Goal: Task Accomplishment & Management: Manage account settings

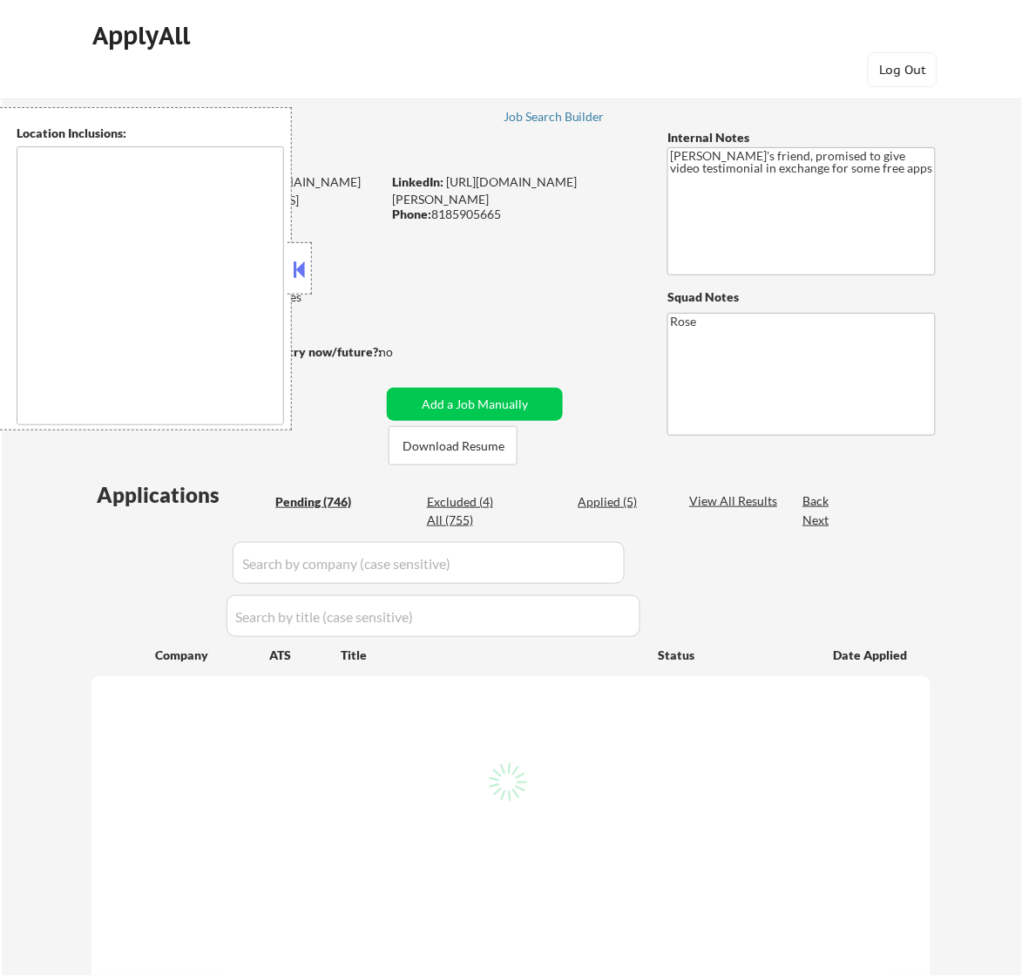
type textarea "Los Angeles, CA Glendale, CA Burbank, CA Pasadena, CA Santa Monica, CA Beverly …"
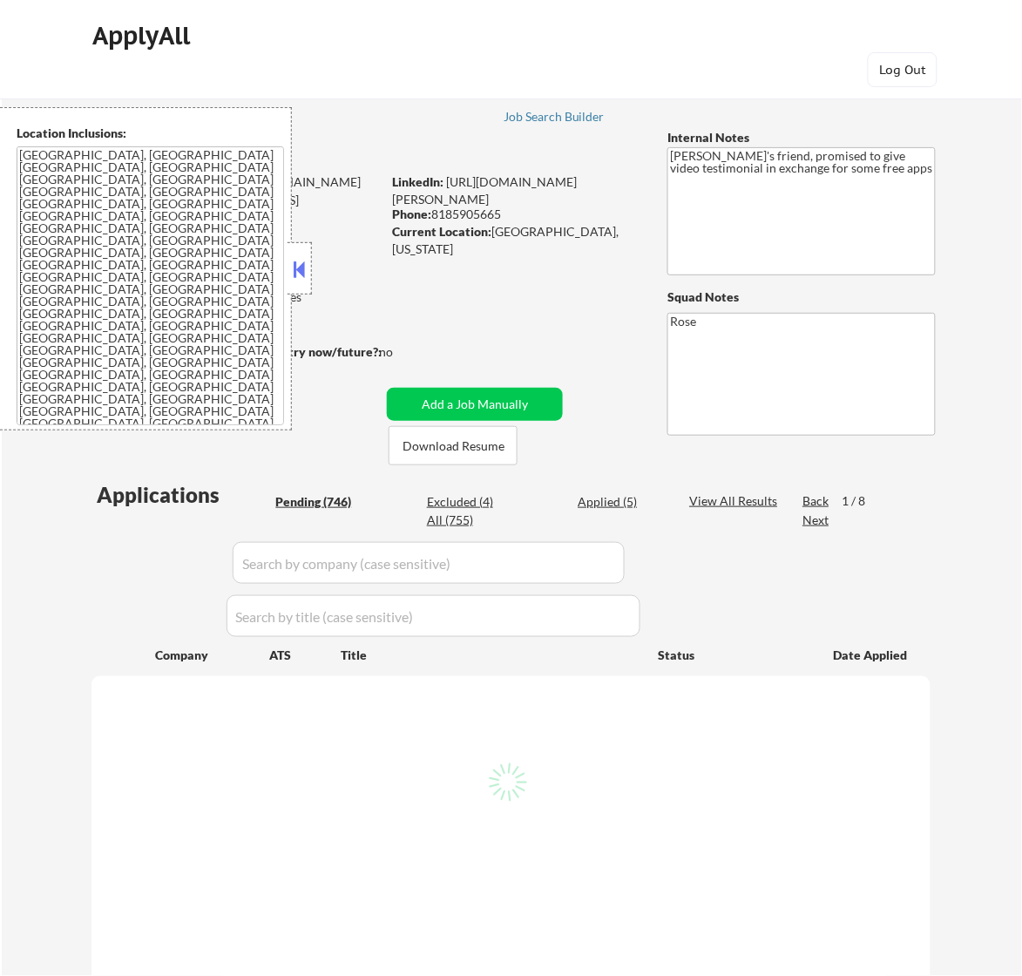
select select ""pending""
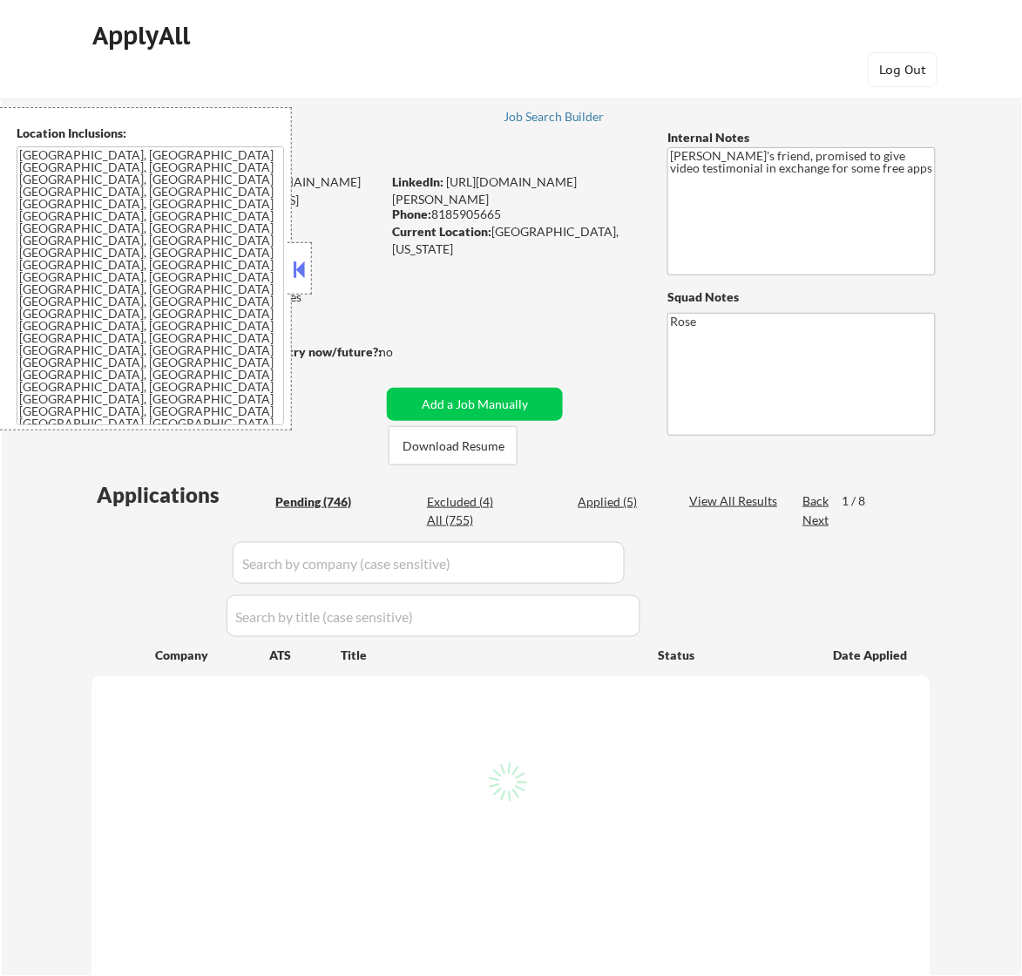
select select ""pending""
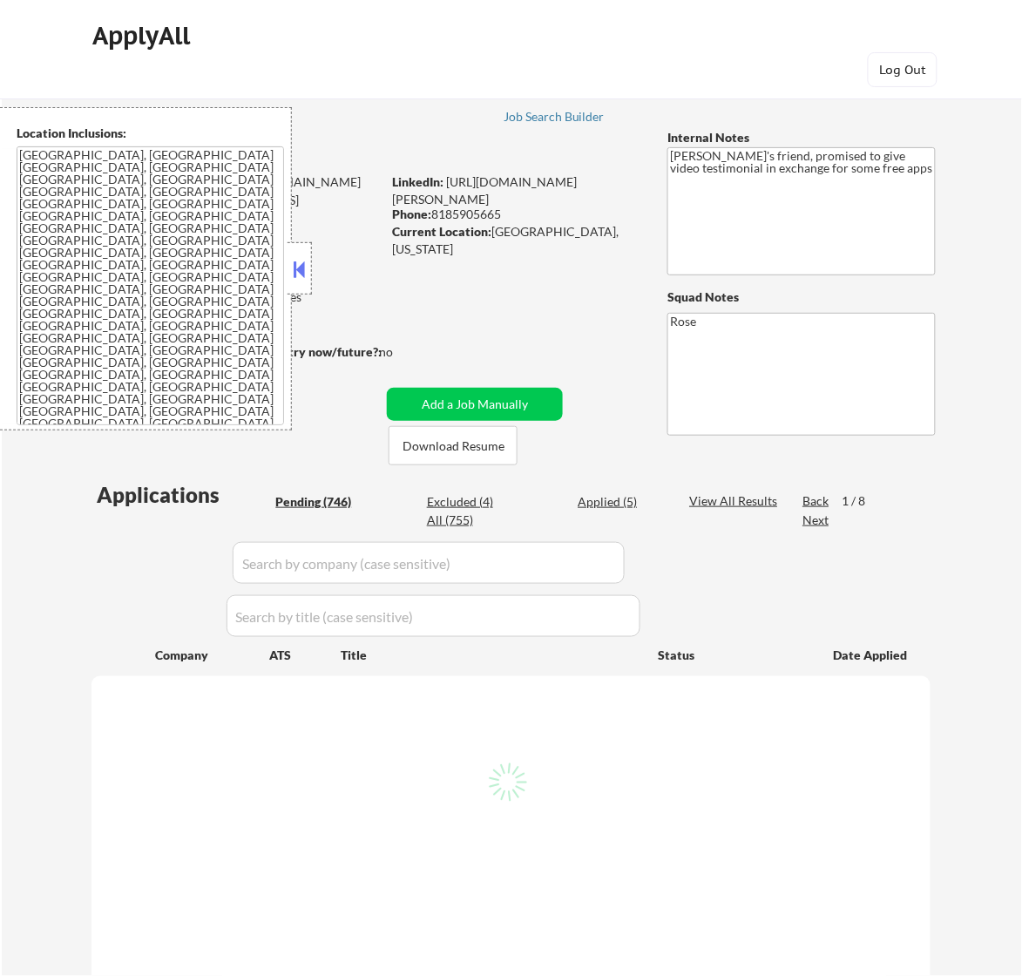
select select ""pending""
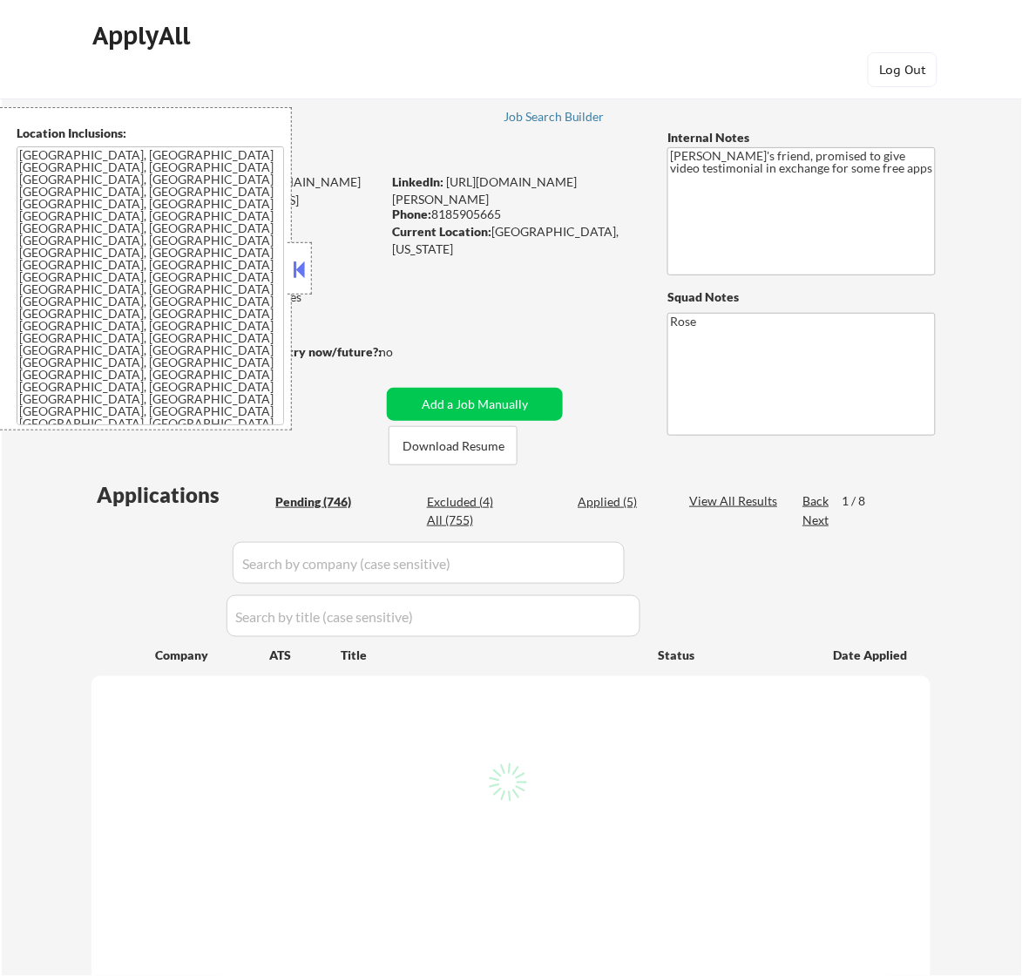
select select ""pending""
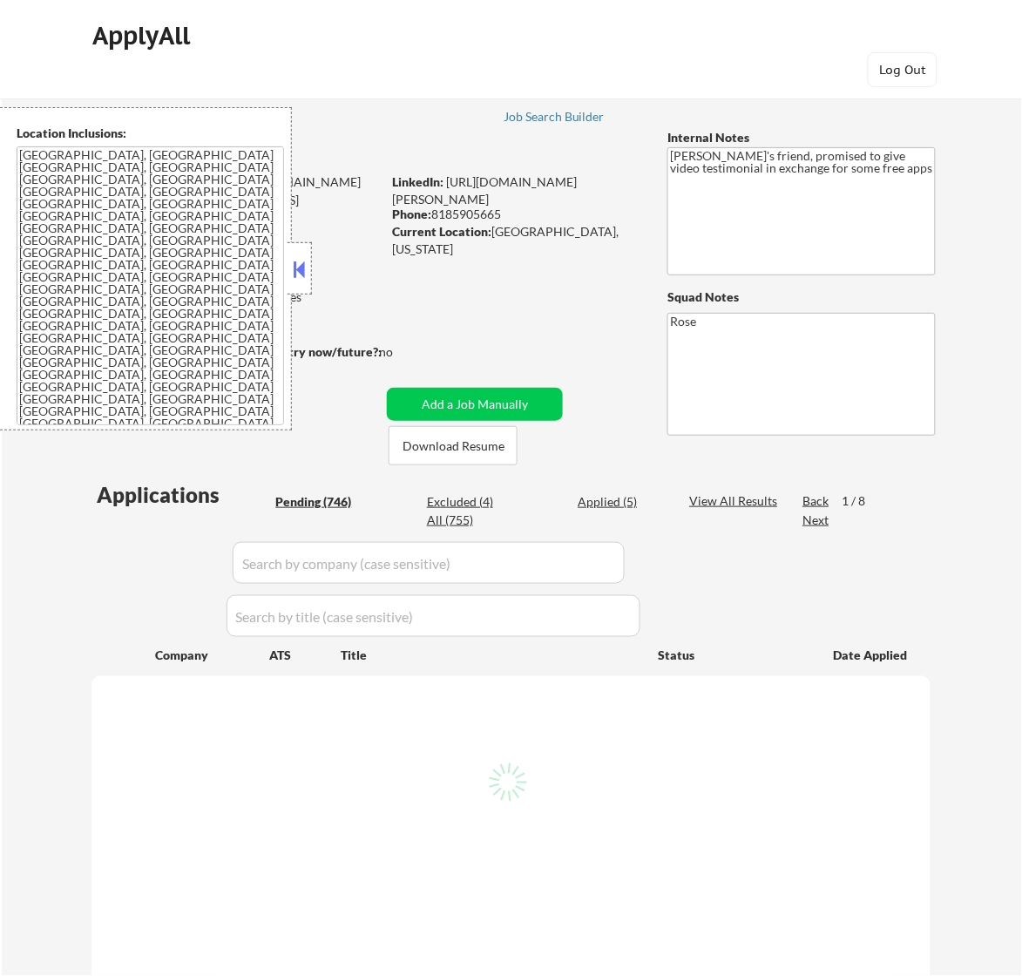
select select ""pending""
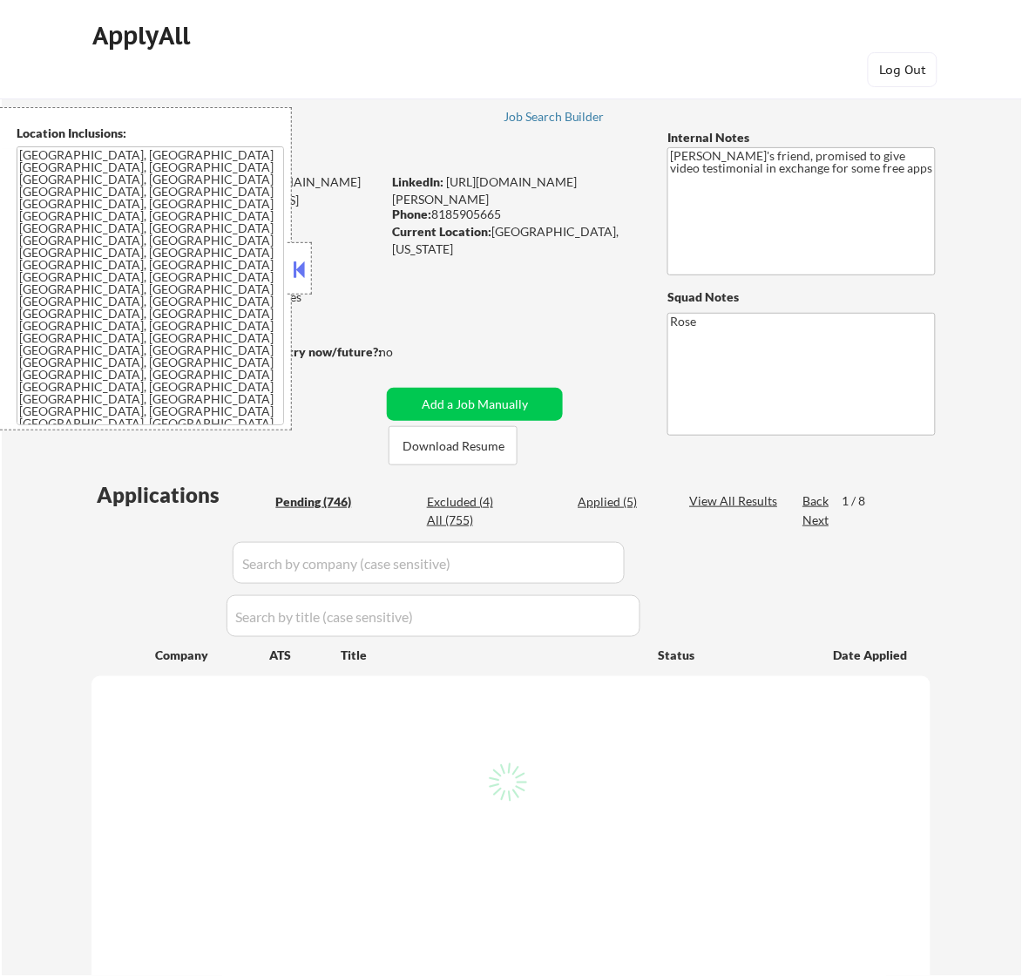
select select ""pending""
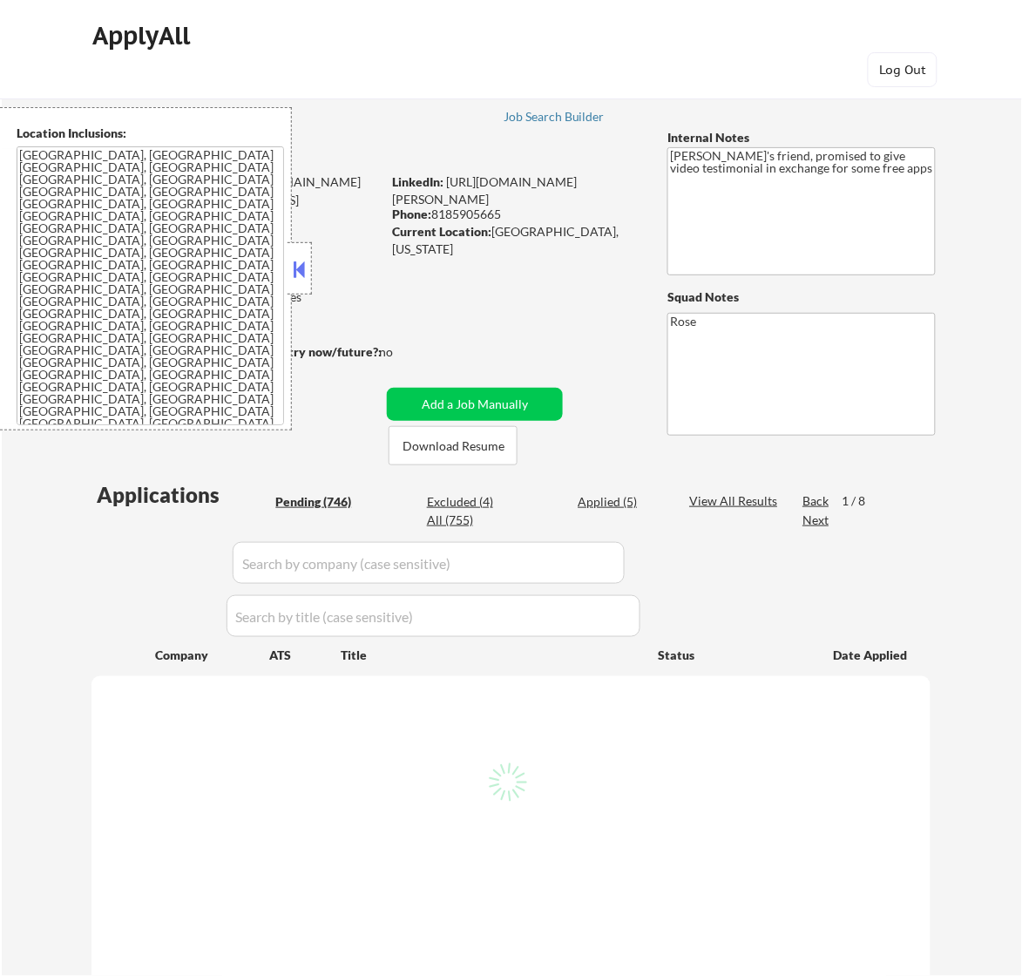
select select ""pending""
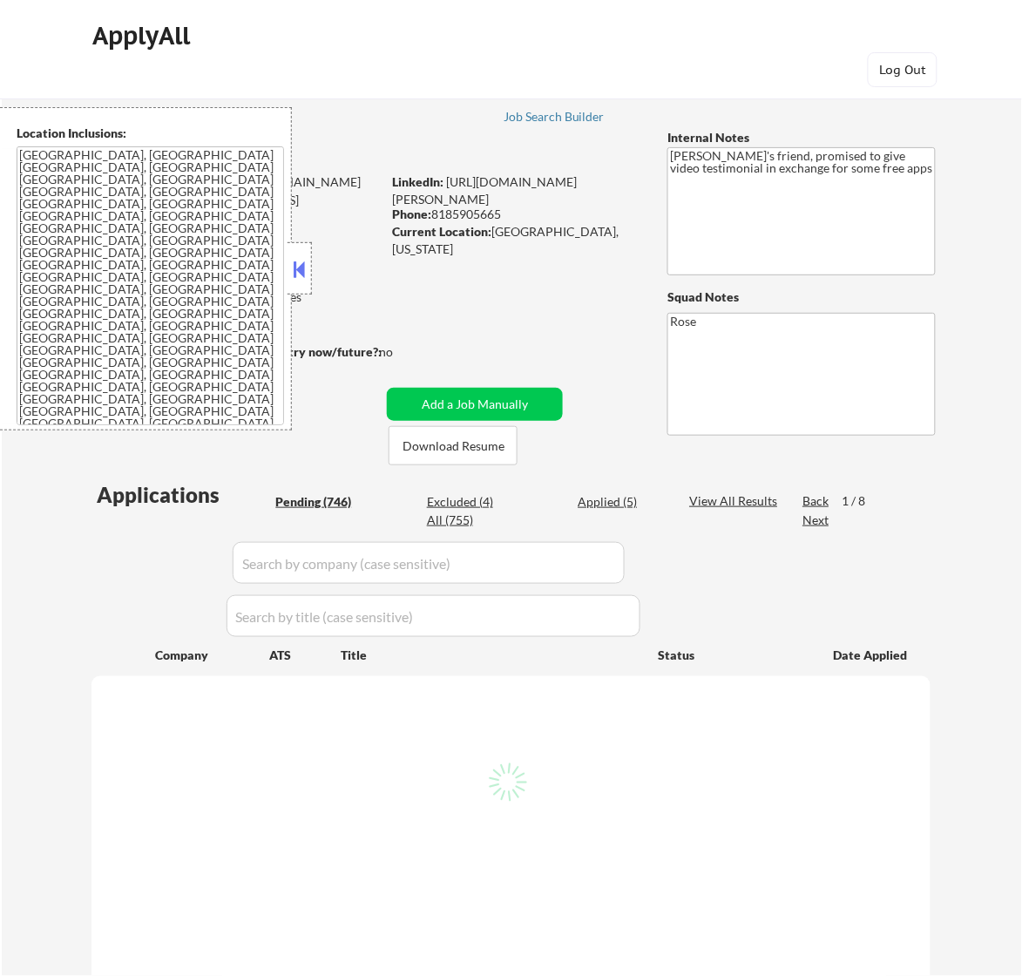
select select ""pending""
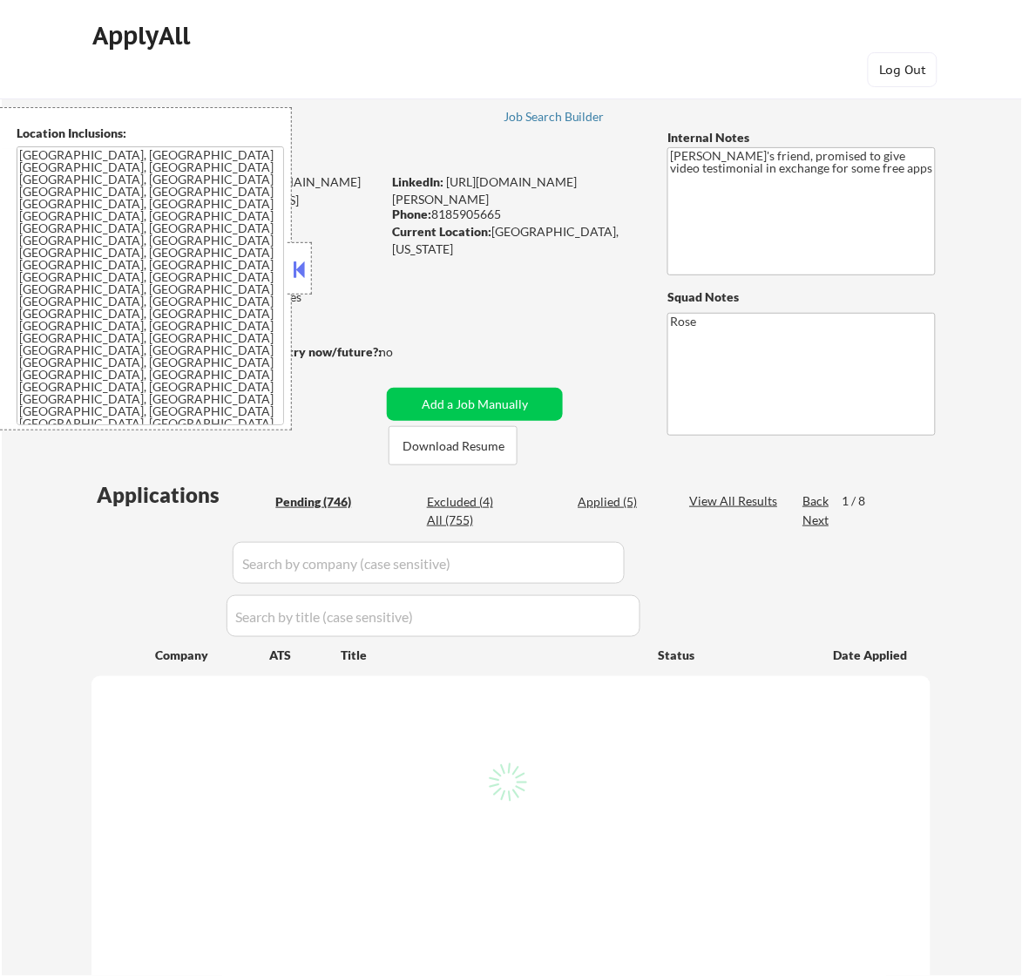
select select ""pending""
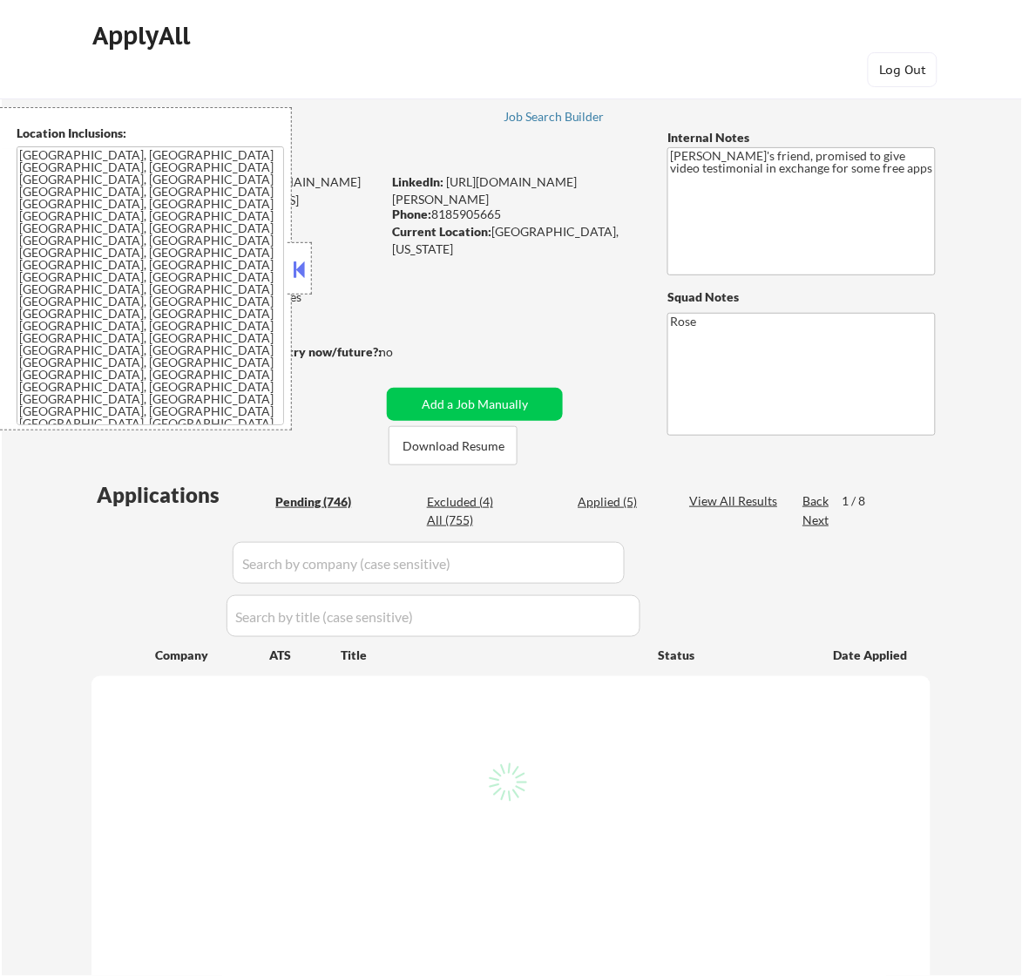
select select ""pending""
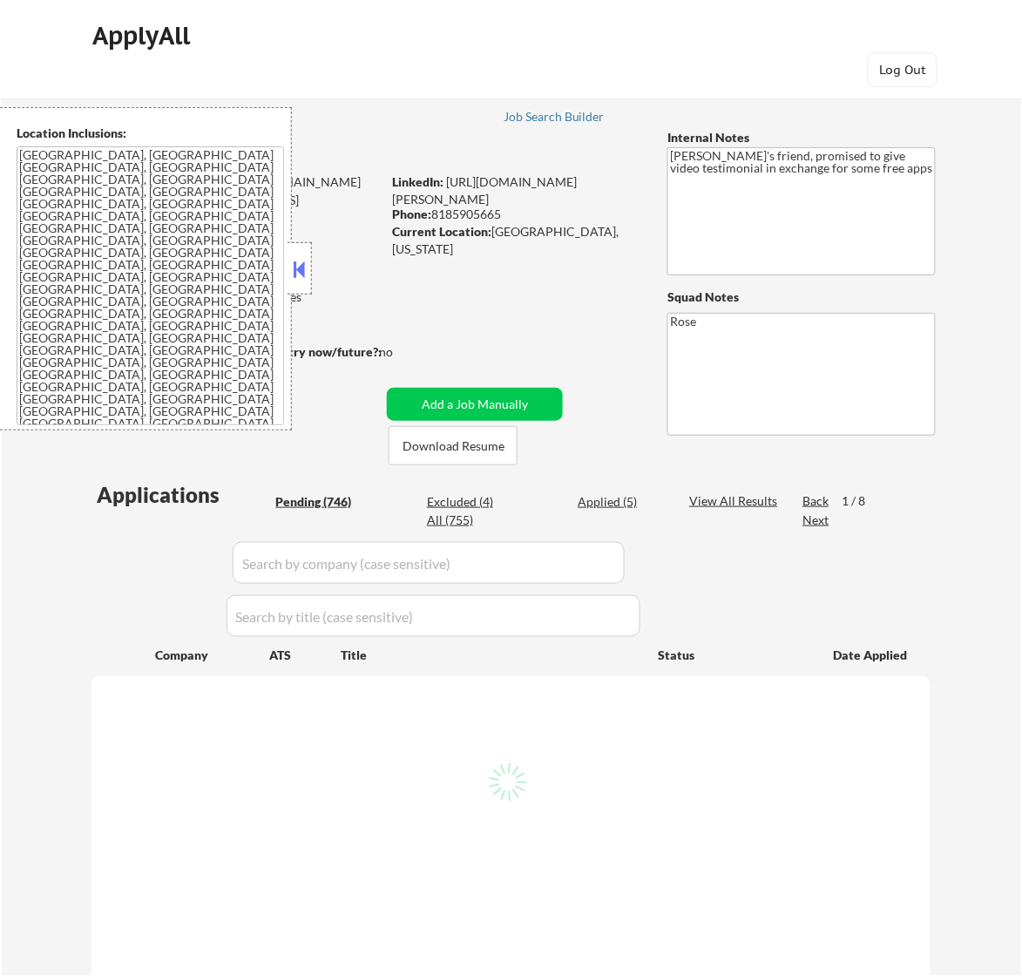
select select ""pending""
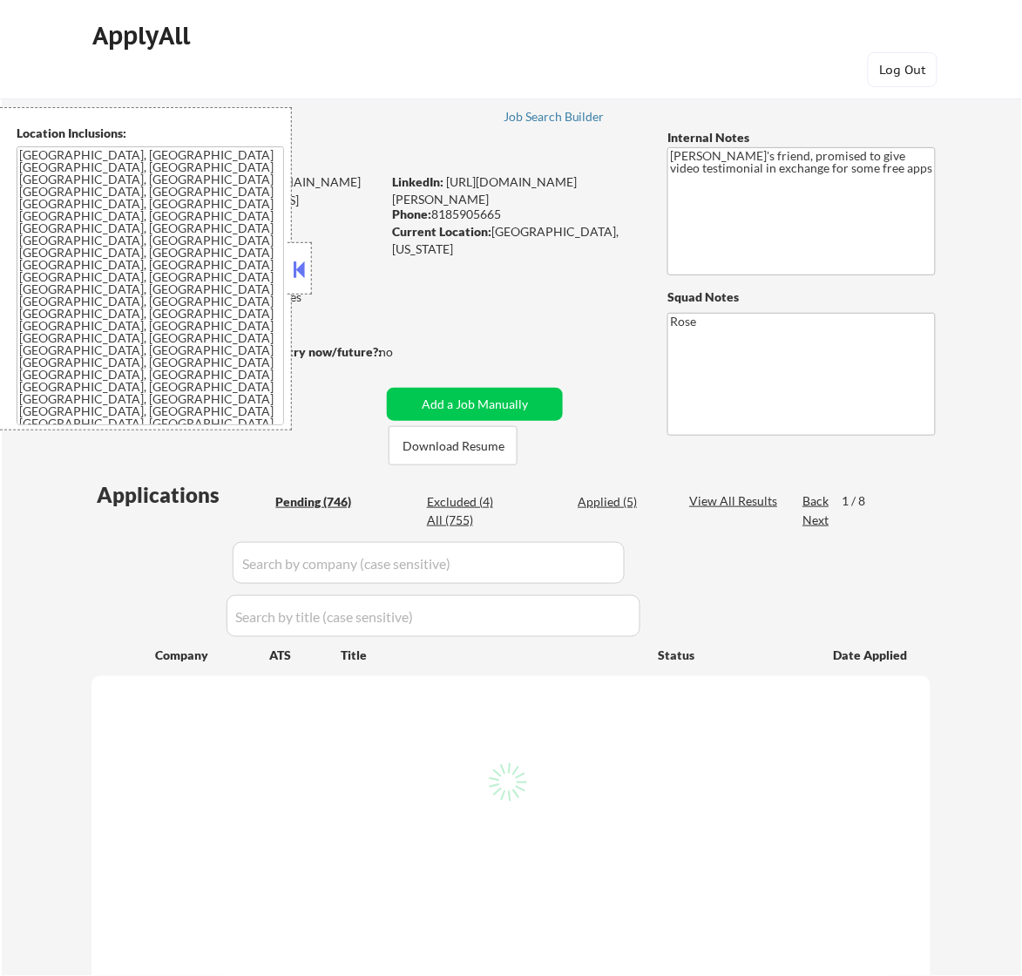
select select ""pending""
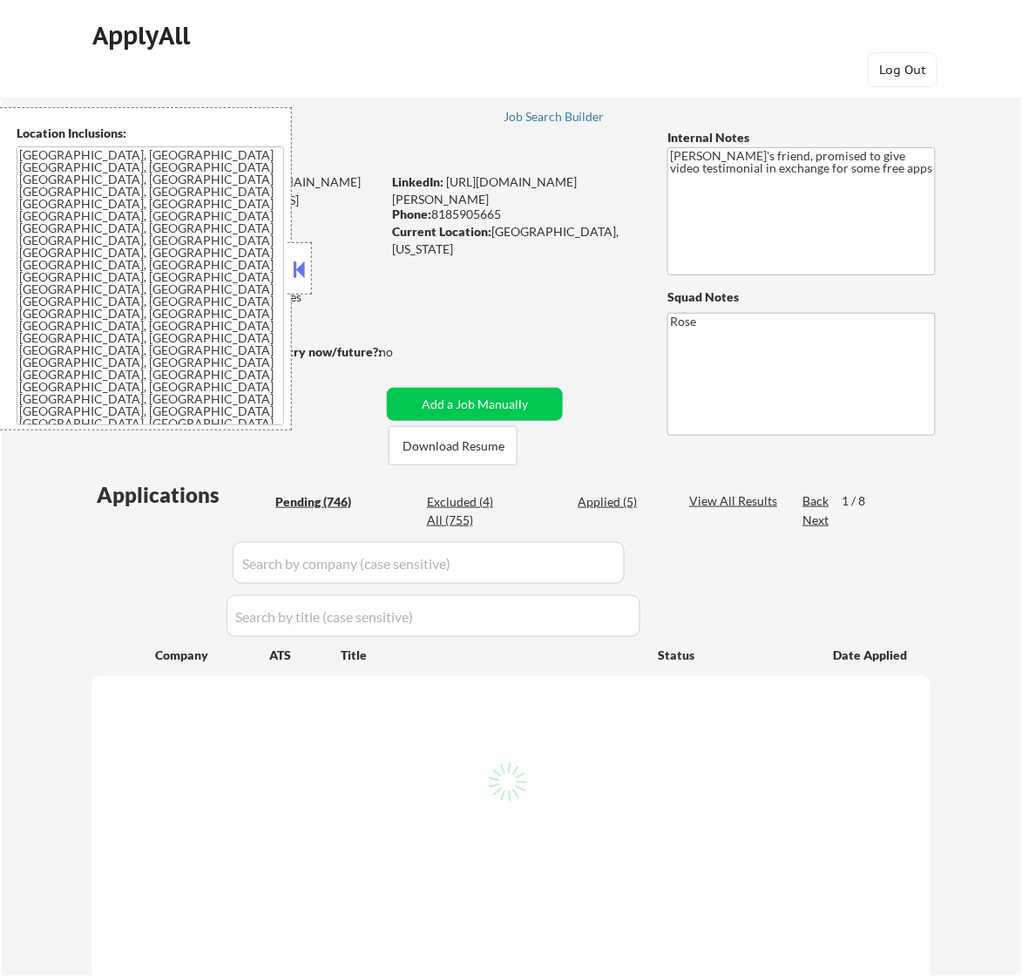
select select ""pending""
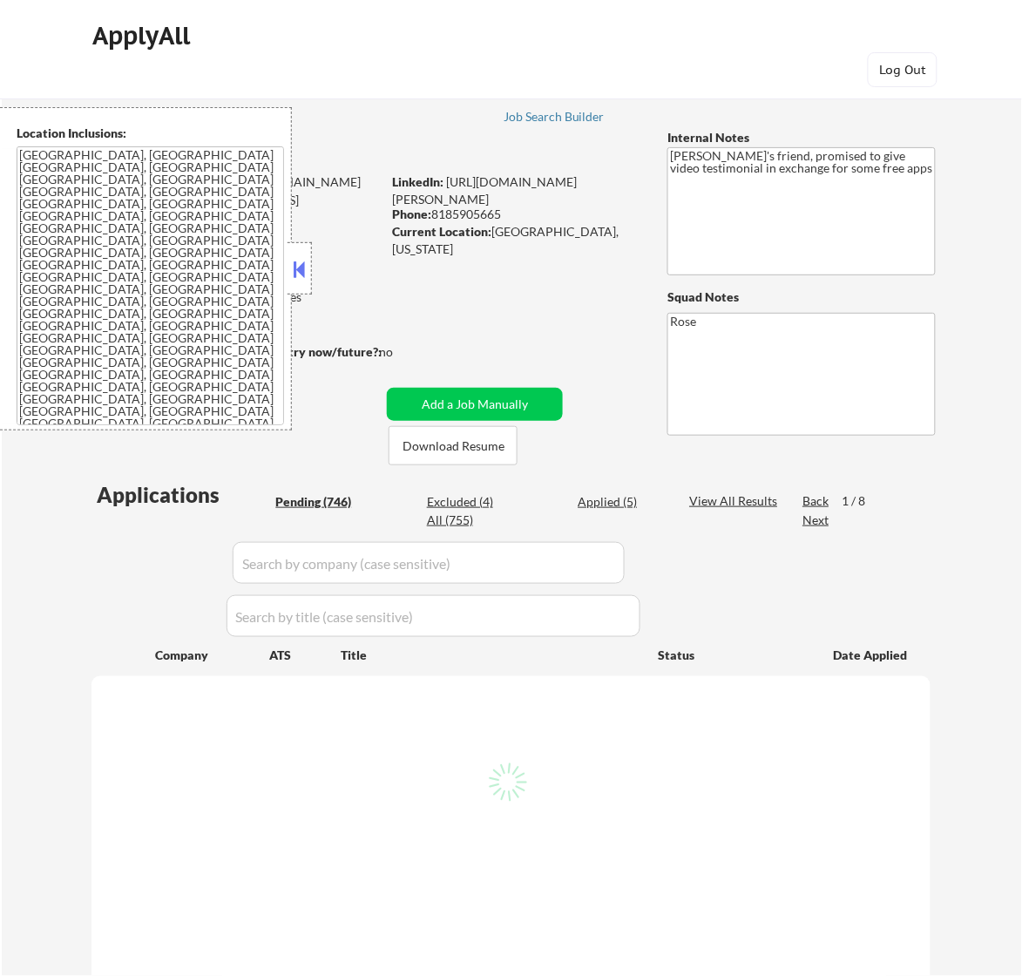
select select ""pending""
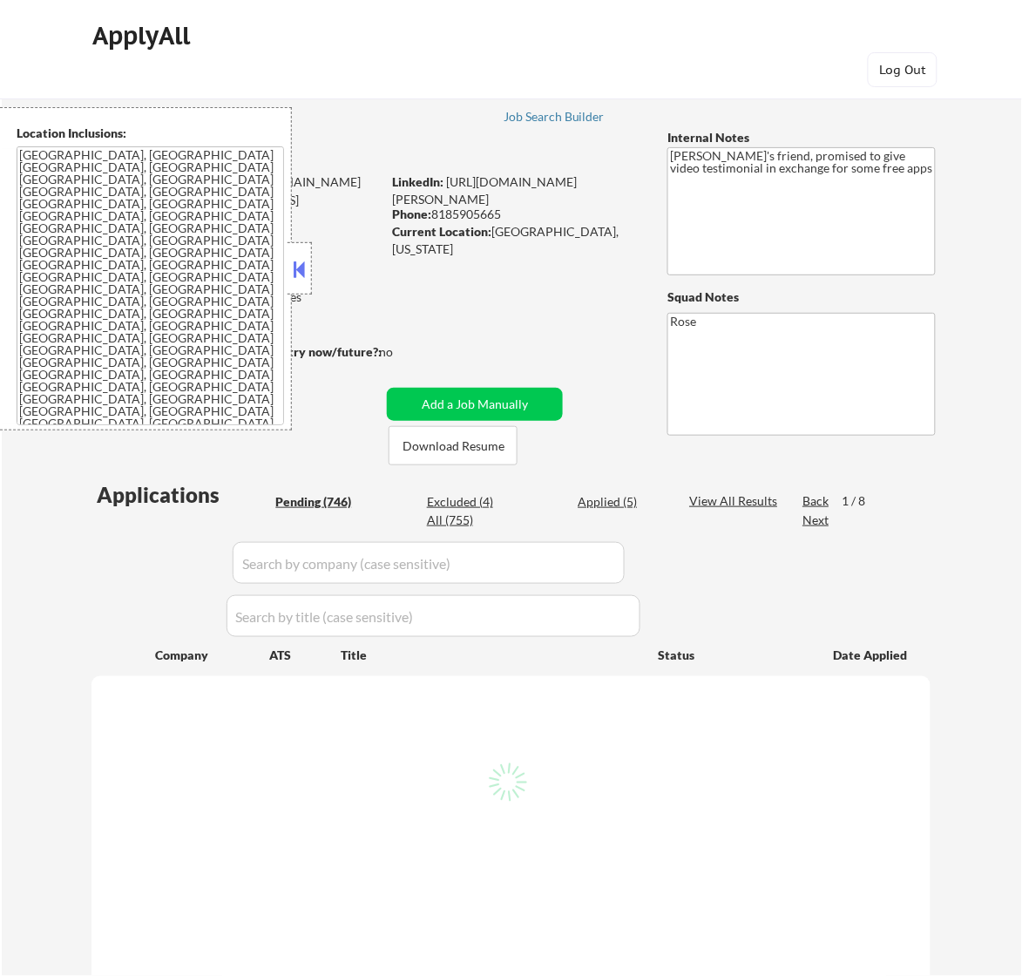
select select ""pending""
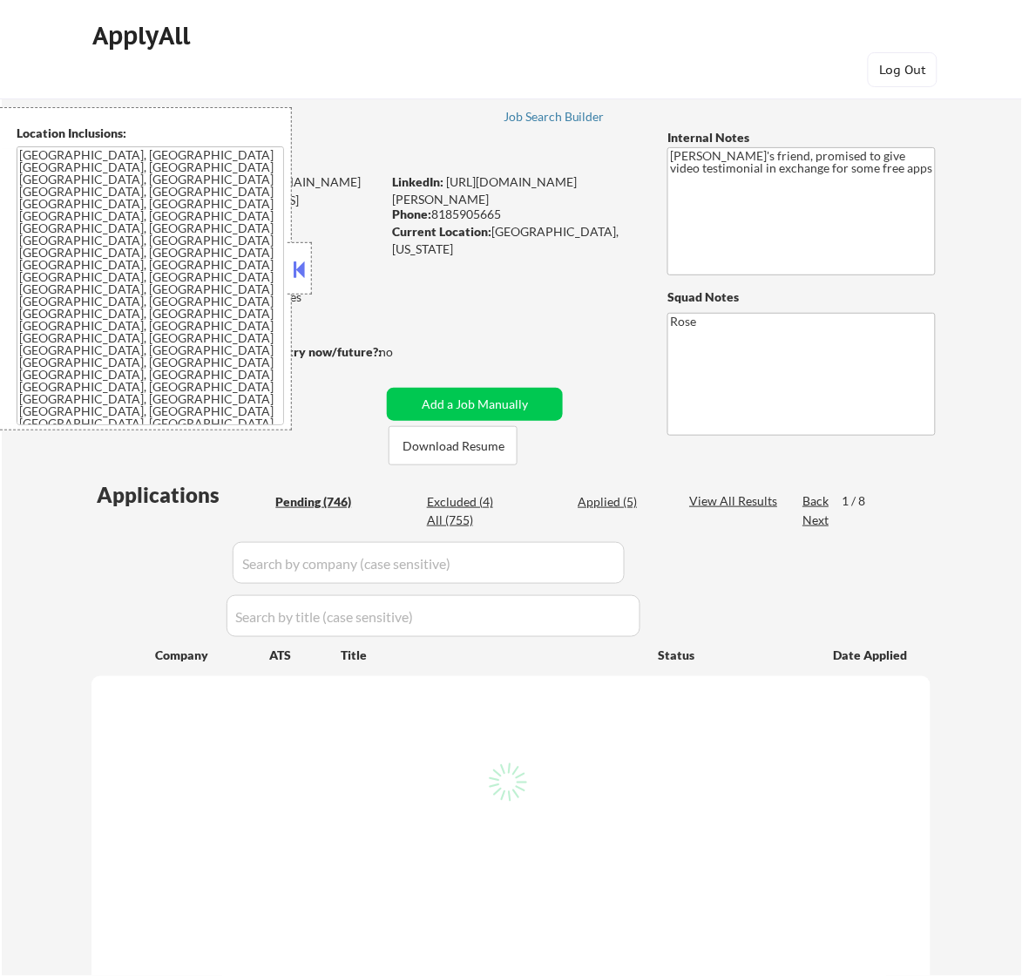
select select ""pending""
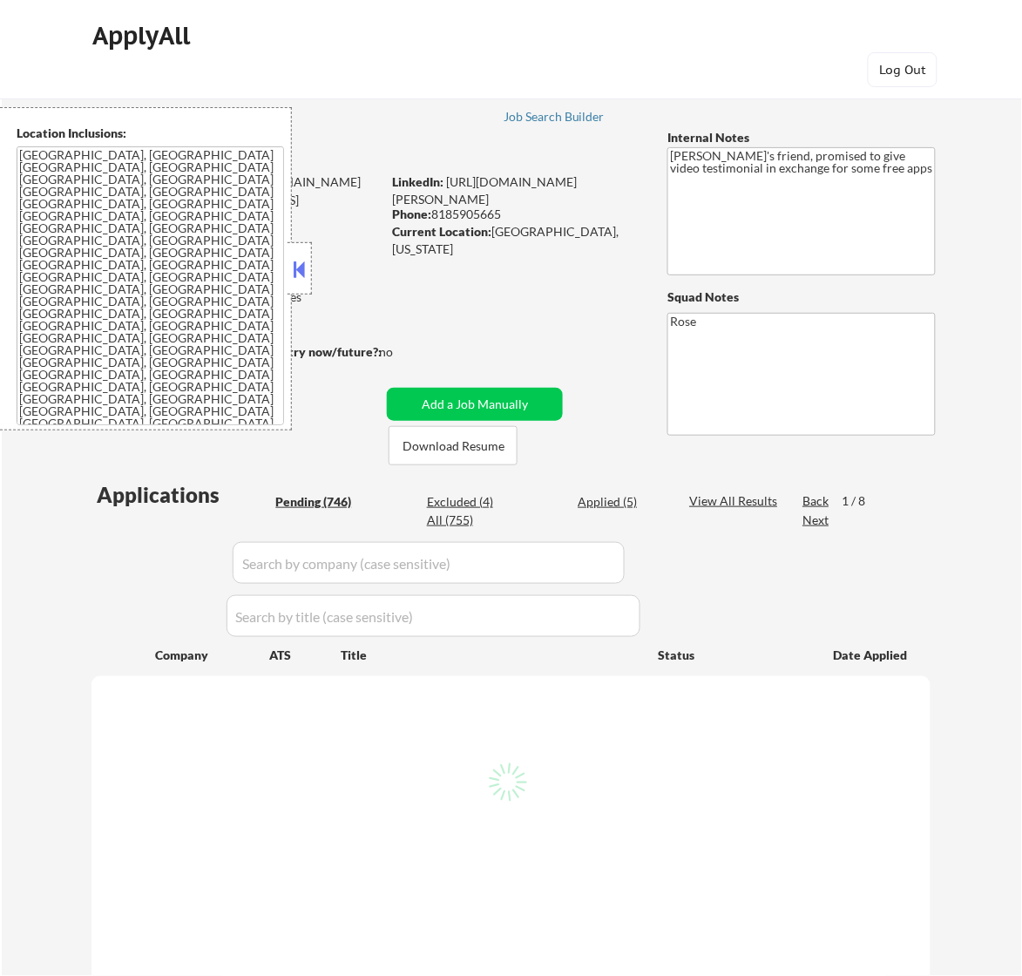
select select ""pending""
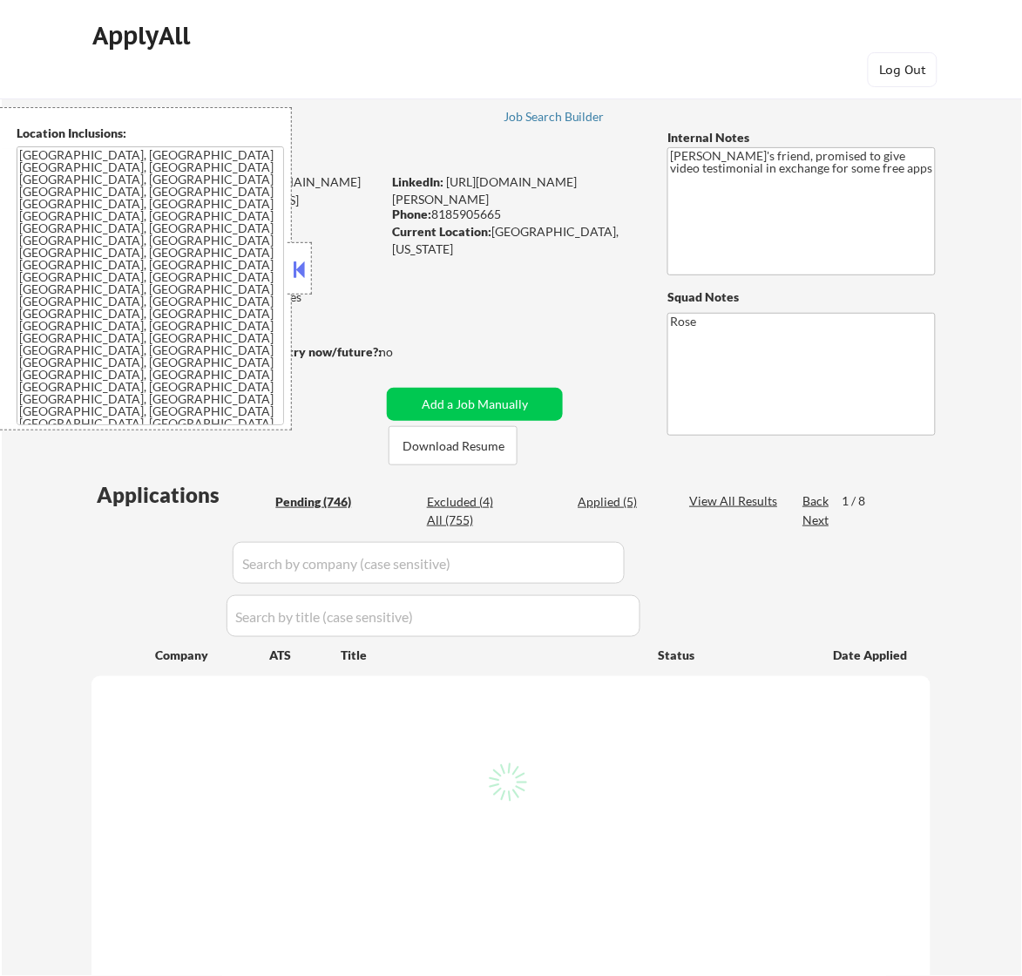
select select ""pending""
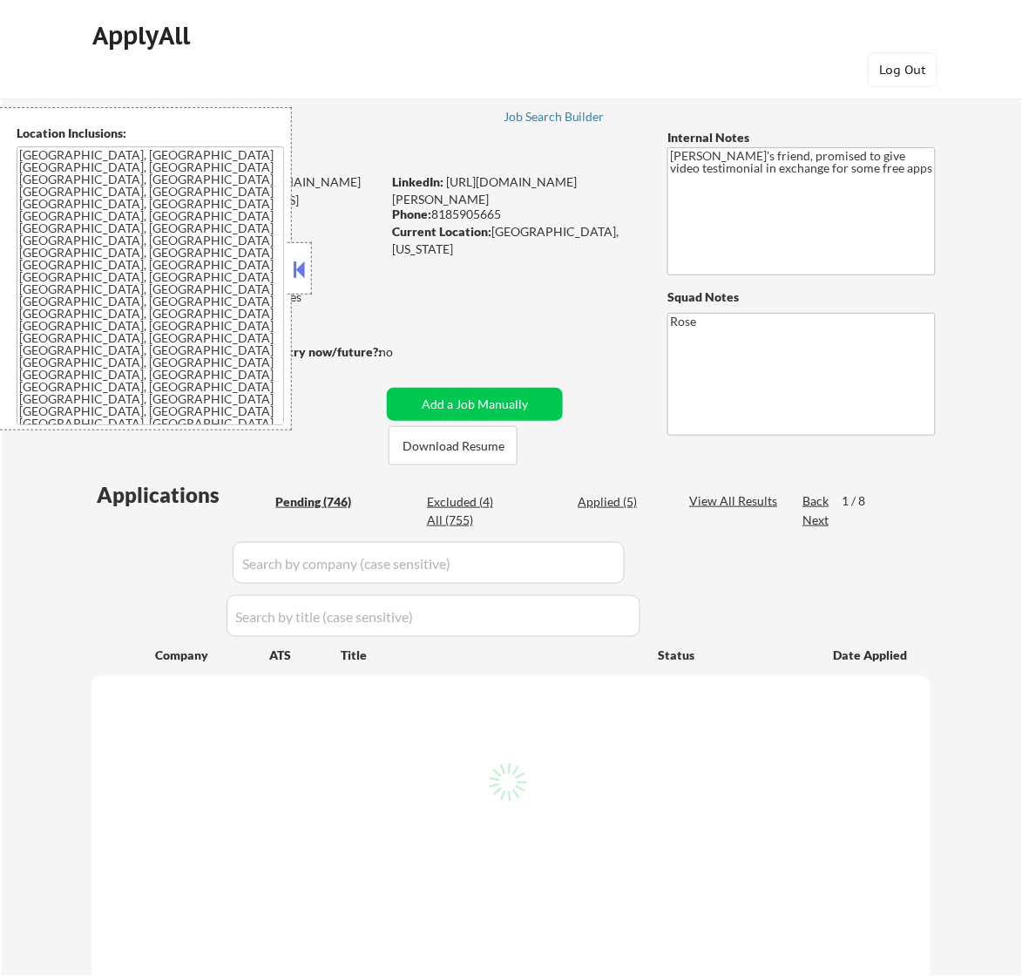
select select ""pending""
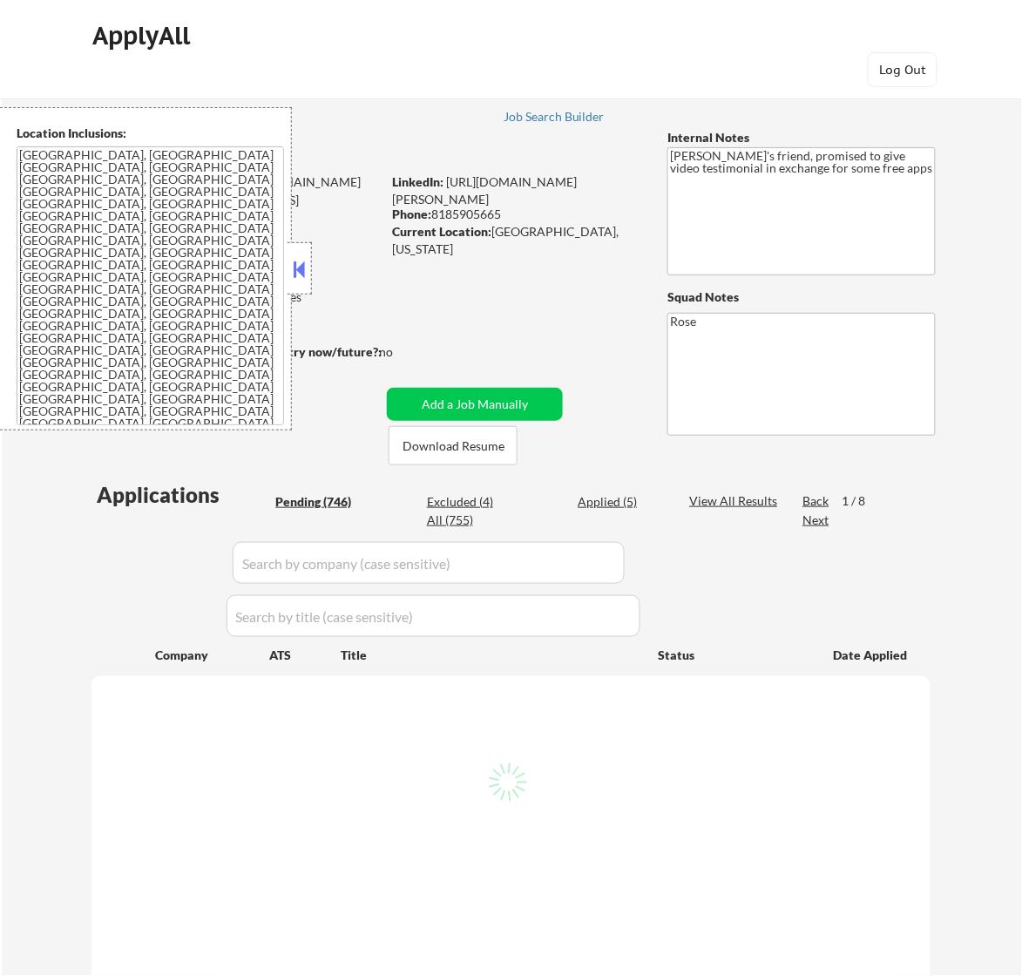
select select ""pending""
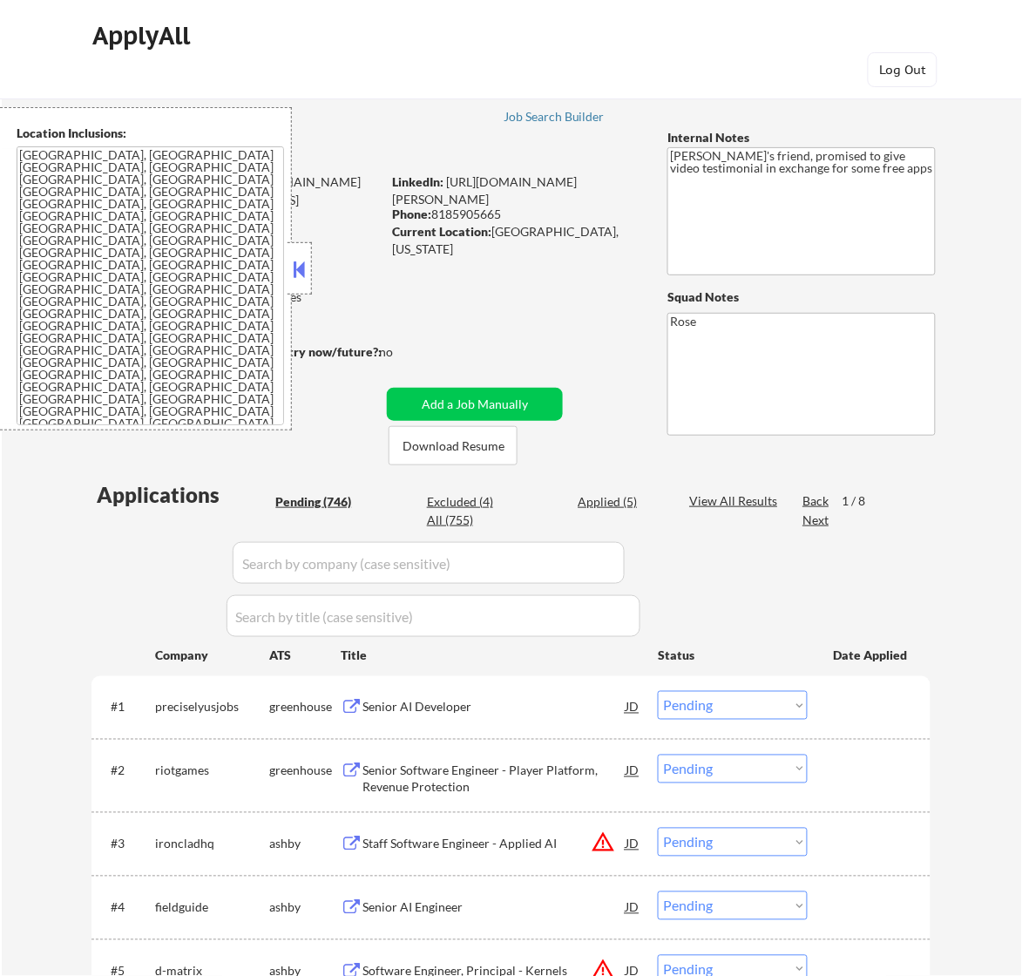
click at [297, 267] on button at bounding box center [298, 269] width 19 height 26
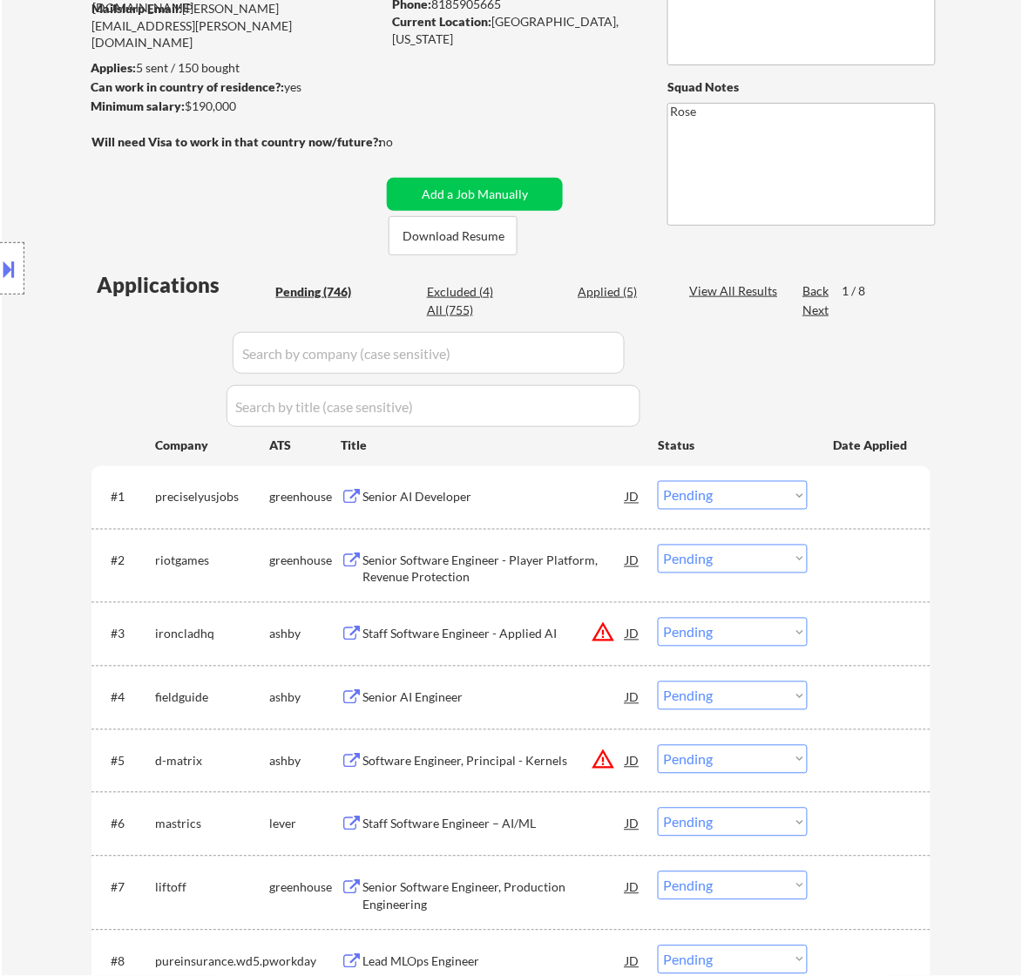
scroll to position [218, 0]
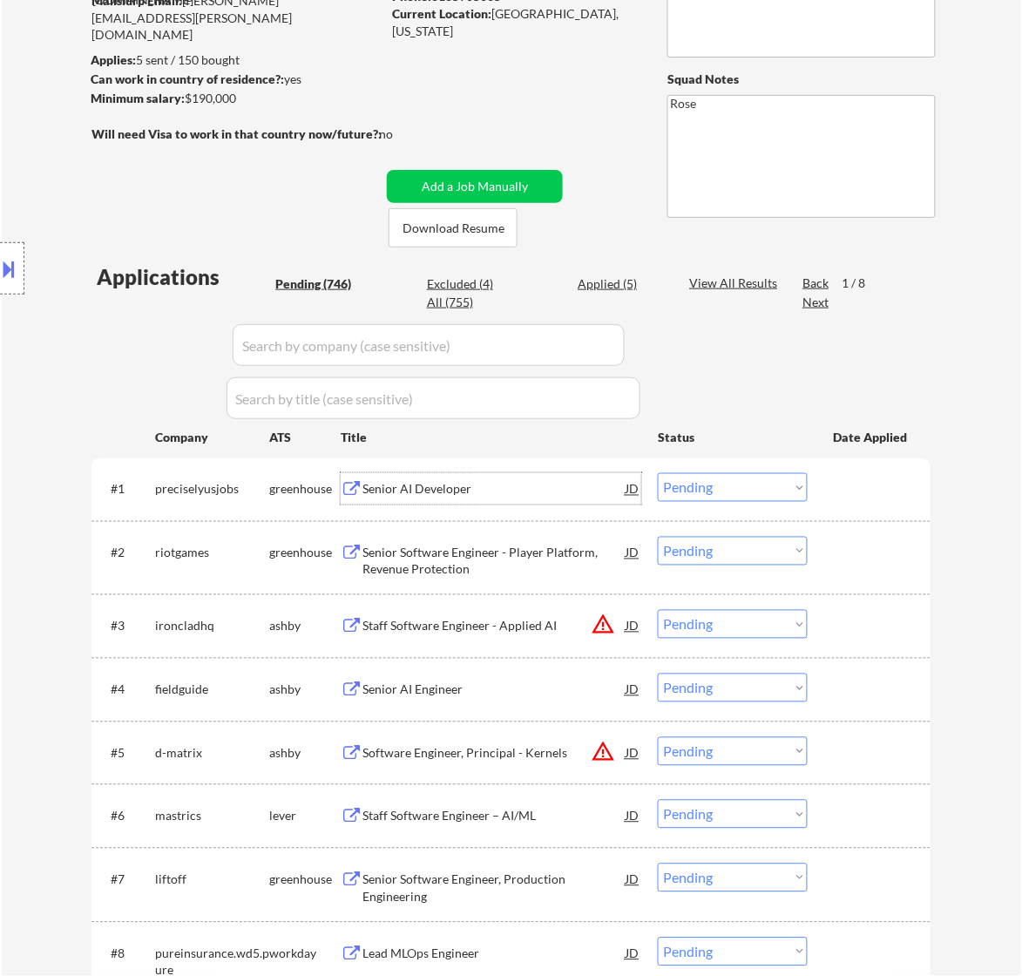
click at [577, 476] on div "Senior AI Developer" at bounding box center [493, 488] width 263 height 31
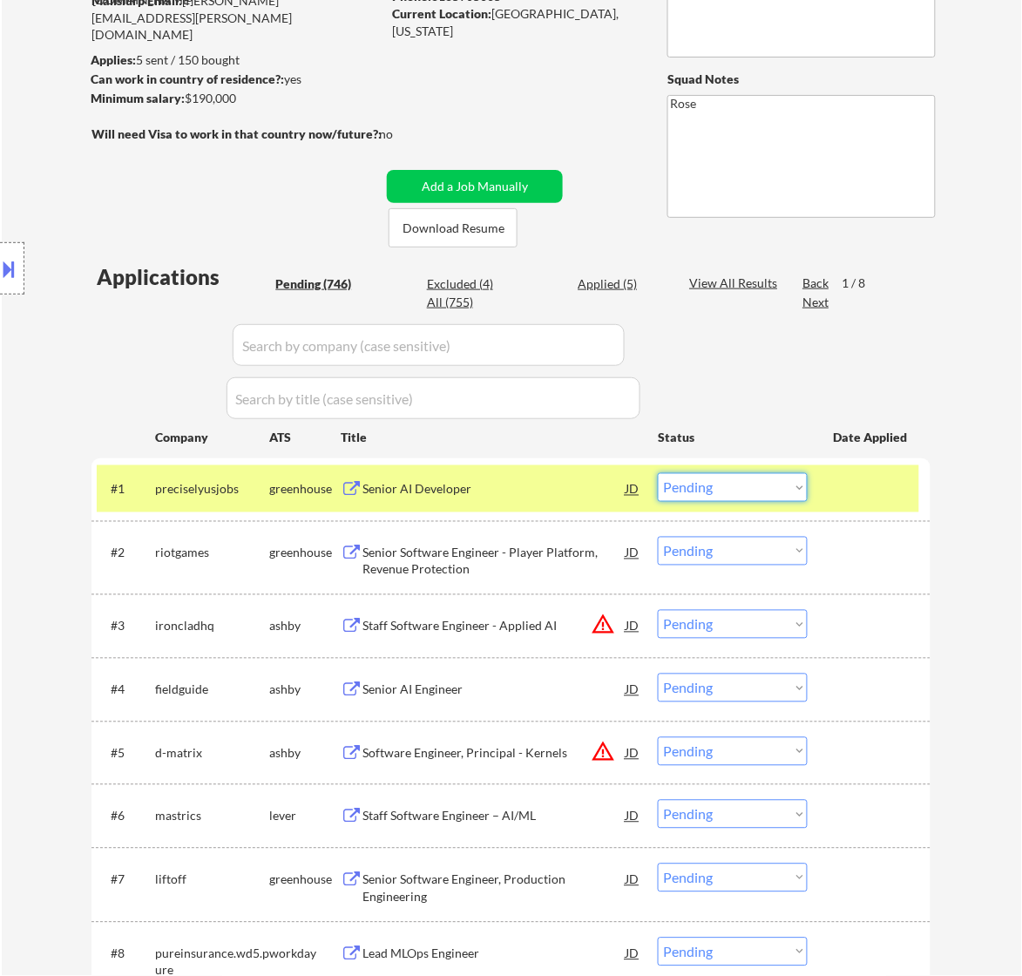
click at [763, 484] on select "Choose an option... Pending Applied Excluded (Questions) Excluded (Expired) Exc…" at bounding box center [733, 487] width 150 height 29
click at [658, 473] on select "Choose an option... Pending Applied Excluded (Questions) Excluded (Expired) Exc…" at bounding box center [733, 487] width 150 height 29
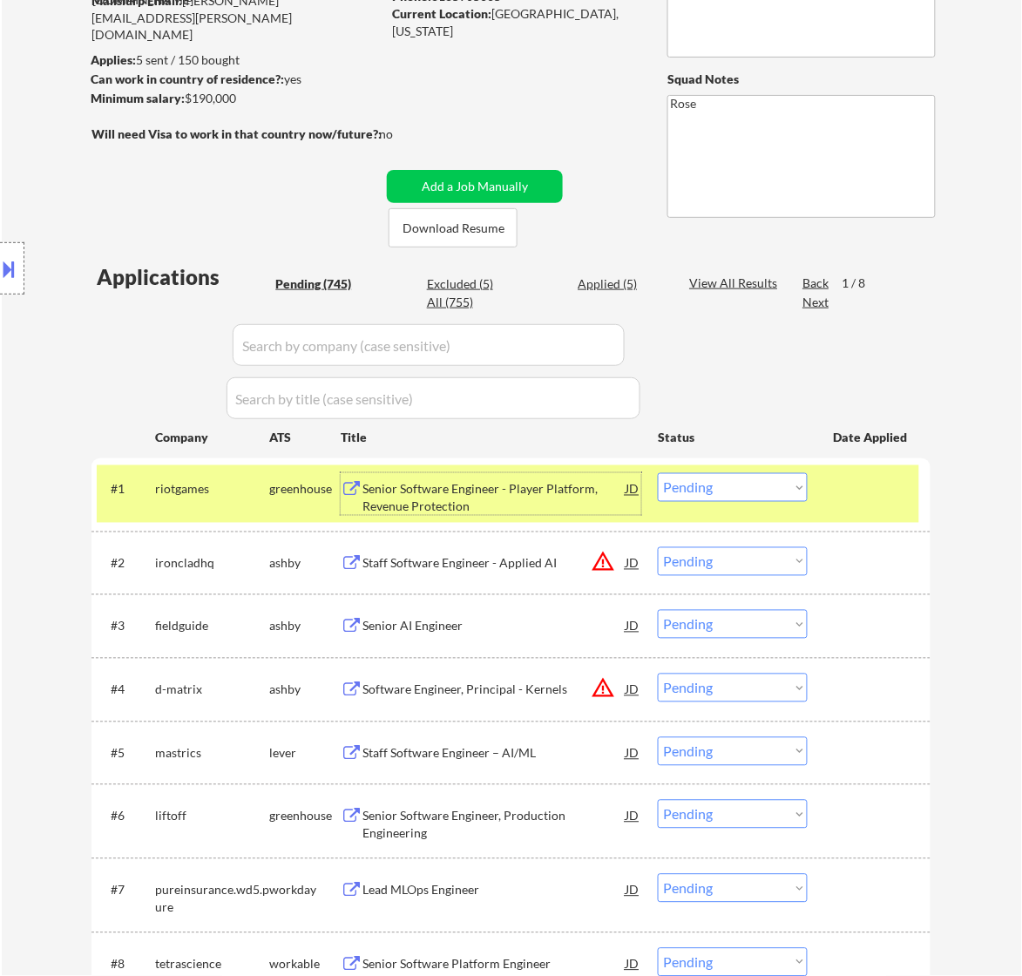
click at [559, 486] on div "Senior Software Engineer - Player Platform, Revenue Protection" at bounding box center [493, 498] width 263 height 34
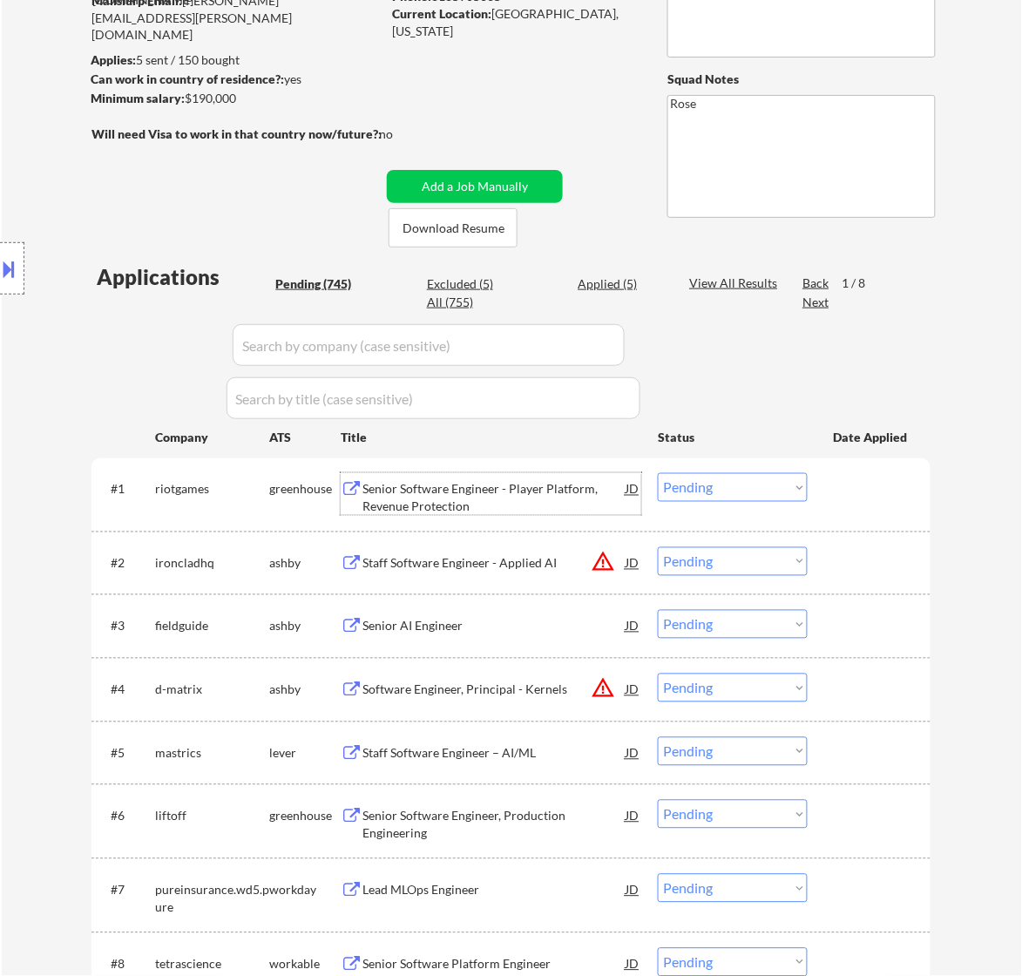
drag, startPoint x: 750, startPoint y: 488, endPoint x: 743, endPoint y: 497, distance: 11.8
click at [750, 488] on select "Choose an option... Pending Applied Excluded (Questions) Excluded (Expired) Exc…" at bounding box center [733, 487] width 150 height 29
click at [658, 473] on select "Choose an option... Pending Applied Excluded (Questions) Excluded (Expired) Exc…" at bounding box center [733, 487] width 150 height 29
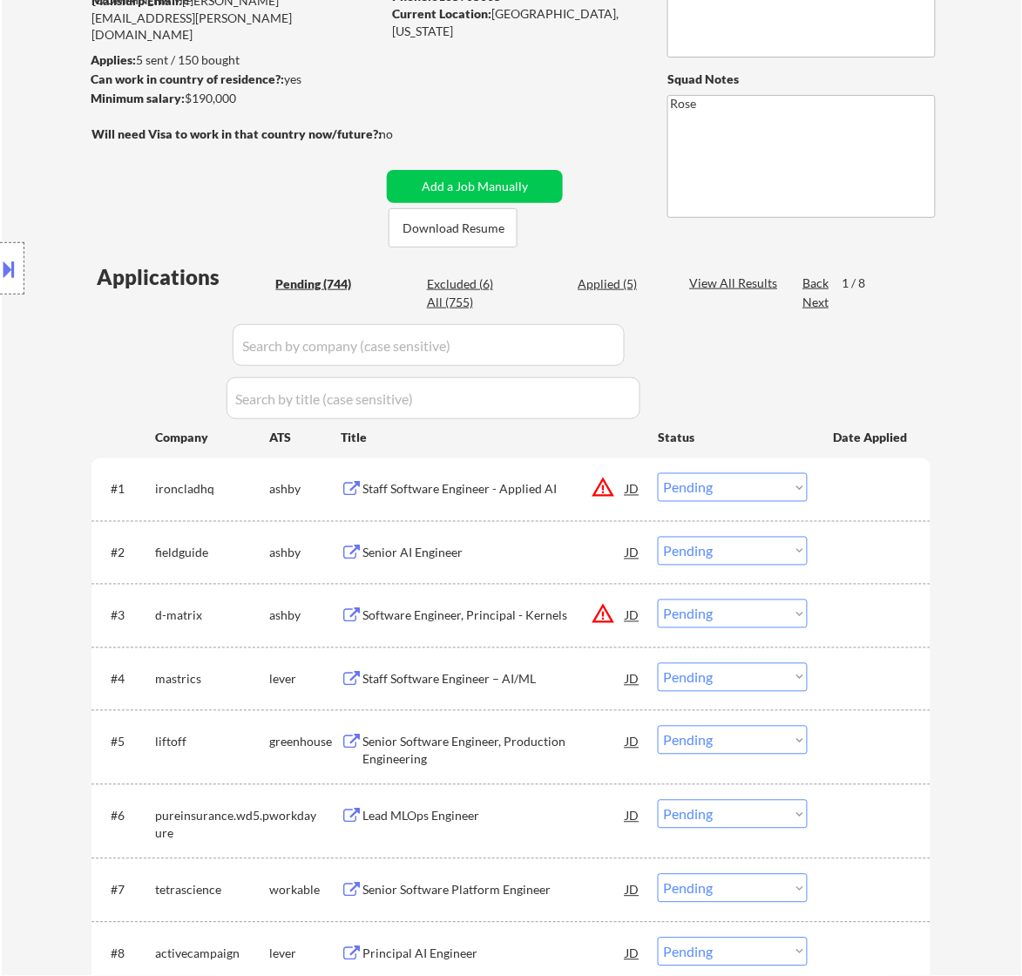
click at [571, 488] on div "Staff Software Engineer - Applied AI" at bounding box center [493, 489] width 263 height 17
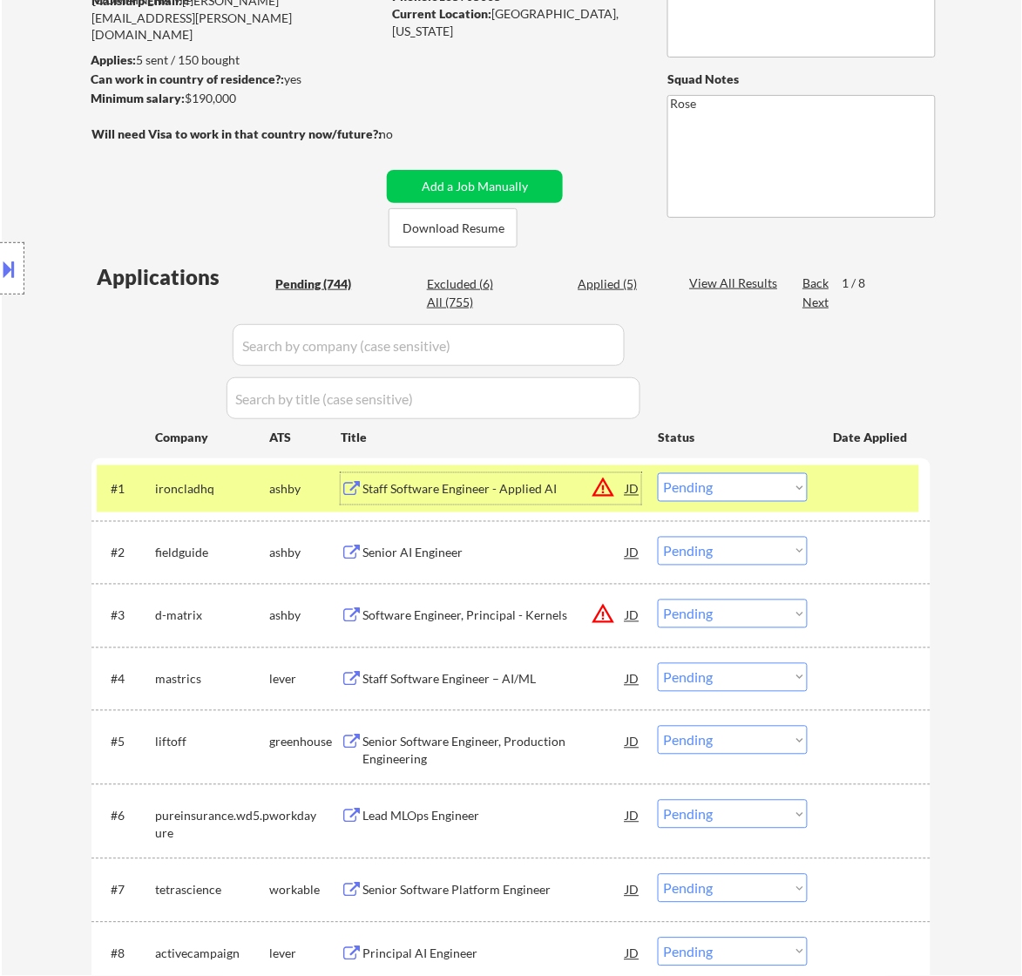
click at [755, 486] on select "Choose an option... Pending Applied Excluded (Questions) Excluded (Expired) Exc…" at bounding box center [733, 487] width 150 height 29
click at [658, 473] on select "Choose an option... Pending Applied Excluded (Questions) Excluded (Expired) Exc…" at bounding box center [733, 487] width 150 height 29
click at [556, 484] on div "Staff Software Engineer - Applied AI" at bounding box center [493, 489] width 263 height 17
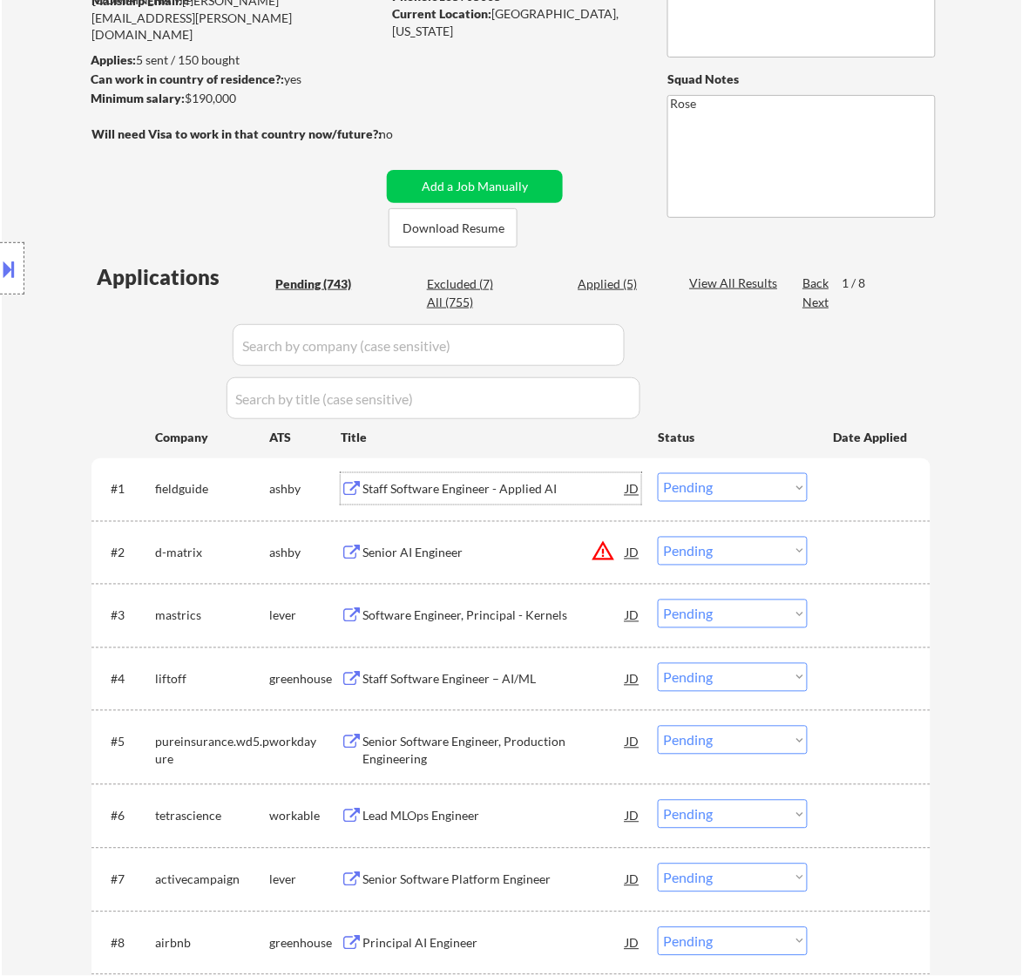
click at [737, 488] on select "Choose an option... Pending Applied Excluded (Questions) Excluded (Expired) Exc…" at bounding box center [733, 487] width 150 height 29
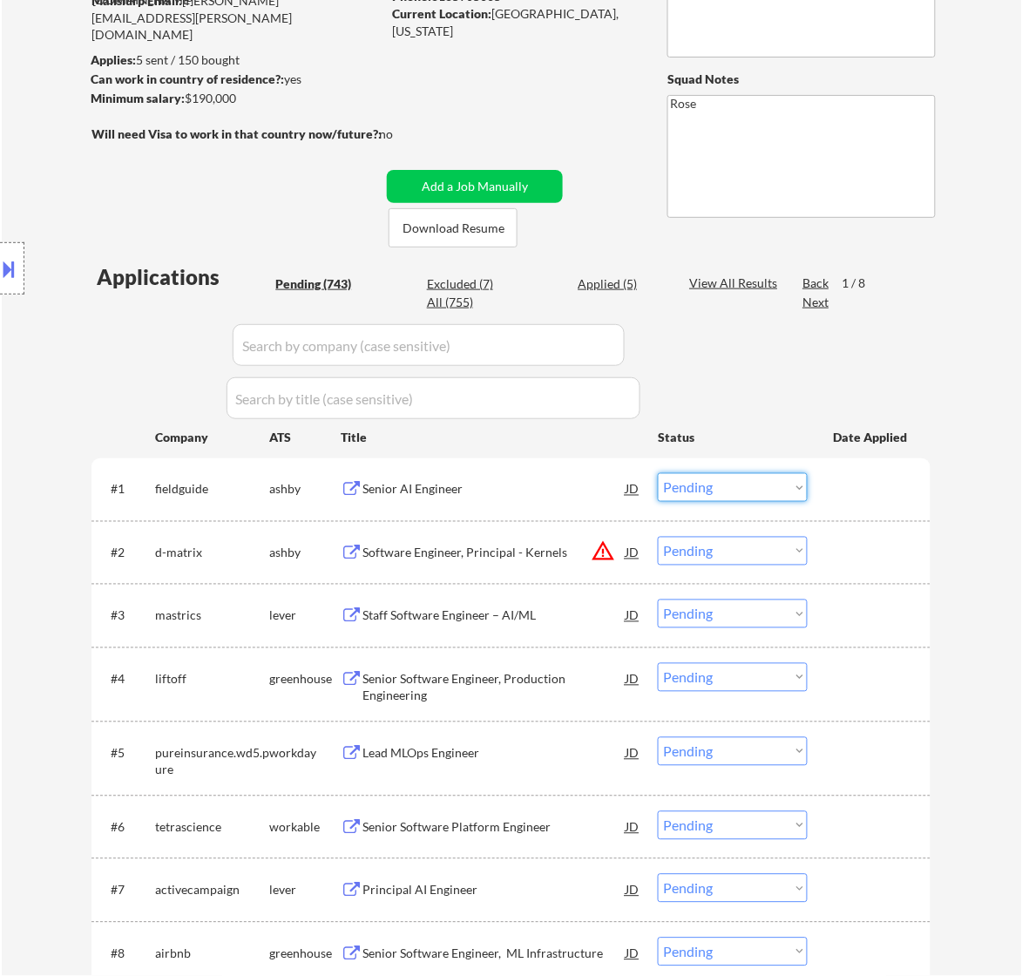
click at [540, 490] on div "Senior AI Engineer" at bounding box center [493, 489] width 263 height 17
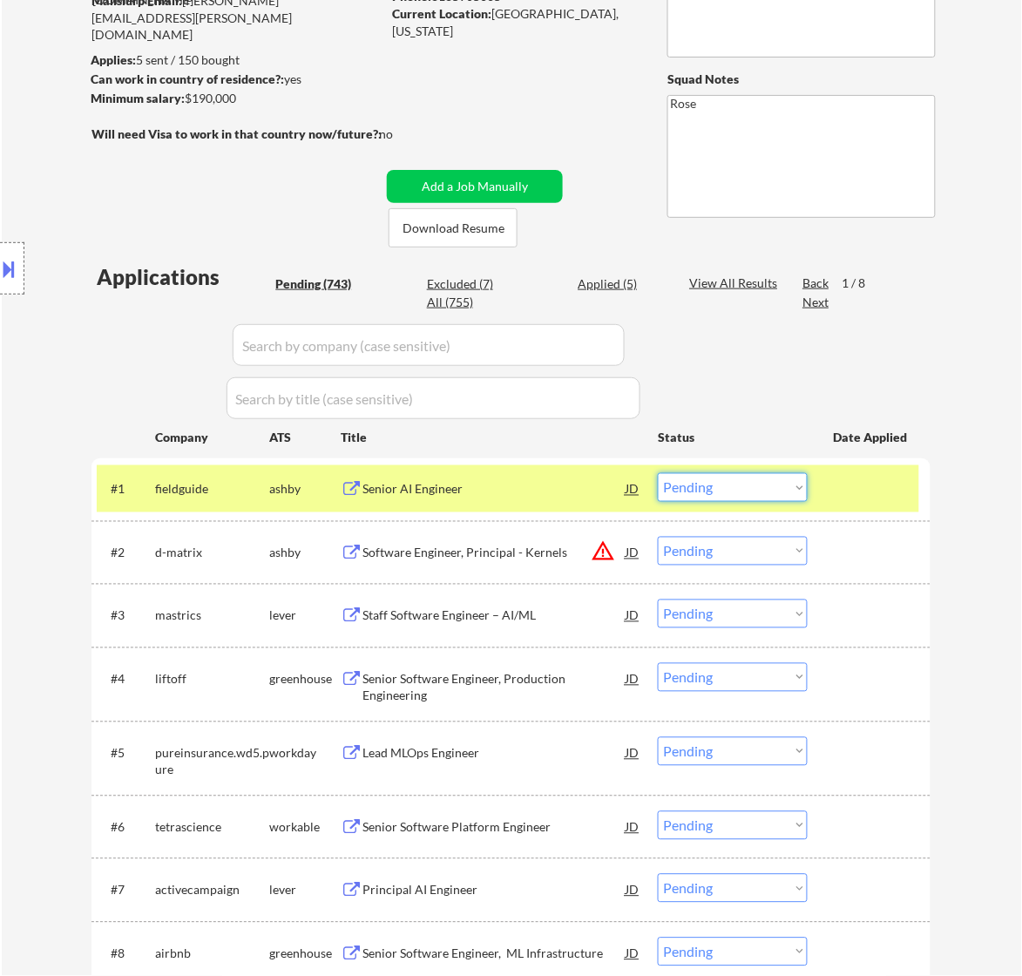
click at [720, 485] on select "Choose an option... Pending Applied Excluded (Questions) Excluded (Expired) Exc…" at bounding box center [733, 487] width 150 height 29
click at [658, 473] on select "Choose an option... Pending Applied Excluded (Questions) Excluded (Expired) Exc…" at bounding box center [733, 487] width 150 height 29
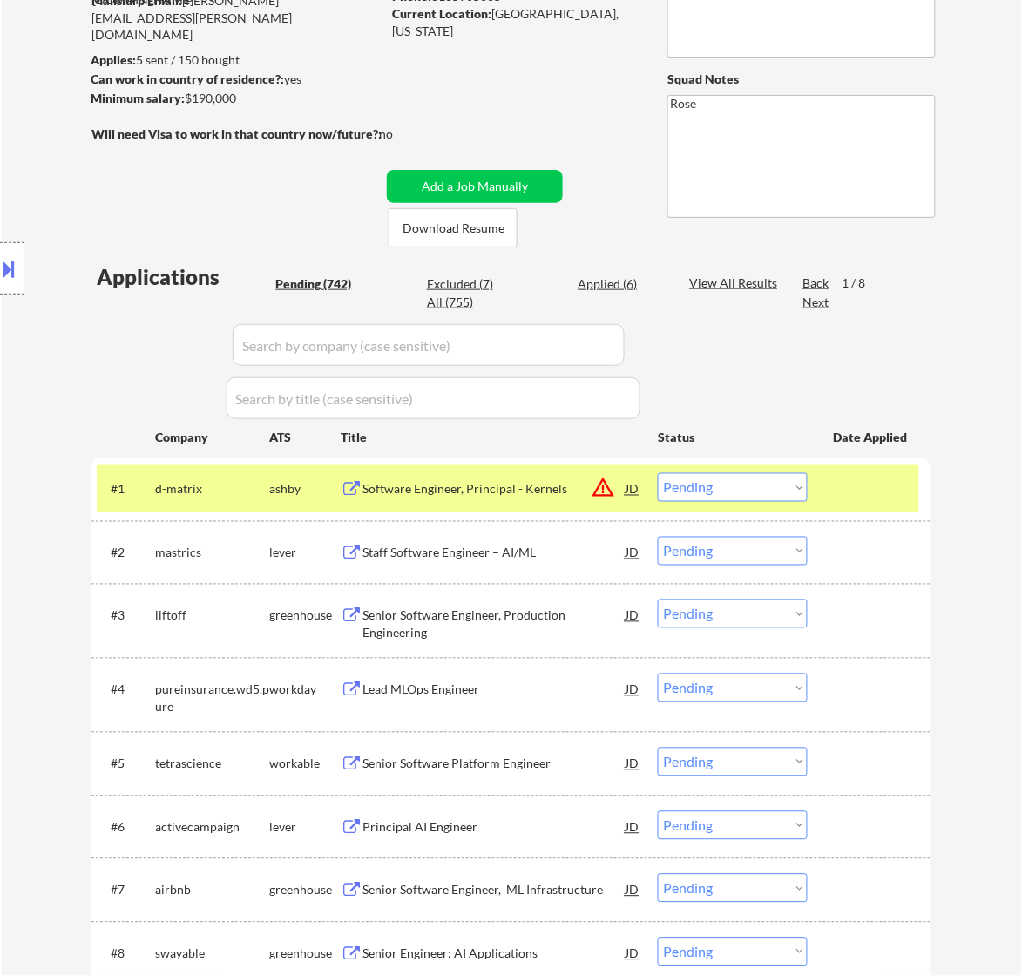
click at [520, 490] on div "Software Engineer, Principal - Kernels" at bounding box center [493, 489] width 263 height 17
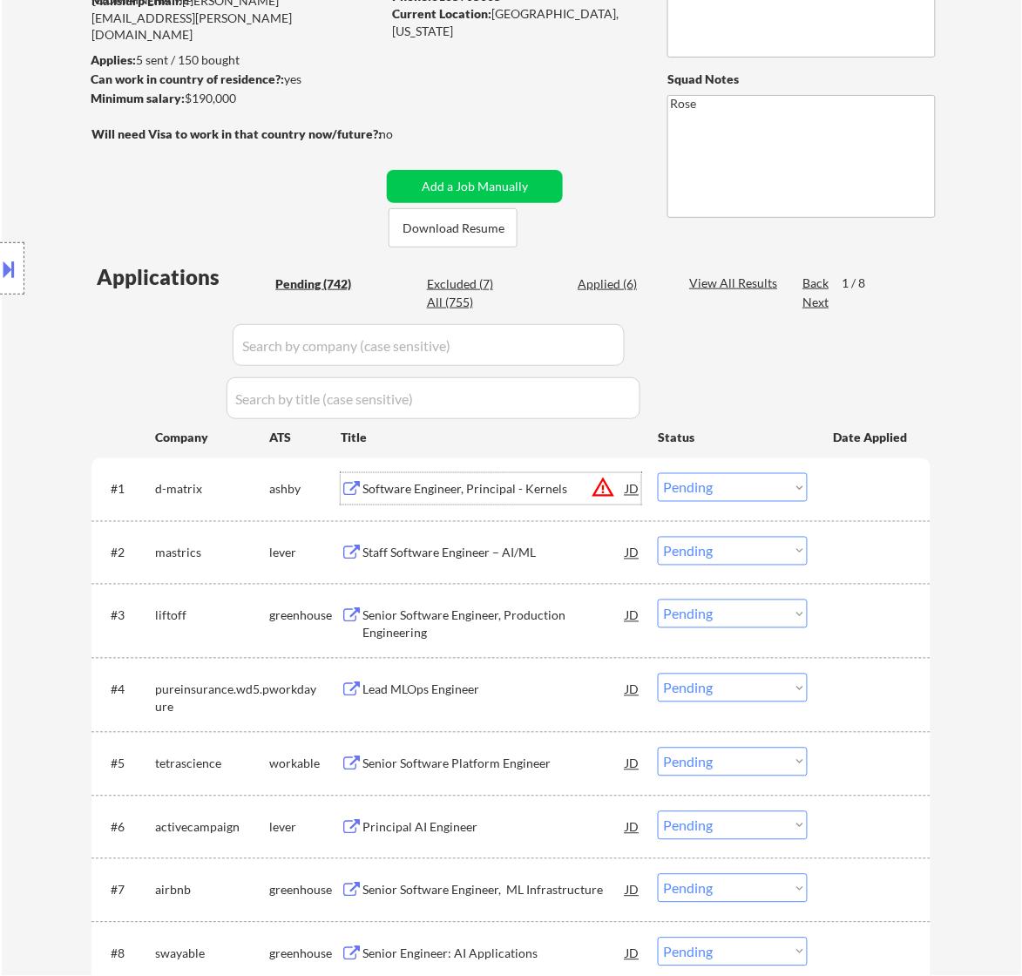
click at [769, 483] on select "Choose an option... Pending Applied Excluded (Questions) Excluded (Expired) Exc…" at bounding box center [733, 487] width 150 height 29
click at [658, 473] on select "Choose an option... Pending Applied Excluded (Questions) Excluded (Expired) Exc…" at bounding box center [733, 487] width 150 height 29
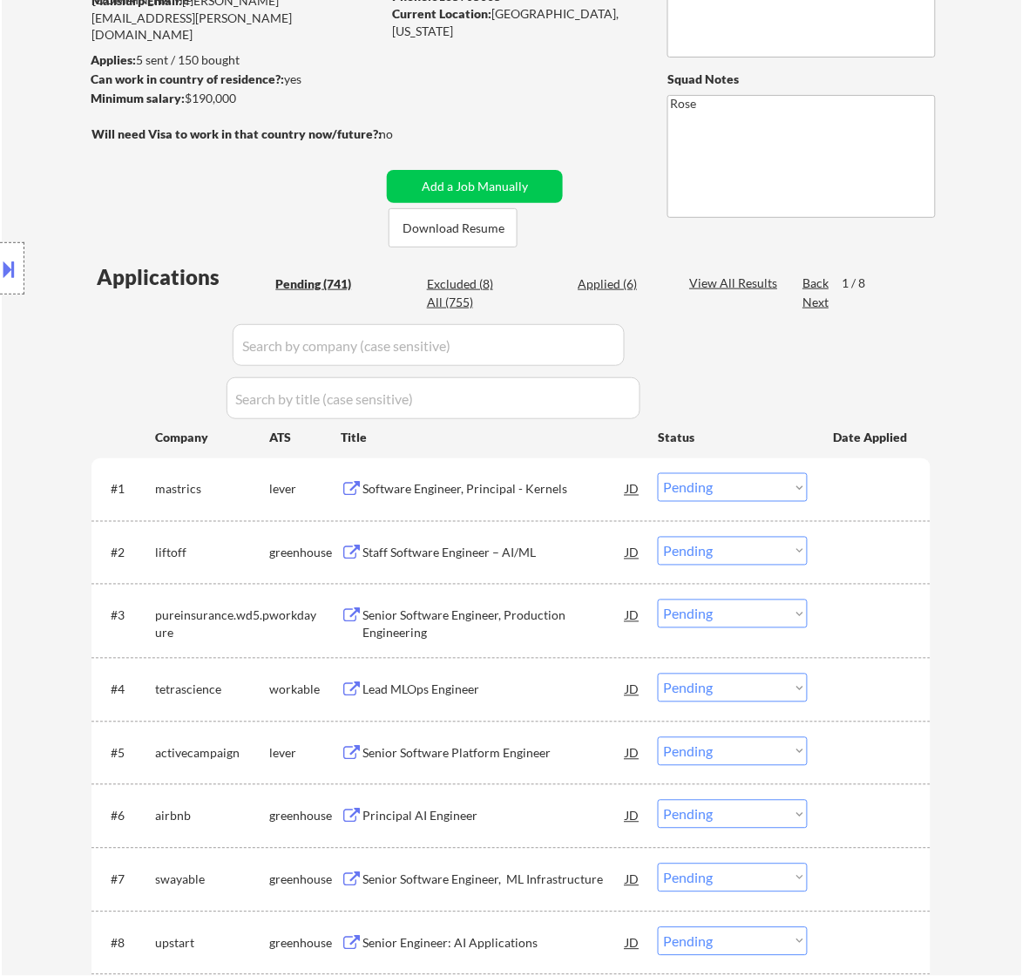
click at [588, 490] on div "Software Engineer, Principal - Kernels" at bounding box center [493, 489] width 263 height 17
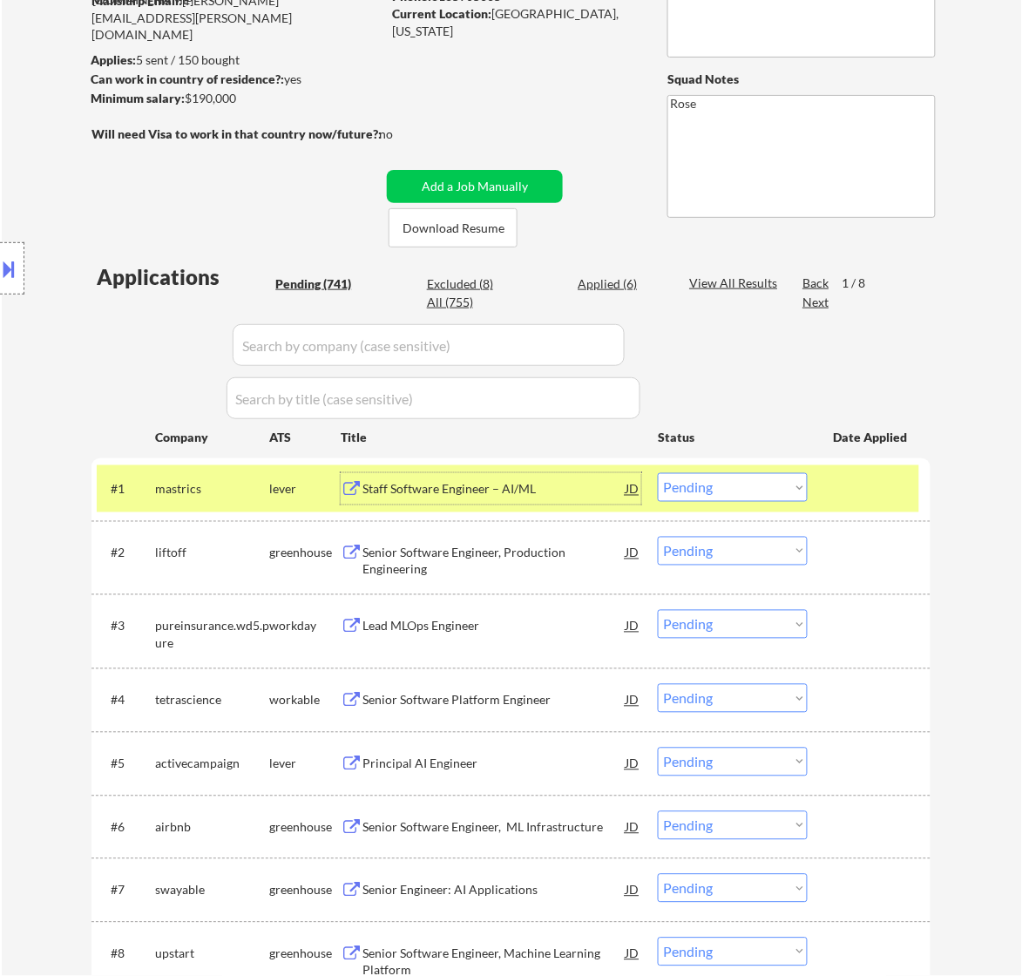
click at [746, 481] on select "Choose an option... Pending Applied Excluded (Questions) Excluded (Expired) Exc…" at bounding box center [733, 487] width 150 height 29
click at [658, 473] on select "Choose an option... Pending Applied Excluded (Questions) Excluded (Expired) Exc…" at bounding box center [733, 487] width 150 height 29
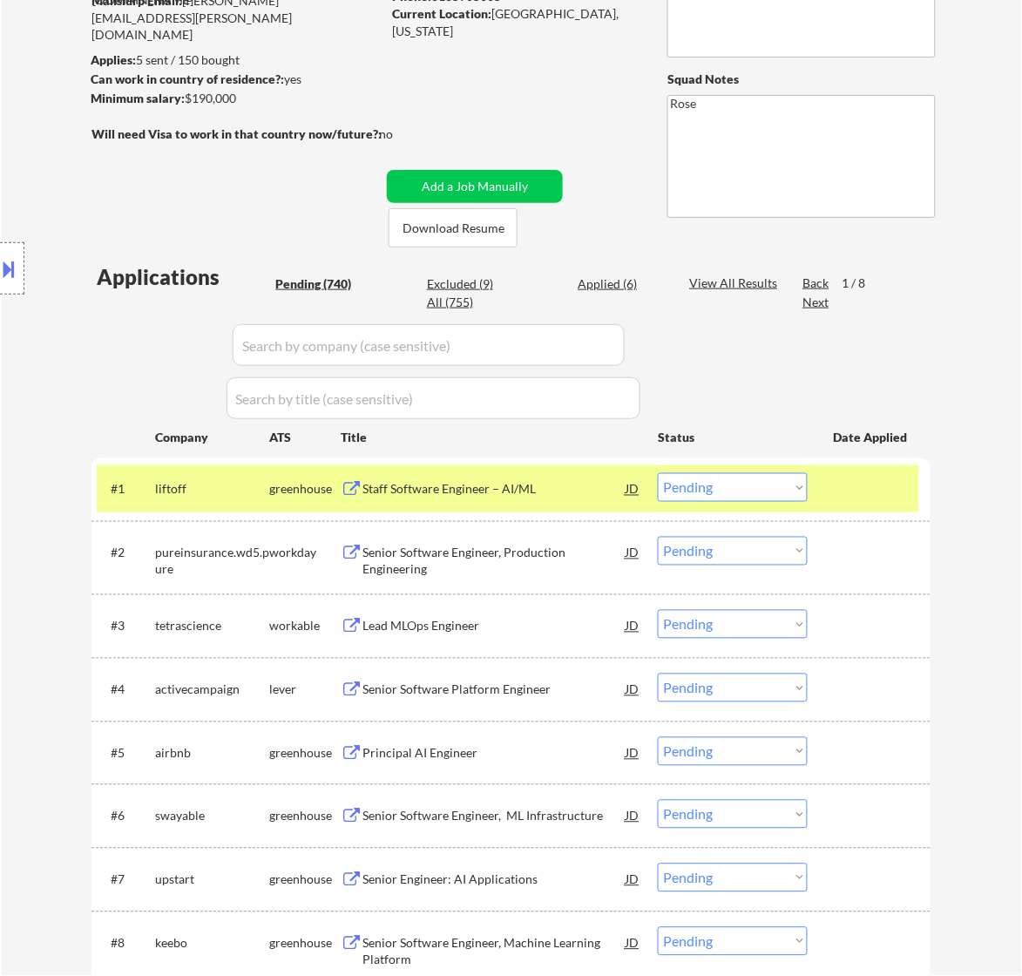
click at [581, 494] on div "Staff Software Engineer – AI/ML" at bounding box center [493, 489] width 263 height 17
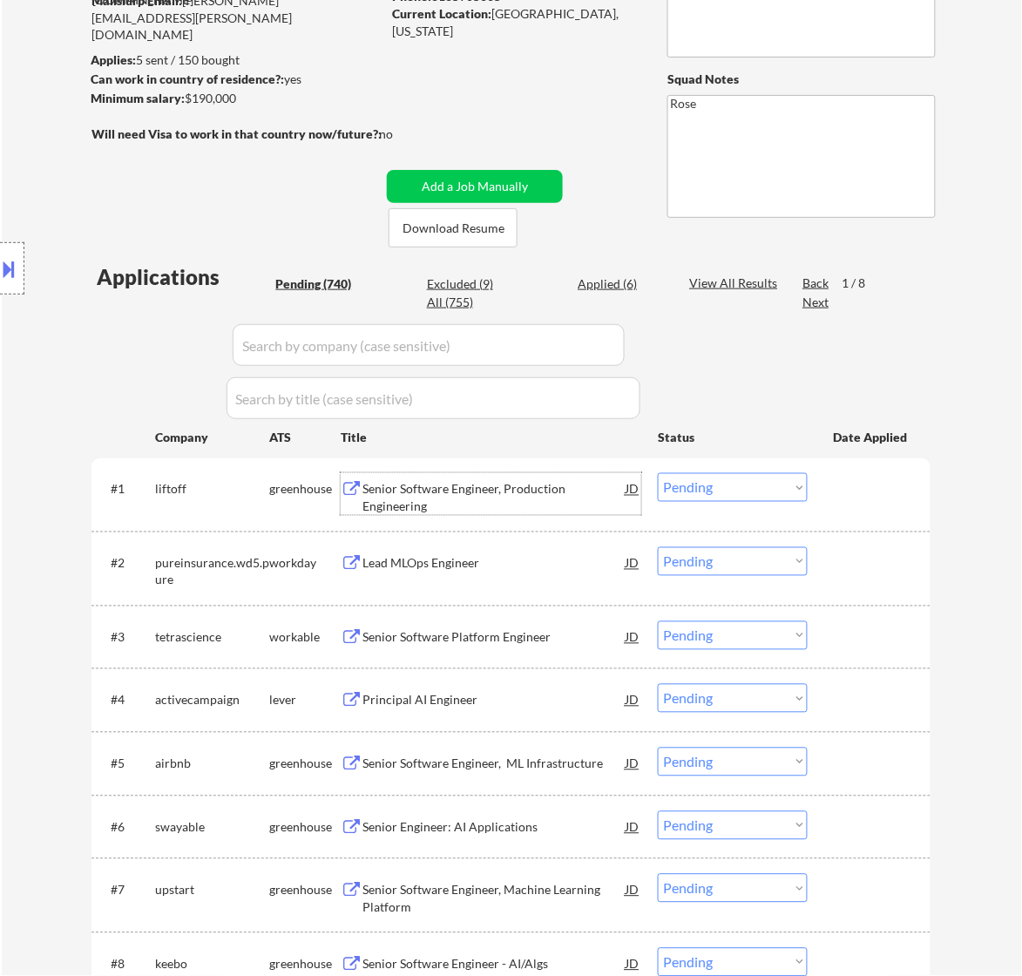
click at [717, 484] on select "Choose an option... Pending Applied Excluded (Questions) Excluded (Expired) Exc…" at bounding box center [733, 487] width 150 height 29
click at [658, 473] on select "Choose an option... Pending Applied Excluded (Questions) Excluded (Expired) Exc…" at bounding box center [733, 487] width 150 height 29
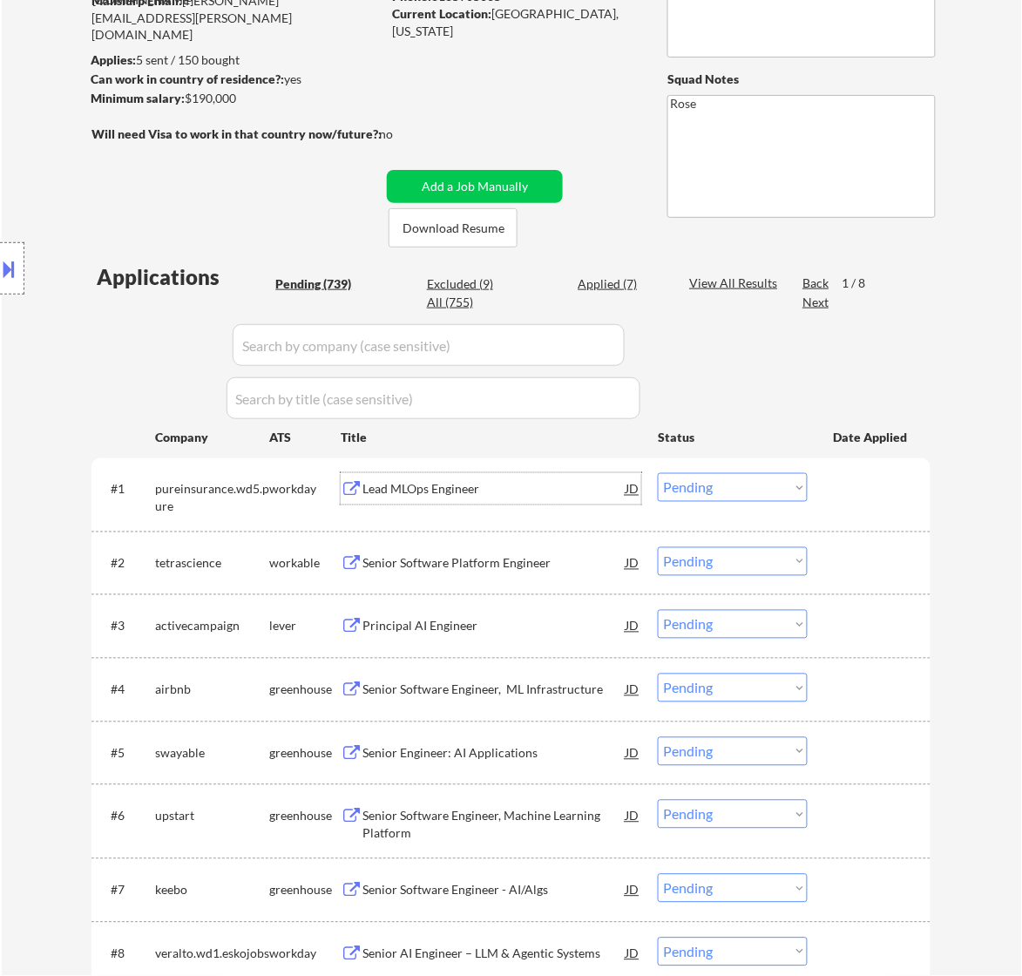
click at [536, 495] on div "Lead MLOps Engineer" at bounding box center [493, 489] width 263 height 17
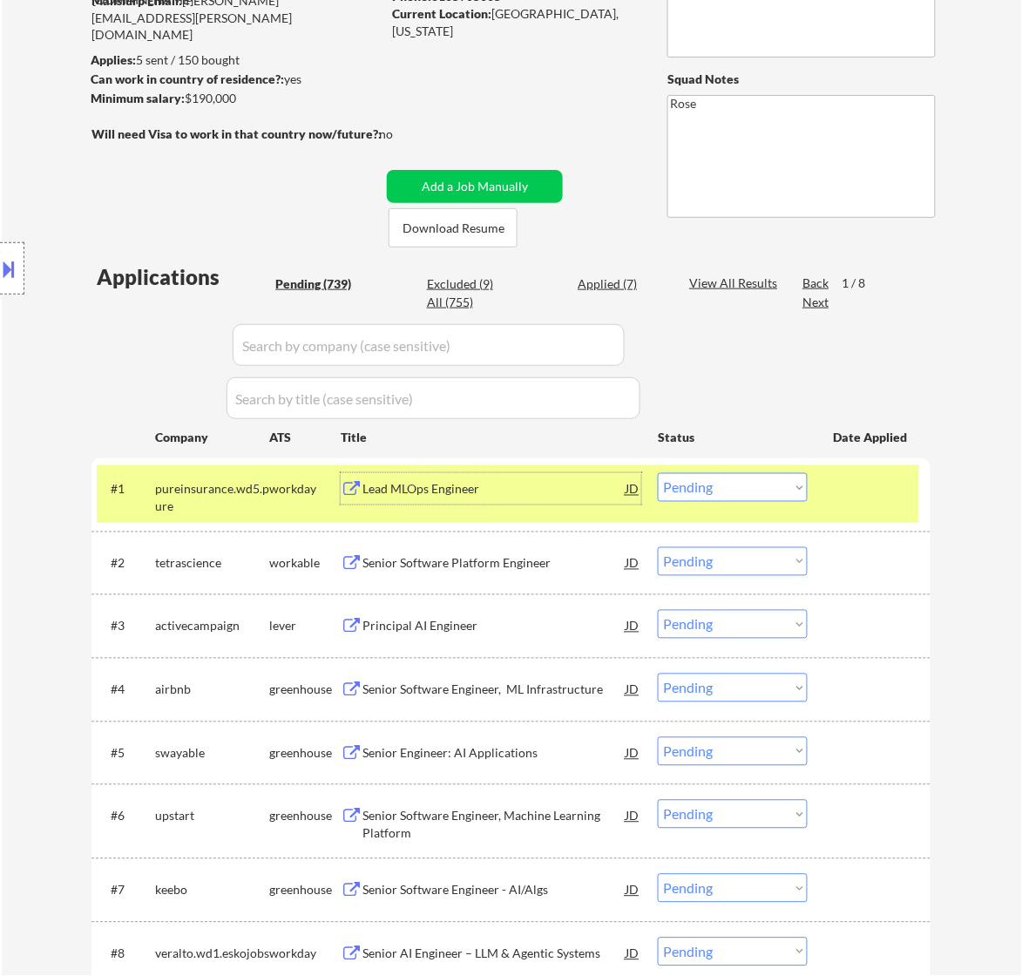
click at [787, 494] on select "Choose an option... Pending Applied Excluded (Questions) Excluded (Expired) Exc…" at bounding box center [733, 487] width 150 height 29
click at [658, 473] on select "Choose an option... Pending Applied Excluded (Questions) Excluded (Expired) Exc…" at bounding box center [733, 487] width 150 height 29
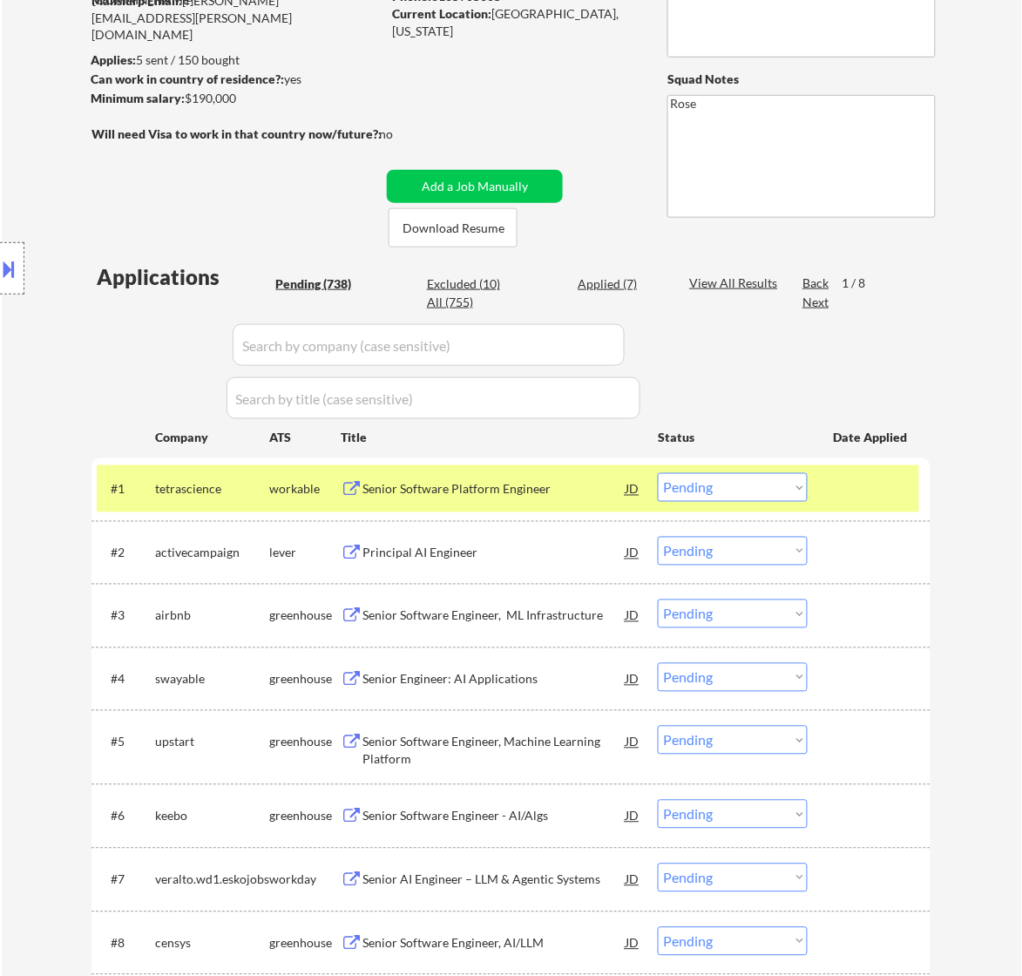
click at [549, 494] on div "Senior Software Platform Engineer" at bounding box center [493, 489] width 263 height 17
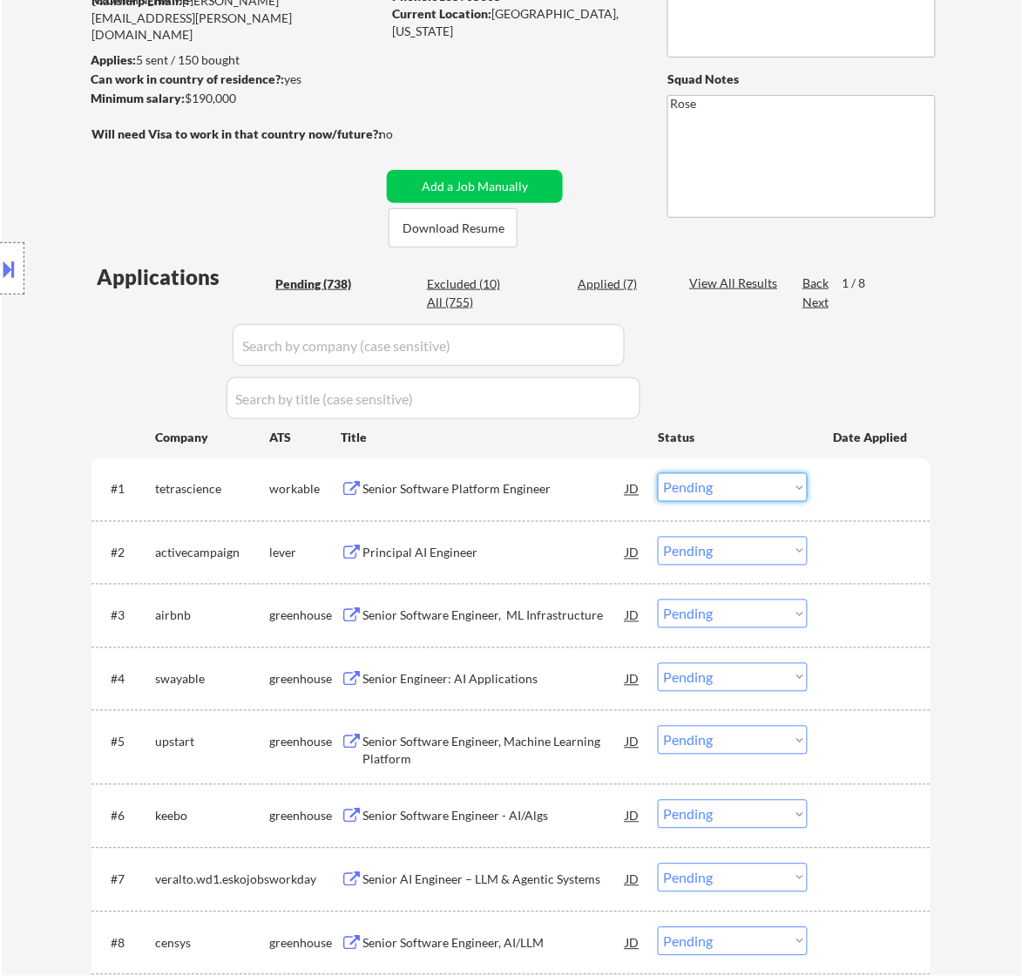
click at [754, 490] on select "Choose an option... Pending Applied Excluded (Questions) Excluded (Expired) Exc…" at bounding box center [733, 487] width 150 height 29
click at [658, 473] on select "Choose an option... Pending Applied Excluded (Questions) Excluded (Expired) Exc…" at bounding box center [733, 487] width 150 height 29
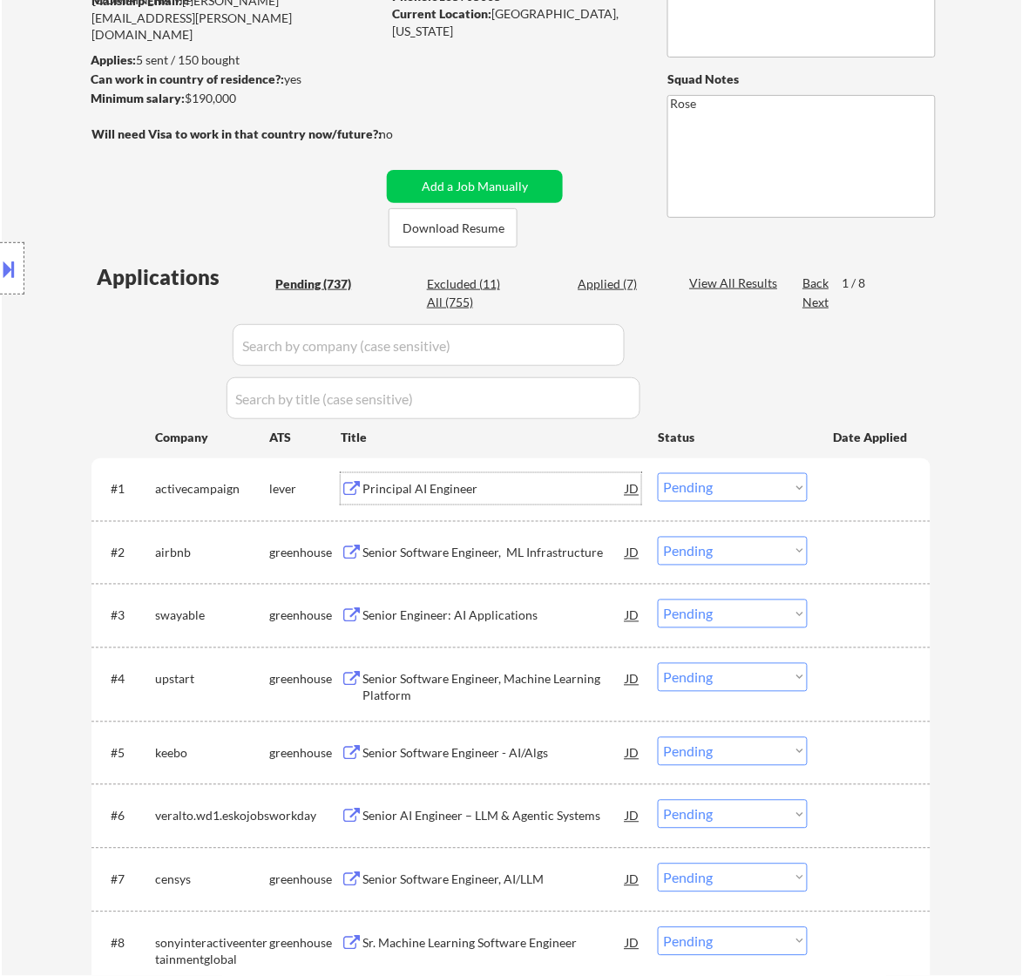
click at [567, 497] on div "Principal AI Engineer" at bounding box center [493, 489] width 263 height 17
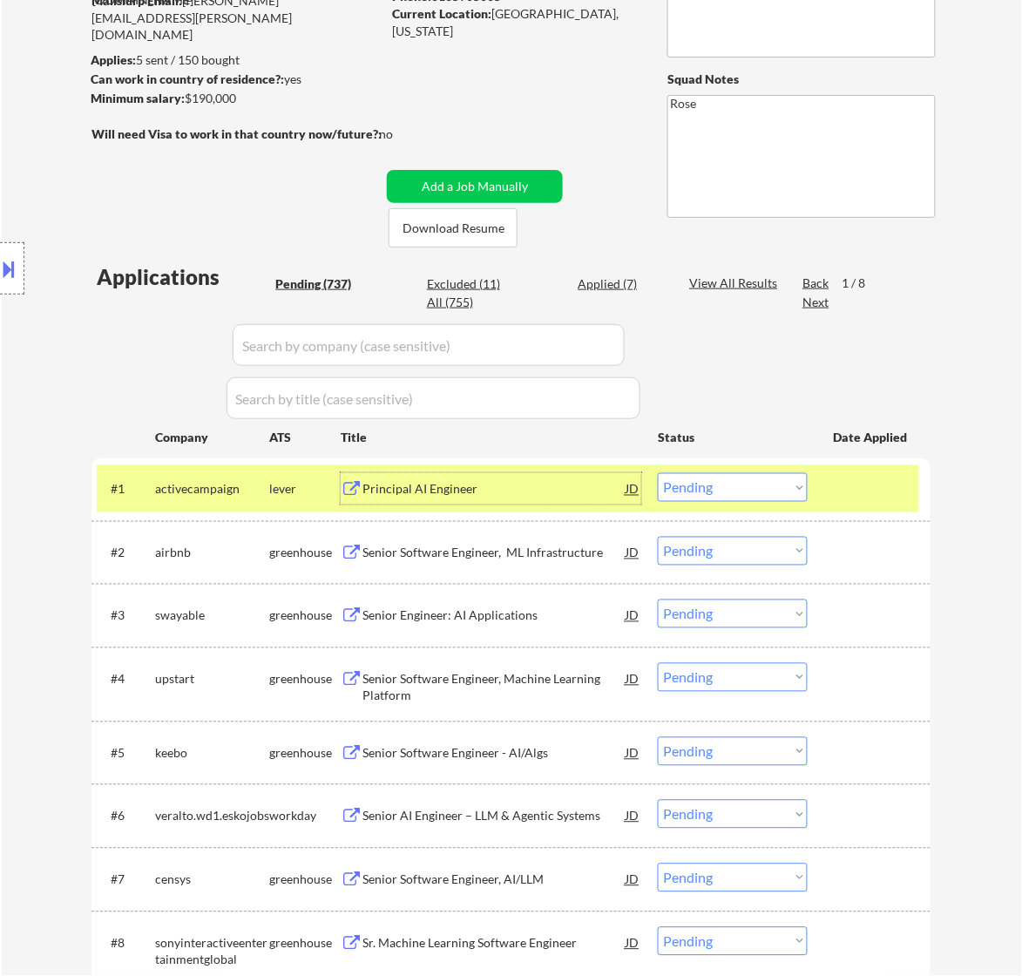
click at [678, 489] on select "Choose an option... Pending Applied Excluded (Questions) Excluded (Expired) Exc…" at bounding box center [733, 487] width 150 height 29
click at [658, 473] on select "Choose an option... Pending Applied Excluded (Questions) Excluded (Expired) Exc…" at bounding box center [733, 487] width 150 height 29
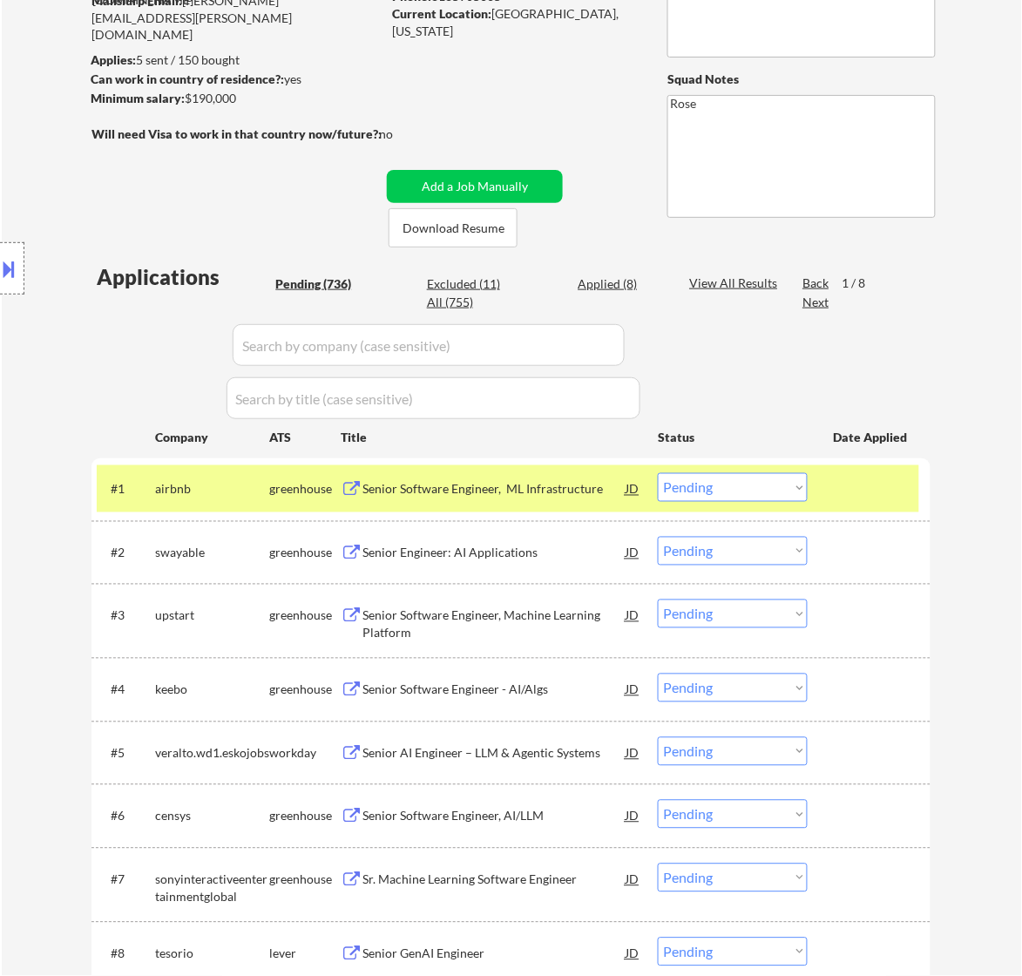
click at [523, 494] on div "Senior Software Engineer, ML Infrastructure" at bounding box center [493, 489] width 263 height 17
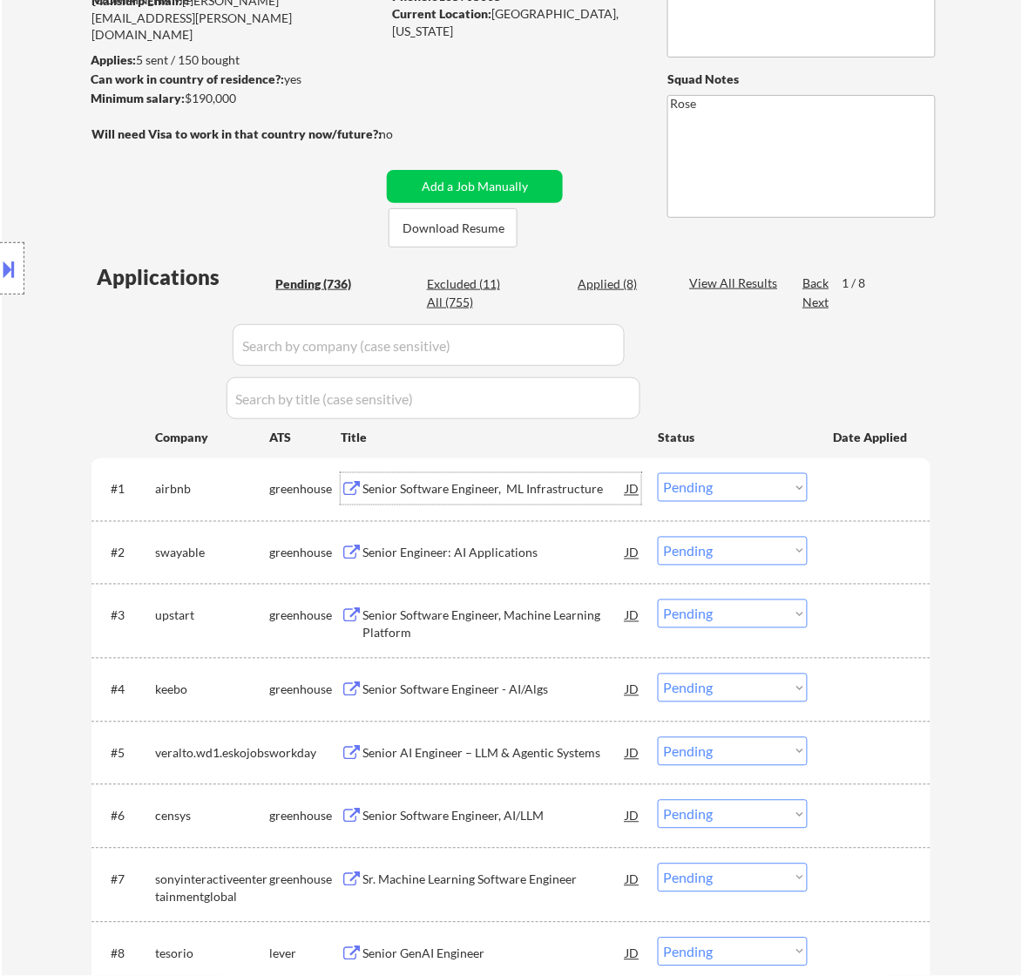
click at [712, 490] on select "Choose an option... Pending Applied Excluded (Questions) Excluded (Expired) Exc…" at bounding box center [733, 487] width 150 height 29
click at [658, 473] on select "Choose an option... Pending Applied Excluded (Questions) Excluded (Expired) Exc…" at bounding box center [733, 487] width 150 height 29
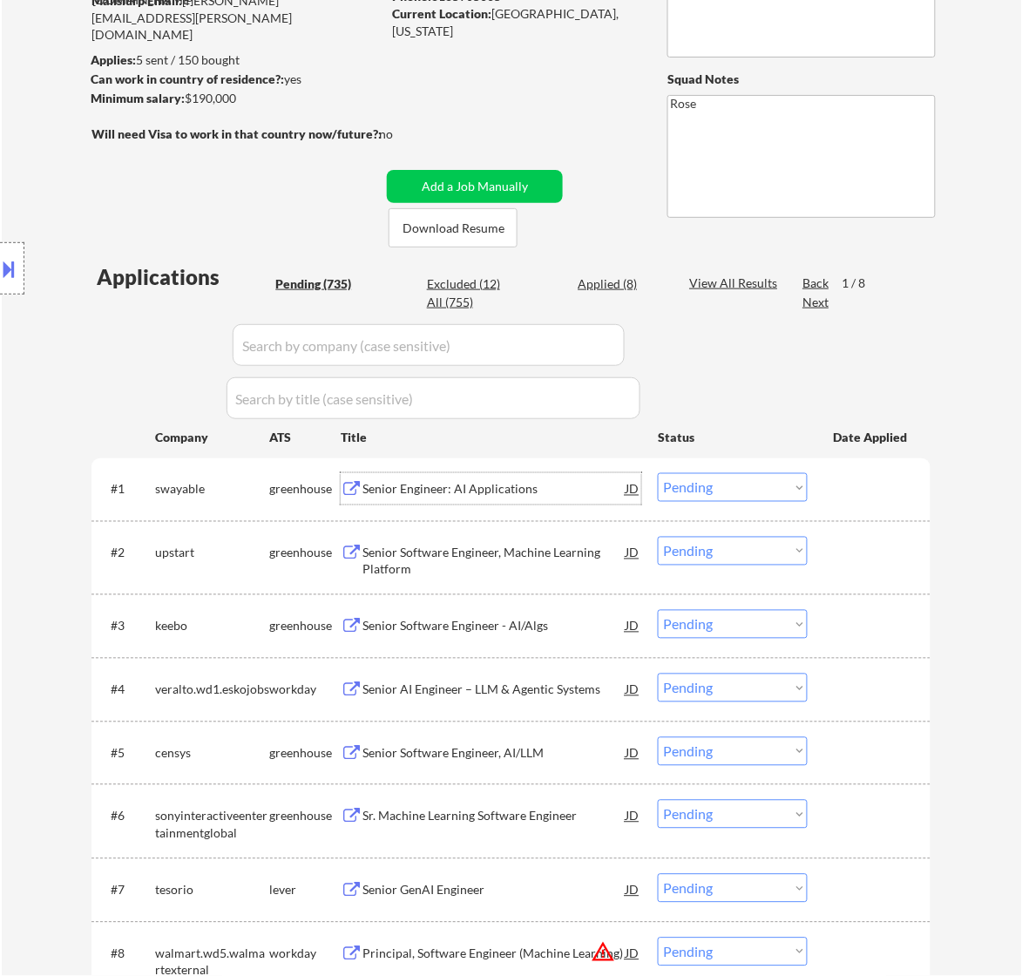
click at [543, 488] on div "Senior Engineer: AI Applications" at bounding box center [493, 489] width 263 height 17
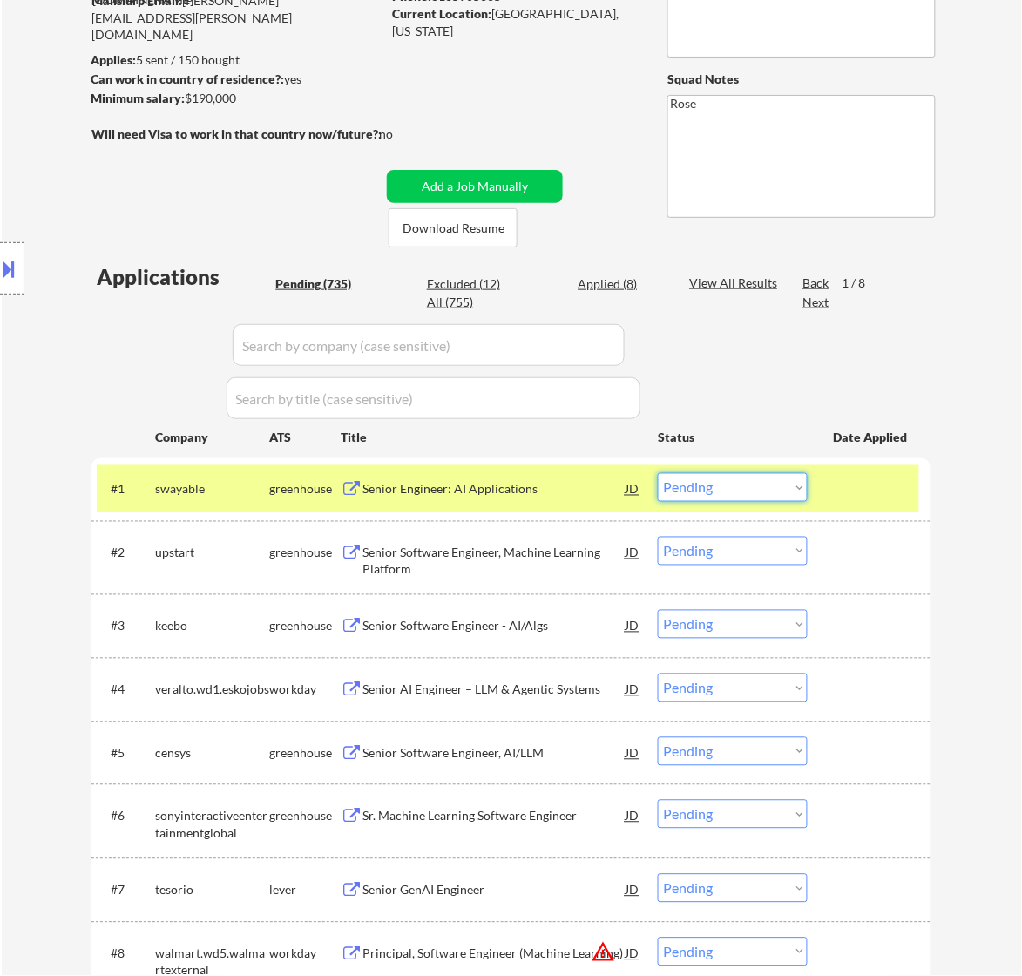
click at [754, 485] on select "Choose an option... Pending Applied Excluded (Questions) Excluded (Expired) Exc…" at bounding box center [733, 487] width 150 height 29
click at [658, 473] on select "Choose an option... Pending Applied Excluded (Questions) Excluded (Expired) Exc…" at bounding box center [733, 487] width 150 height 29
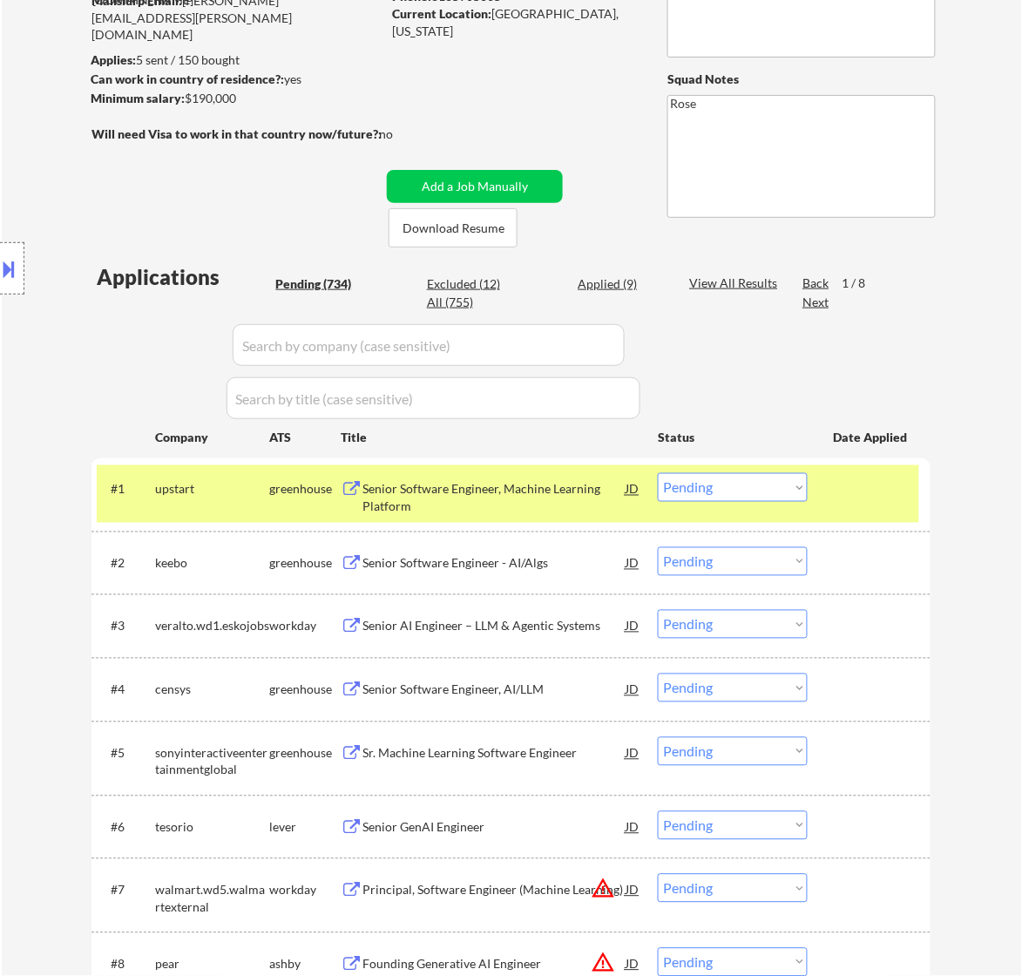
click at [537, 490] on div "Senior Software Engineer, Machine Learning Platform" at bounding box center [493, 498] width 263 height 34
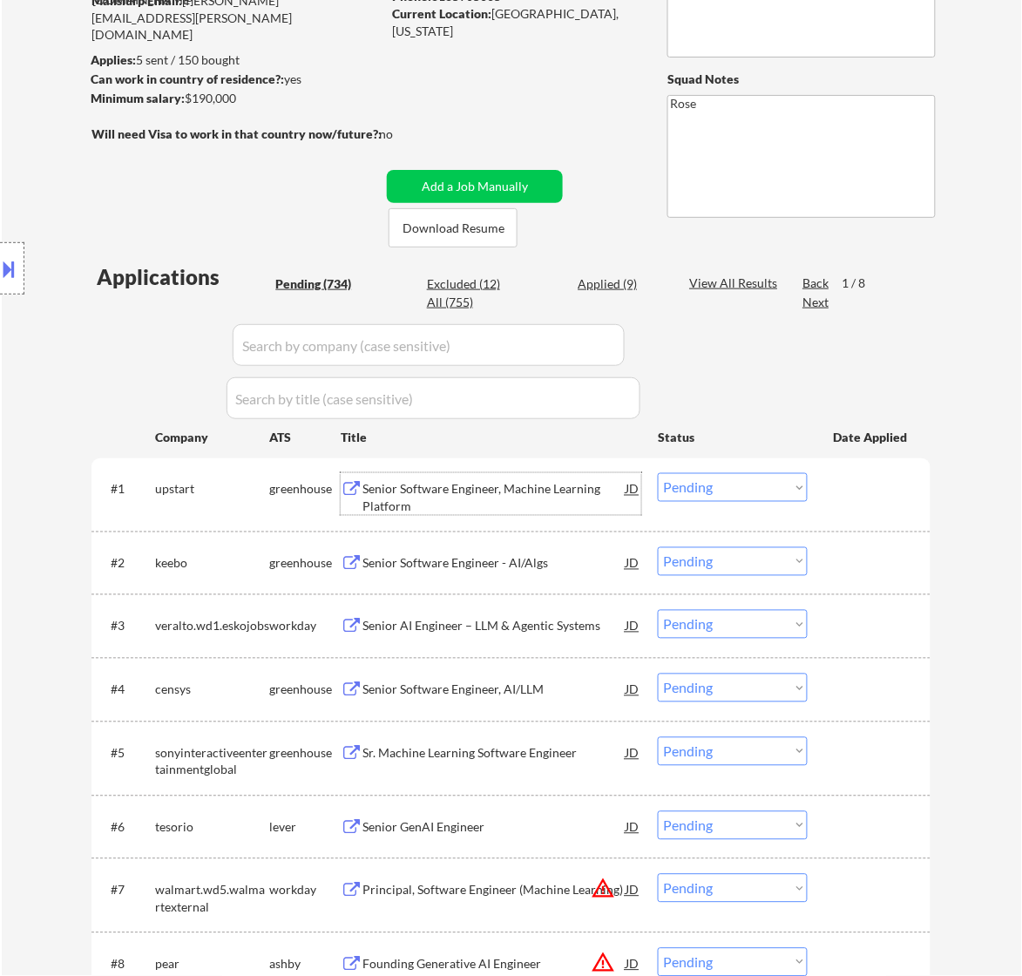
click at [18, 266] on button at bounding box center [9, 268] width 19 height 29
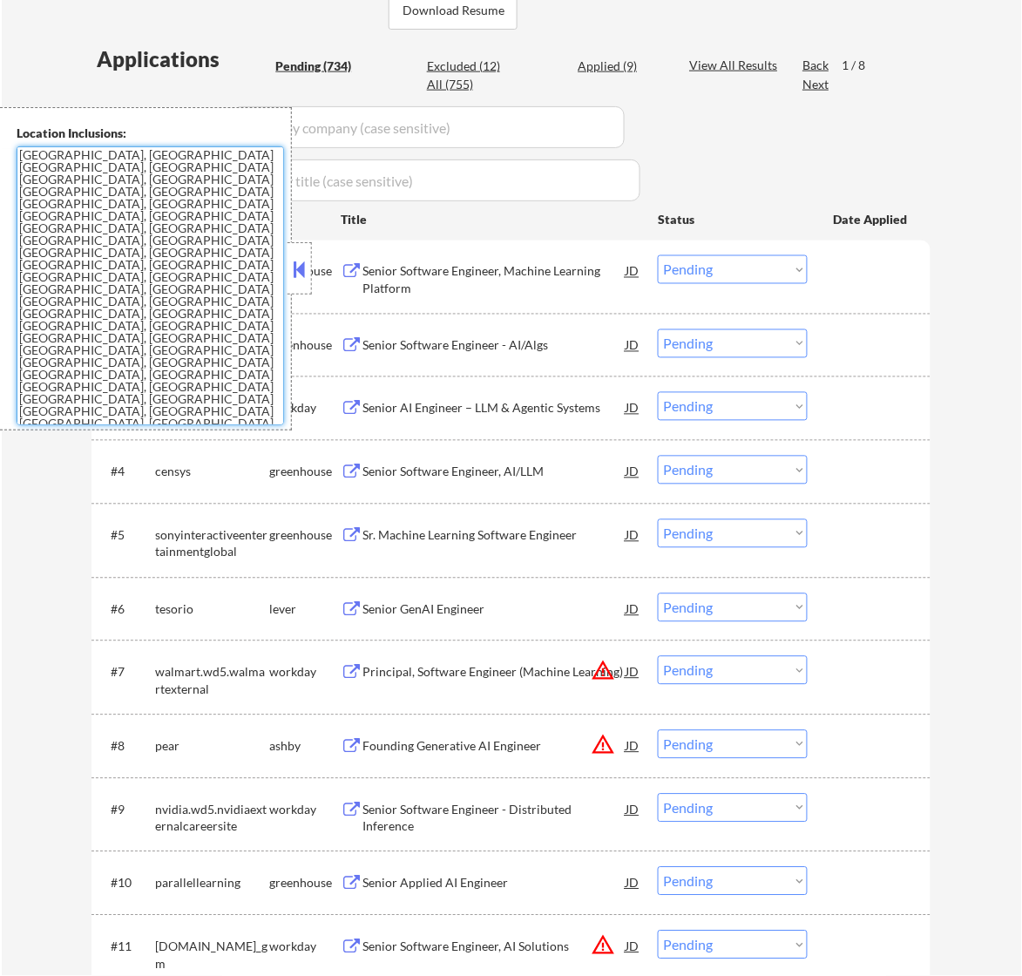
scroll to position [31, 0]
click at [303, 268] on button at bounding box center [298, 269] width 19 height 26
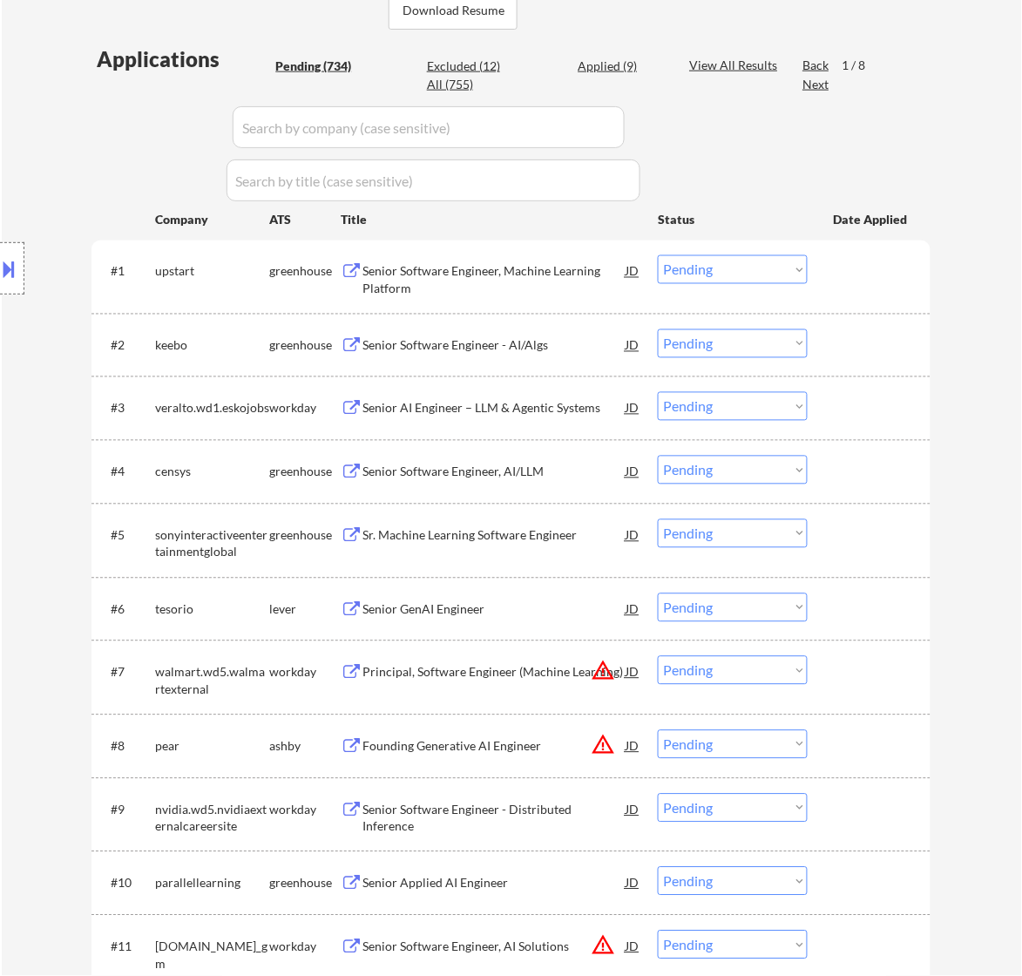
click at [727, 261] on select "Choose an option... Pending Applied Excluded (Questions) Excluded (Expired) Exc…" at bounding box center [733, 269] width 150 height 29
click at [658, 255] on select "Choose an option... Pending Applied Excluded (Questions) Excluded (Expired) Exc…" at bounding box center [733, 269] width 150 height 29
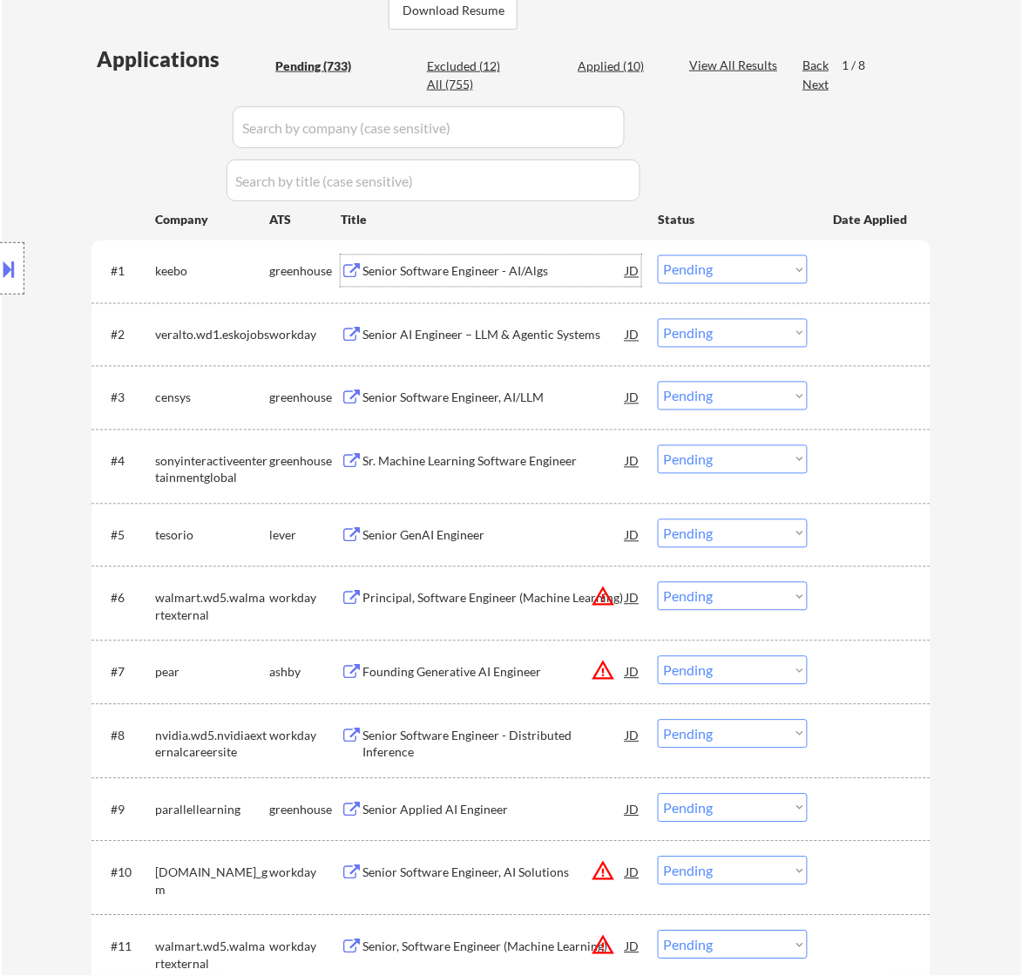
click at [564, 277] on div "Senior Software Engineer - AI/Algs" at bounding box center [493, 271] width 263 height 17
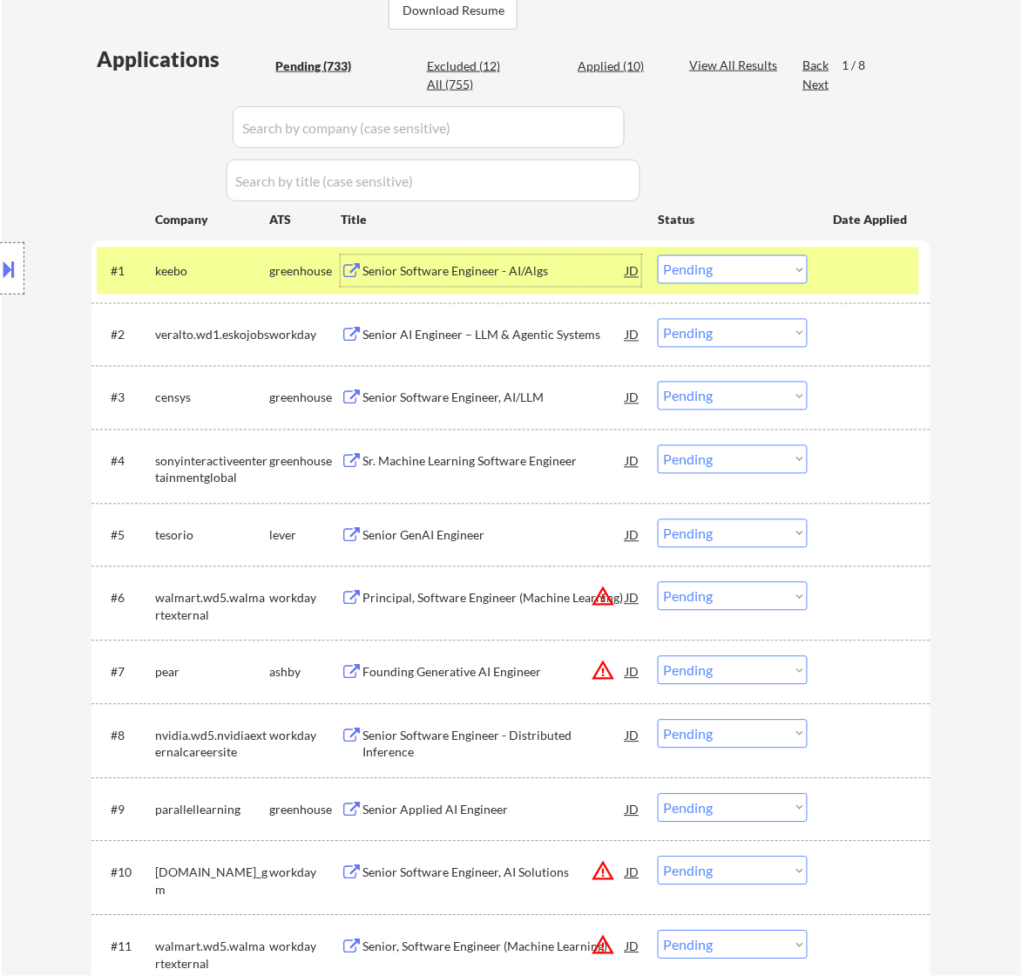
click at [691, 266] on select "Choose an option... Pending Applied Excluded (Questions) Excluded (Expired) Exc…" at bounding box center [733, 269] width 150 height 29
click at [658, 255] on select "Choose an option... Pending Applied Excluded (Questions) Excluded (Expired) Exc…" at bounding box center [733, 269] width 150 height 29
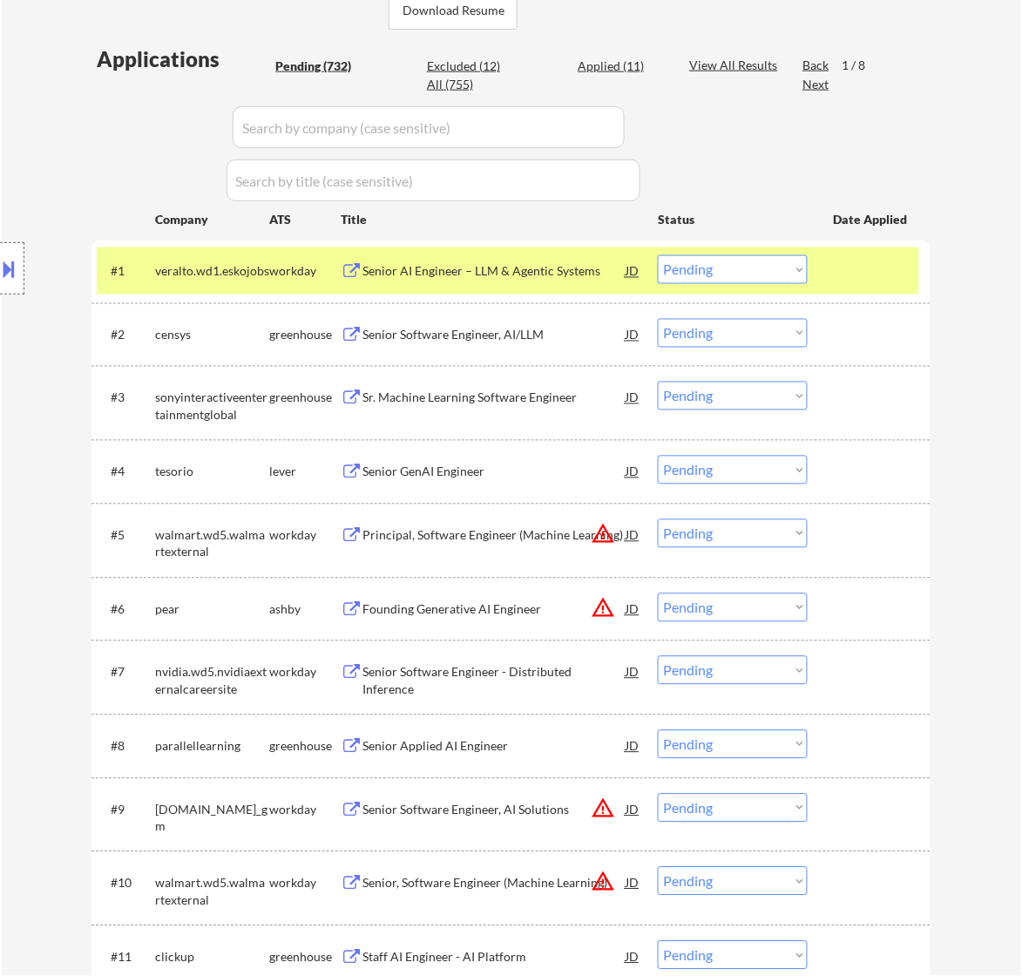
click at [589, 273] on div "Senior AI Engineer – LLM & Agentic Systems" at bounding box center [493, 271] width 263 height 17
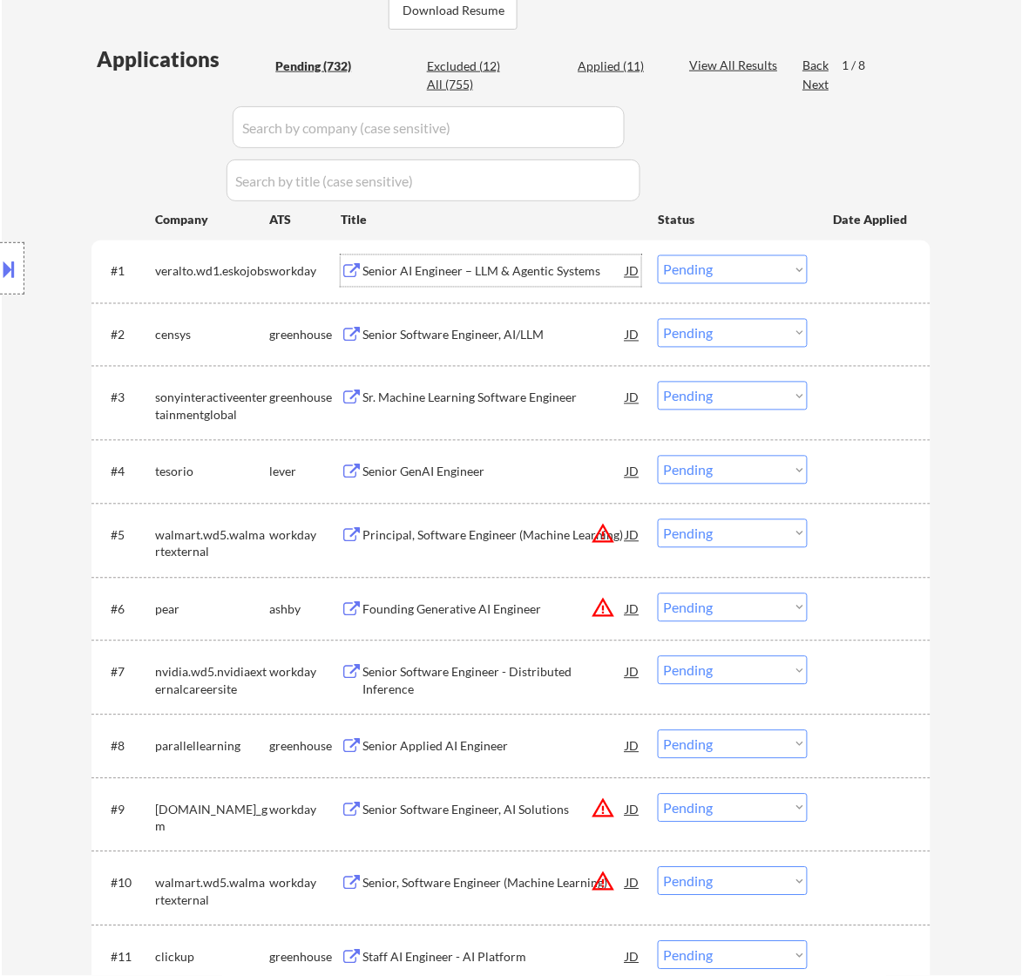
click at [756, 274] on select "Choose an option... Pending Applied Excluded (Questions) Excluded (Expired) Exc…" at bounding box center [733, 269] width 150 height 29
click at [658, 255] on select "Choose an option... Pending Applied Excluded (Questions) Excluded (Expired) Exc…" at bounding box center [733, 269] width 150 height 29
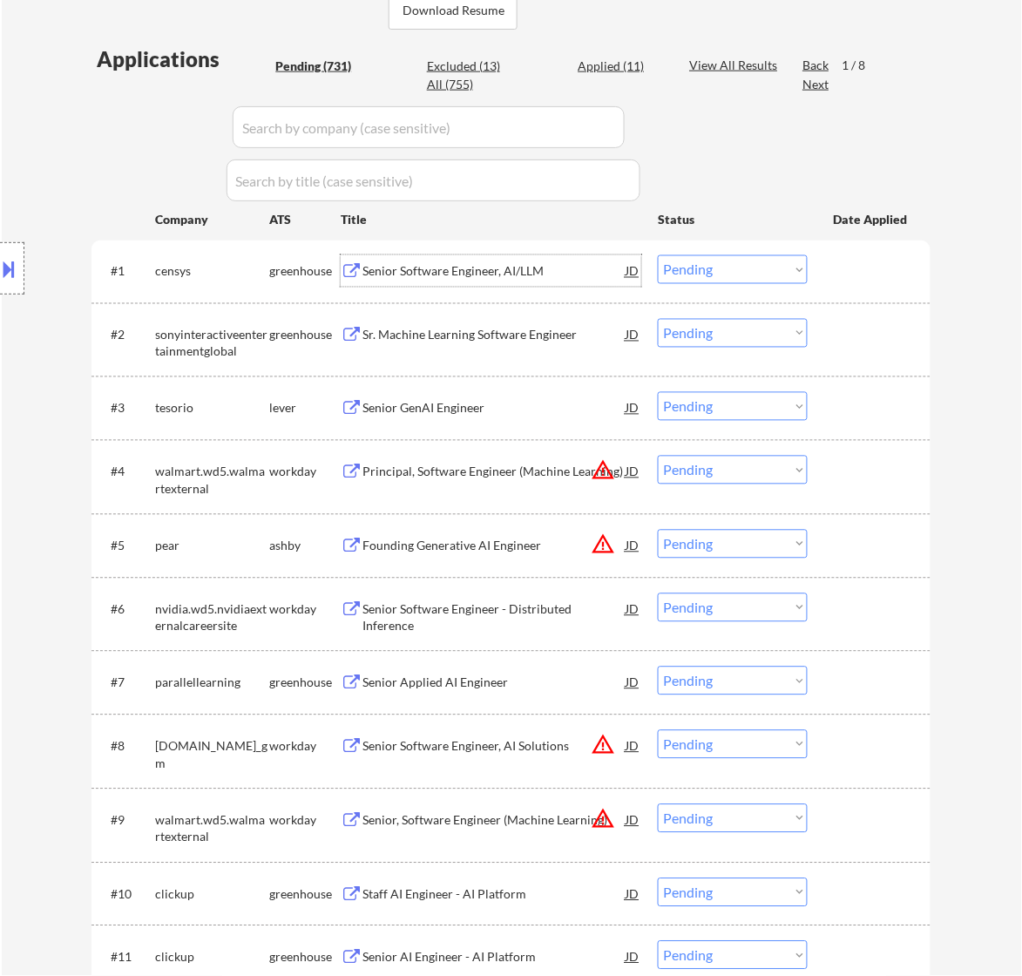
click at [559, 279] on div "Senior Software Engineer, AI/LLM" at bounding box center [493, 271] width 263 height 17
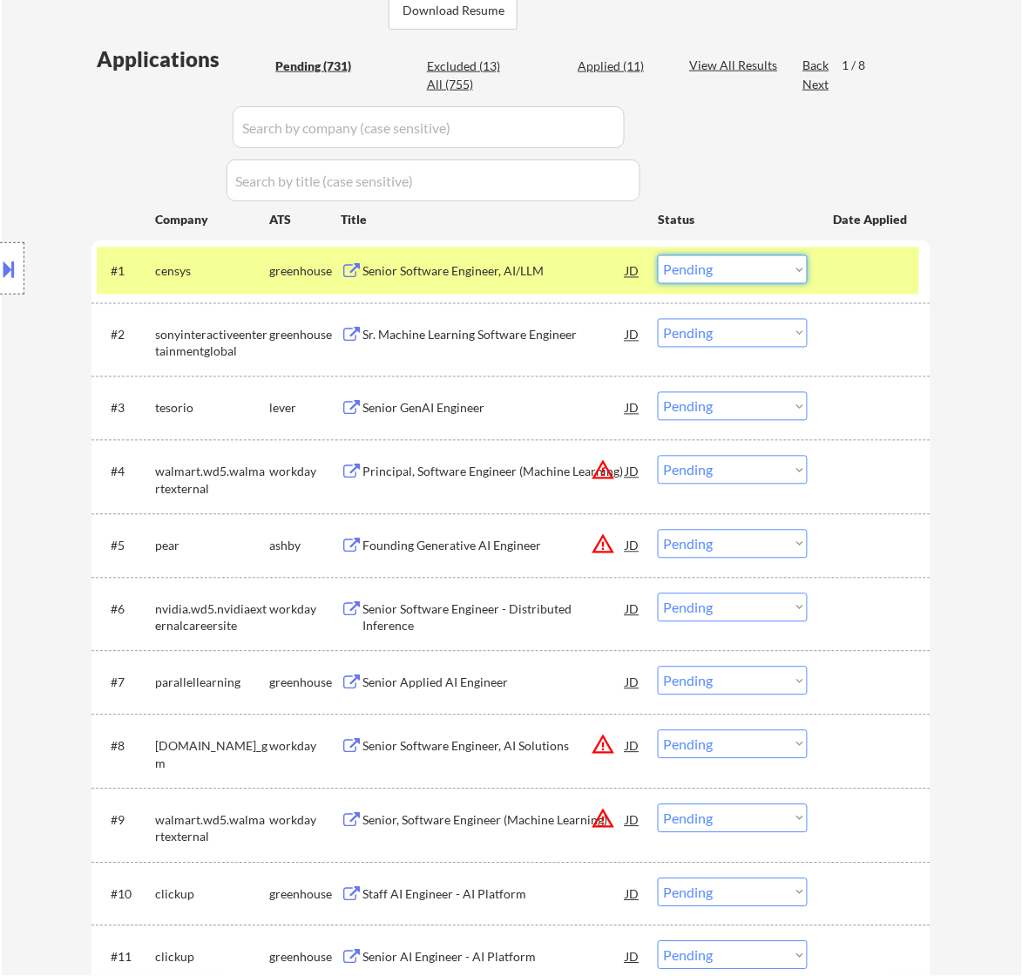
drag, startPoint x: 730, startPoint y: 264, endPoint x: 738, endPoint y: 279, distance: 16.8
click at [730, 266] on select "Choose an option... Pending Applied Excluded (Questions) Excluded (Expired) Exc…" at bounding box center [733, 269] width 150 height 29
click at [658, 255] on select "Choose an option... Pending Applied Excluded (Questions) Excluded (Expired) Exc…" at bounding box center [733, 269] width 150 height 29
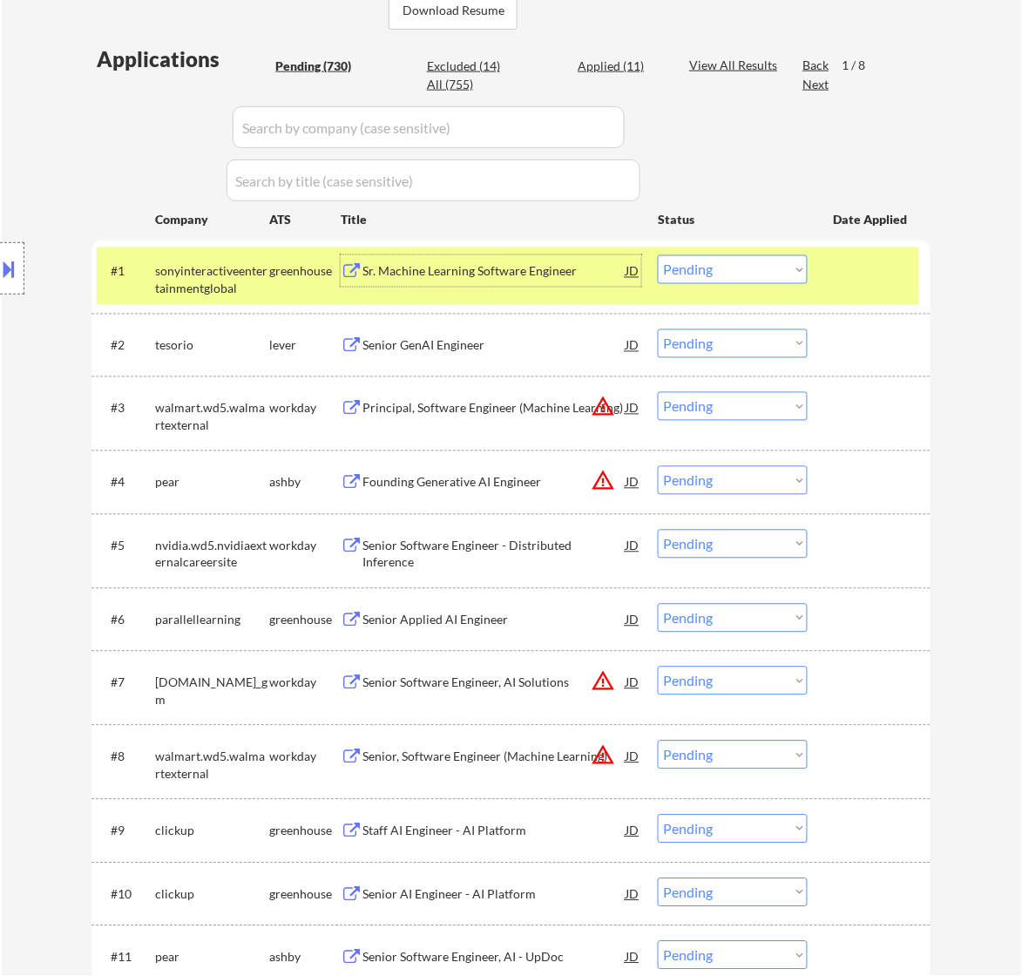
click at [514, 277] on div "Sr. Machine Learning Software Engineer" at bounding box center [493, 271] width 263 height 17
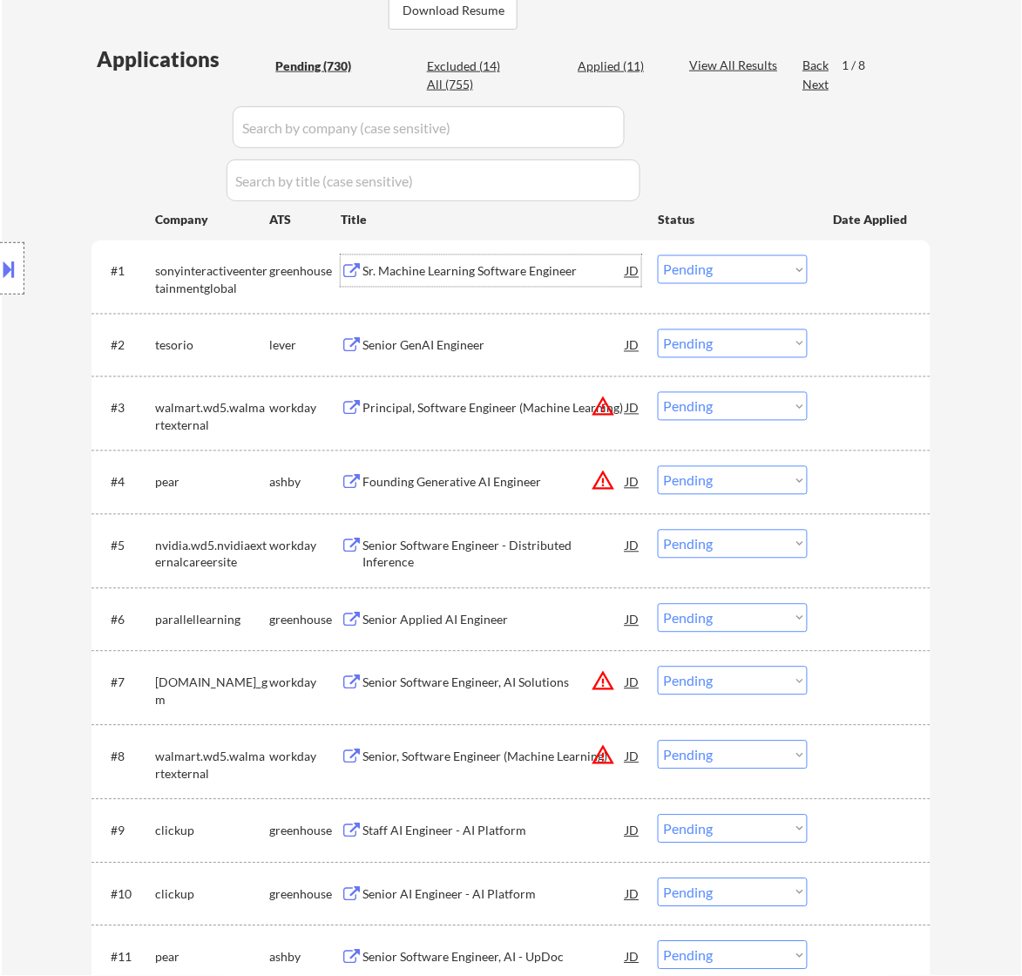
click at [712, 266] on select "Choose an option... Pending Applied Excluded (Questions) Excluded (Expired) Exc…" at bounding box center [733, 269] width 150 height 29
click at [658, 255] on select "Choose an option... Pending Applied Excluded (Questions) Excluded (Expired) Exc…" at bounding box center [733, 269] width 150 height 29
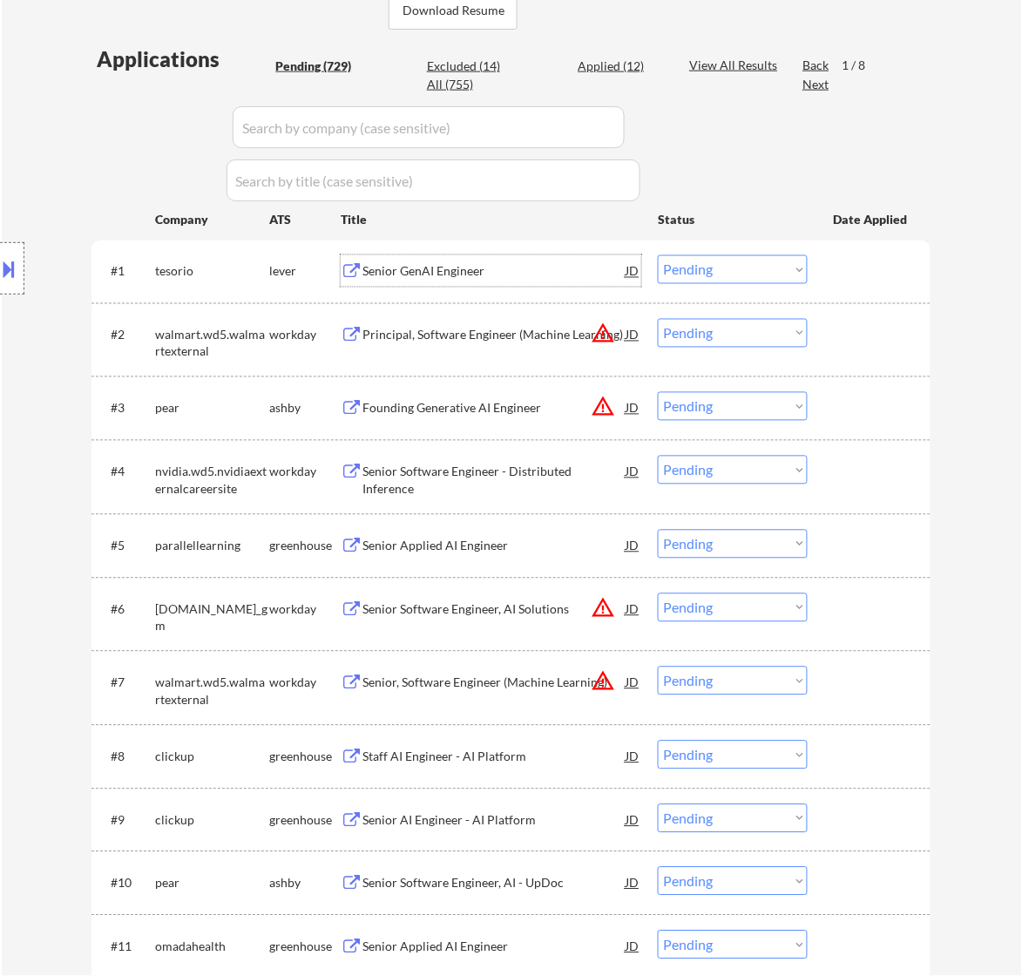
click at [529, 271] on div "Senior GenAI Engineer" at bounding box center [493, 271] width 263 height 17
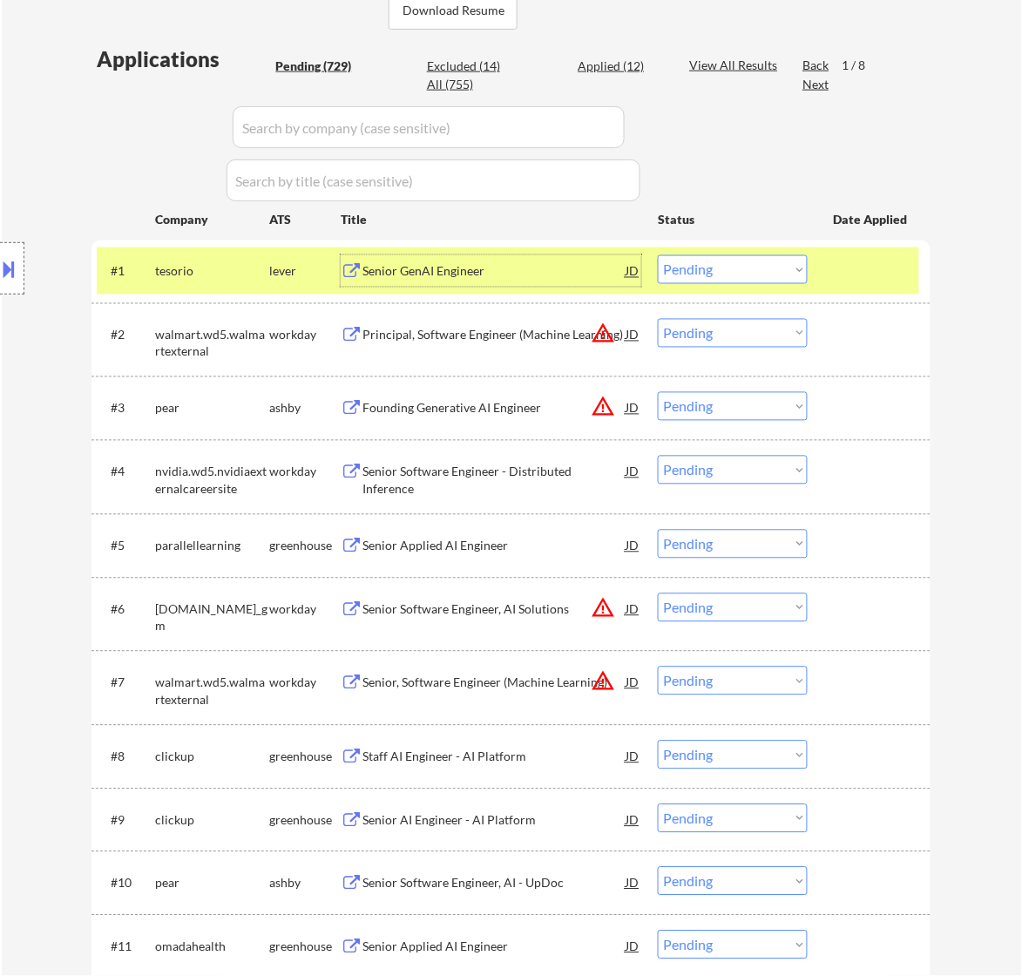
click at [741, 264] on select "Choose an option... Pending Applied Excluded (Questions) Excluded (Expired) Exc…" at bounding box center [733, 269] width 150 height 29
click at [658, 255] on select "Choose an option... Pending Applied Excluded (Questions) Excluded (Expired) Exc…" at bounding box center [733, 269] width 150 height 29
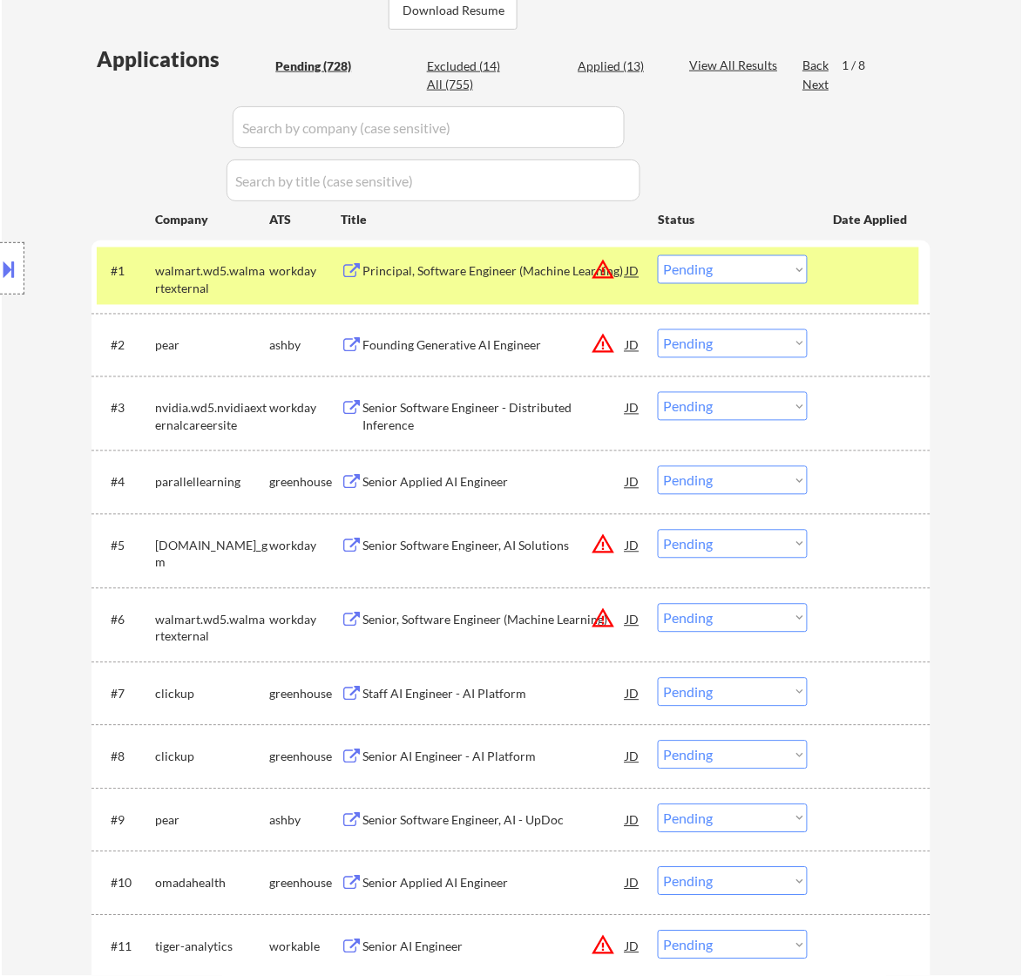
click at [540, 286] on div "Principal, Software Engineer (Machine Learning)" at bounding box center [493, 270] width 263 height 31
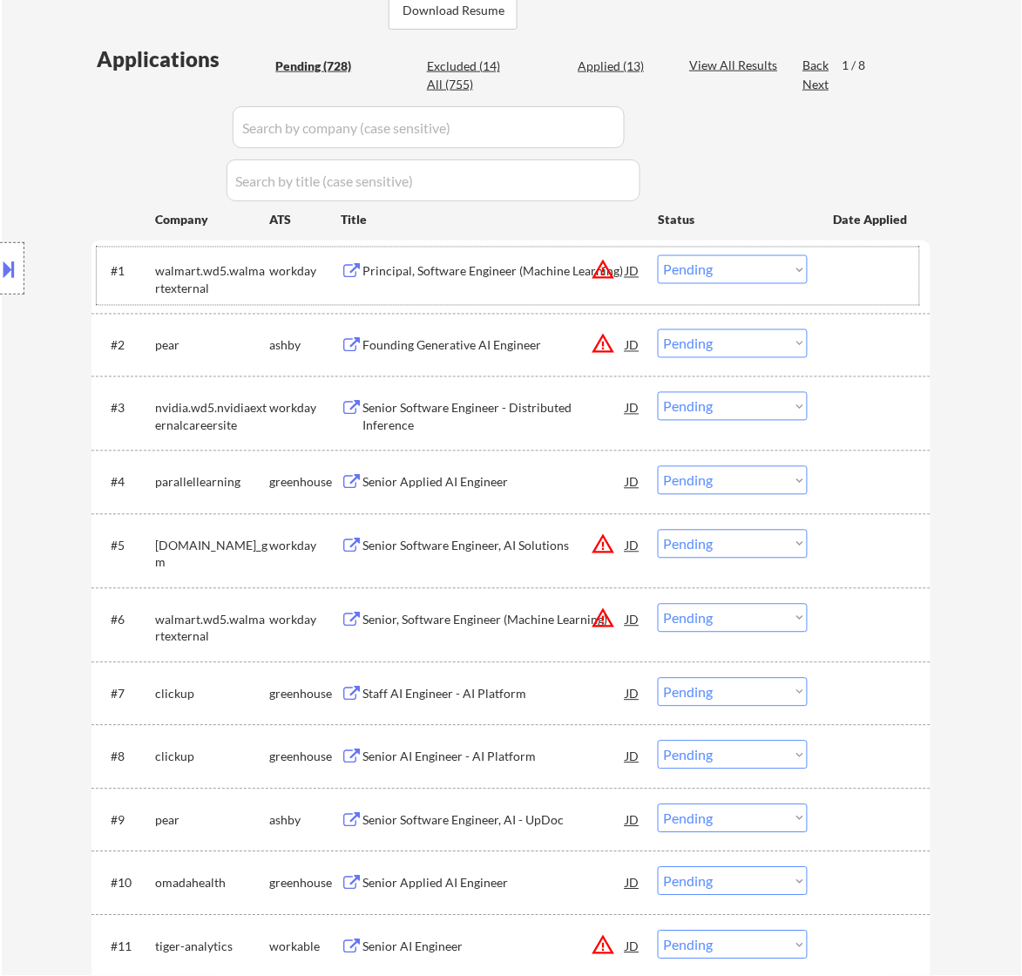
click at [738, 253] on div "#1 walmart.wd5.walmartexternal workday Principal, Software Engineer (Machine Le…" at bounding box center [508, 275] width 822 height 57
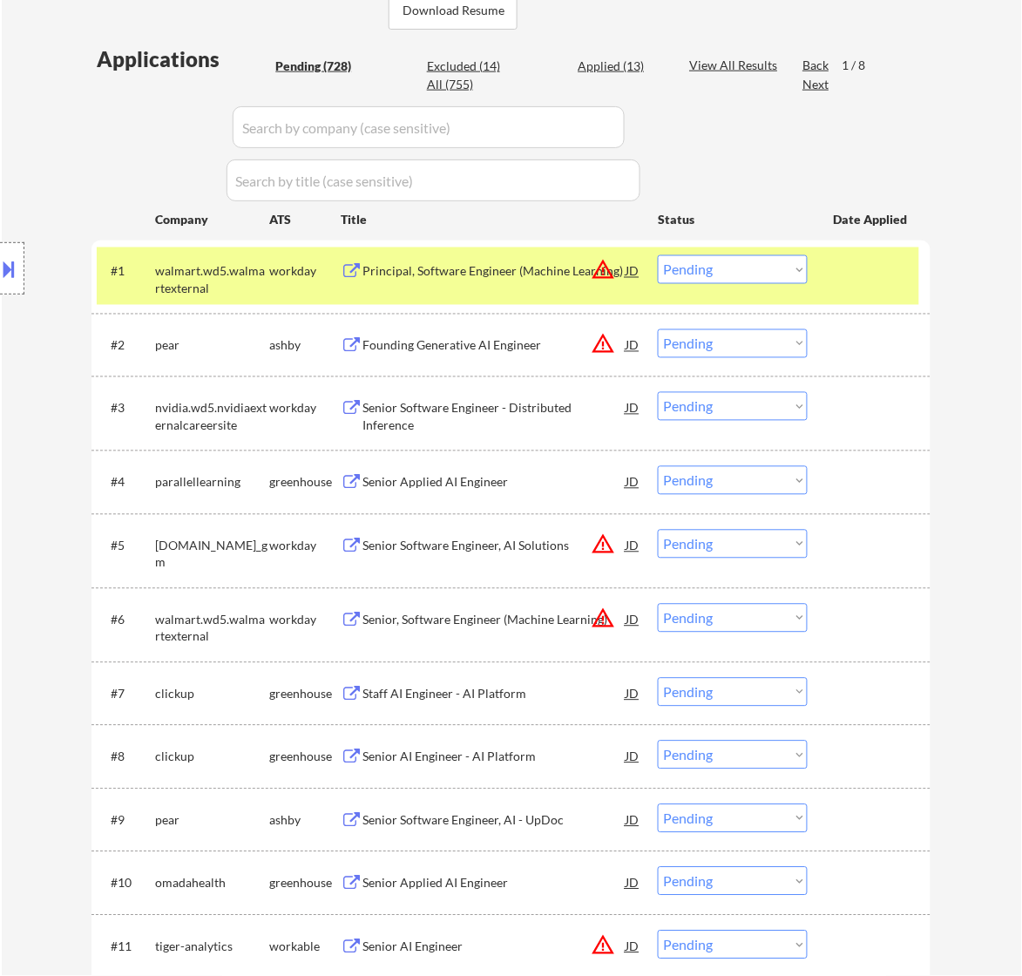
click at [742, 270] on select "Choose an option... Pending Applied Excluded (Questions) Excluded (Expired) Exc…" at bounding box center [733, 269] width 150 height 29
click at [658, 255] on select "Choose an option... Pending Applied Excluded (Questions) Excluded (Expired) Exc…" at bounding box center [733, 269] width 150 height 29
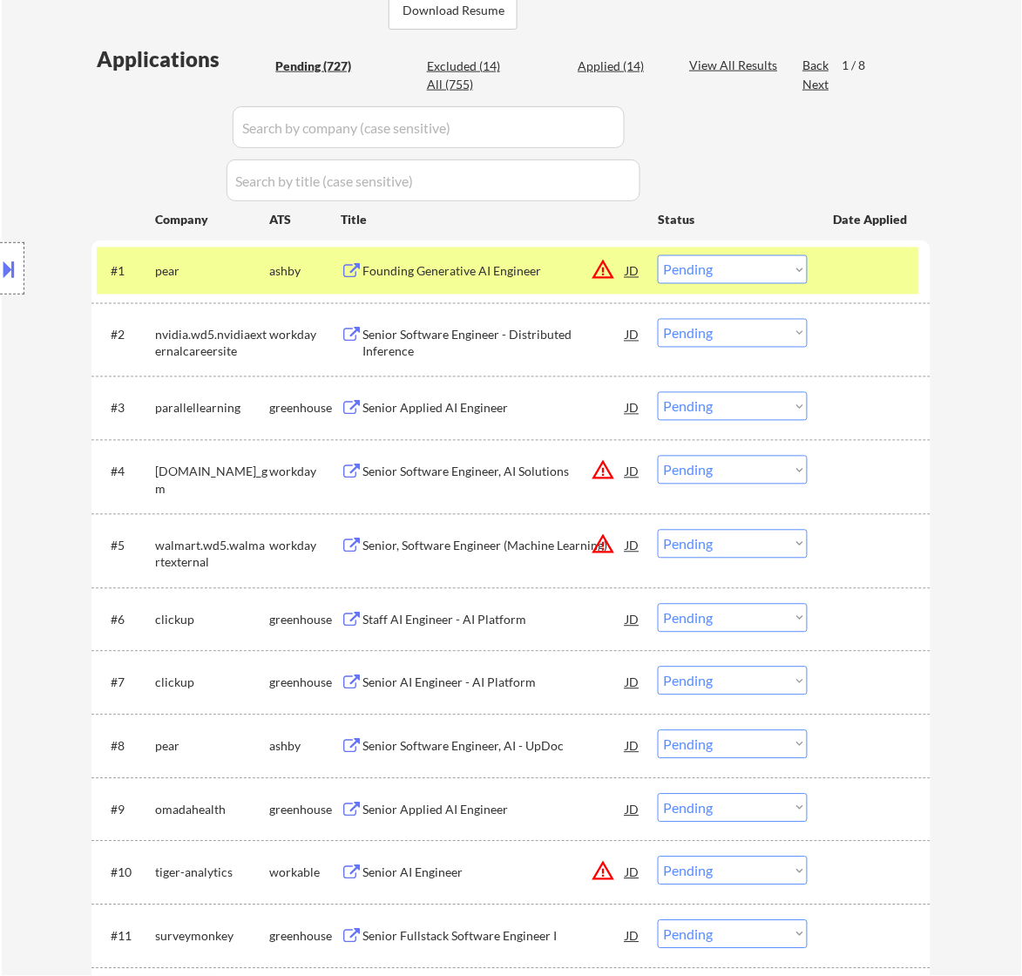
click at [538, 275] on div "Founding Generative AI Engineer" at bounding box center [493, 271] width 263 height 17
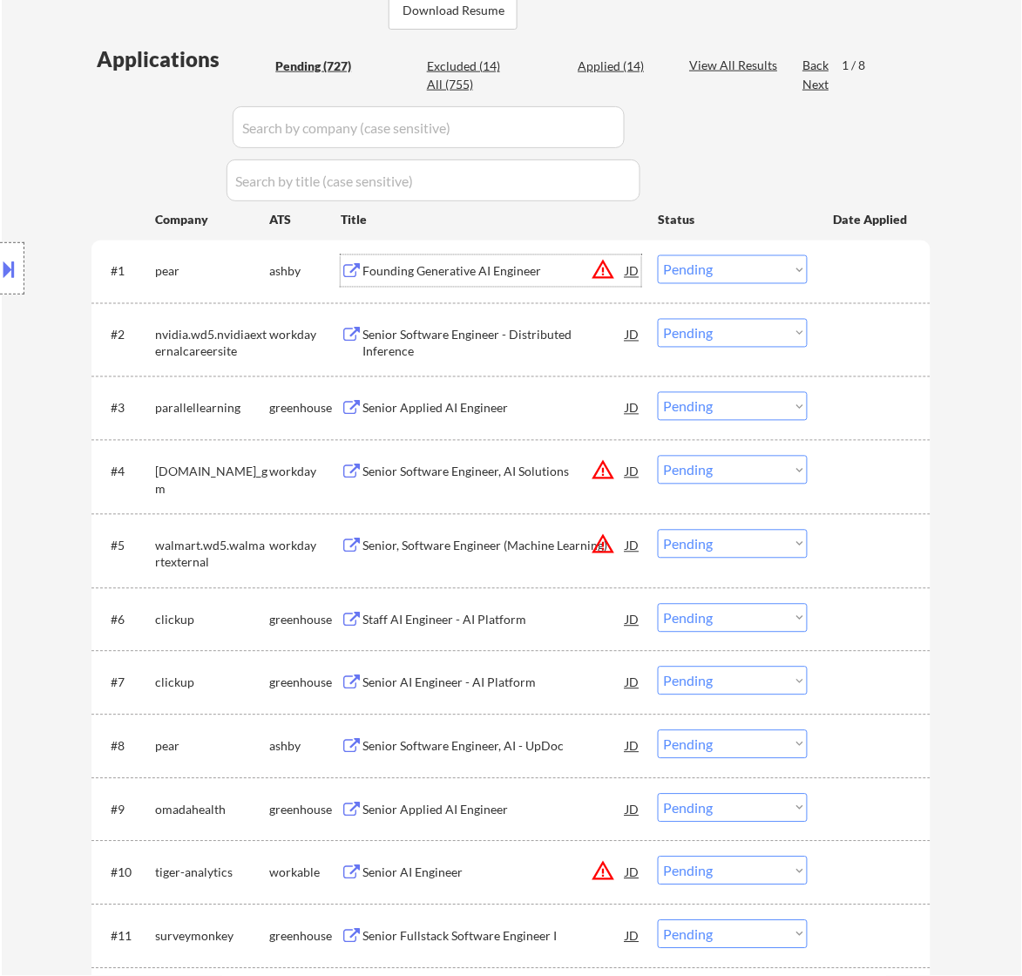
click at [704, 271] on select "Choose an option... Pending Applied Excluded (Questions) Excluded (Expired) Exc…" at bounding box center [733, 269] width 150 height 29
click at [658, 255] on select "Choose an option... Pending Applied Excluded (Questions) Excluded (Expired) Exc…" at bounding box center [733, 269] width 150 height 29
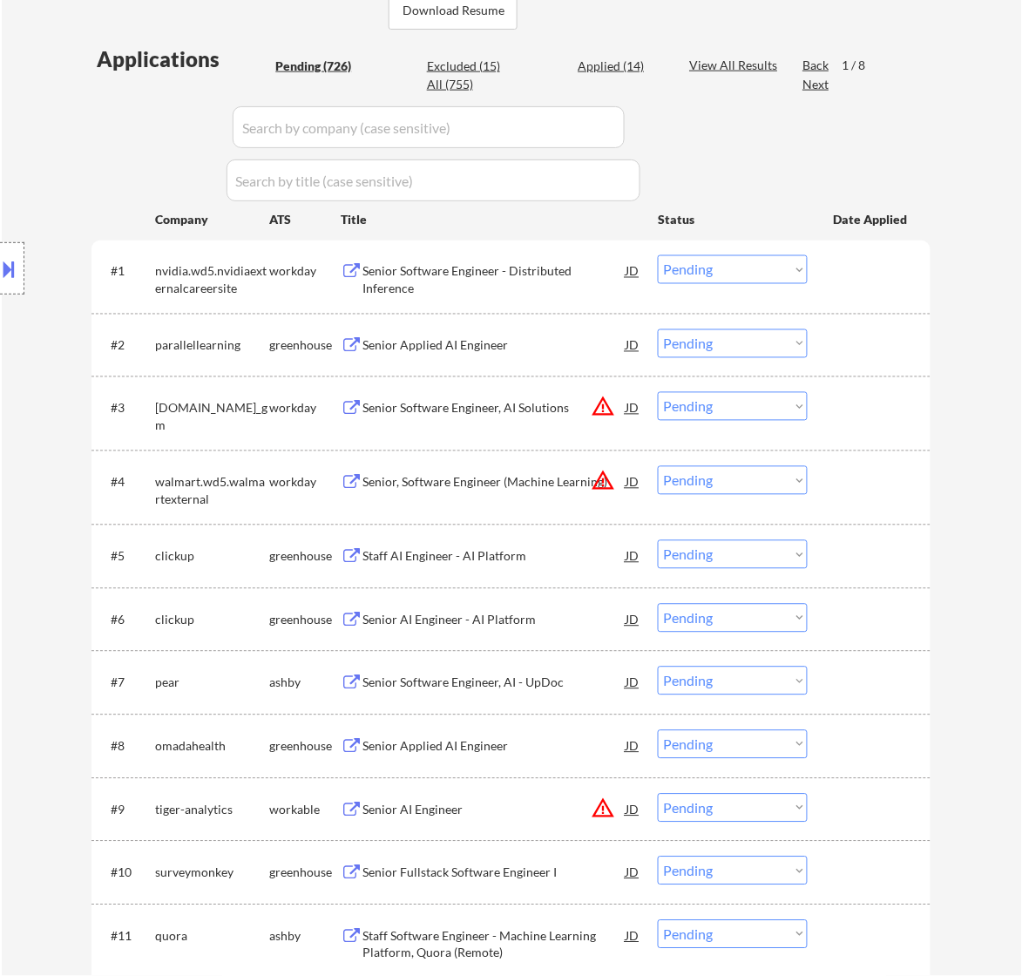
click at [590, 272] on div "Senior Software Engineer - Distributed Inference" at bounding box center [493, 280] width 263 height 34
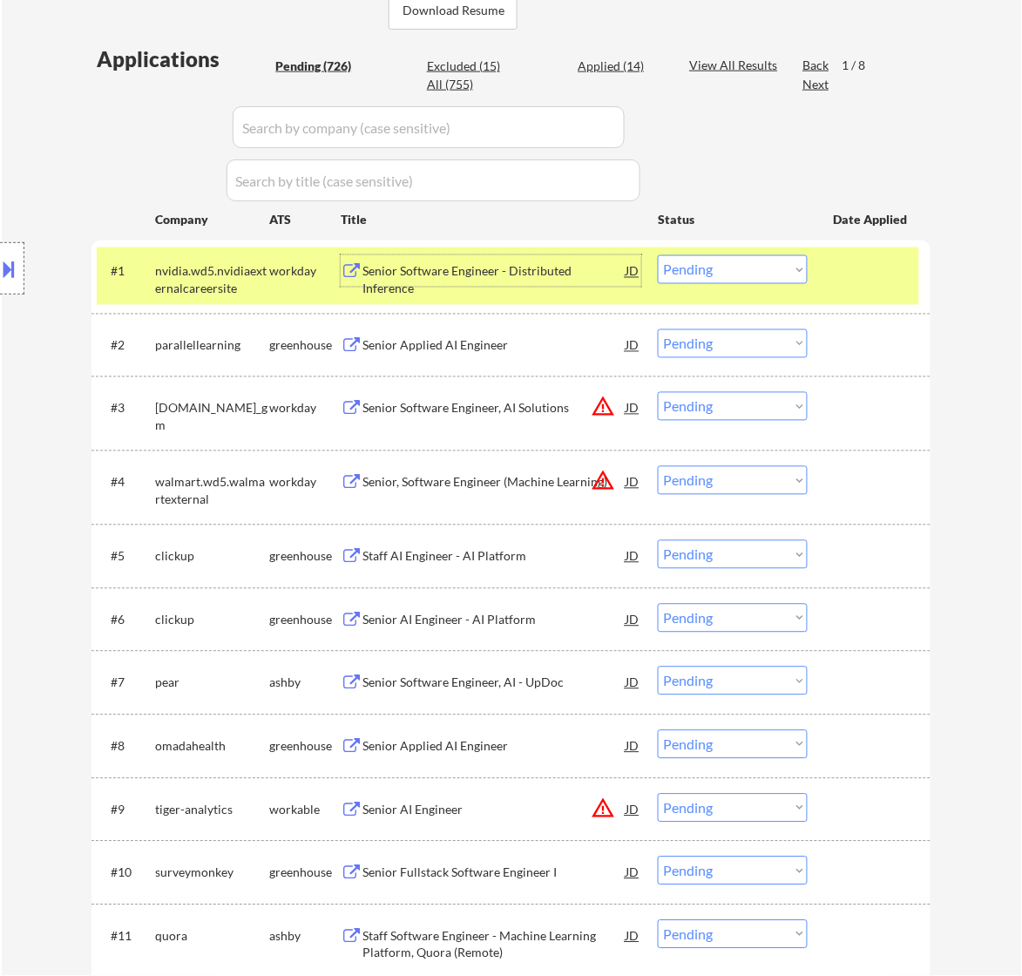
click at [713, 272] on select "Choose an option... Pending Applied Excluded (Questions) Excluded (Expired) Exc…" at bounding box center [733, 269] width 150 height 29
click at [658, 255] on select "Choose an option... Pending Applied Excluded (Questions) Excluded (Expired) Exc…" at bounding box center [733, 269] width 150 height 29
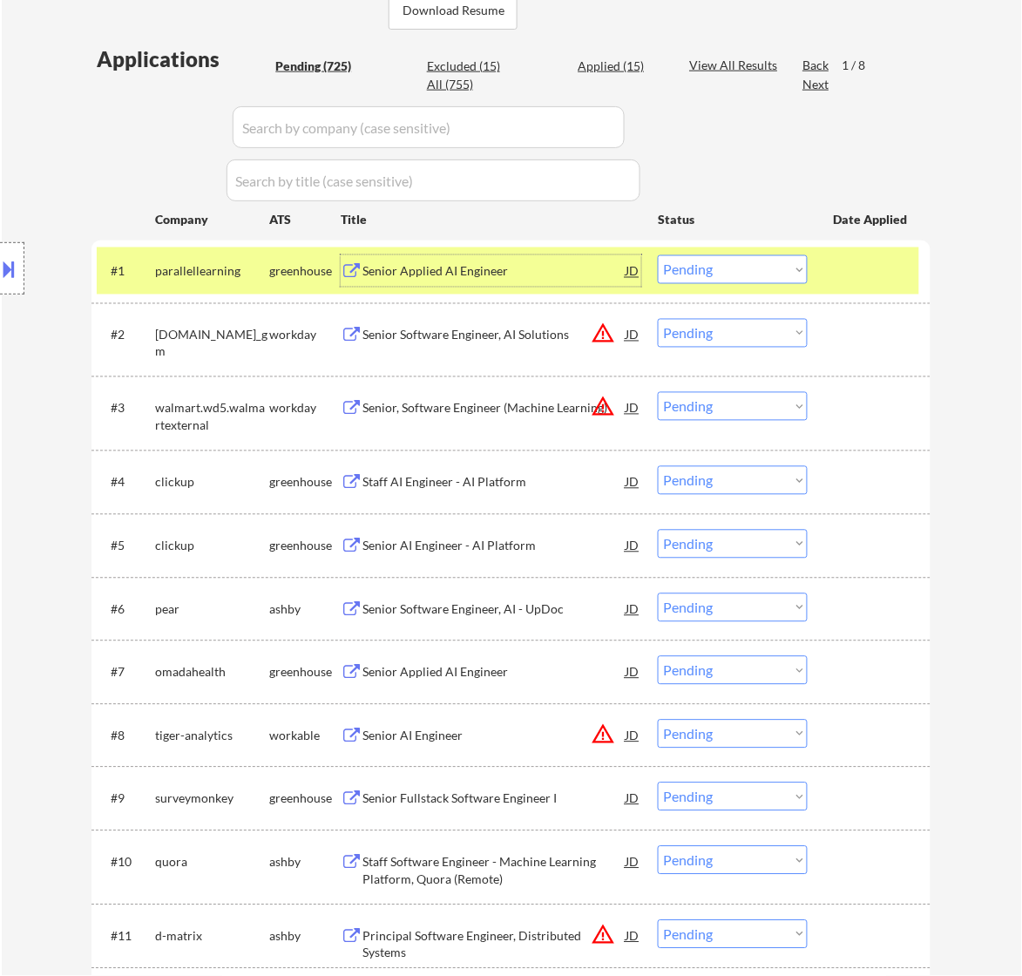
click at [554, 268] on div "Senior Applied AI Engineer" at bounding box center [493, 271] width 263 height 17
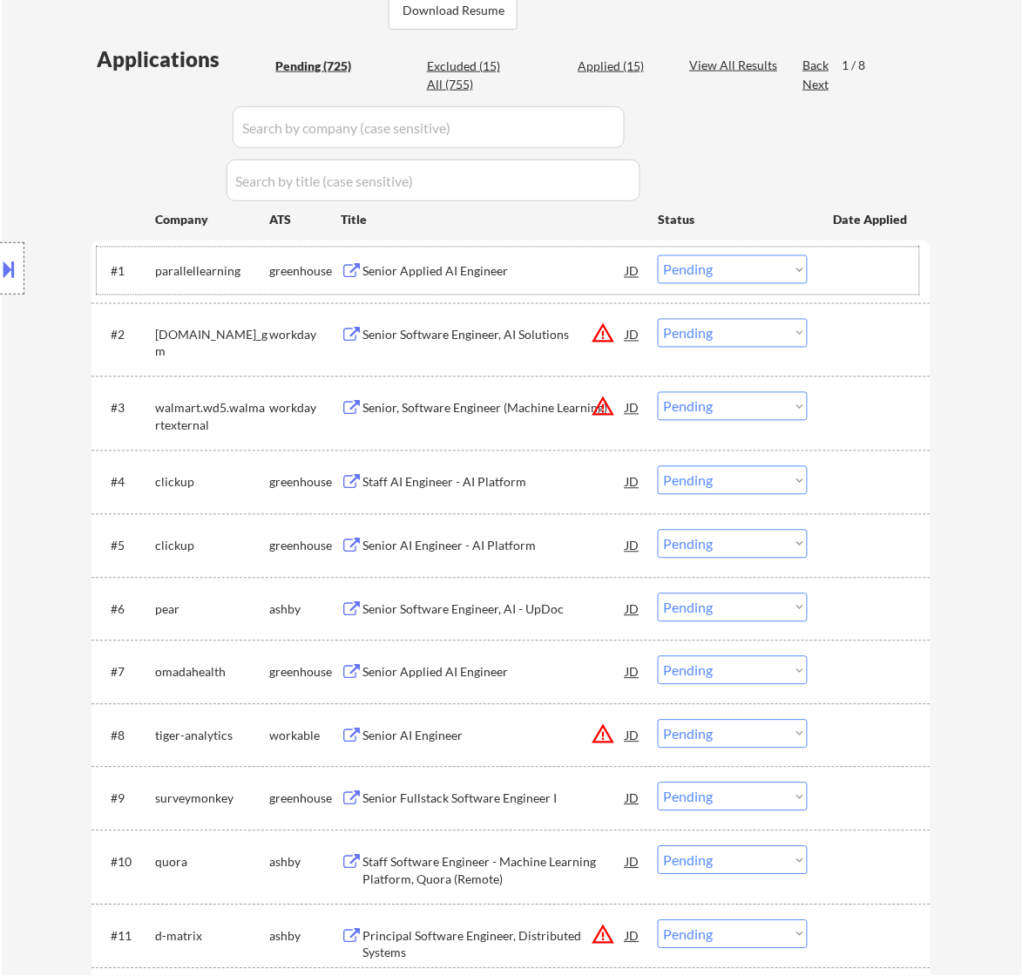
click at [686, 287] on div "#1 parallellearning greenhouse Senior Applied AI Engineer JD warning_amber Choo…" at bounding box center [508, 270] width 822 height 47
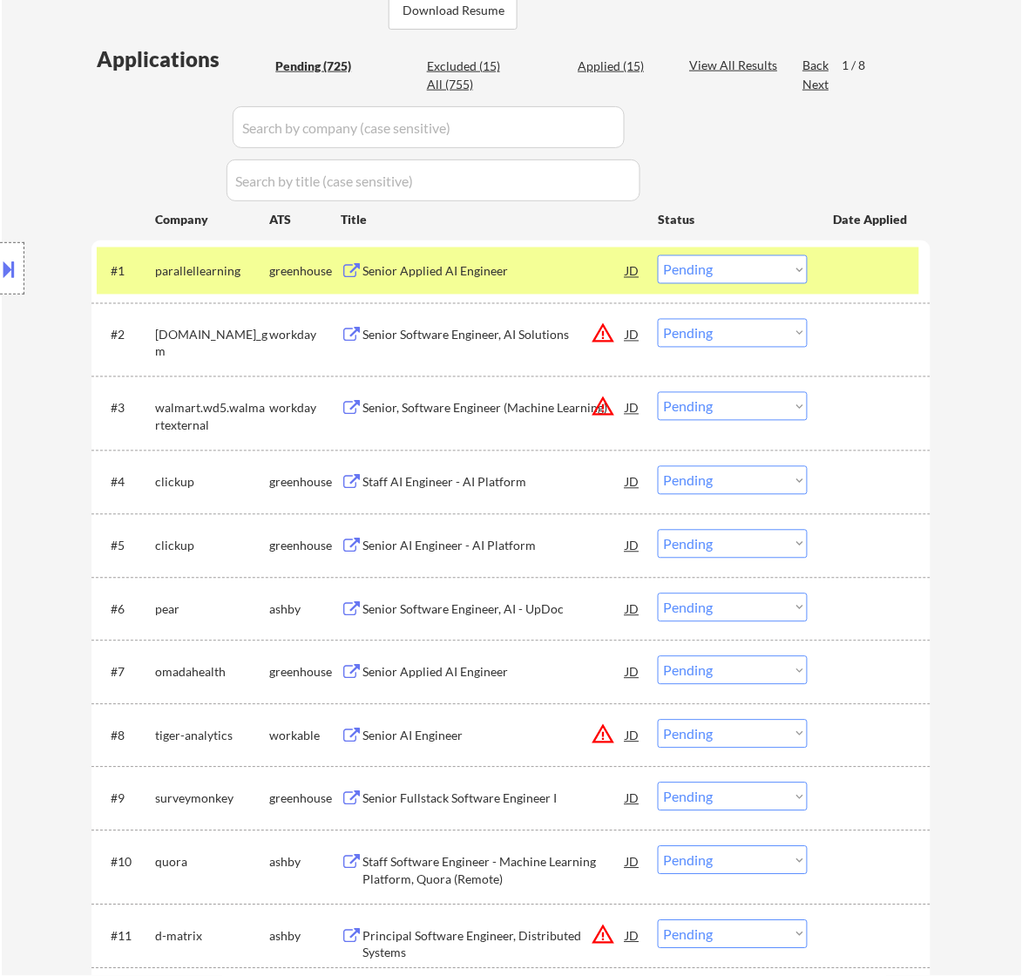
click at [698, 274] on select "Choose an option... Pending Applied Excluded (Questions) Excluded (Expired) Exc…" at bounding box center [733, 269] width 150 height 29
click at [658, 255] on select "Choose an option... Pending Applied Excluded (Questions) Excluded (Expired) Exc…" at bounding box center [733, 269] width 150 height 29
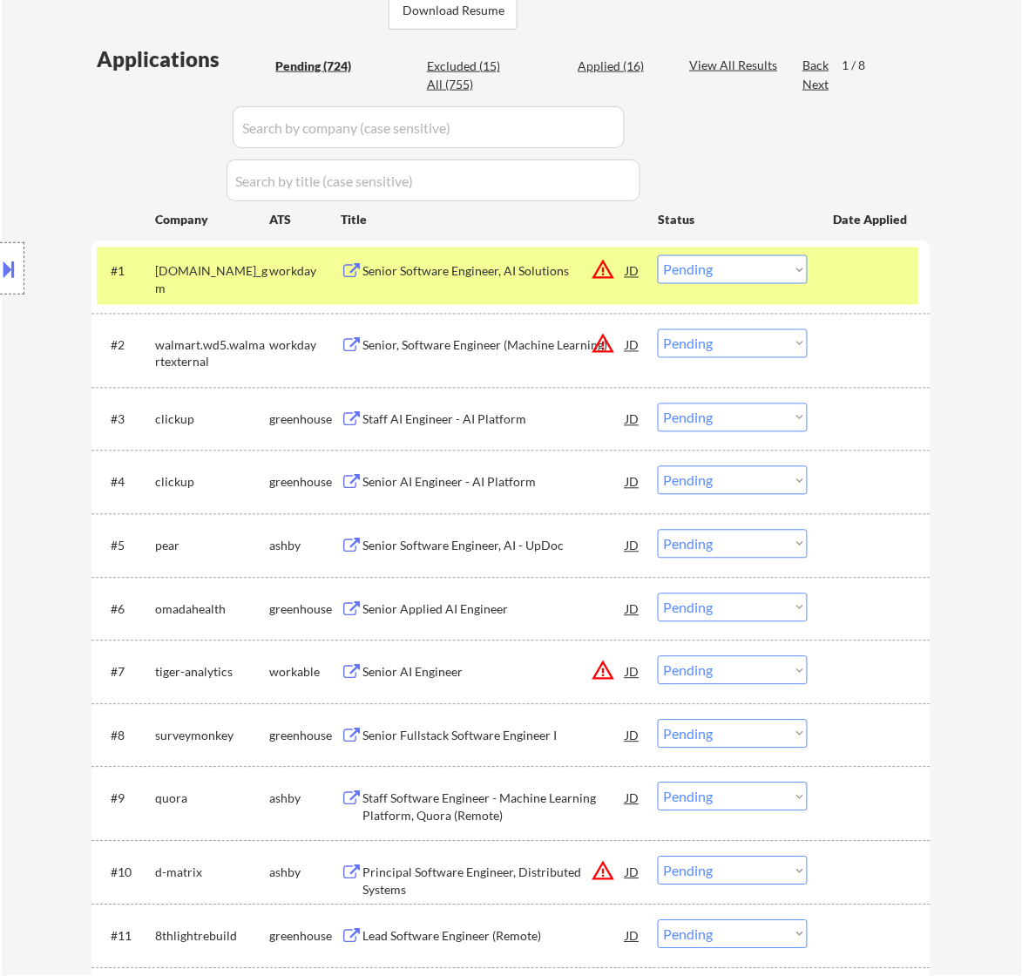
click at [537, 279] on div "Senior Software Engineer, AI Solutions" at bounding box center [493, 271] width 263 height 17
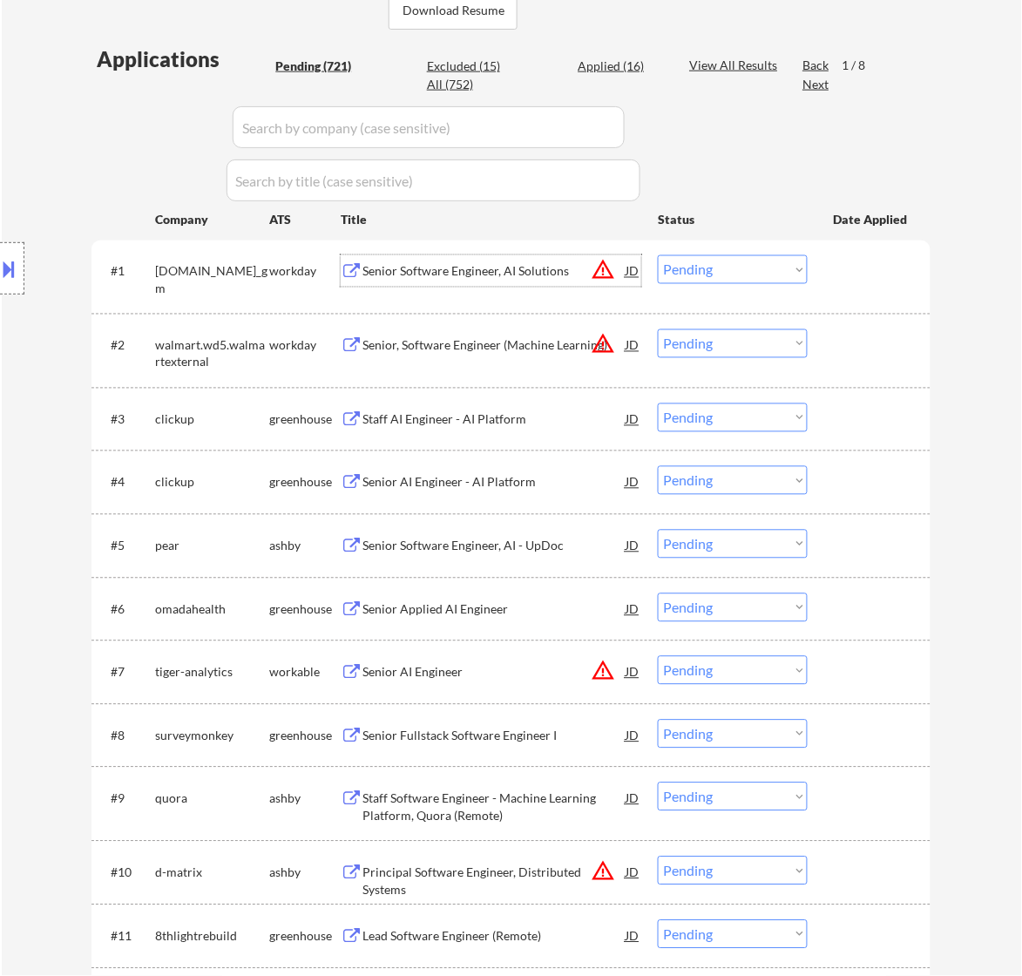
click at [704, 270] on select "Choose an option... Pending Applied Excluded (Questions) Excluded (Expired) Exc…" at bounding box center [733, 269] width 150 height 29
click at [658, 255] on select "Choose an option... Pending Applied Excluded (Questions) Excluded (Expired) Exc…" at bounding box center [733, 269] width 150 height 29
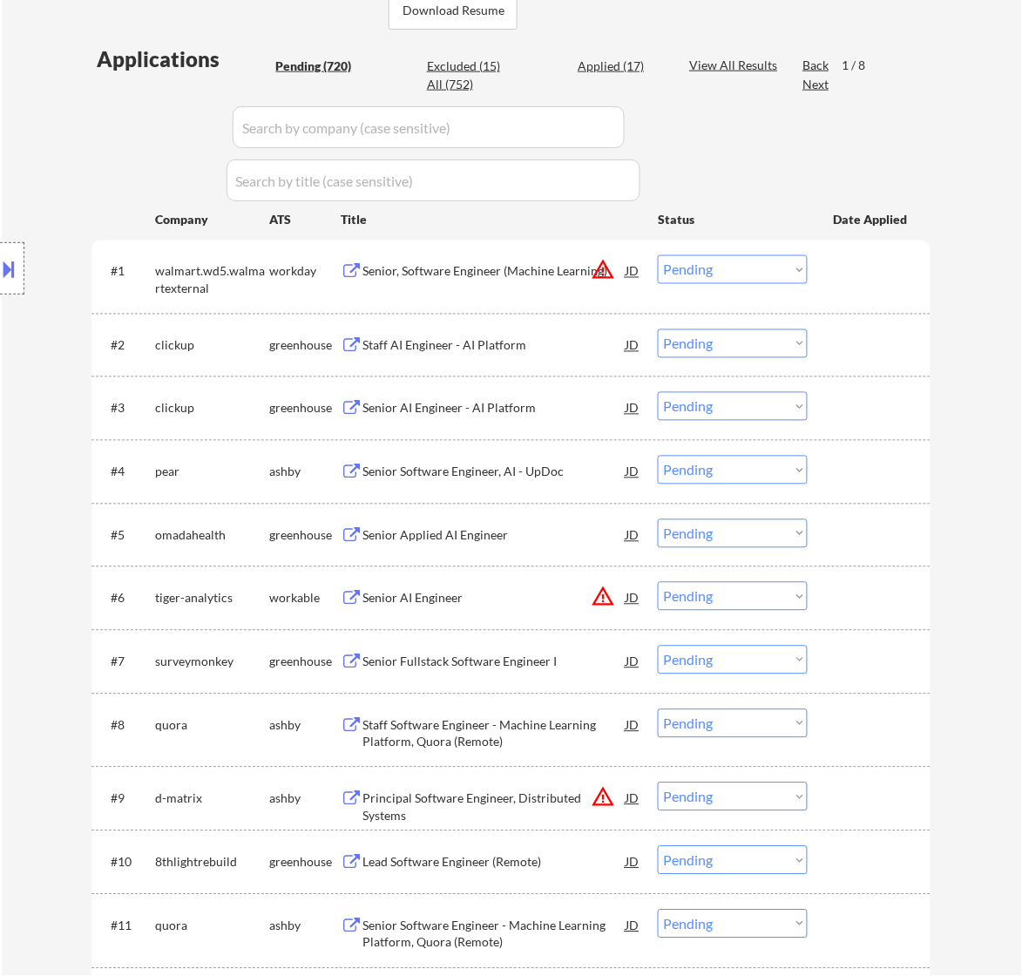
click at [527, 118] on input "input" at bounding box center [429, 127] width 392 height 42
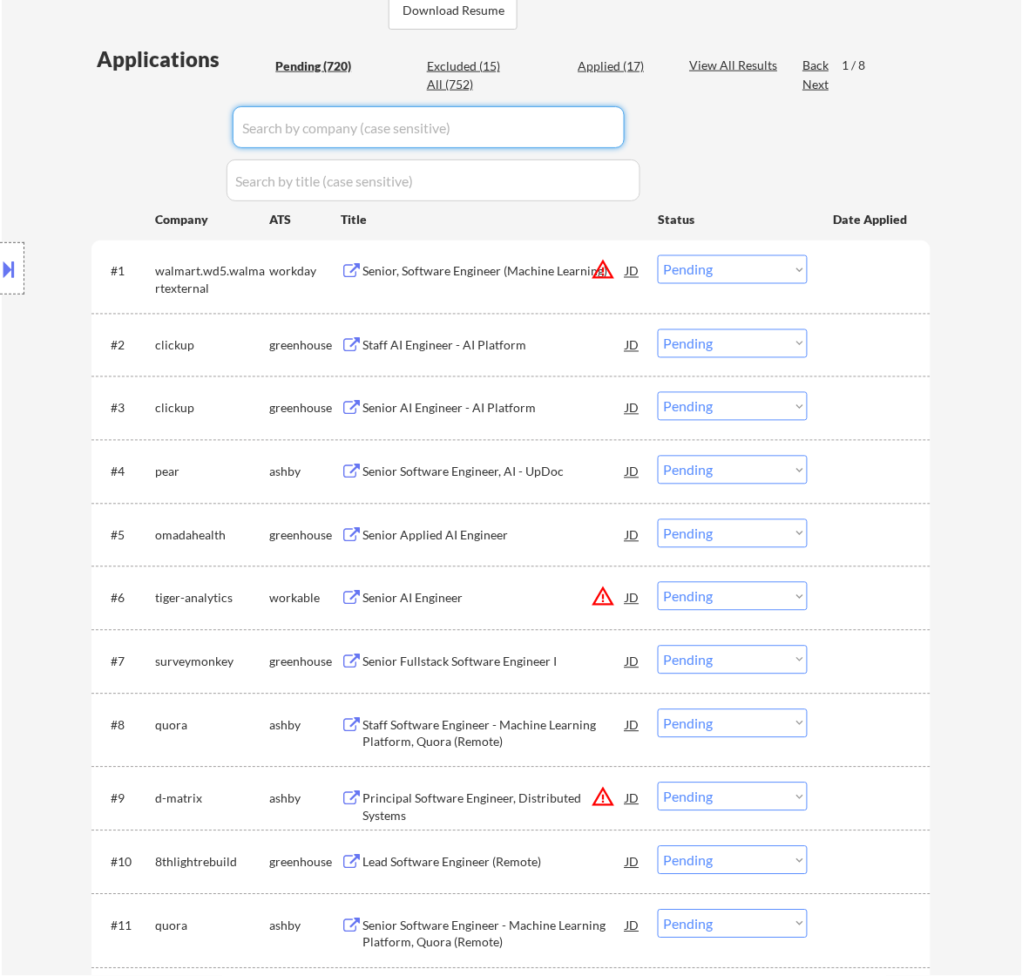
click at [455, 83] on div "All (752)" at bounding box center [470, 84] width 87 height 17
select select ""applied""
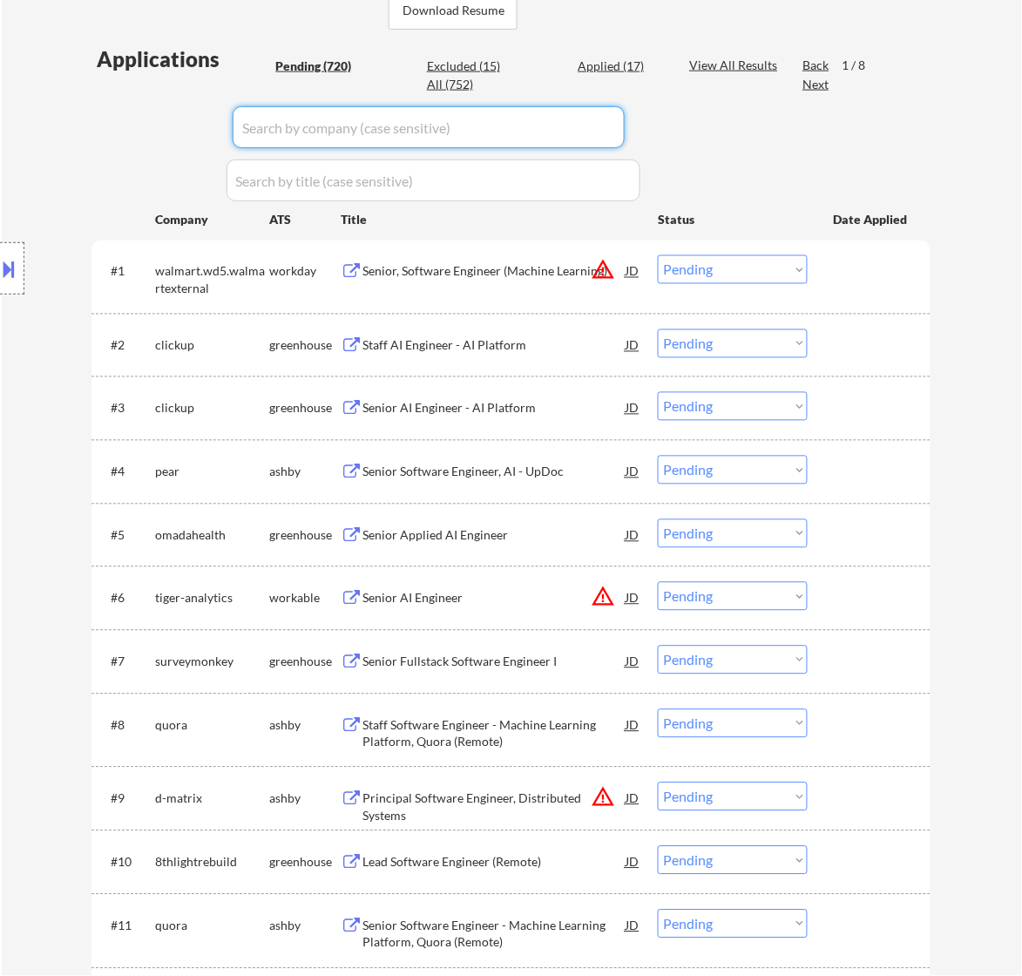
select select ""applied""
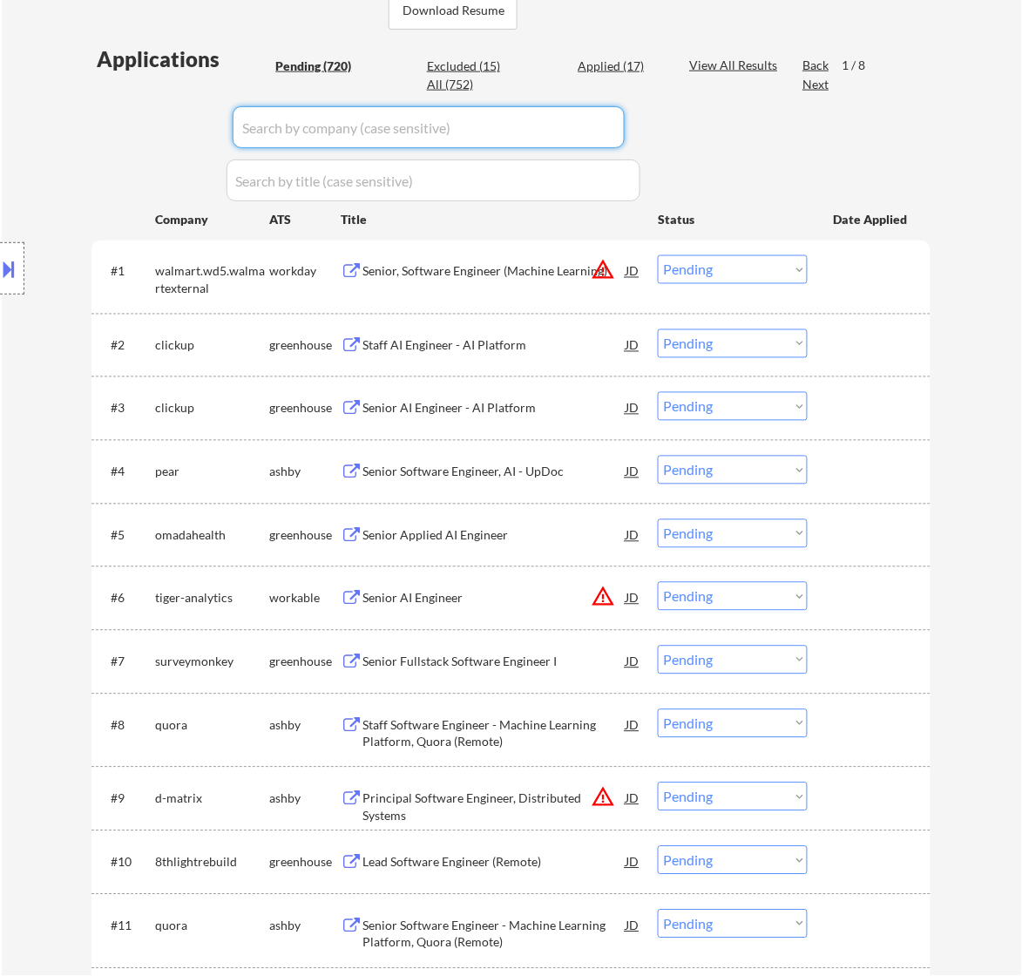
select select ""applied""
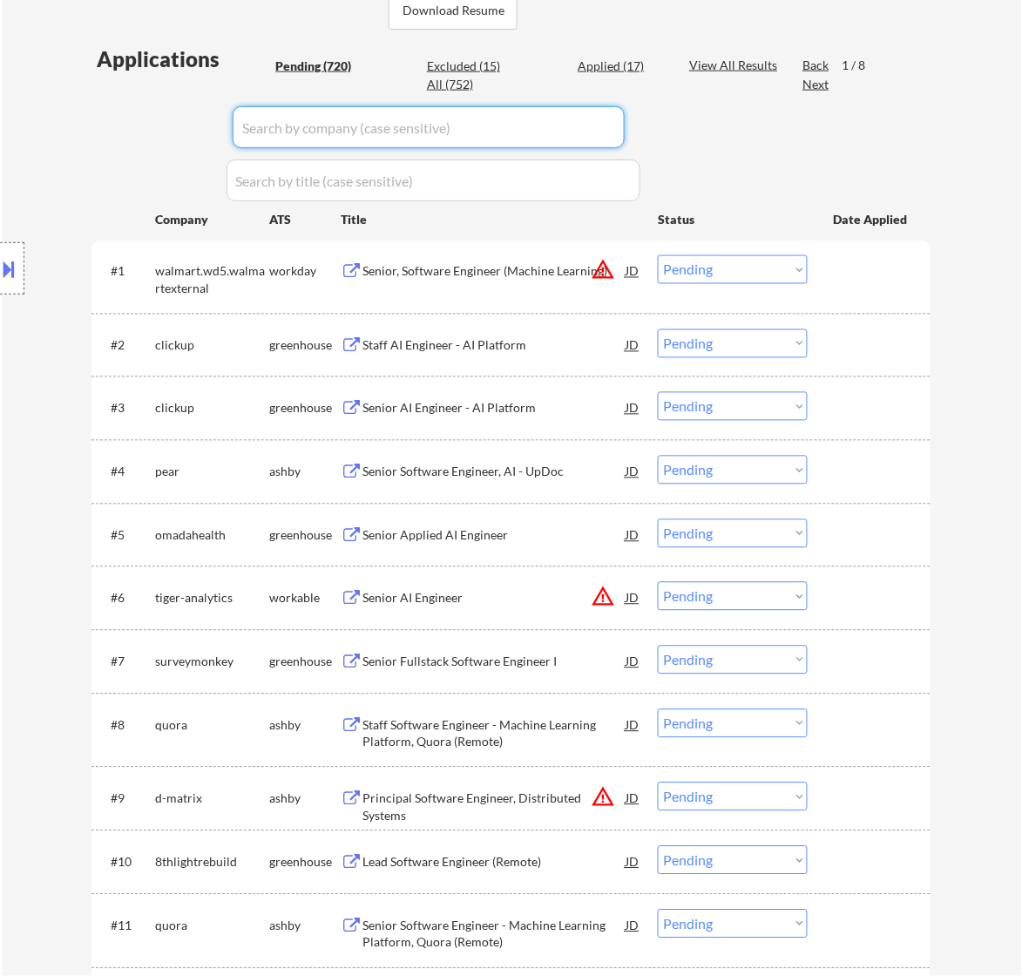
select select ""applied""
select select ""excluded__location_""
select select ""excluded__salary_""
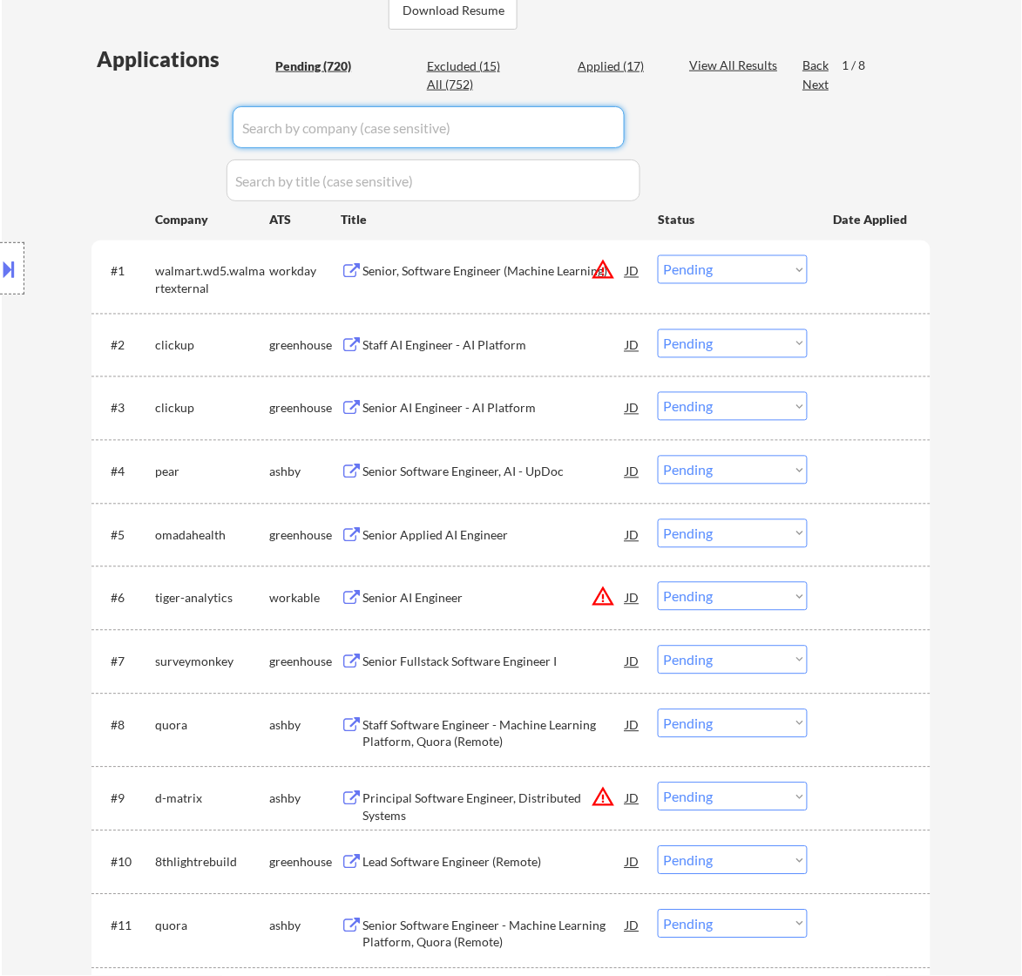
select select ""excluded__expired_""
select select ""excluded""
select select ""excluded__expired_""
select select ""excluded__bad_match_""
select select ""excluded__location_""
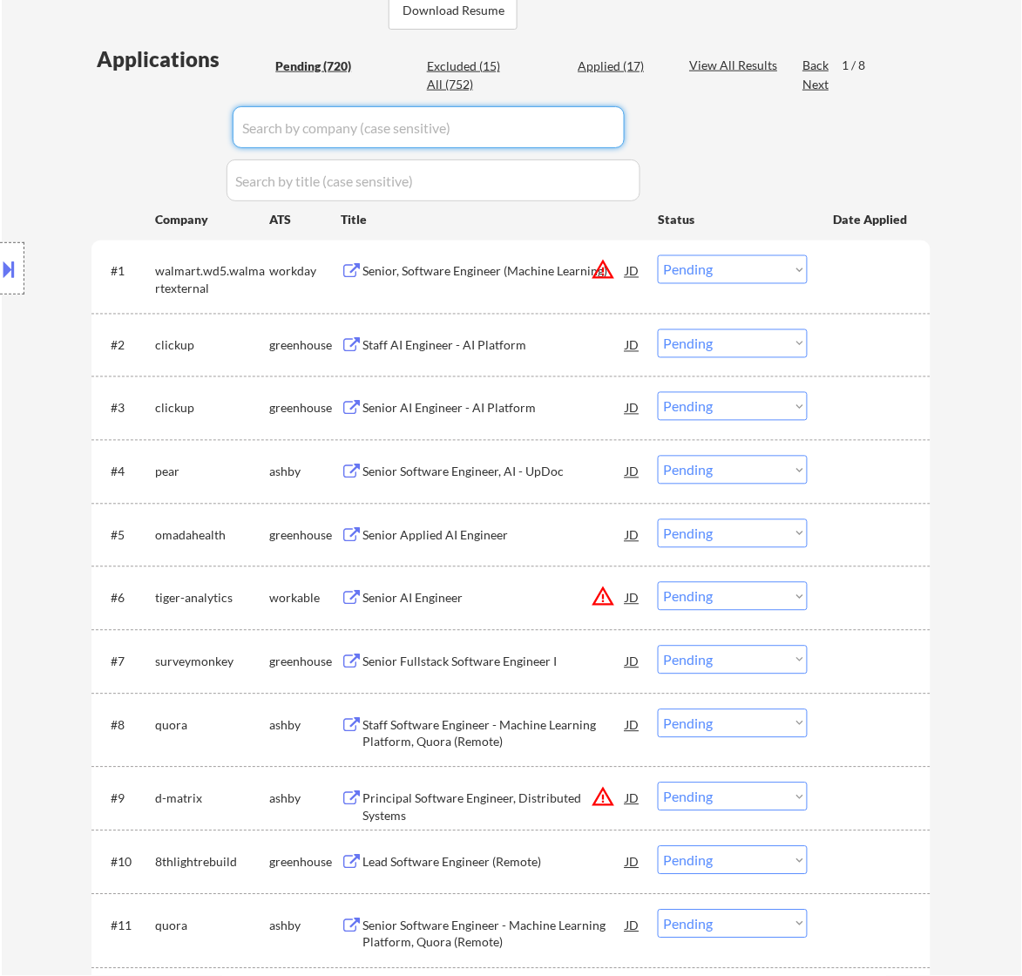
select select ""excluded__location_""
select select ""excluded__expired_""
select select ""excluded__salary_""
select select ""excluded""
select select ""excluded__expired_""
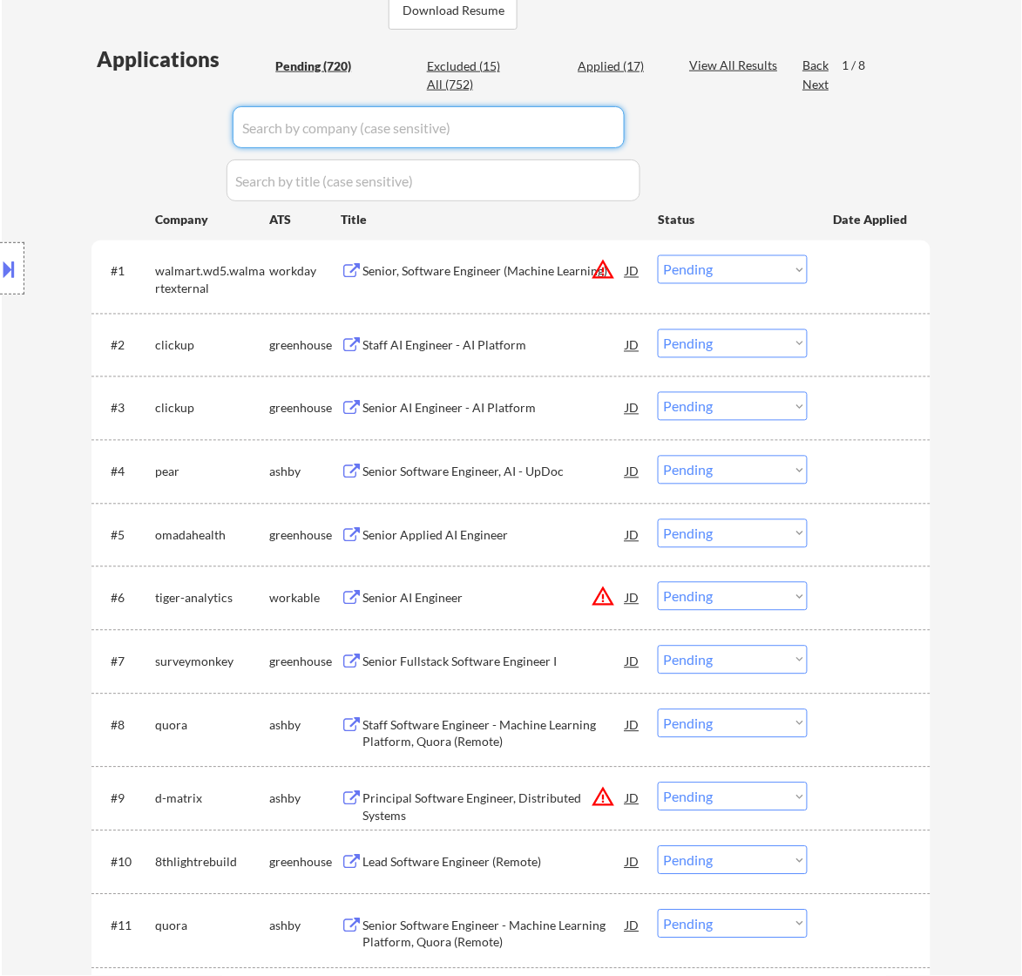
select select ""excluded__salary_""
select select ""excluded__expired_""
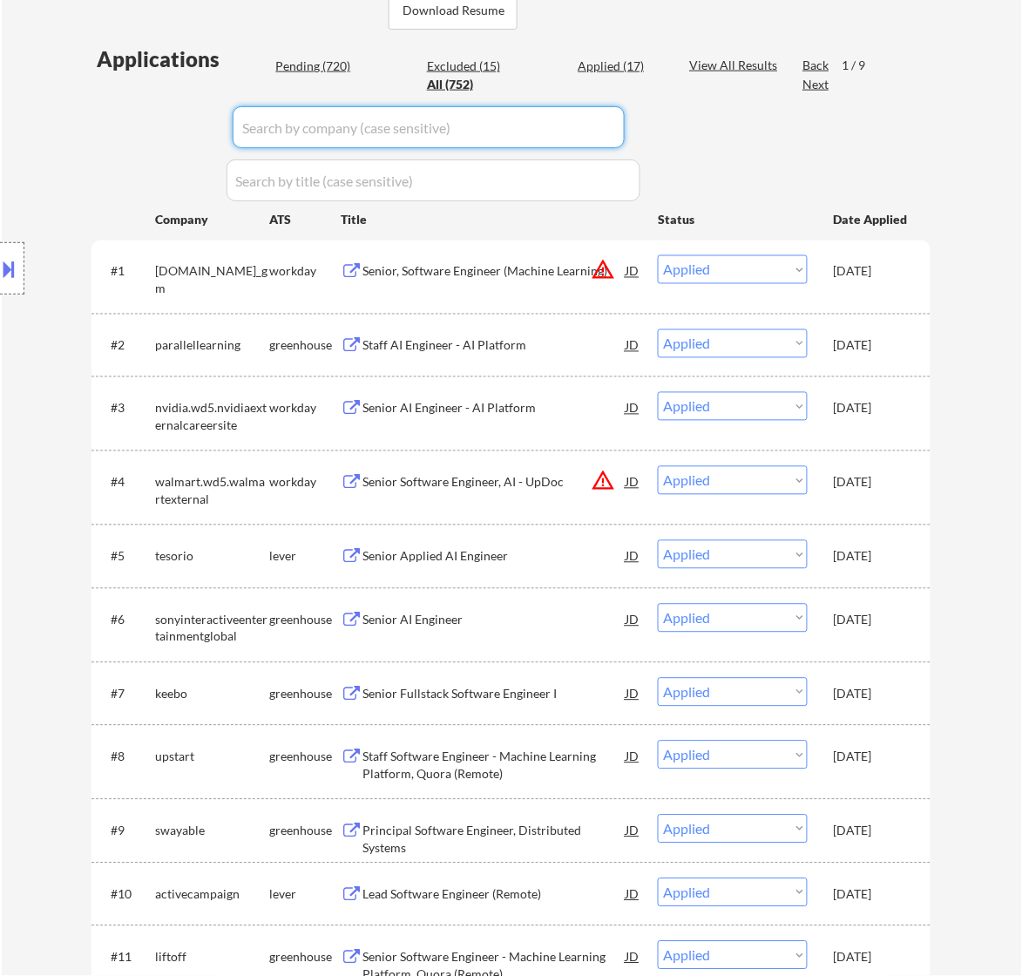
click at [566, 139] on input "input" at bounding box center [429, 127] width 392 height 42
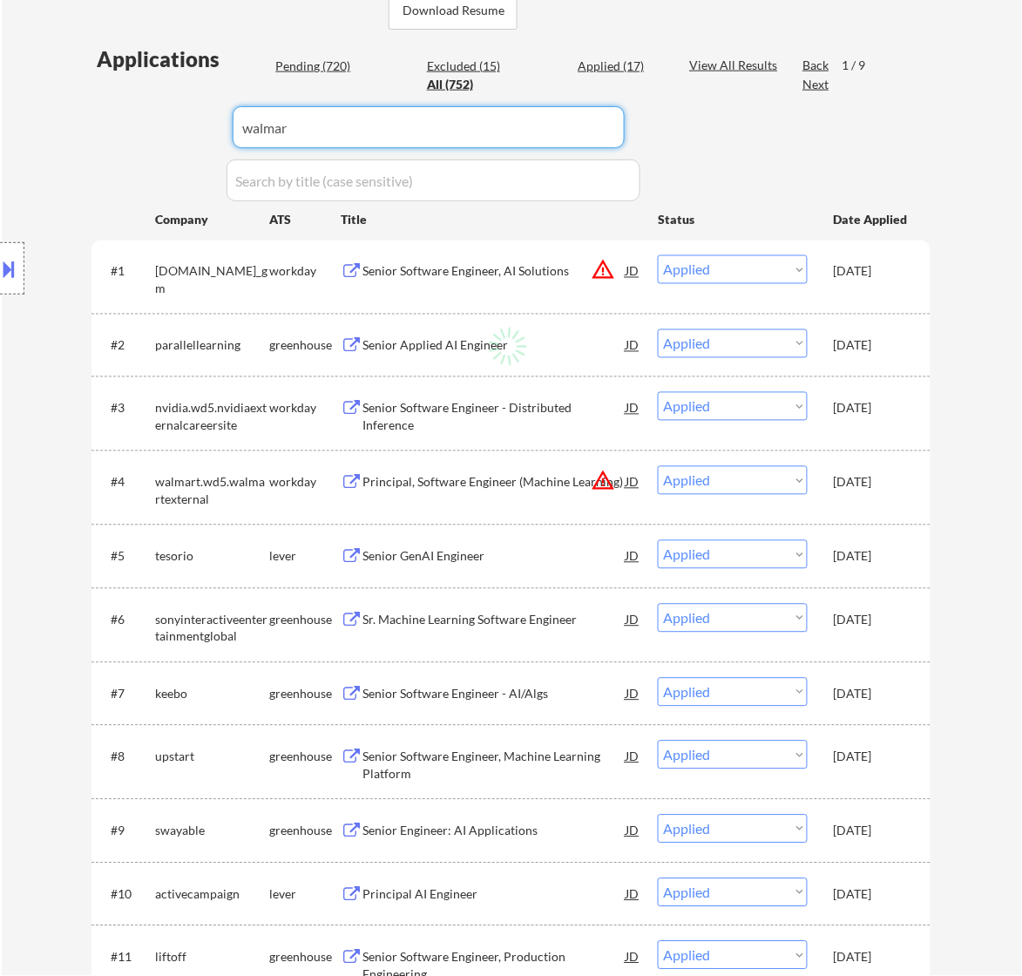
type input "walmart"
select select ""excluded__salary_""
select select ""pending""
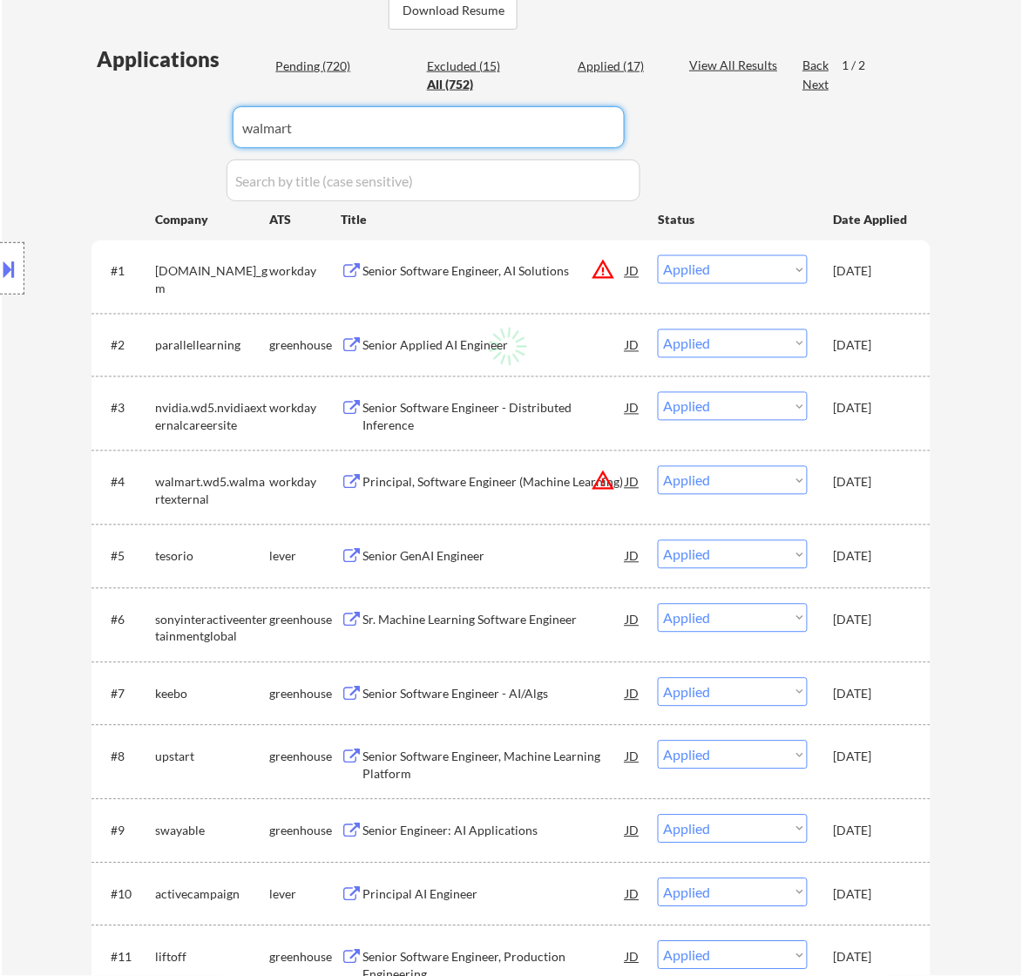
select select ""pending""
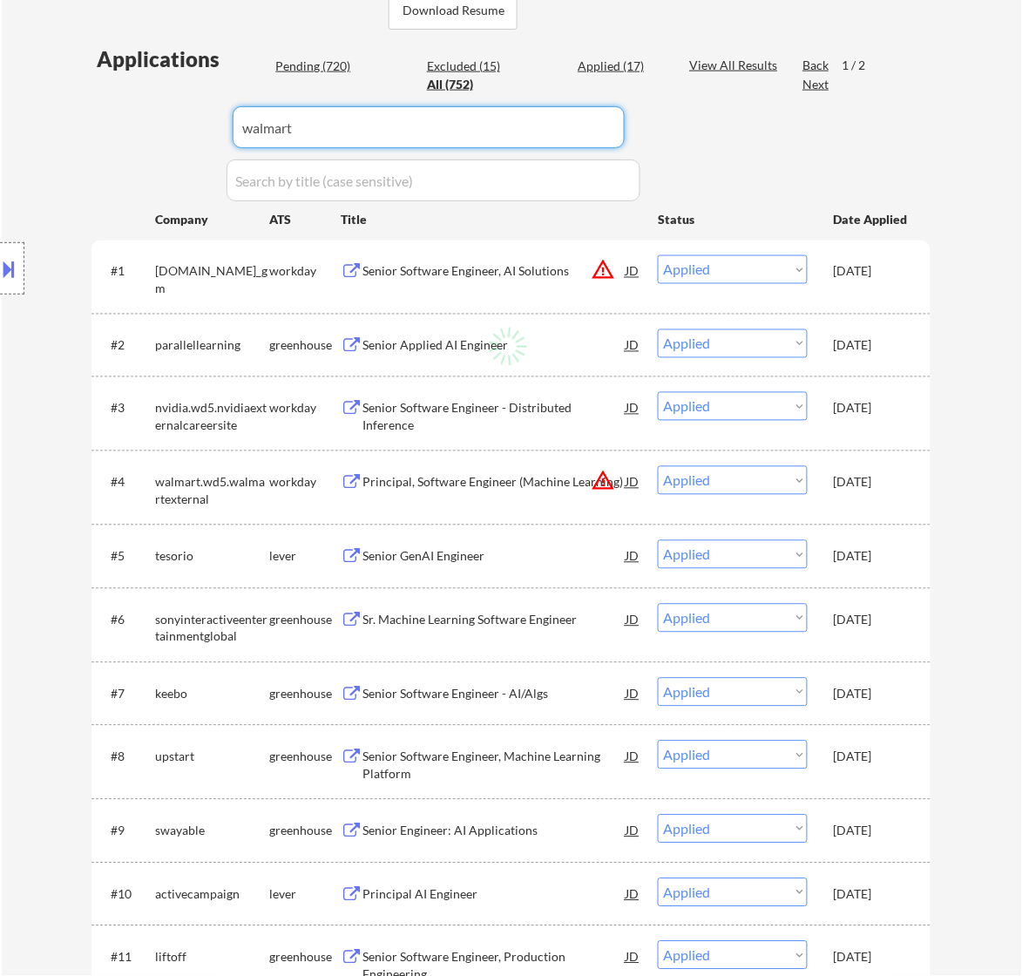
select select ""pending""
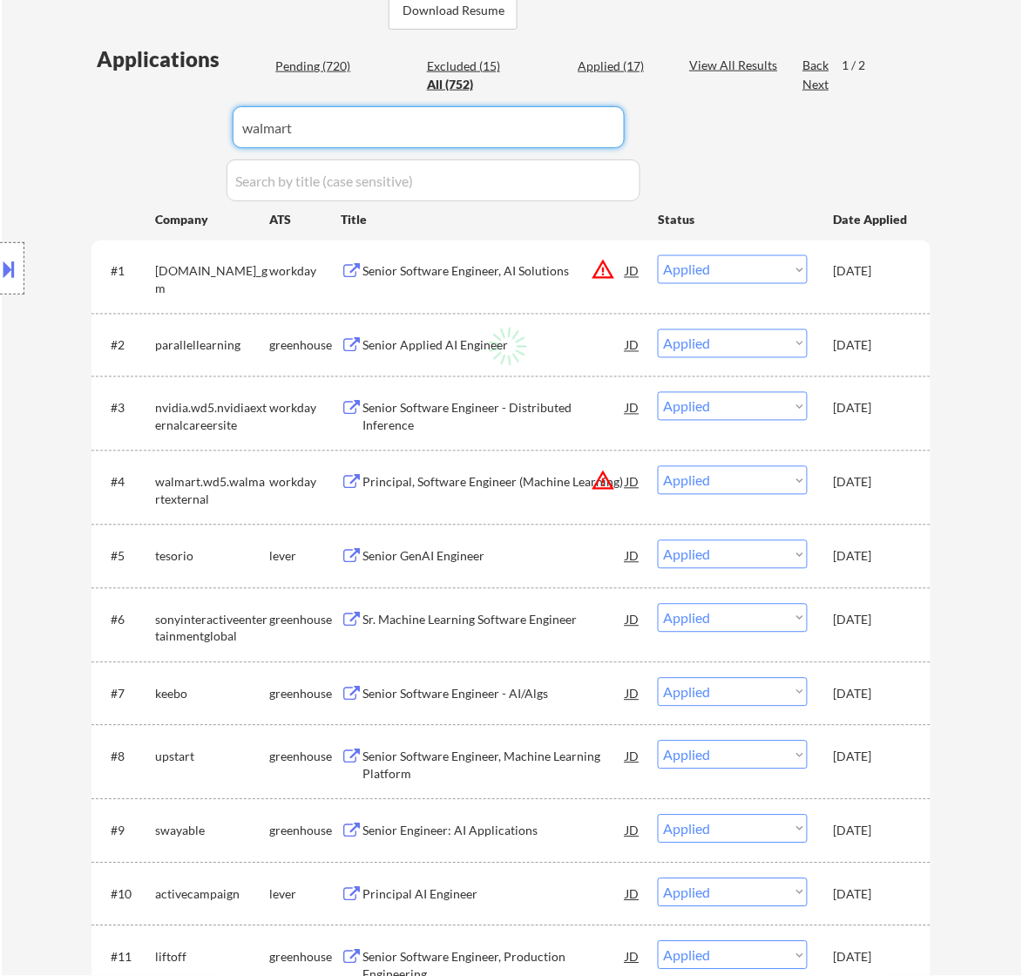
select select ""pending""
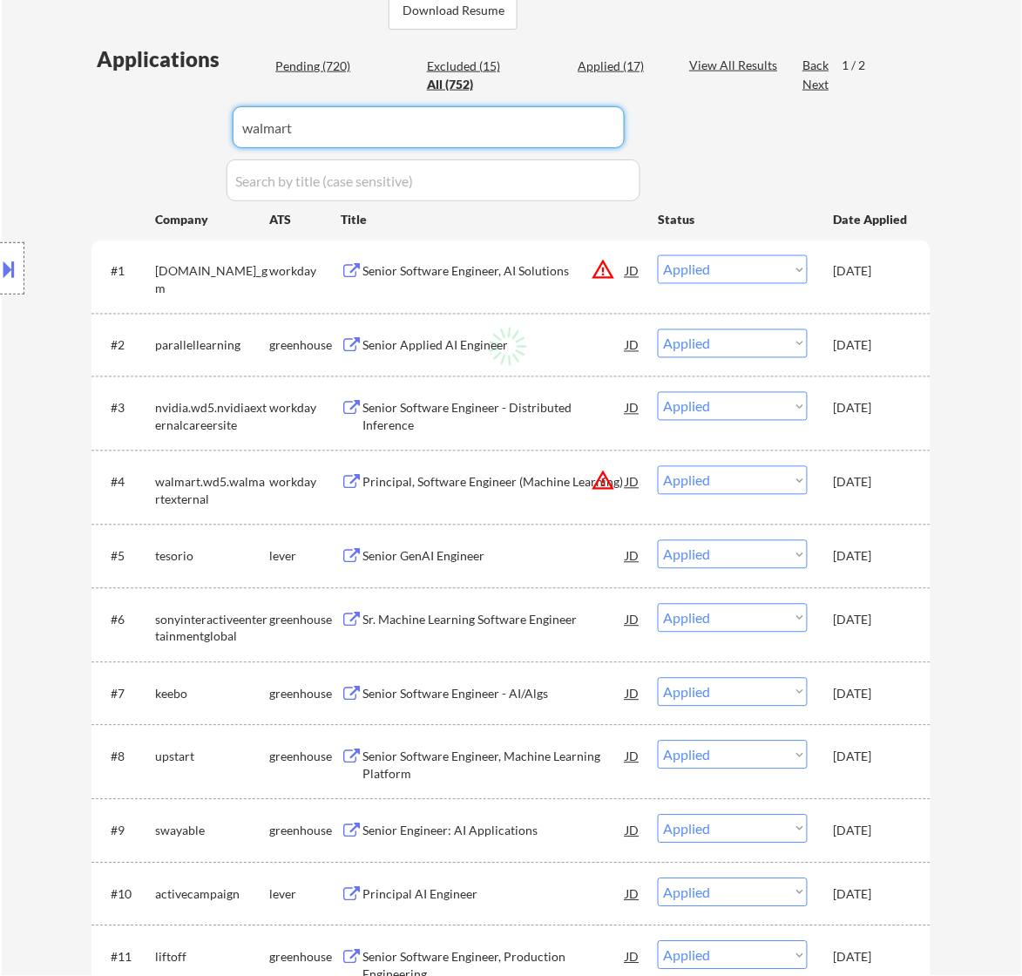
select select ""pending""
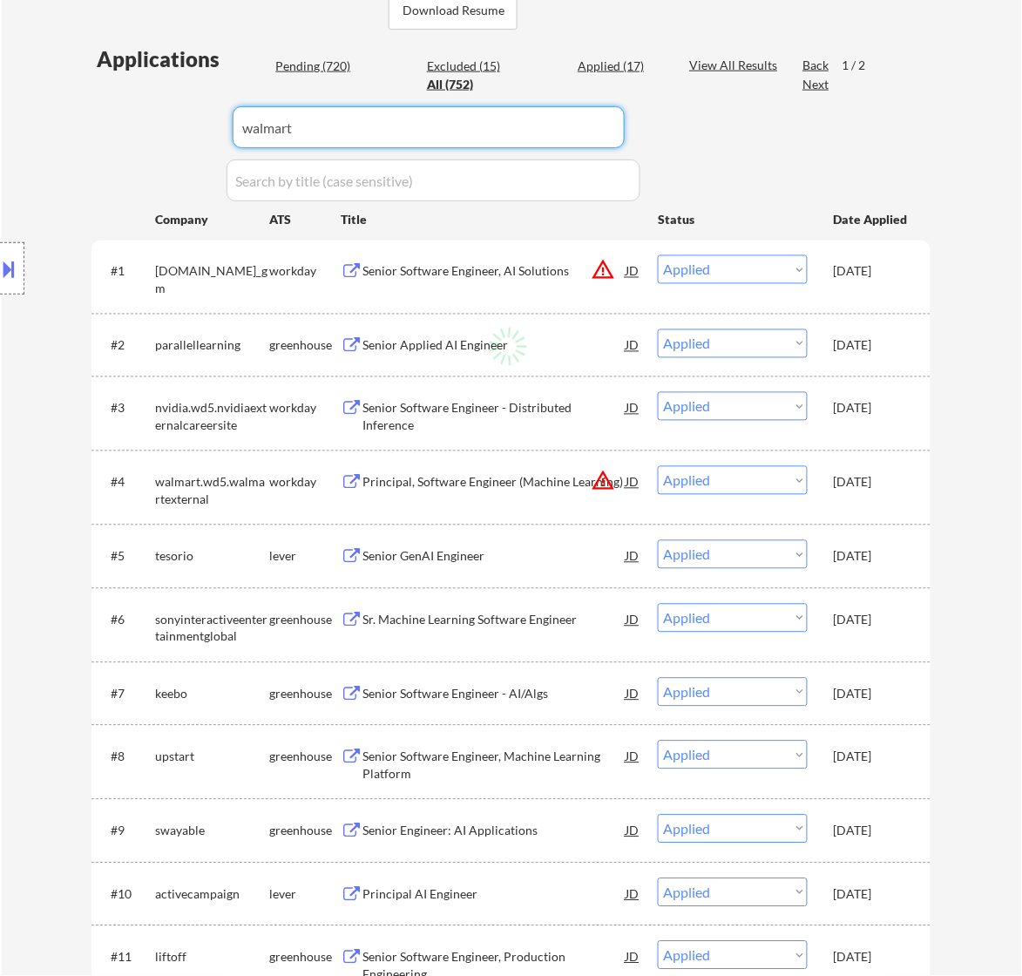
select select ""pending""
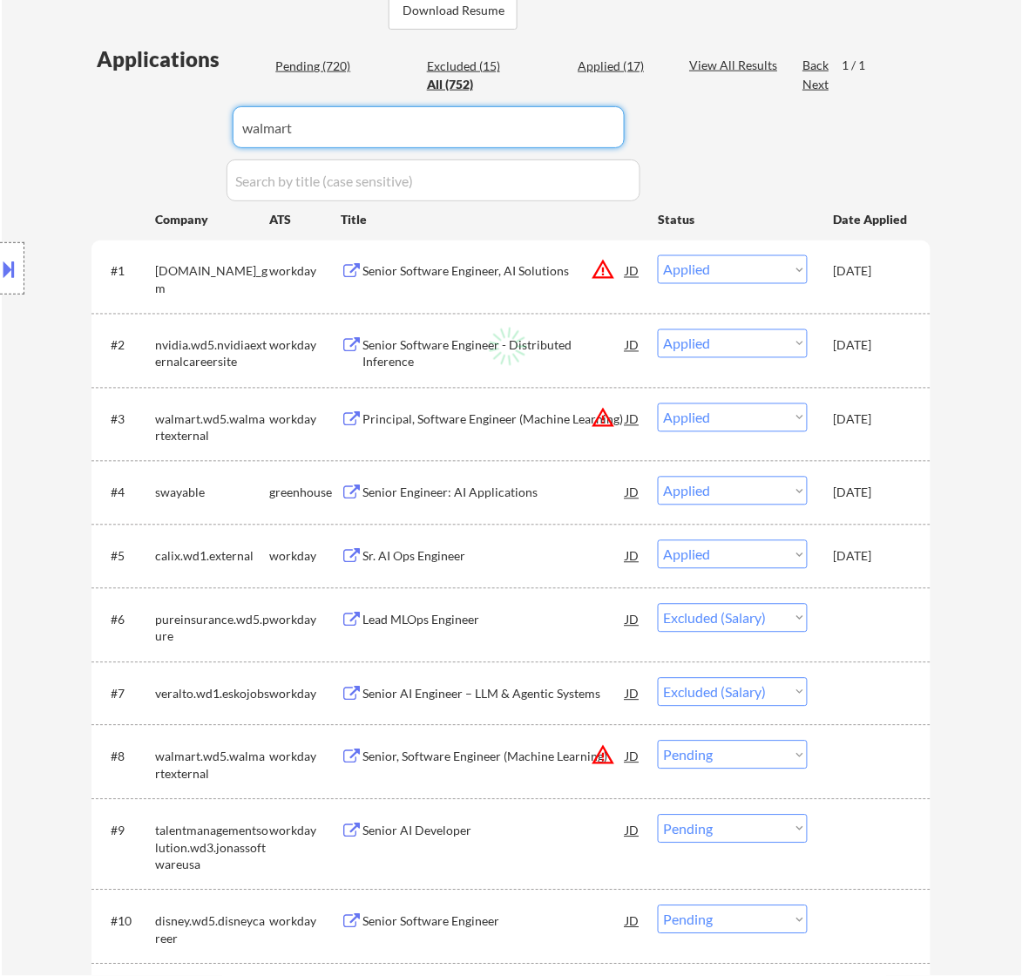
select select ""pending""
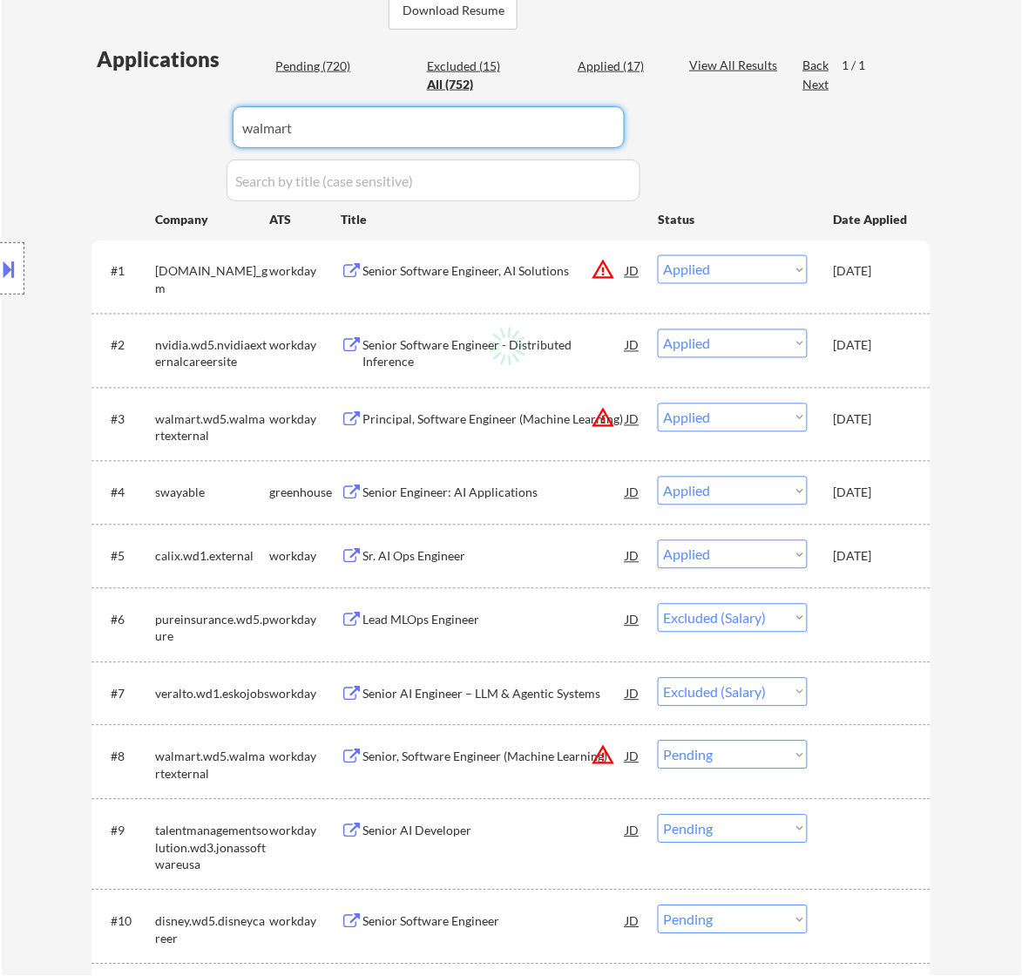
select select ""pending""
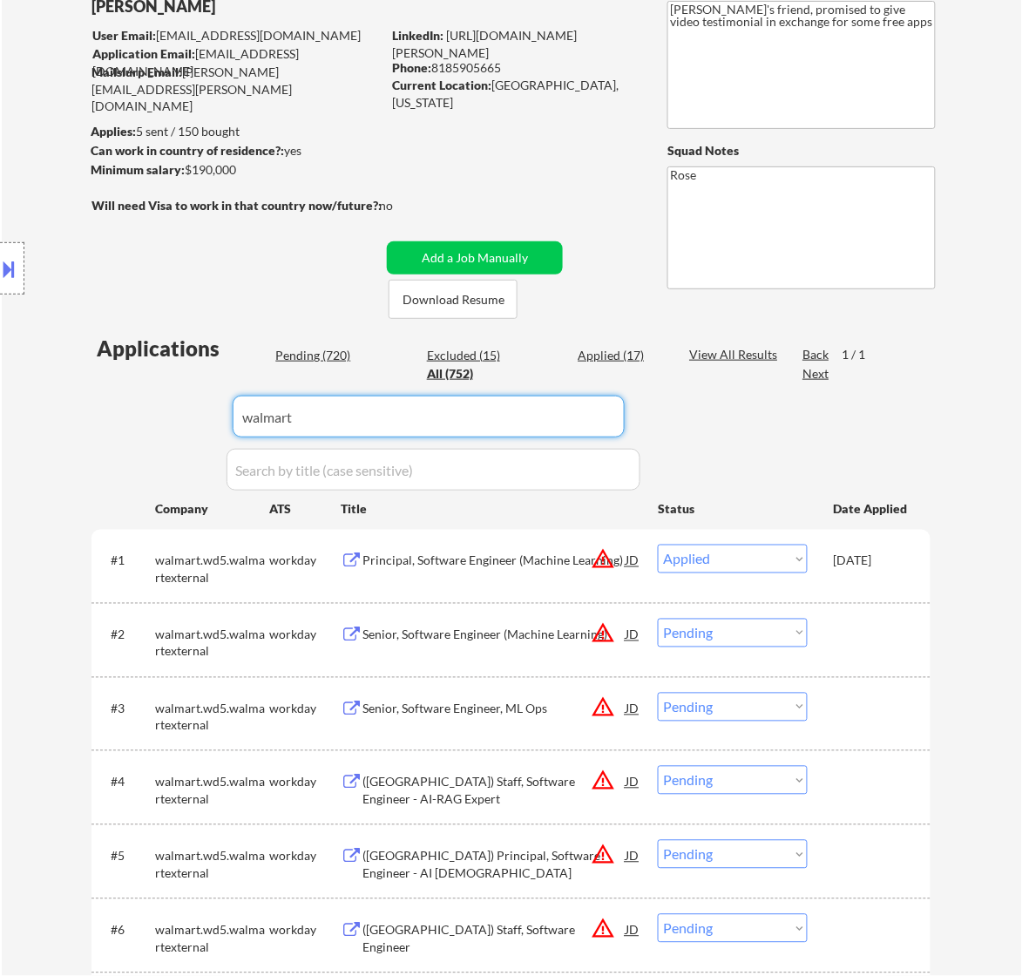
scroll to position [109, 0]
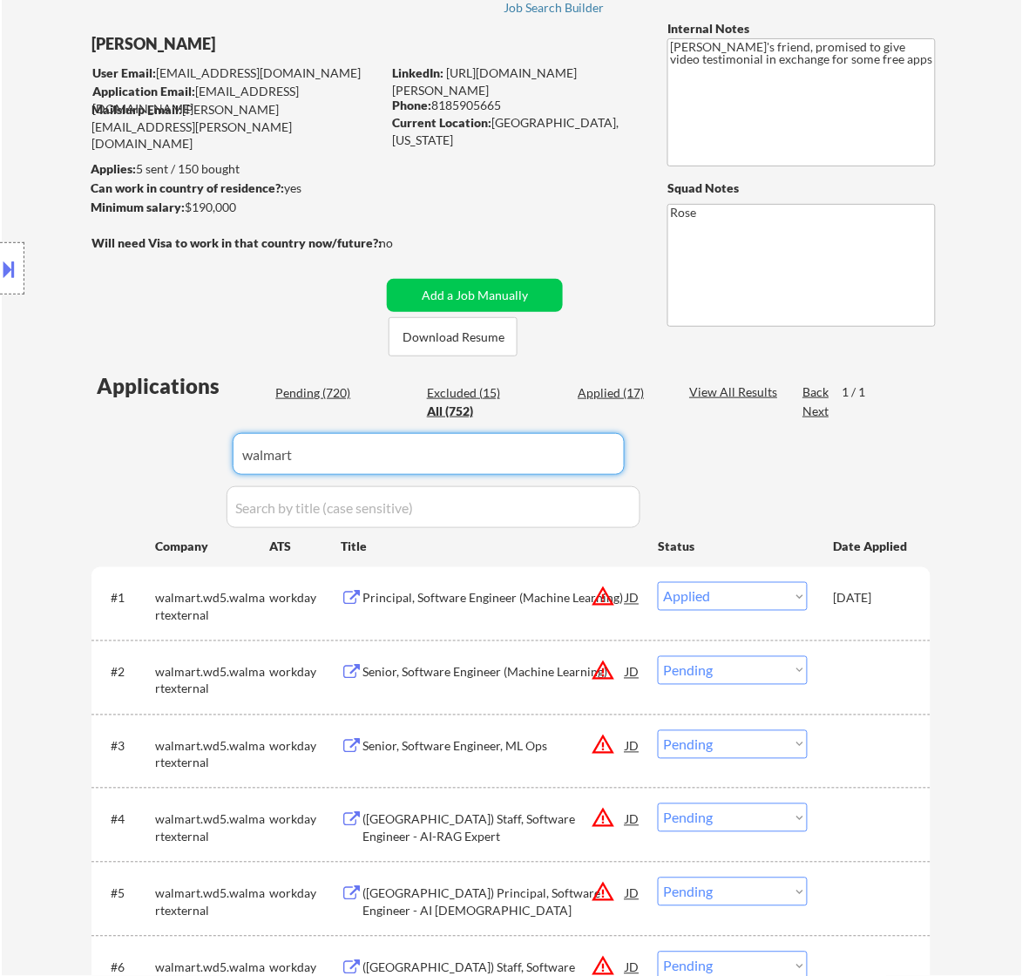
drag, startPoint x: 176, startPoint y: 456, endPoint x: 62, endPoint y: 456, distance: 114.1
select select ""applied""
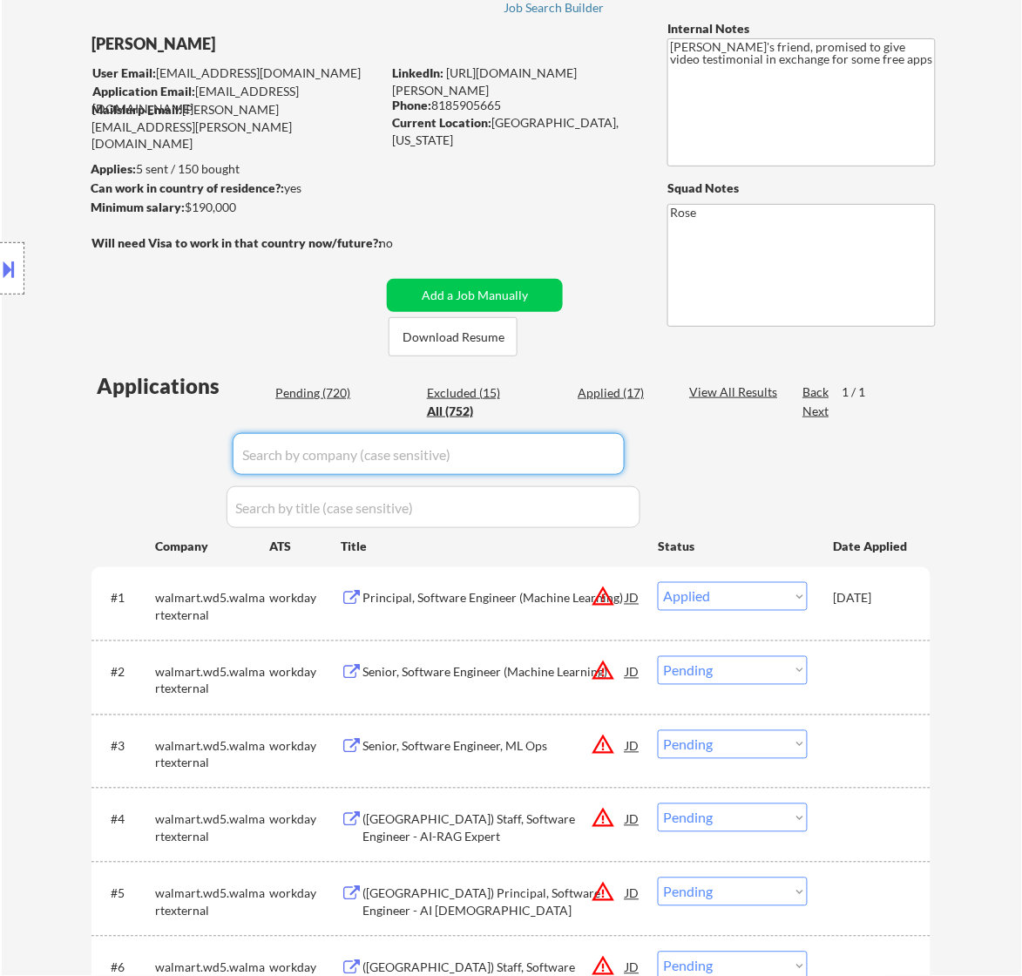
select select ""applied""
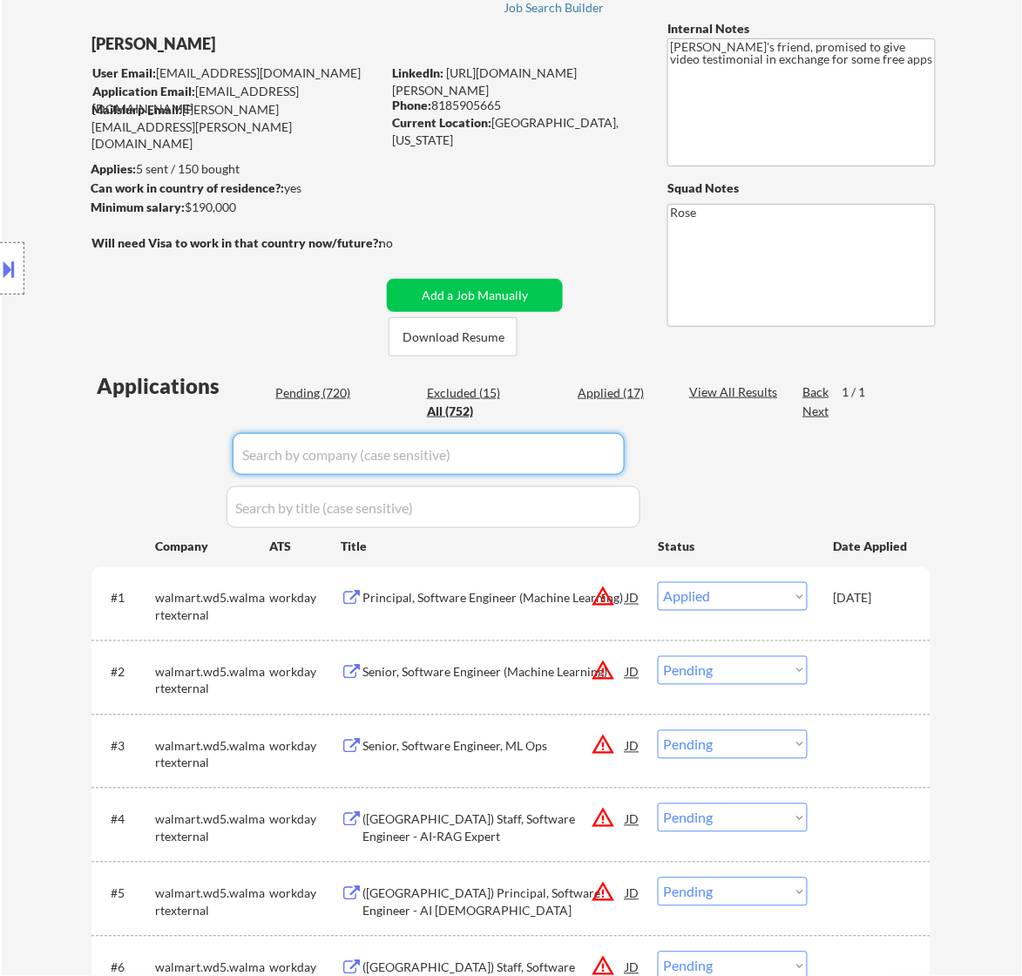
select select ""applied""
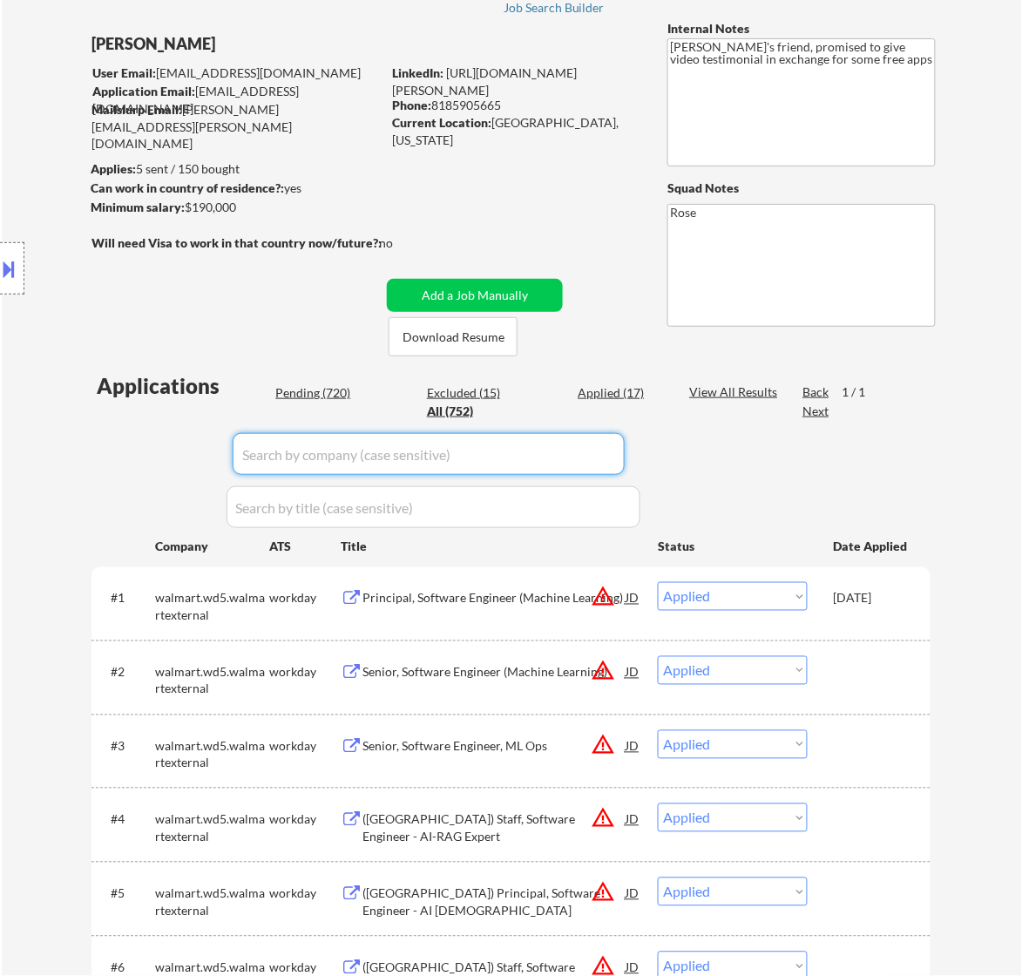
select select ""applied""
select select ""excluded__location_""
select select ""excluded__salary_""
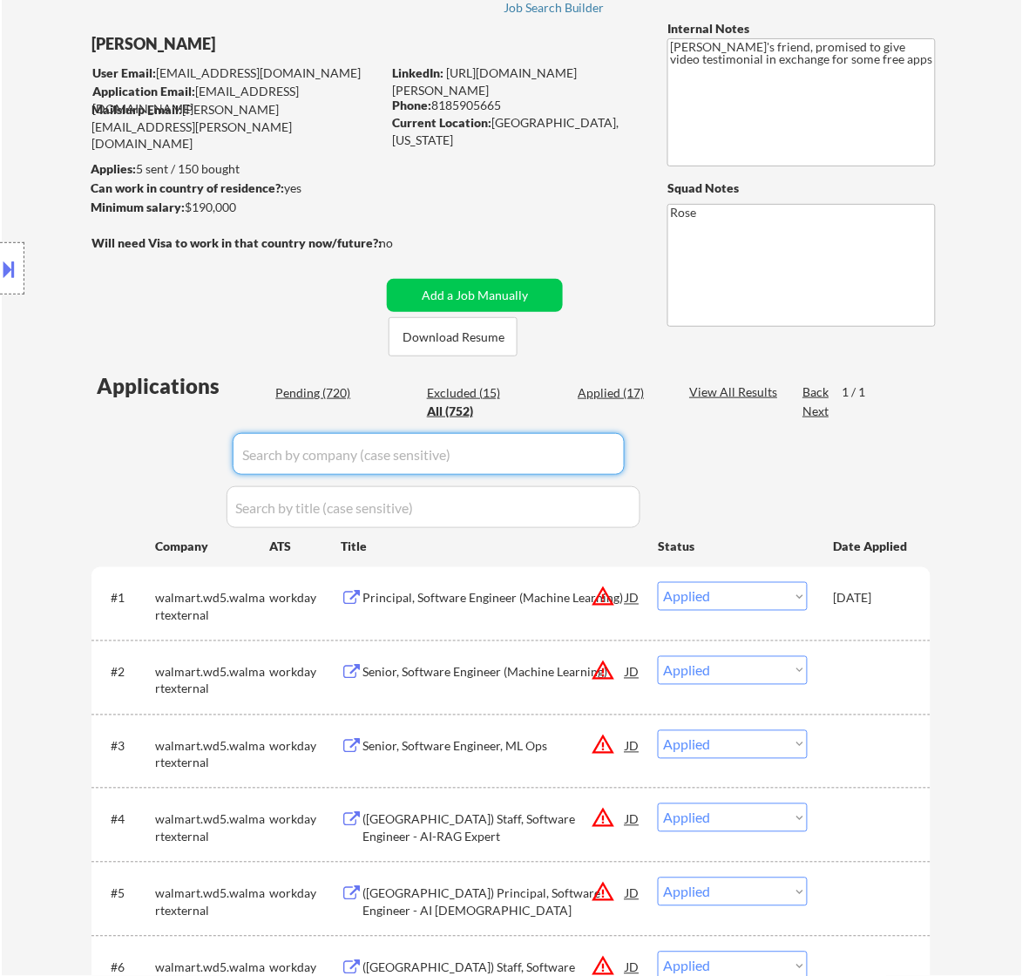
select select ""excluded__expired_""
select select ""excluded""
select select ""excluded__expired_""
select select ""excluded__bad_match_""
select select ""excluded__location_""
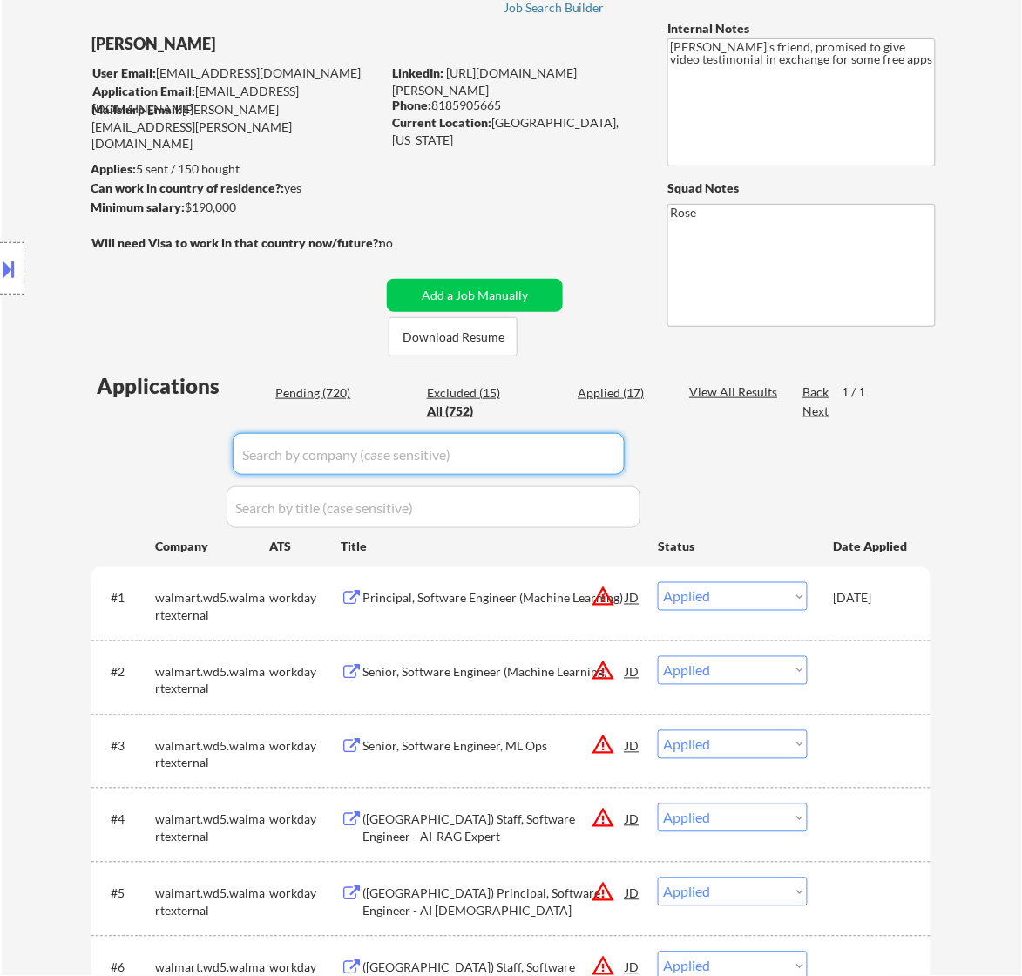
select select ""excluded__location_""
select select ""excluded__expired_""
select select ""excluded__salary_""
select select ""excluded""
select select ""excluded__expired_""
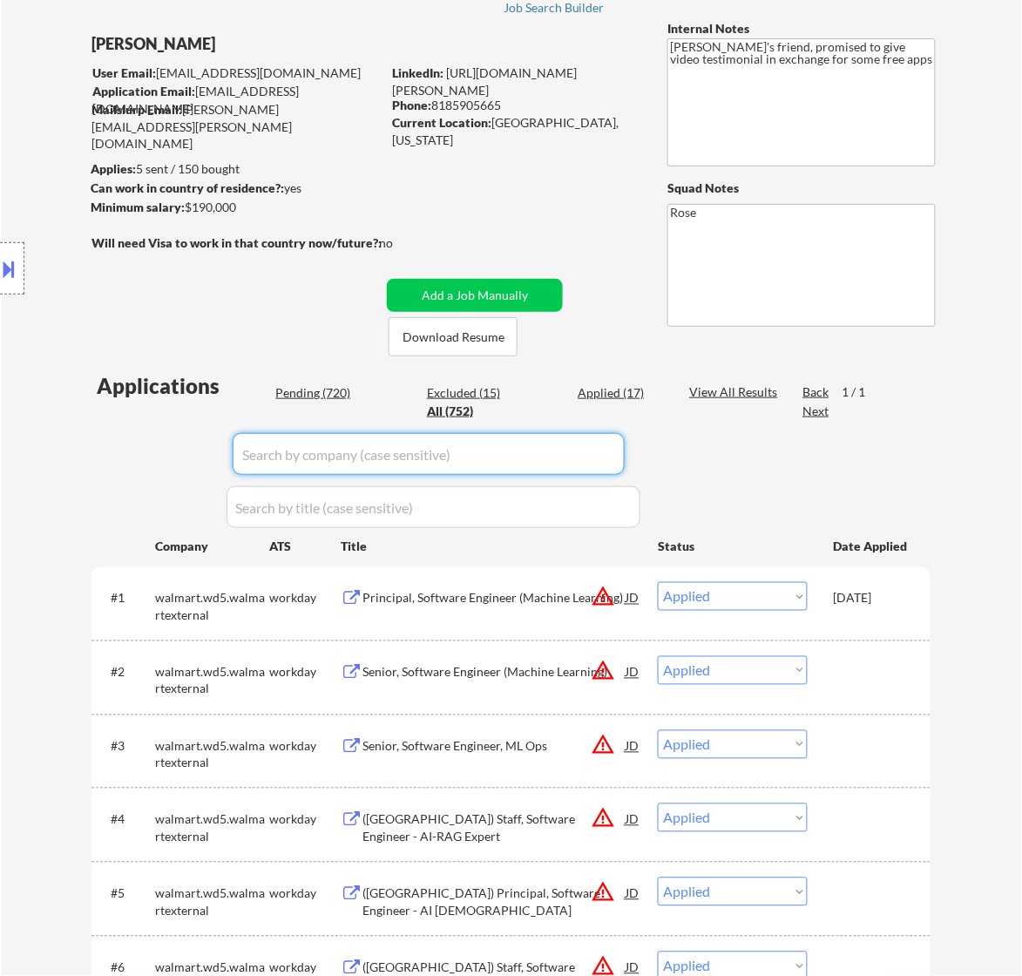
select select ""excluded__salary_""
select select ""excluded__expired_""
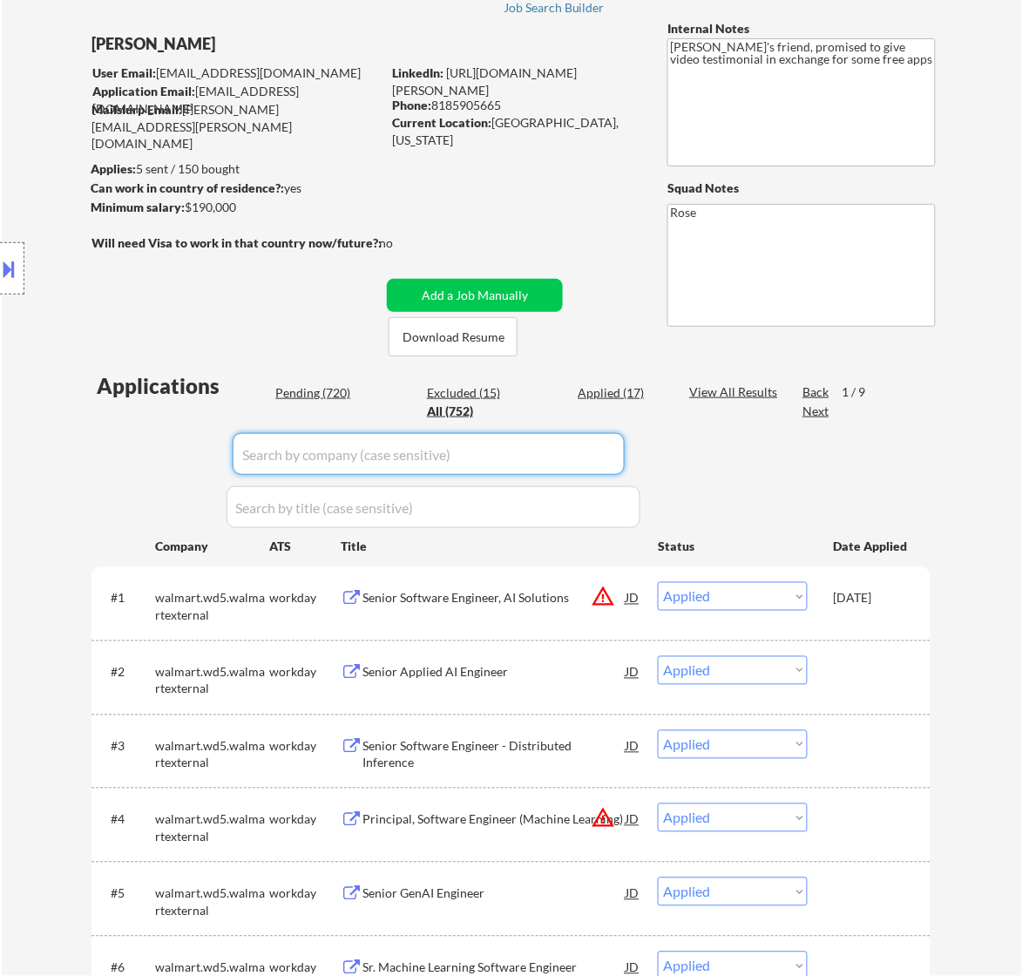
click at [336, 392] on div "Pending (720)" at bounding box center [318, 392] width 87 height 17
select select ""pending""
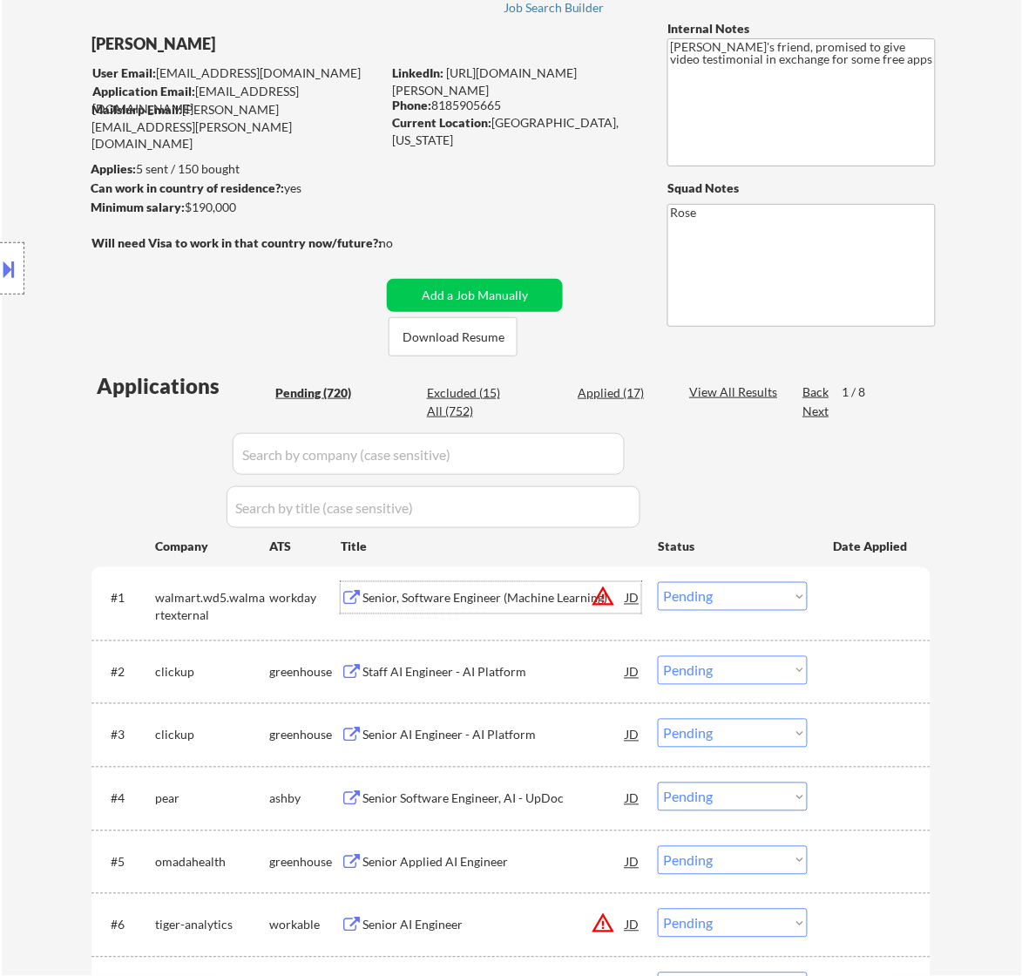
click at [542, 594] on div "Senior, Software Engineer (Machine Learning)" at bounding box center [493, 598] width 263 height 17
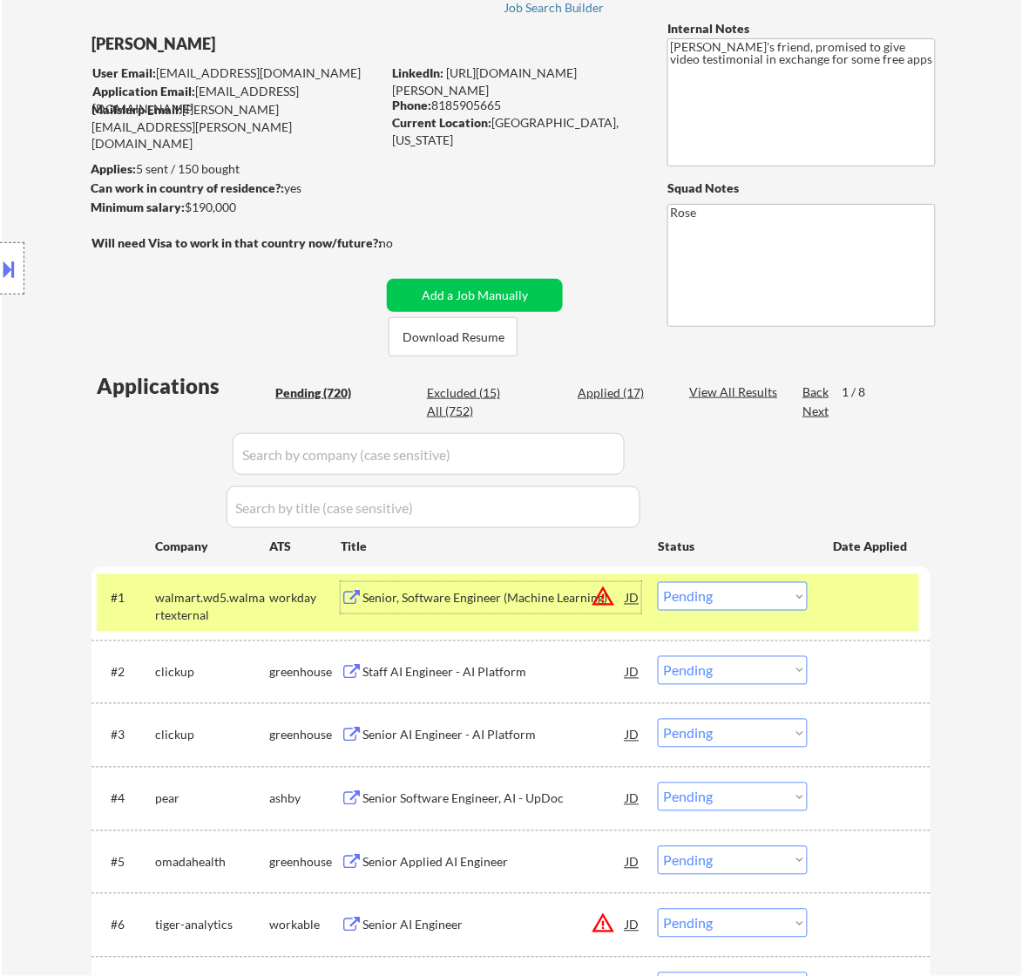
click at [740, 589] on select "Choose an option... Pending Applied Excluded (Questions) Excluded (Expired) Exc…" at bounding box center [733, 596] width 150 height 29
click at [658, 582] on select "Choose an option... Pending Applied Excluded (Questions) Excluded (Expired) Exc…" at bounding box center [733, 596] width 150 height 29
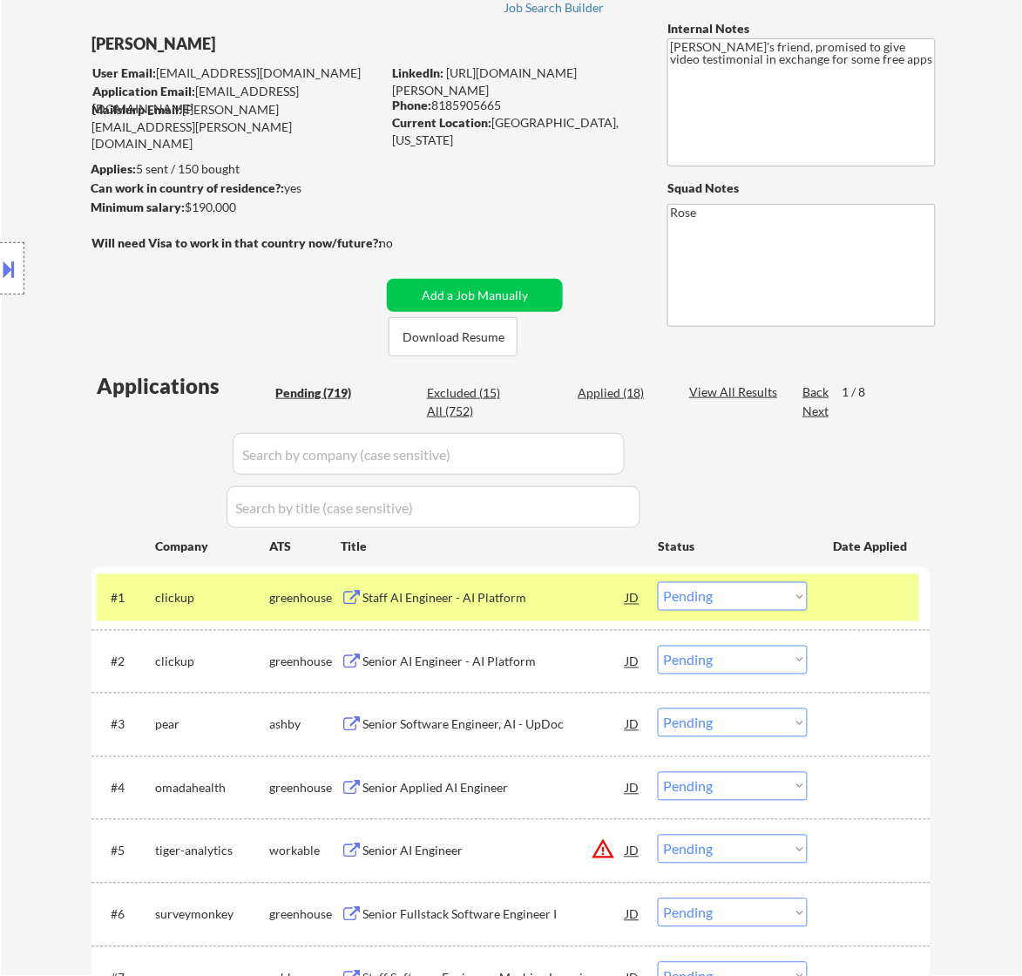
click at [557, 615] on div "#1 clickup greenhouse Staff AI Engineer - AI Platform JD warning_amber Choose a…" at bounding box center [508, 597] width 822 height 47
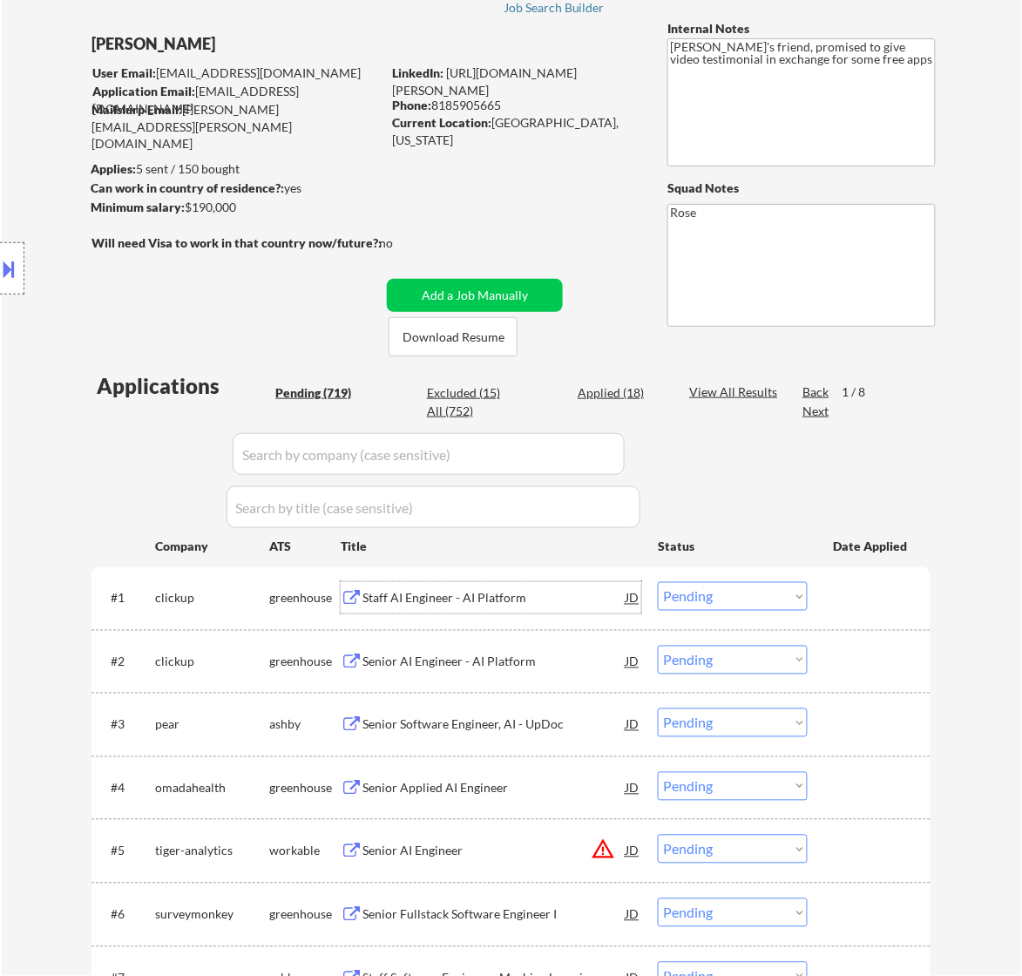
click at [557, 606] on div "Staff AI Engineer - AI Platform" at bounding box center [493, 598] width 263 height 17
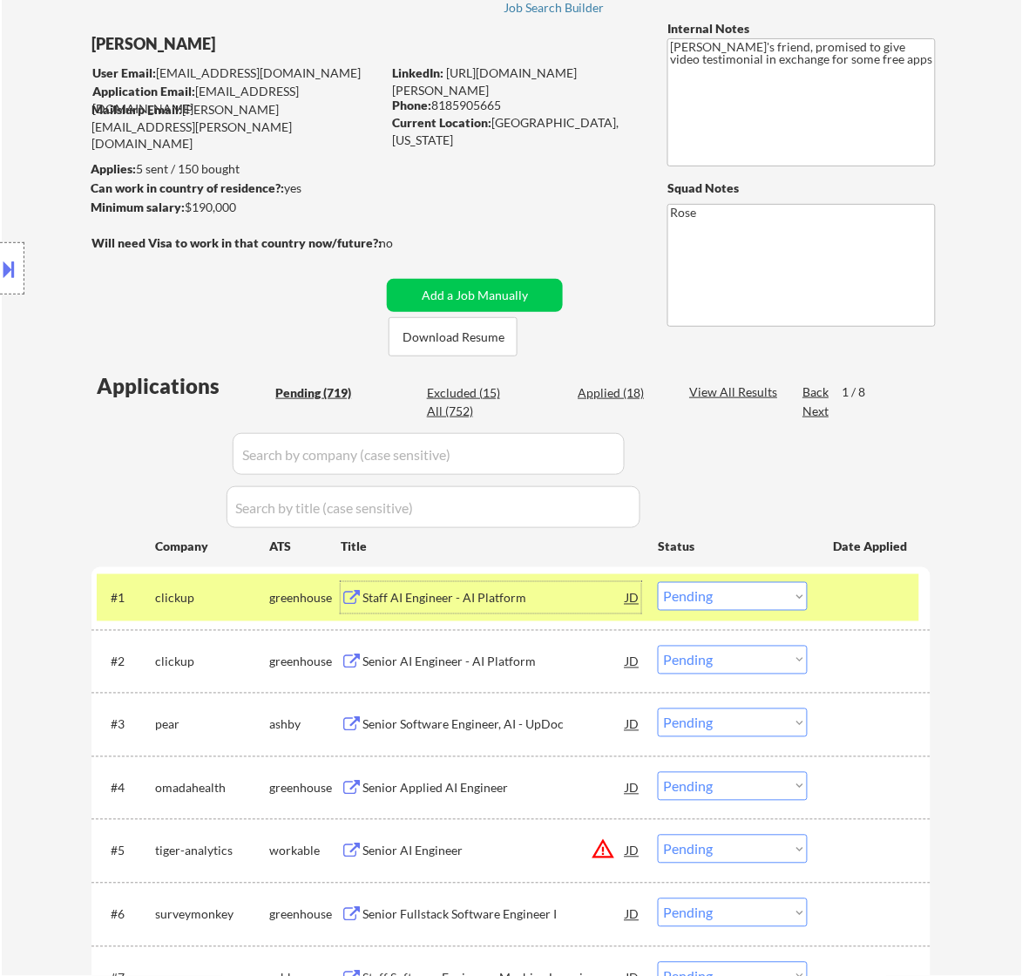
click at [759, 595] on select "Choose an option... Pending Applied Excluded (Questions) Excluded (Expired) Exc…" at bounding box center [733, 596] width 150 height 29
click at [658, 582] on select "Choose an option... Pending Applied Excluded (Questions) Excluded (Expired) Exc…" at bounding box center [733, 596] width 150 height 29
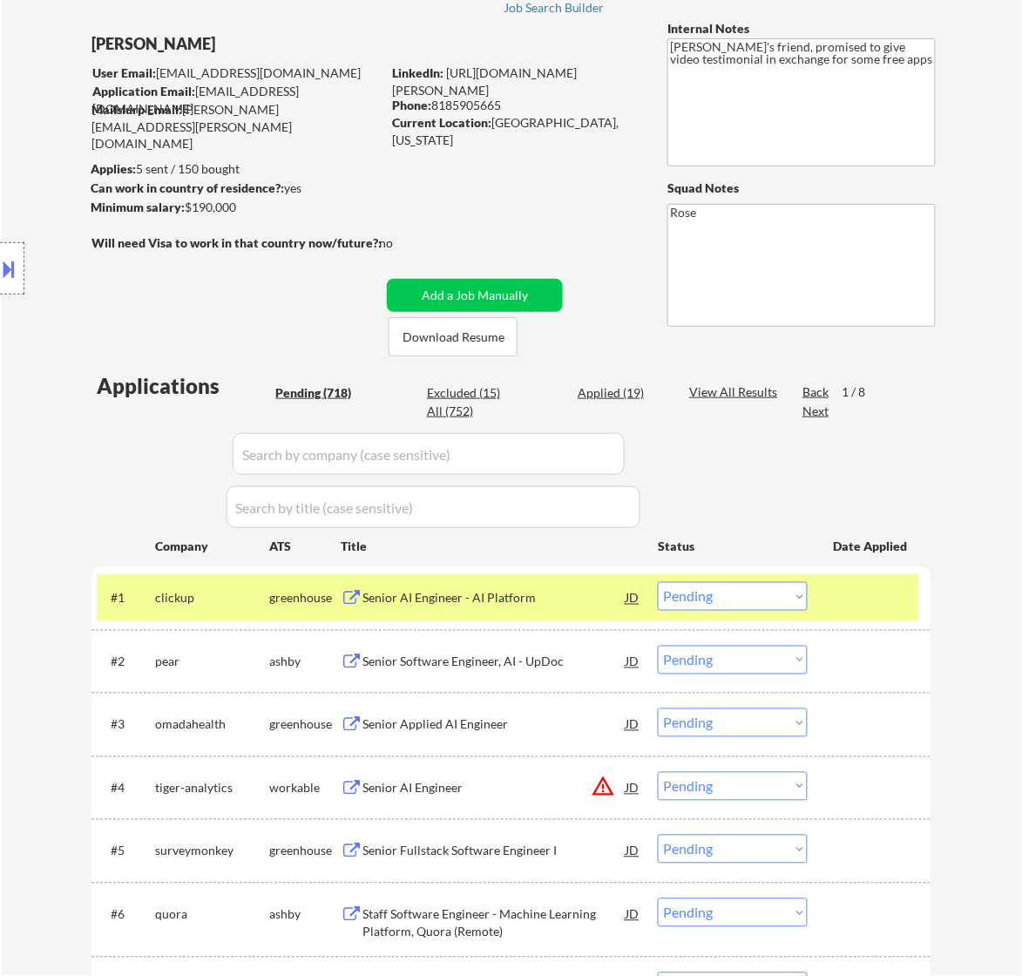
click at [483, 606] on div "Senior AI Engineer - AI Platform" at bounding box center [493, 598] width 263 height 17
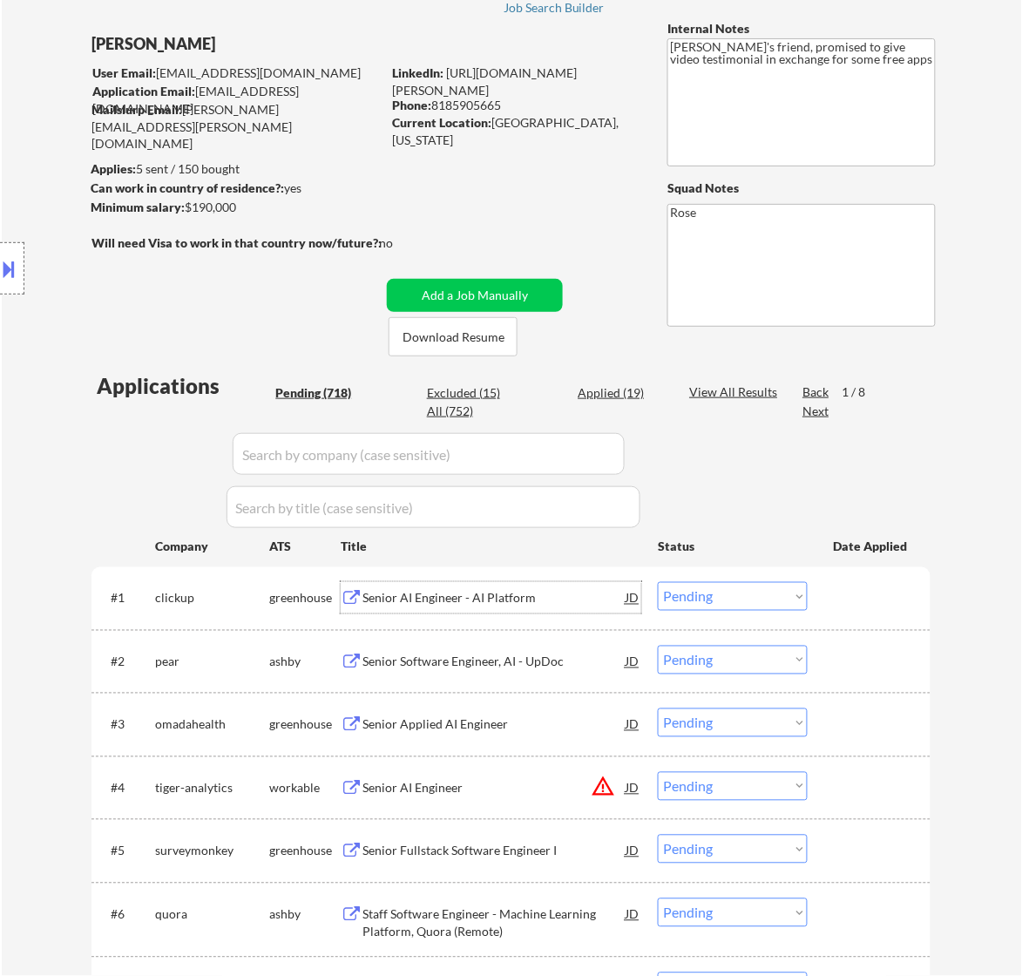
click at [688, 593] on select "Choose an option... Pending Applied Excluded (Questions) Excluded (Expired) Exc…" at bounding box center [733, 596] width 150 height 29
click at [658, 582] on select "Choose an option... Pending Applied Excluded (Questions) Excluded (Expired) Exc…" at bounding box center [733, 596] width 150 height 29
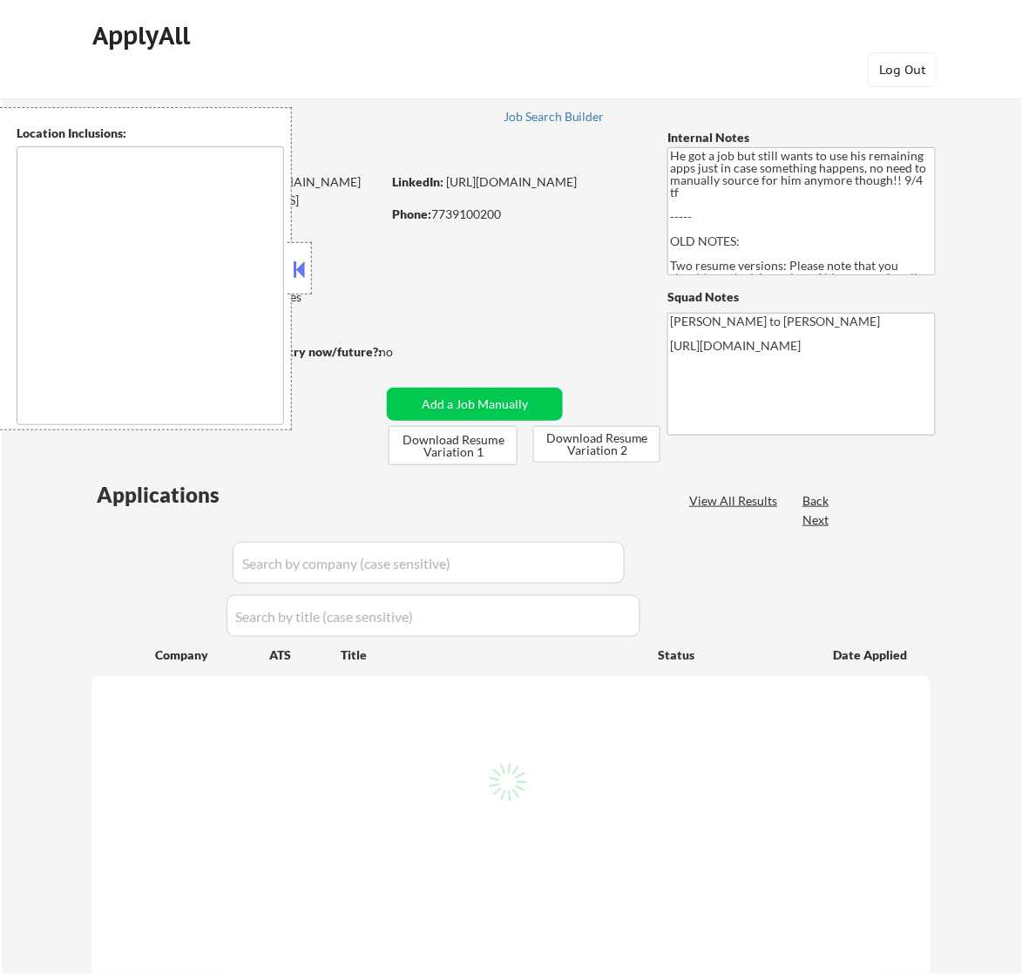
type textarea "[GEOGRAPHIC_DATA], [GEOGRAPHIC_DATA] [GEOGRAPHIC_DATA], [GEOGRAPHIC_DATA] [GEOG…"
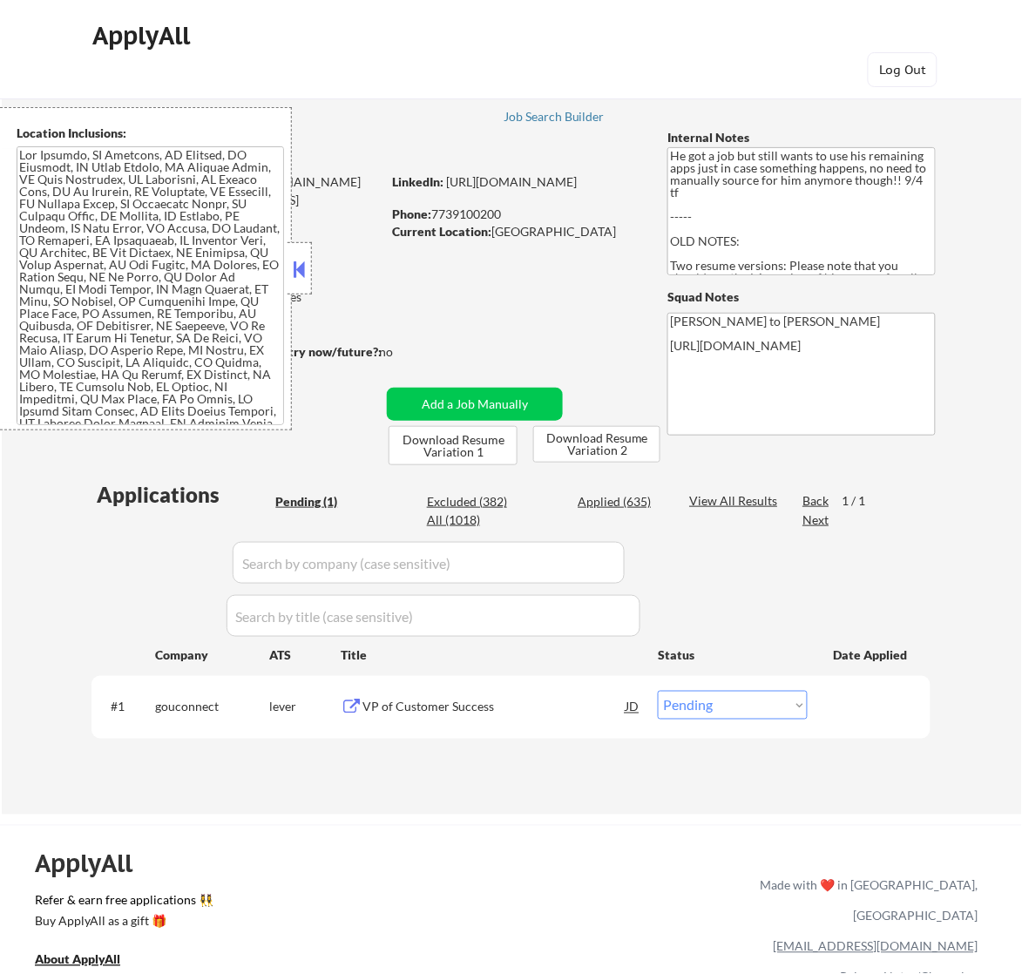
click at [533, 732] on div "#1 gouconnect lever VP of Customer Success JD Choose an option... Pending Appli…" at bounding box center [510, 707] width 839 height 62
click at [544, 715] on div "VP of Customer Success" at bounding box center [493, 707] width 263 height 17
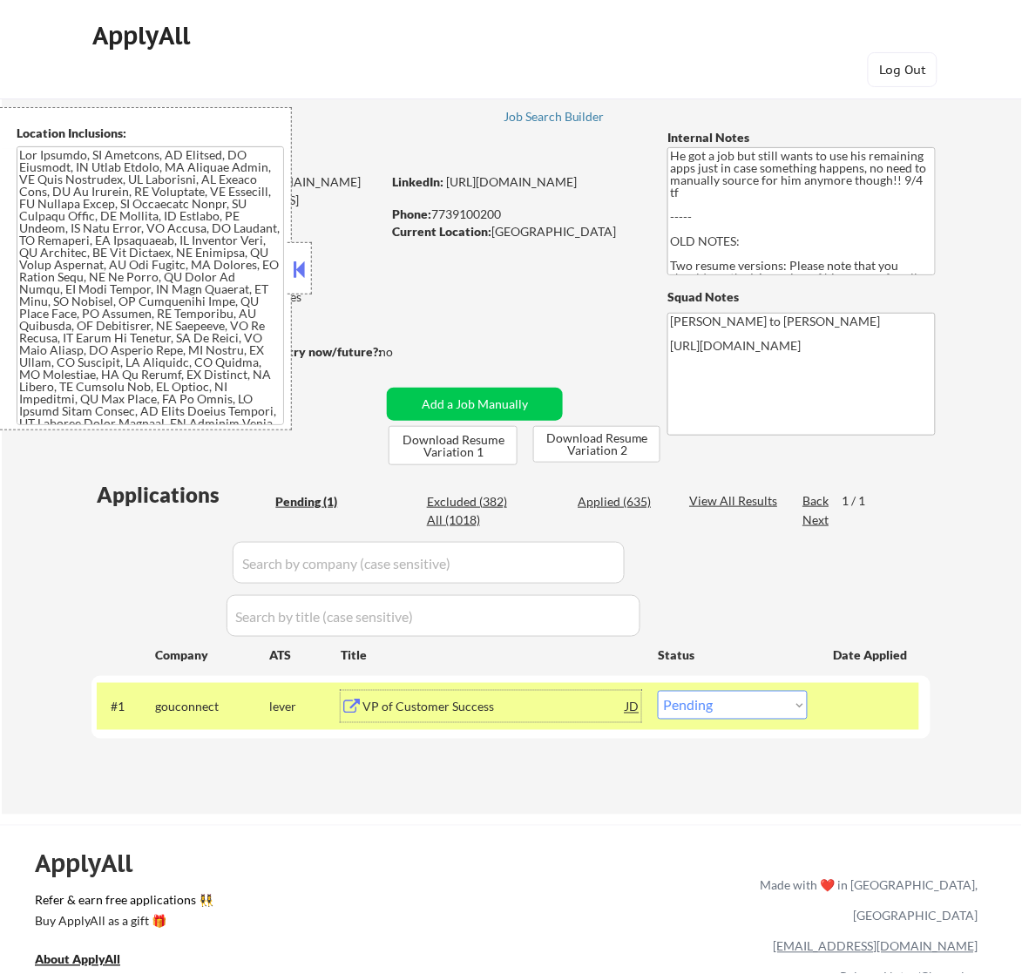
click at [747, 710] on select "Choose an option... Pending Applied Excluded (Questions) Excluded (Expired) Exc…" at bounding box center [733, 705] width 150 height 29
select select ""applied""
click at [658, 691] on select "Choose an option... Pending Applied Excluded (Questions) Excluded (Expired) Exc…" at bounding box center [733, 705] width 150 height 29
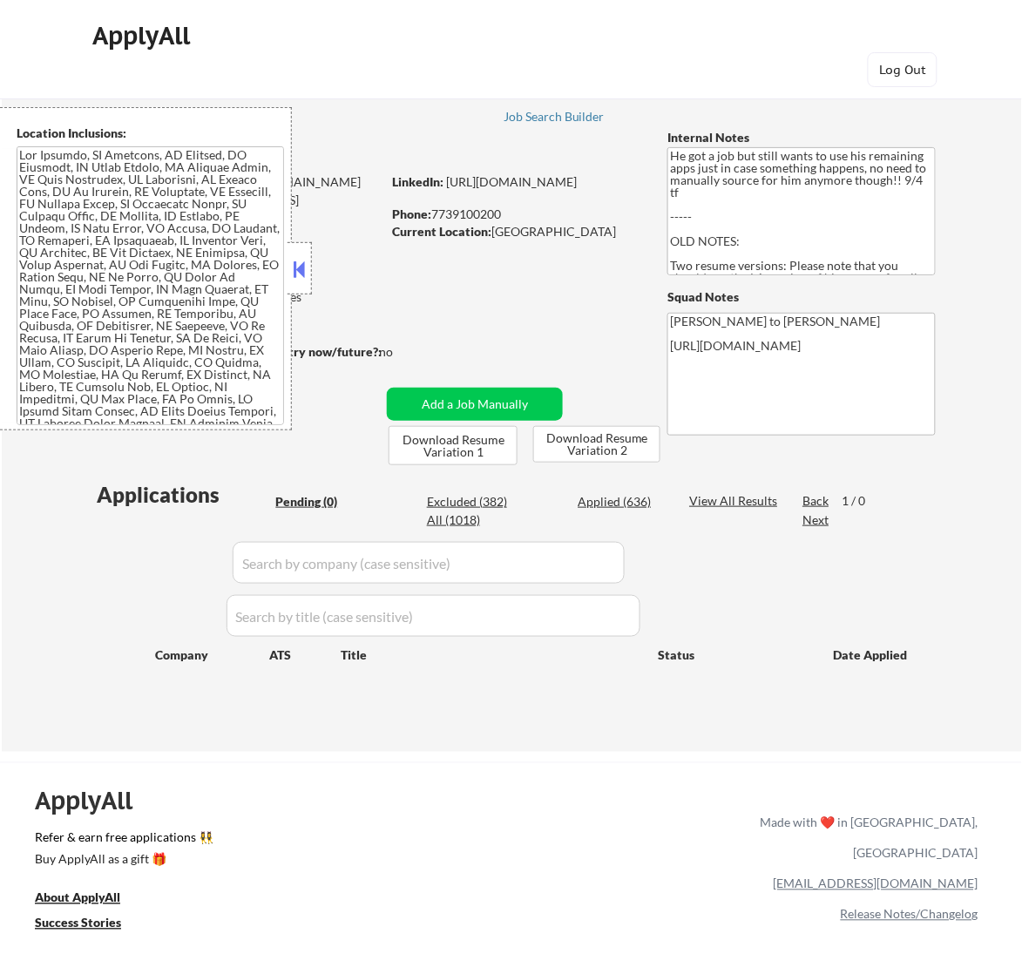
click at [292, 263] on button at bounding box center [298, 269] width 19 height 26
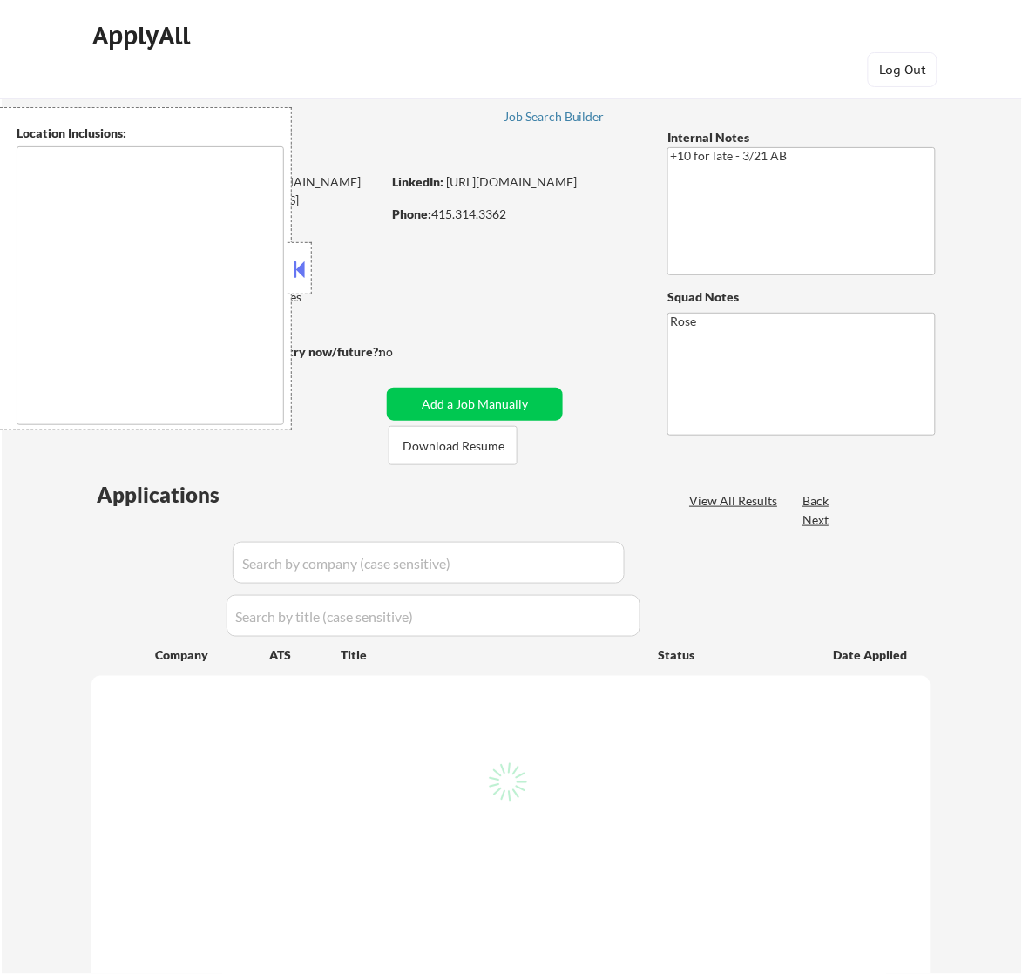
select select ""pending""
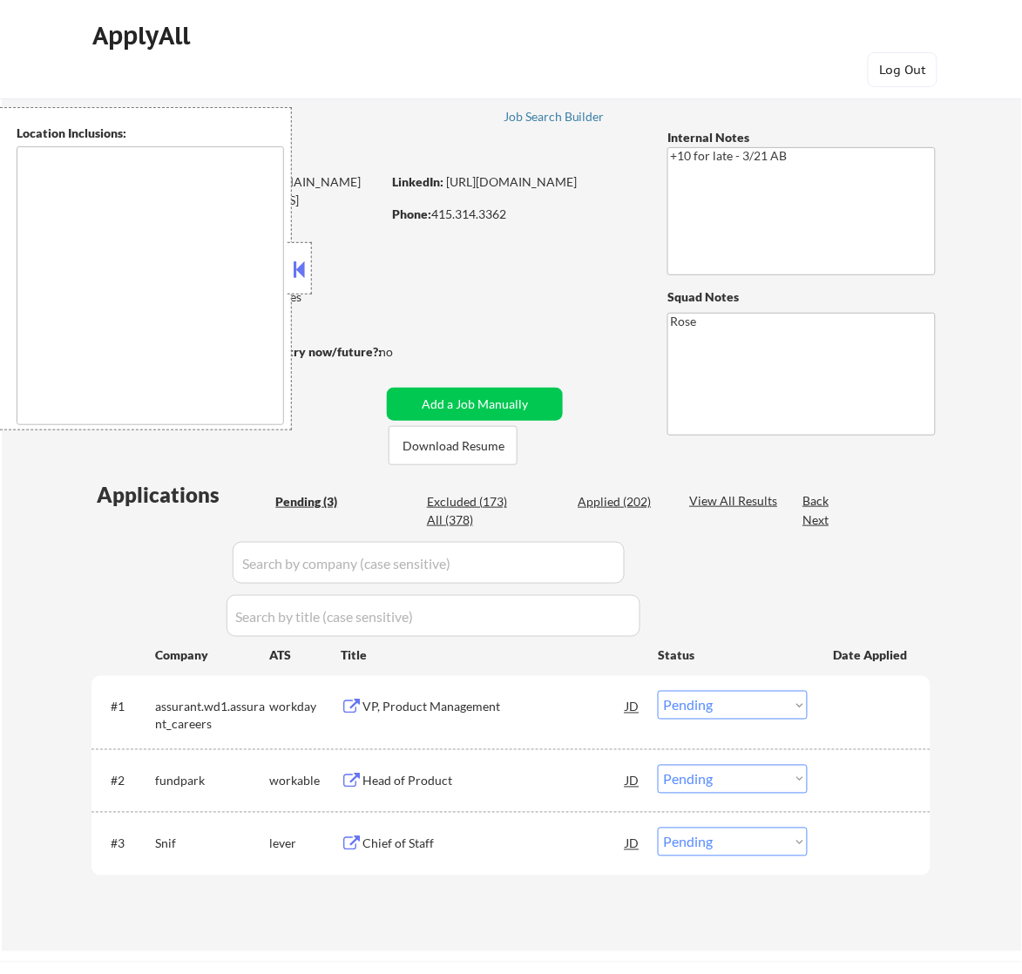
type textarea "San Francisco, CA Daly City, CA South San Francisco, CA Brisbane, CA Colma, CA …"
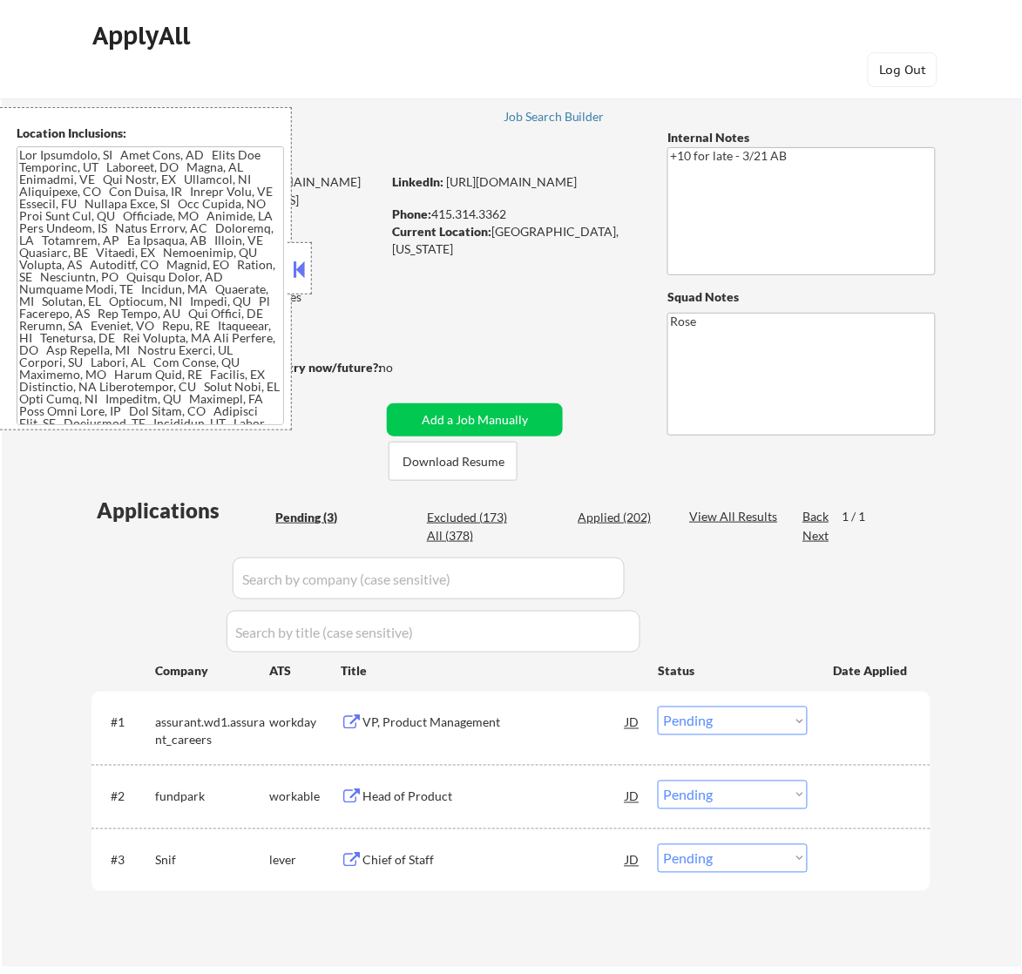
click at [551, 728] on div "VP, Product Management" at bounding box center [493, 722] width 263 height 17
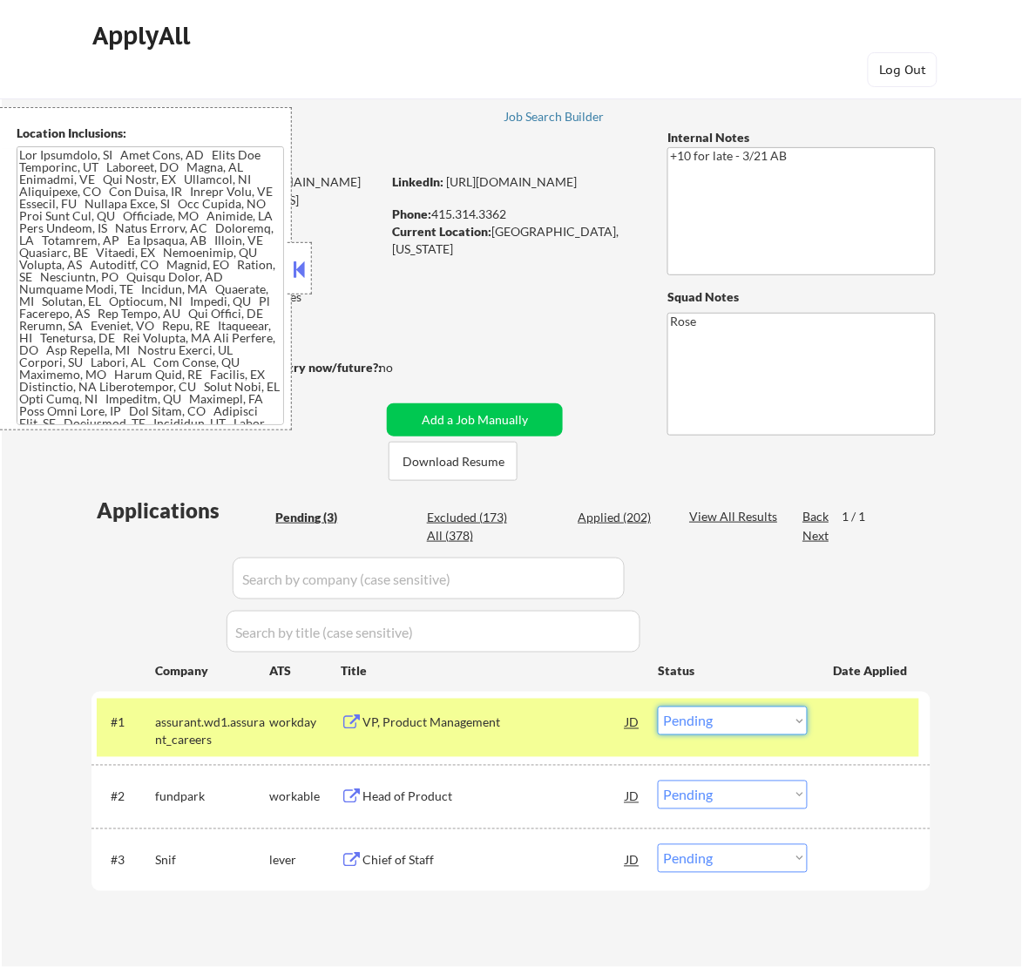
click at [710, 719] on select "Choose an option... Pending Applied Excluded (Questions) Excluded (Expired) Exc…" at bounding box center [733, 720] width 150 height 29
click at [658, 706] on select "Choose an option... Pending Applied Excluded (Questions) Excluded (Expired) Exc…" at bounding box center [733, 720] width 150 height 29
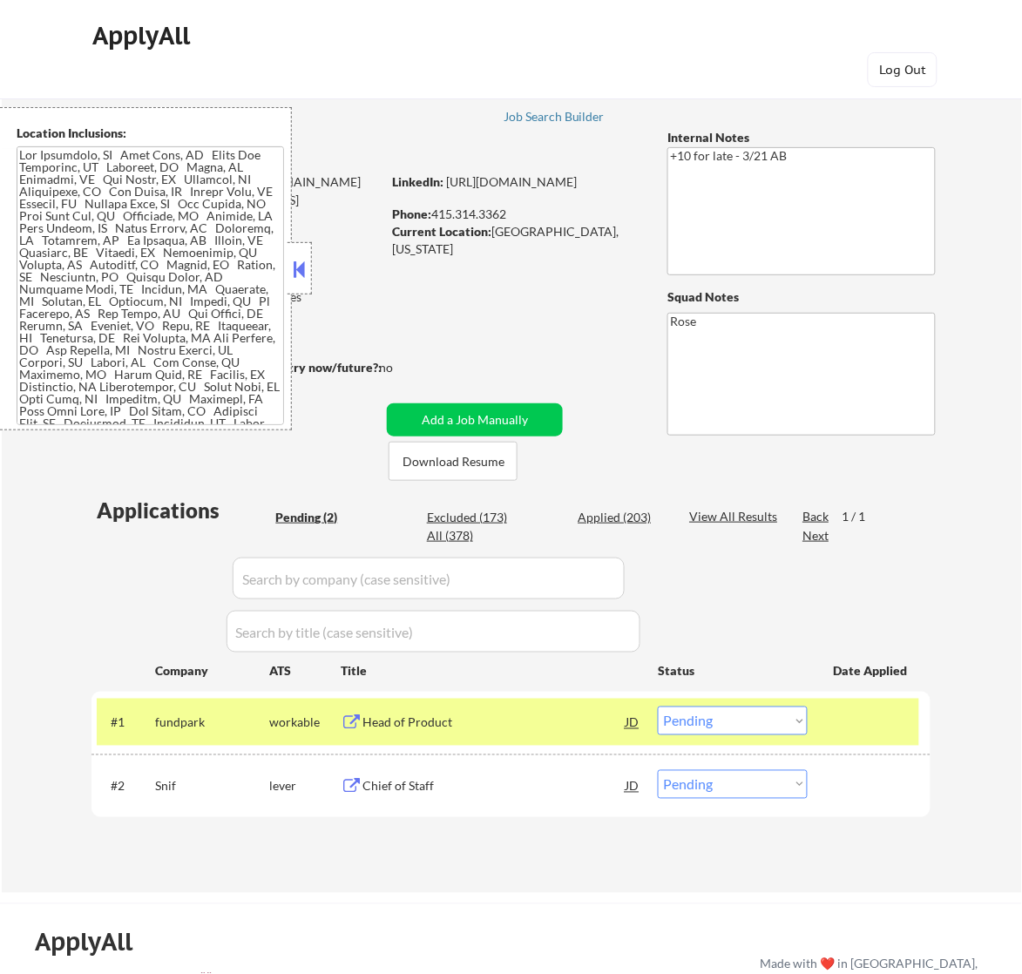
click at [518, 728] on div "Head of Product" at bounding box center [493, 722] width 263 height 17
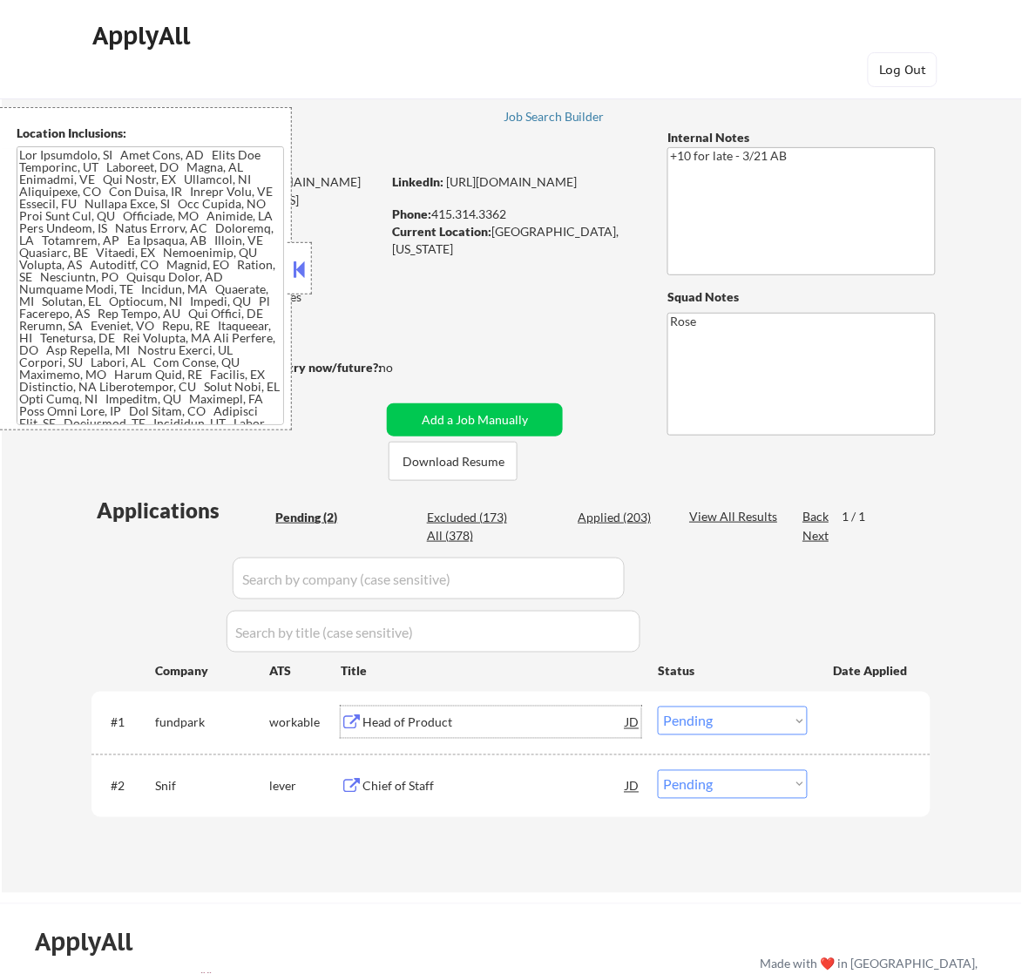
click at [774, 714] on select "Choose an option... Pending Applied Excluded (Questions) Excluded (Expired) Exc…" at bounding box center [733, 720] width 150 height 29
click at [658, 706] on select "Choose an option... Pending Applied Excluded (Questions) Excluded (Expired) Exc…" at bounding box center [733, 720] width 150 height 29
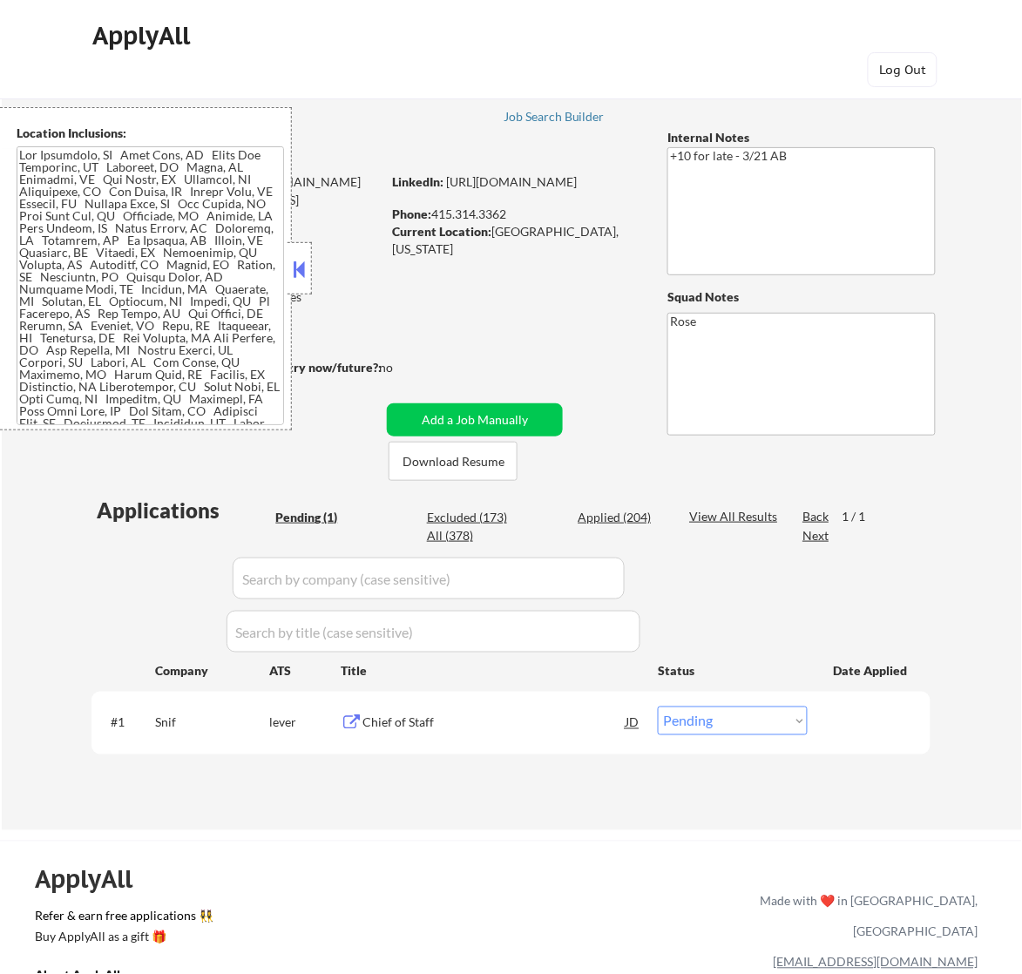
click at [555, 719] on div "Chief of Staff" at bounding box center [493, 722] width 263 height 17
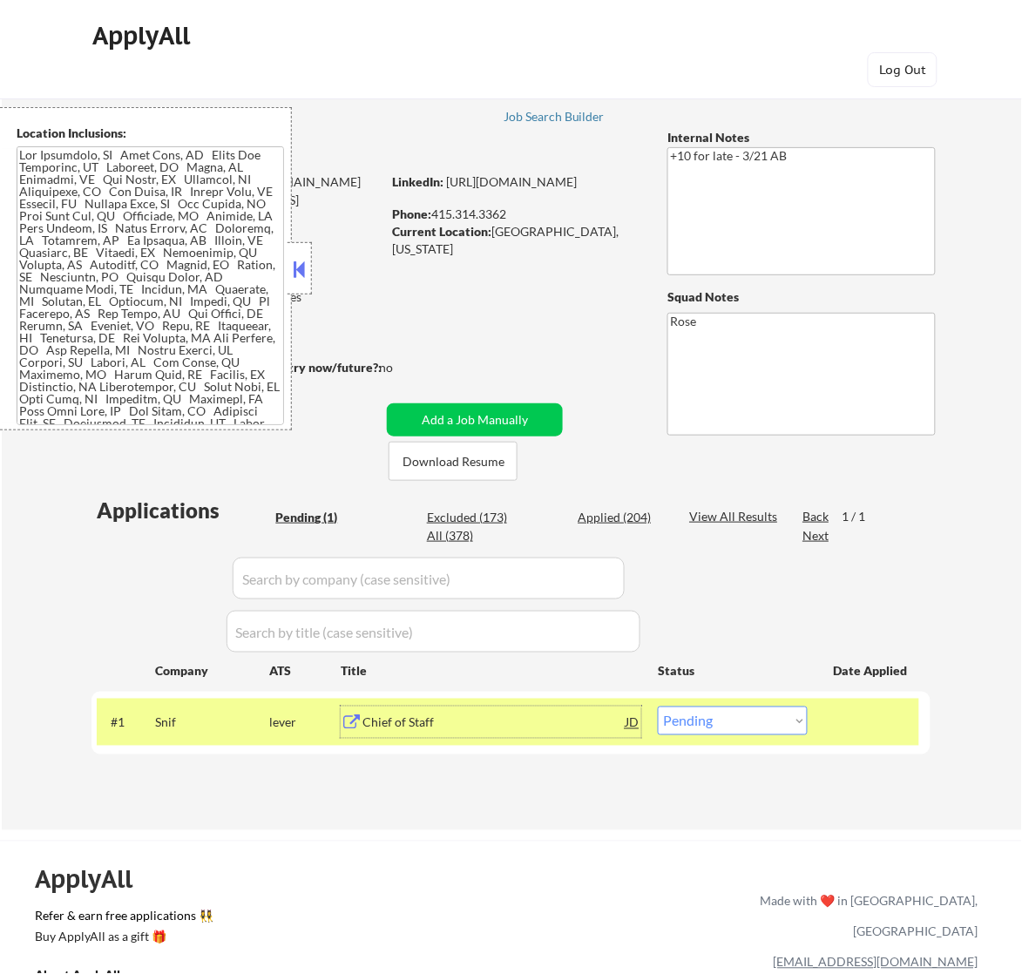
click at [747, 727] on select "Choose an option... Pending Applied Excluded (Questions) Excluded (Expired) Exc…" at bounding box center [733, 720] width 150 height 29
select select ""excluded""
click at [658, 706] on select "Choose an option... Pending Applied Excluded (Questions) Excluded (Expired) Exc…" at bounding box center [733, 720] width 150 height 29
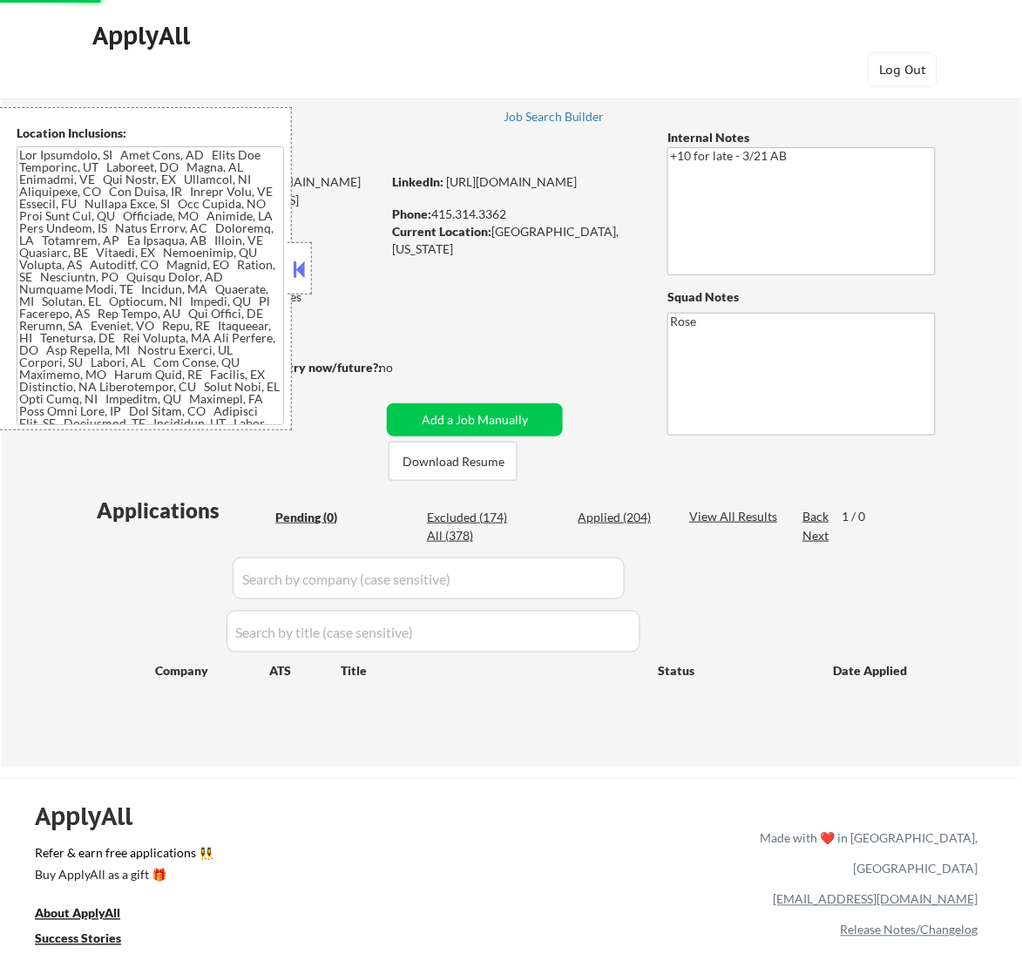
click at [301, 267] on button at bounding box center [298, 269] width 19 height 26
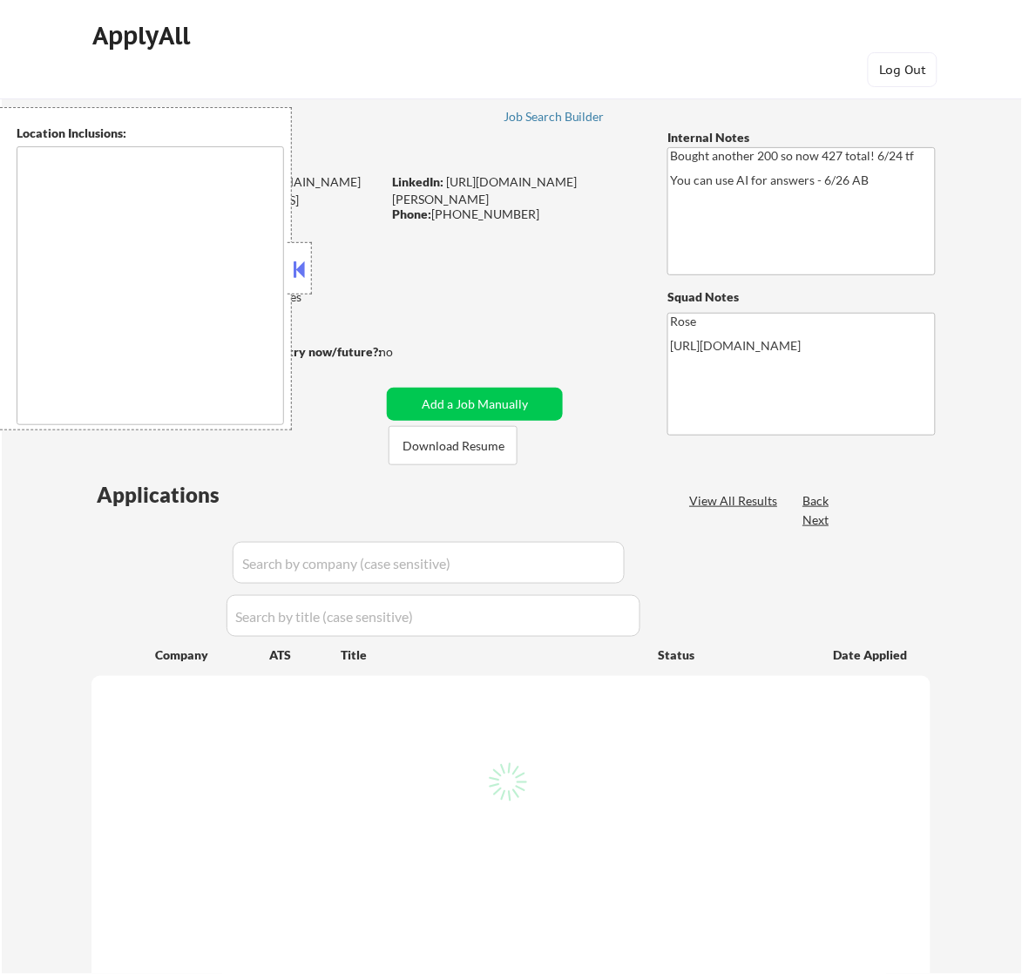
type textarea "[GEOGRAPHIC_DATA], [GEOGRAPHIC_DATA] [GEOGRAPHIC_DATA], [GEOGRAPHIC_DATA] [GEOG…"
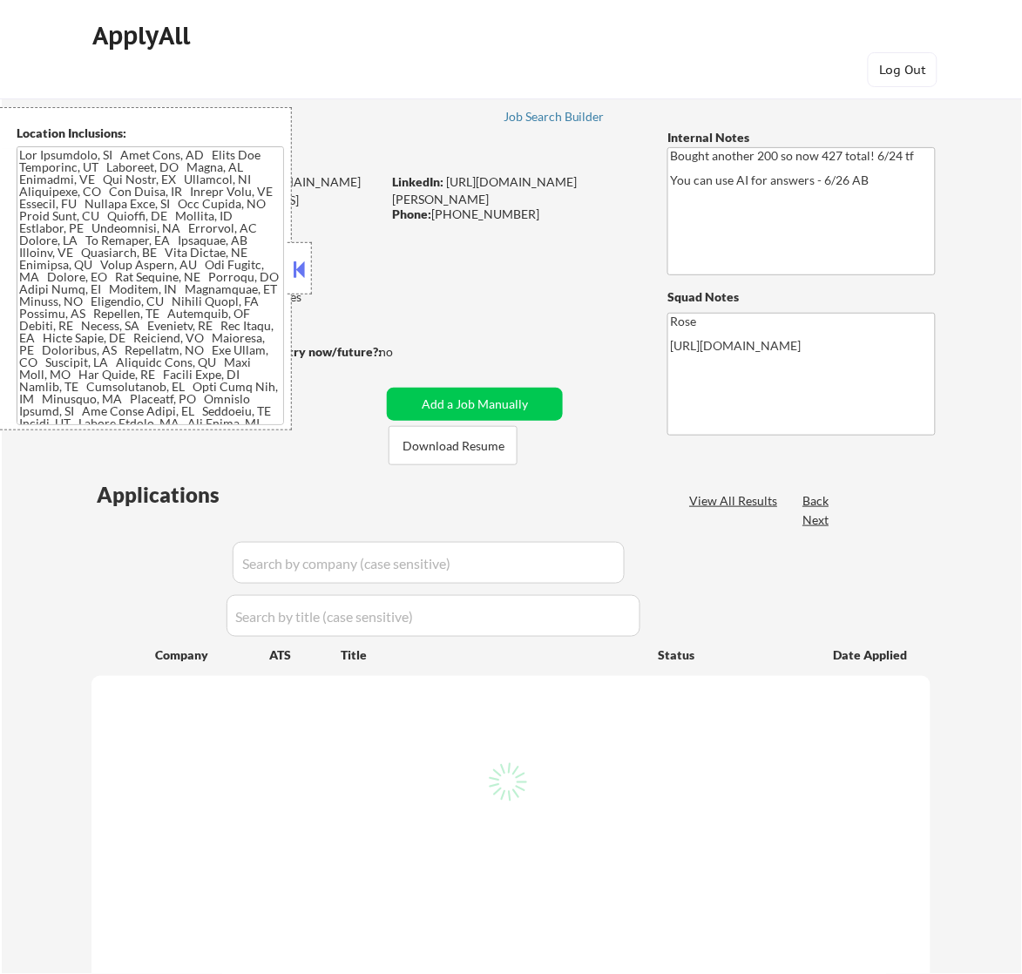
select select ""pending""
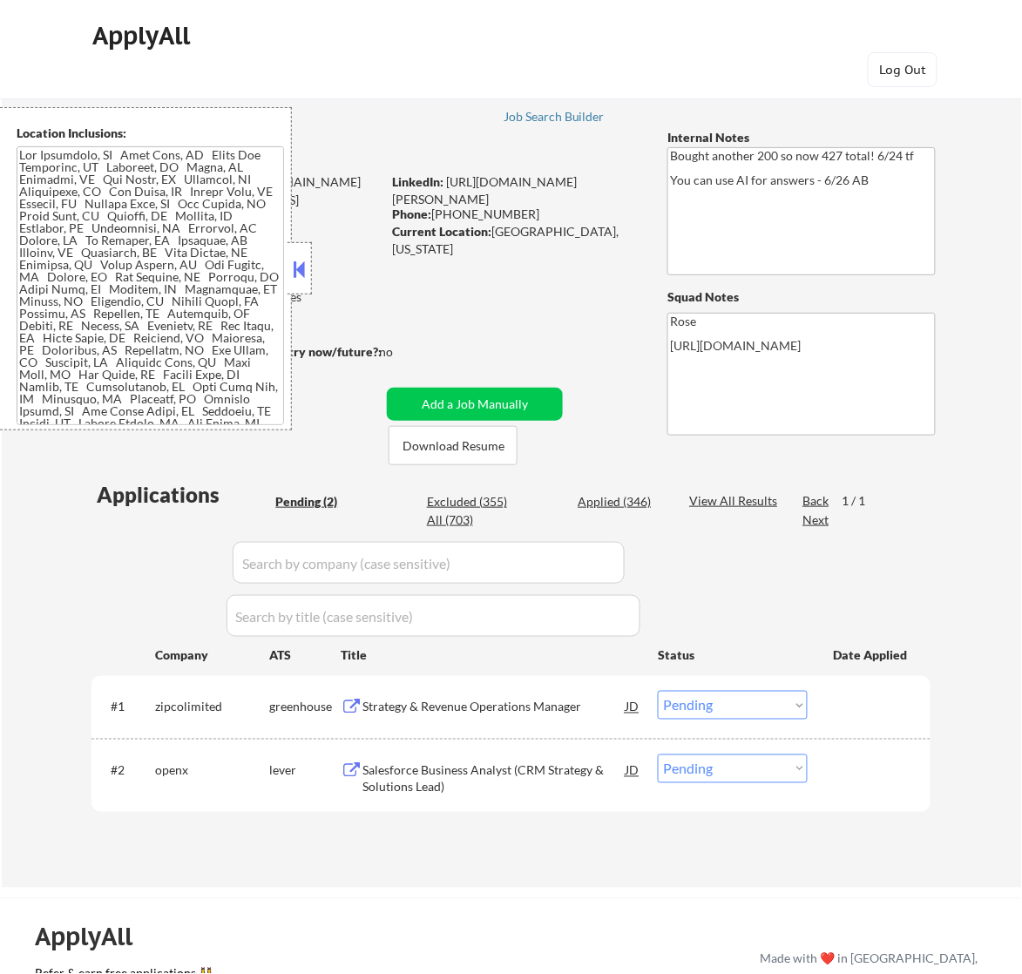
click at [306, 274] on button at bounding box center [298, 269] width 19 height 26
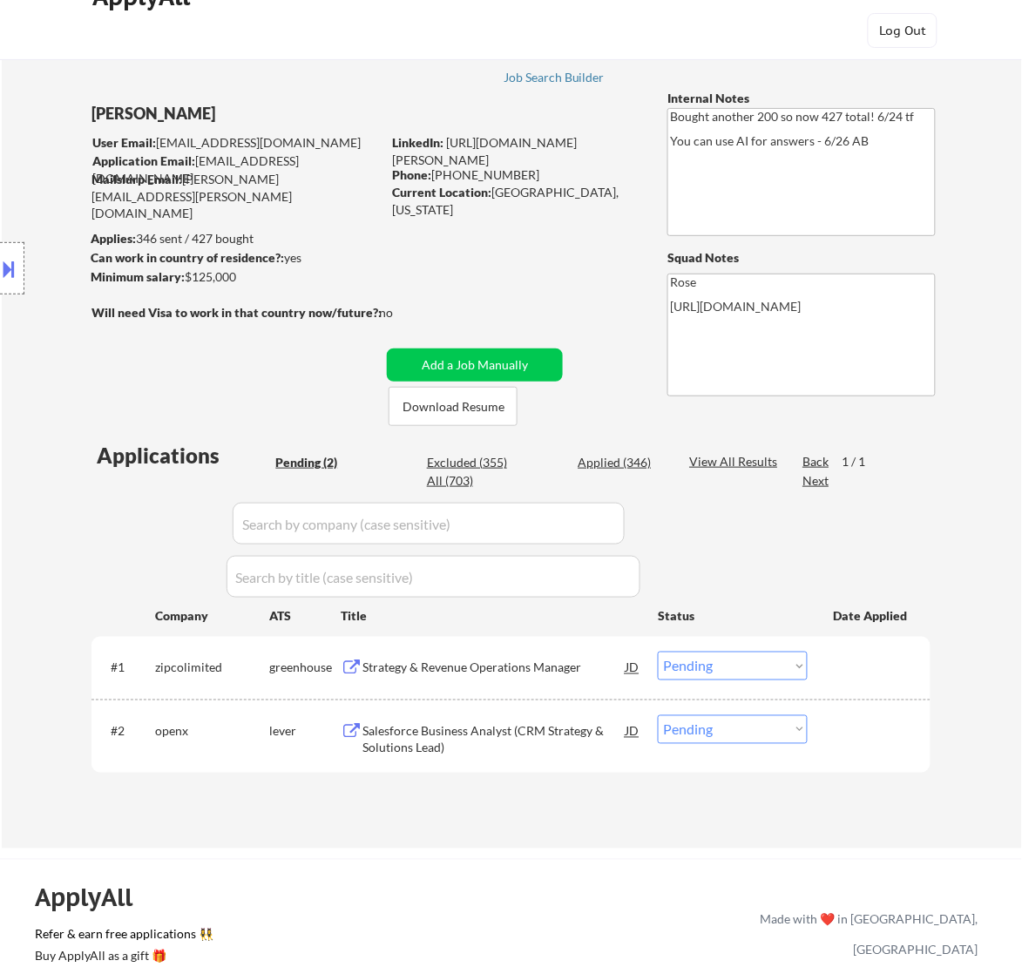
scroll to position [109, 0]
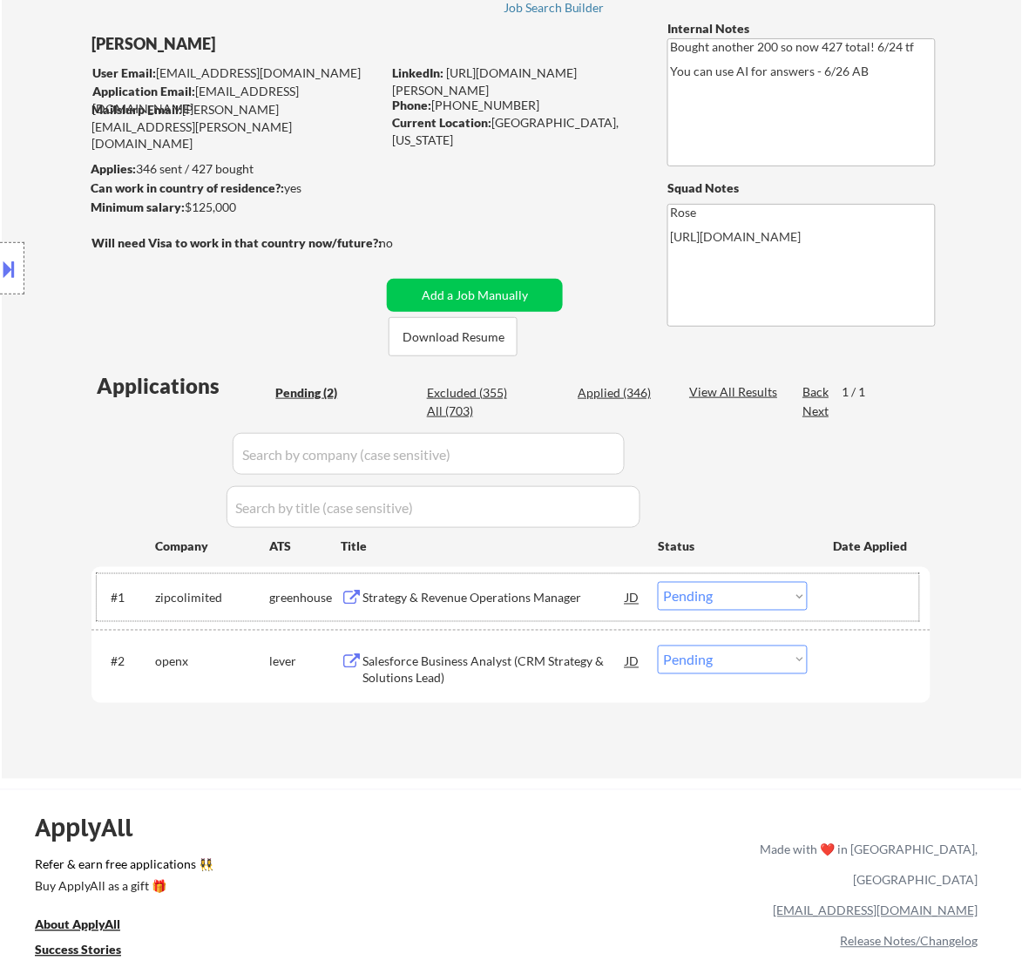
click at [572, 575] on div "#1 zipcolimited greenhouse Strategy & Revenue Operations Manager JD Choose an o…" at bounding box center [508, 597] width 822 height 47
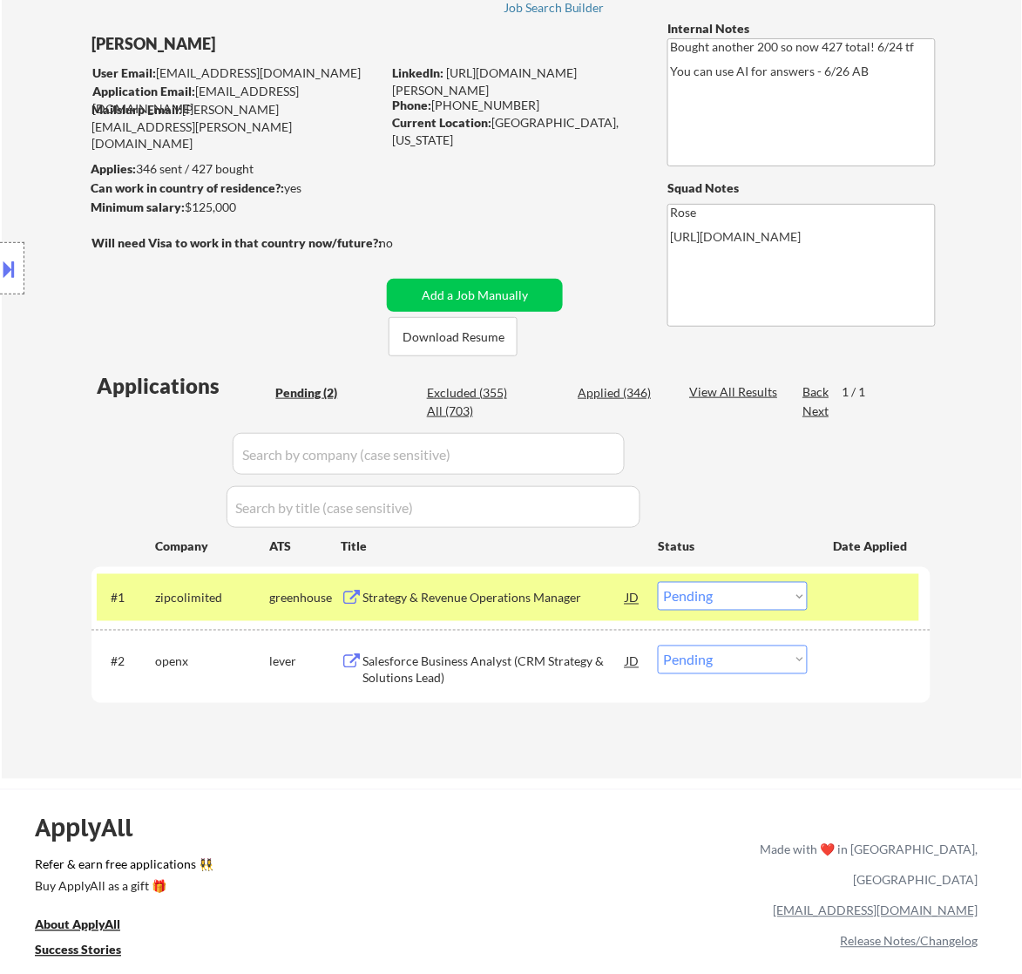
click at [572, 584] on div "Strategy & Revenue Operations Manager" at bounding box center [493, 597] width 263 height 31
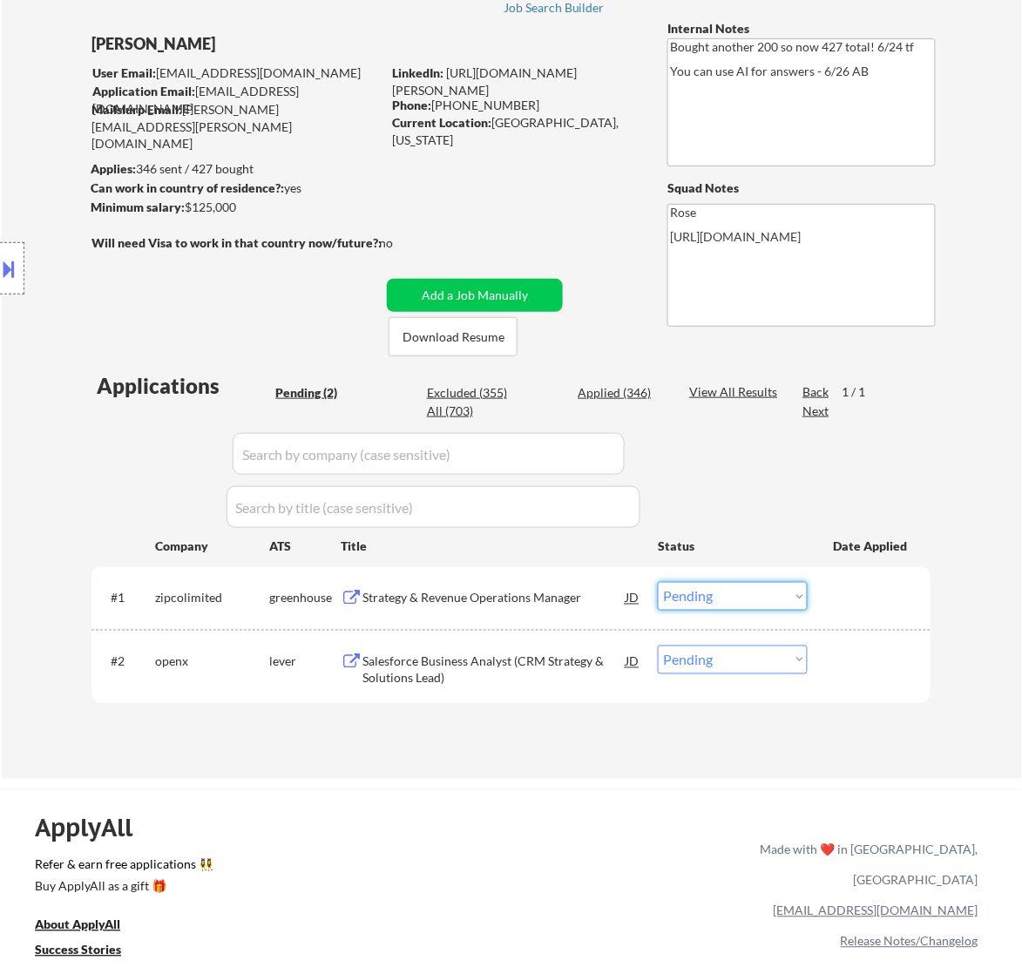
click at [736, 584] on select "Choose an option... Pending Applied Excluded (Questions) Excluded (Expired) Exc…" at bounding box center [733, 596] width 150 height 29
click at [658, 582] on select "Choose an option... Pending Applied Excluded (Questions) Excluded (Expired) Exc…" at bounding box center [733, 596] width 150 height 29
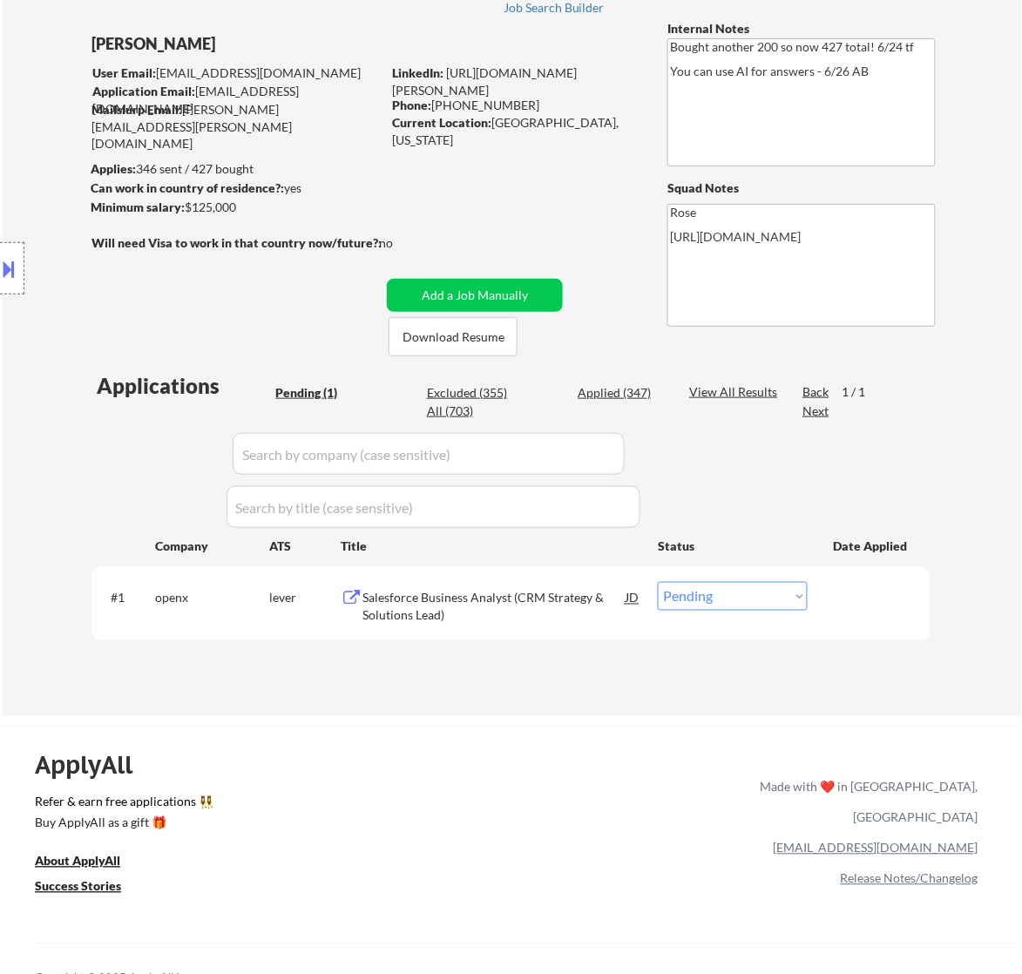
click at [598, 599] on div "Salesforce Business Analyst (CRM Strategy & Solutions Lead)" at bounding box center [493, 607] width 263 height 34
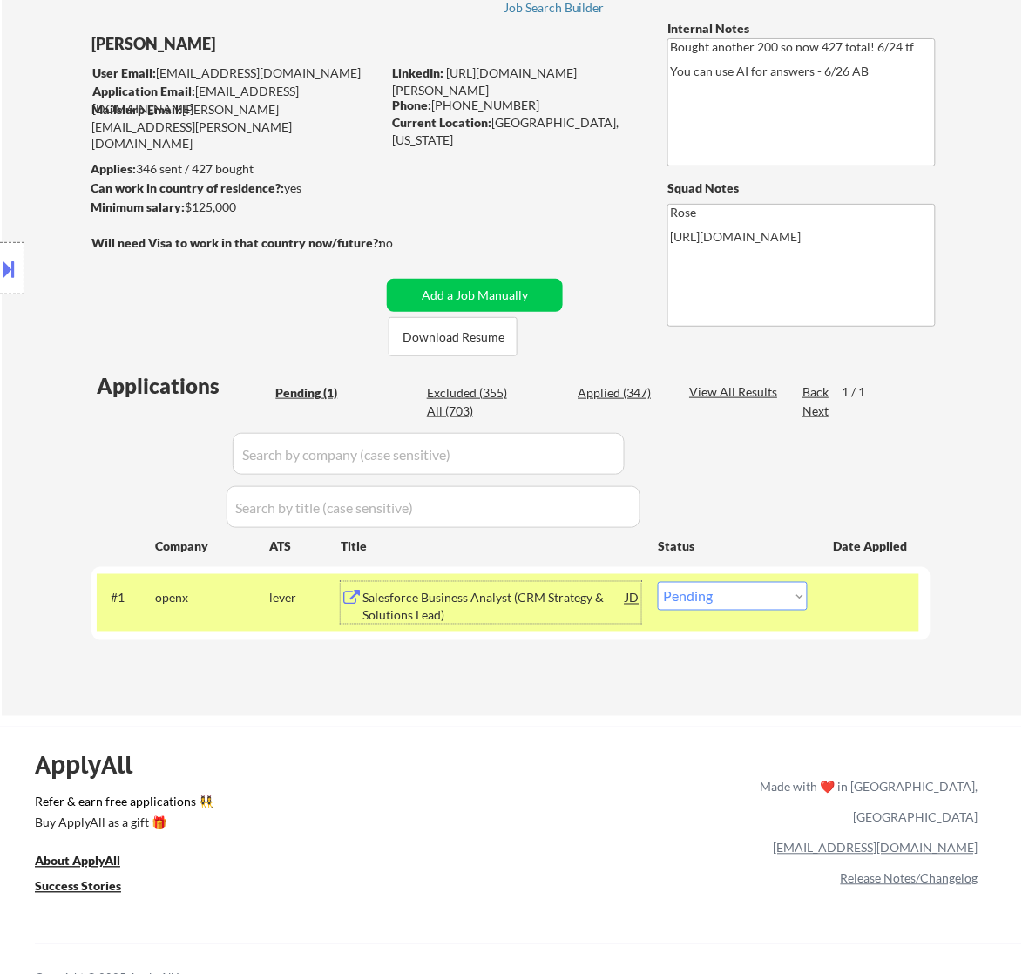
click at [758, 589] on select "Choose an option... Pending Applied Excluded (Questions) Excluded (Expired) Exc…" at bounding box center [733, 596] width 150 height 29
select select ""excluded__expired_""
click at [658, 582] on select "Choose an option... Pending Applied Excluded (Questions) Excluded (Expired) Exc…" at bounding box center [733, 596] width 150 height 29
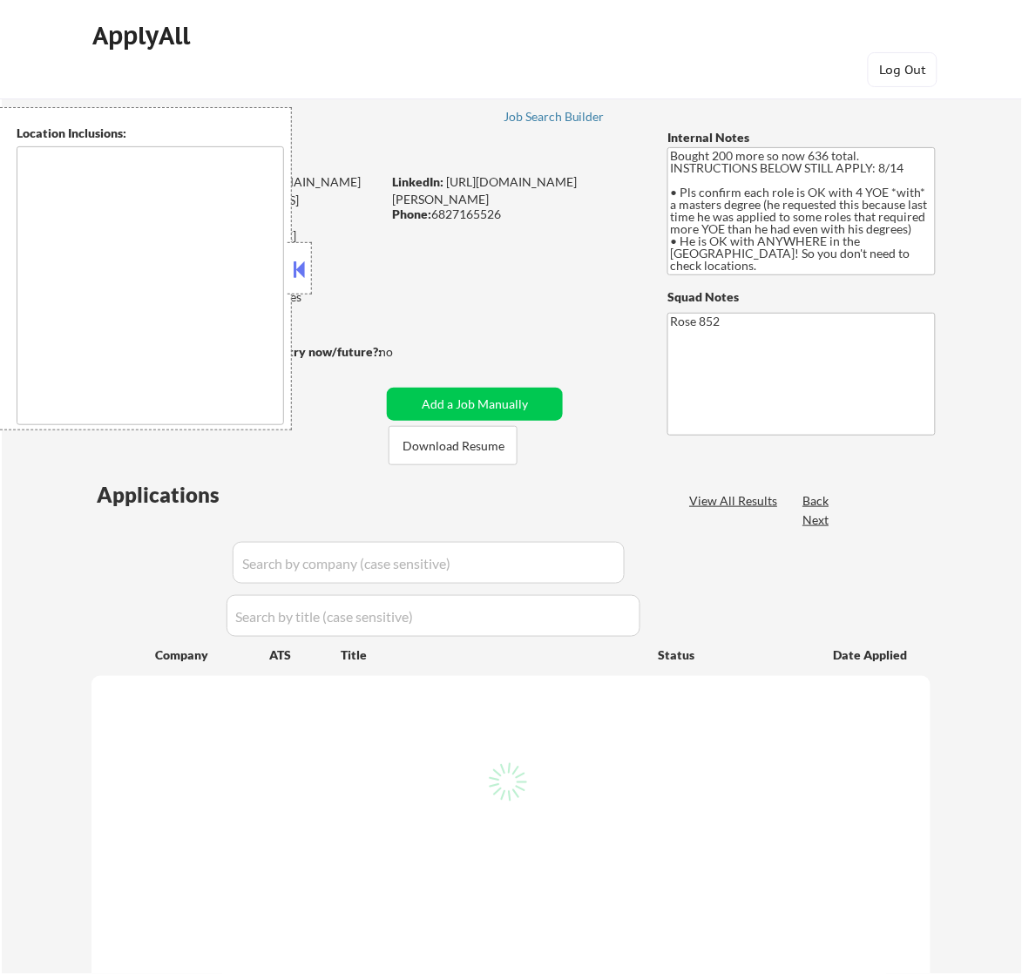
type textarea "[GEOGRAPHIC_DATA], [GEOGRAPHIC_DATA] [GEOGRAPHIC_DATA], [GEOGRAPHIC_DATA] [GEOG…"
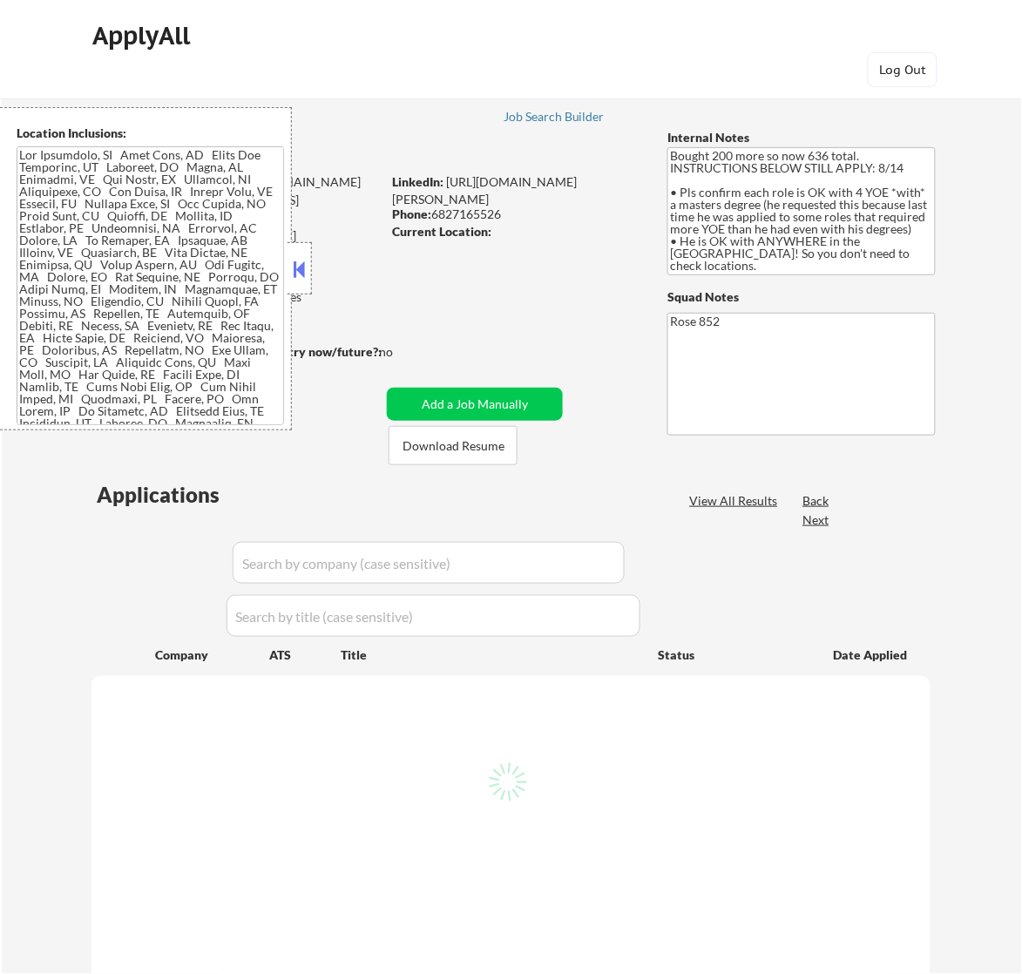
select select ""pending""
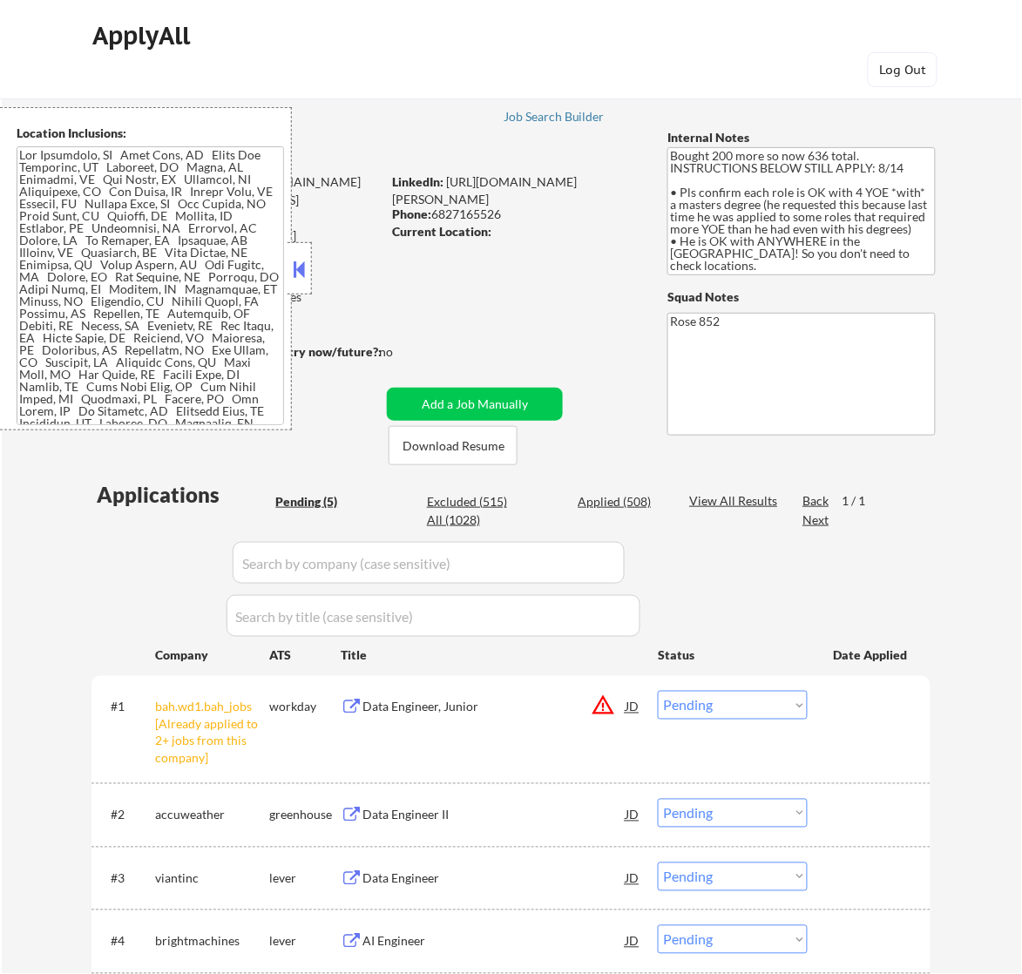
click at [312, 270] on div "Applies: 508 sent / 636 bought" at bounding box center [236, 277] width 290 height 17
click at [306, 268] on button at bounding box center [298, 269] width 19 height 26
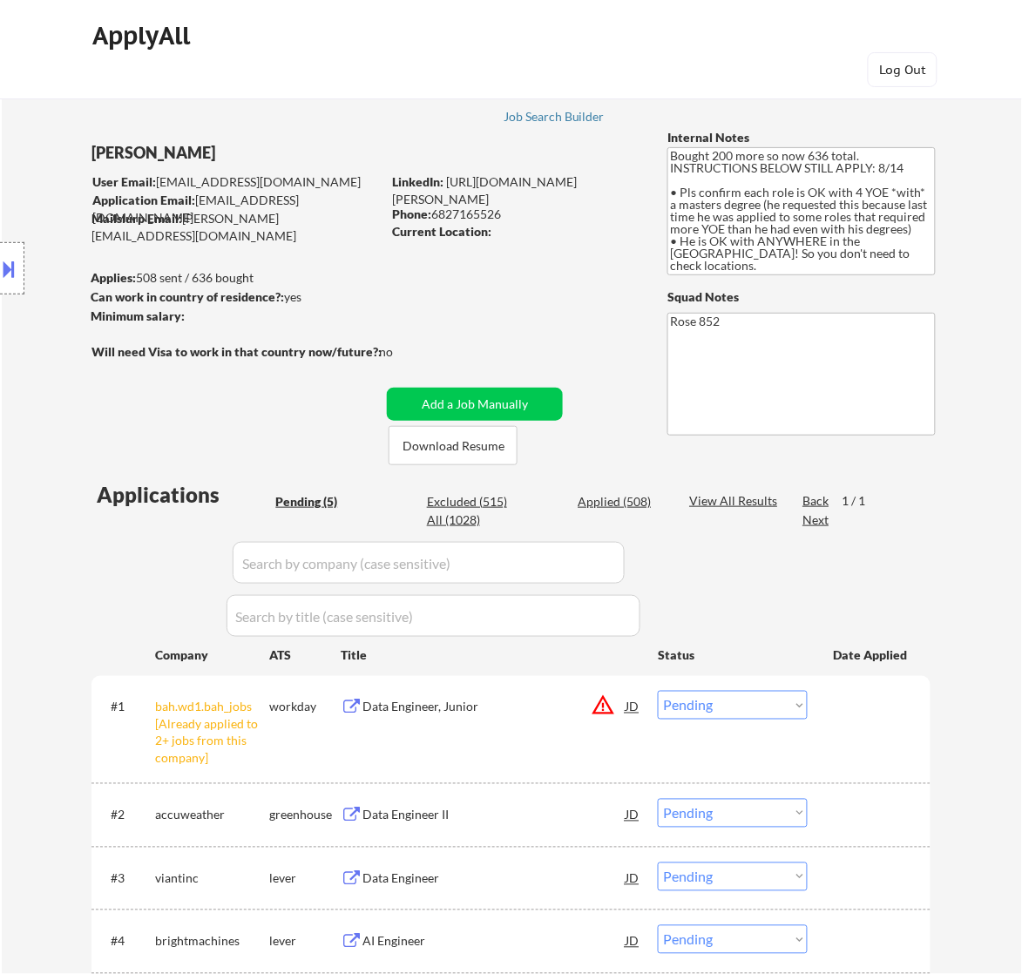
click at [759, 704] on select "Choose an option... Pending Applied Excluded (Questions) Excluded (Expired) Exc…" at bounding box center [733, 705] width 150 height 29
click at [658, 691] on select "Choose an option... Pending Applied Excluded (Questions) Excluded (Expired) Exc…" at bounding box center [733, 705] width 150 height 29
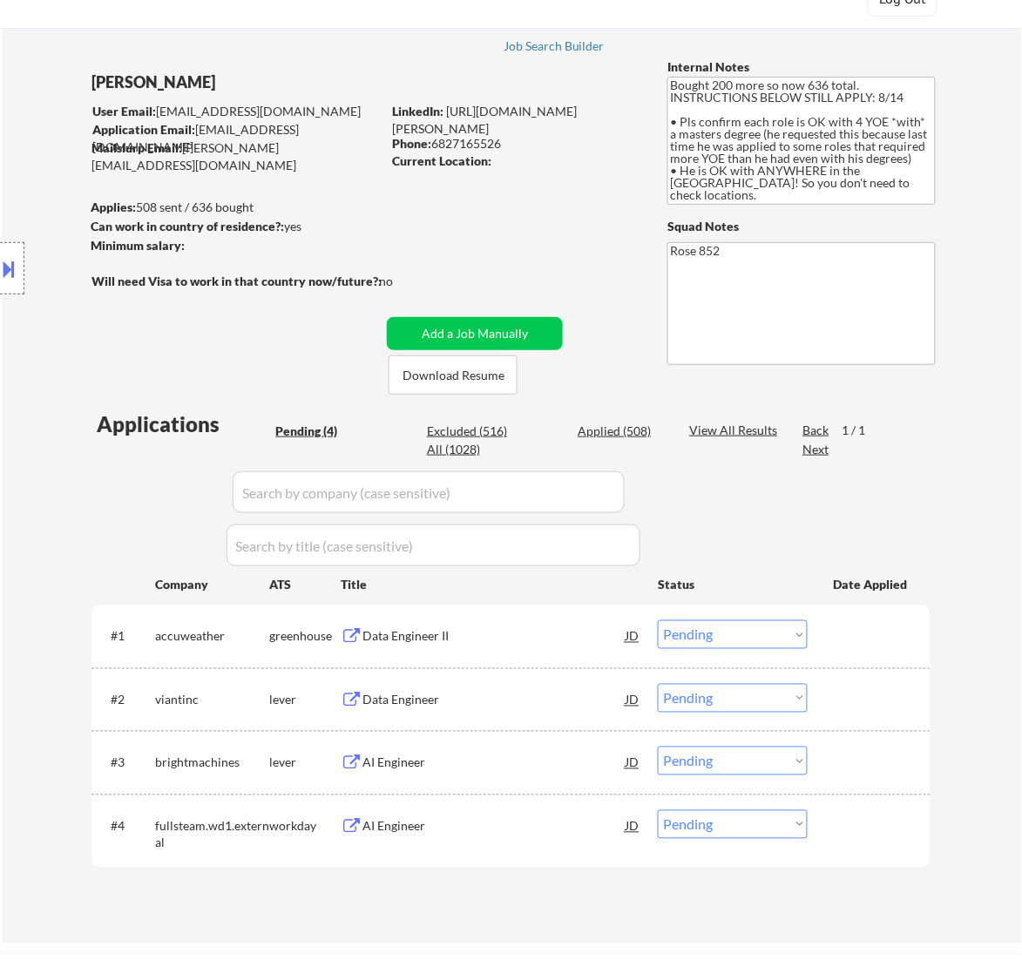
scroll to position [109, 0]
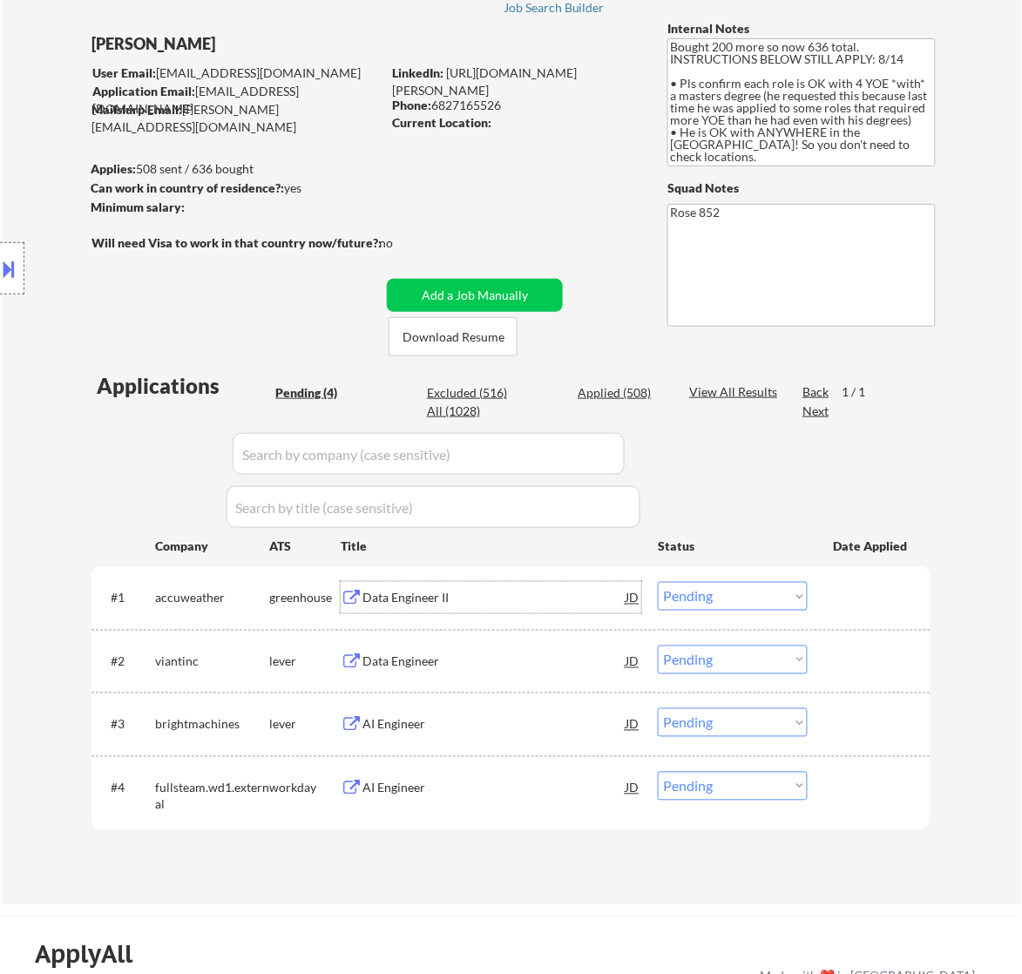
click at [532, 590] on div "Data Engineer II" at bounding box center [493, 598] width 263 height 17
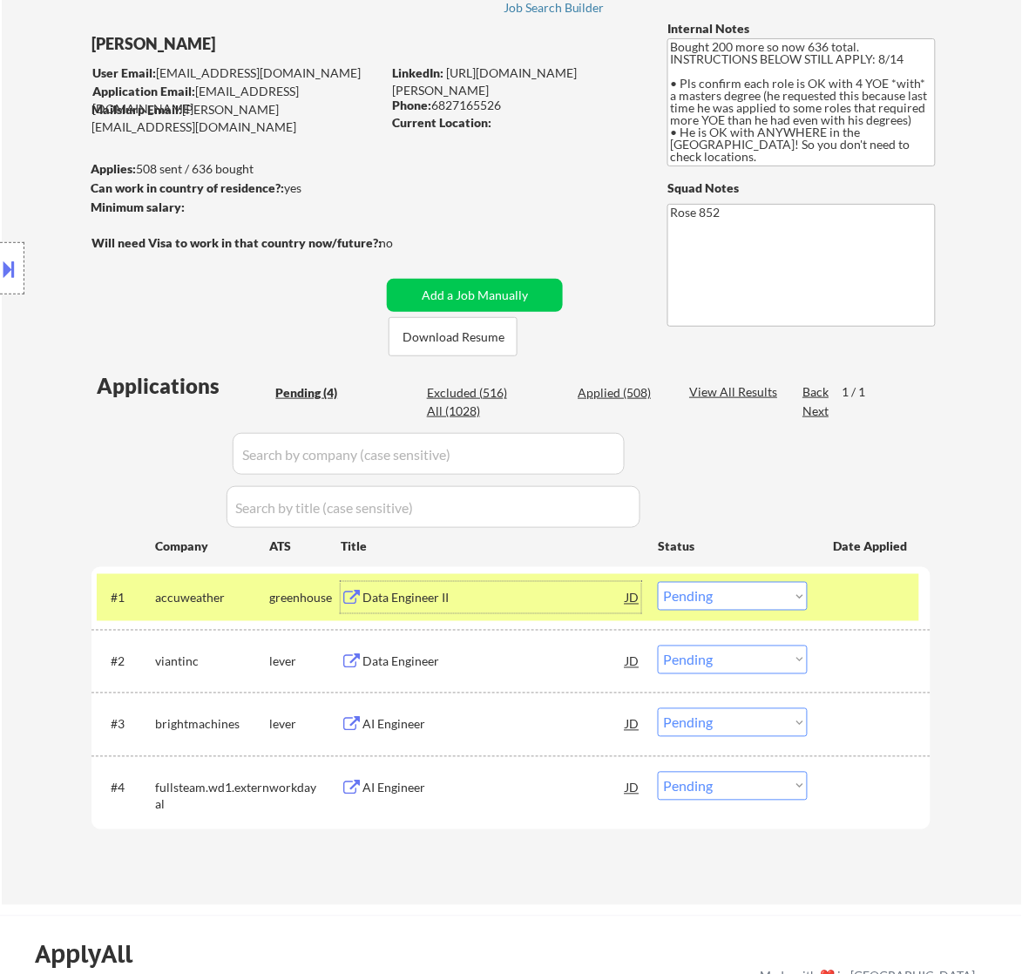
click at [760, 582] on select "Choose an option... Pending Applied Excluded (Questions) Excluded (Expired) Exc…" at bounding box center [733, 596] width 150 height 29
click at [658, 582] on select "Choose an option... Pending Applied Excluded (Questions) Excluded (Expired) Exc…" at bounding box center [733, 596] width 150 height 29
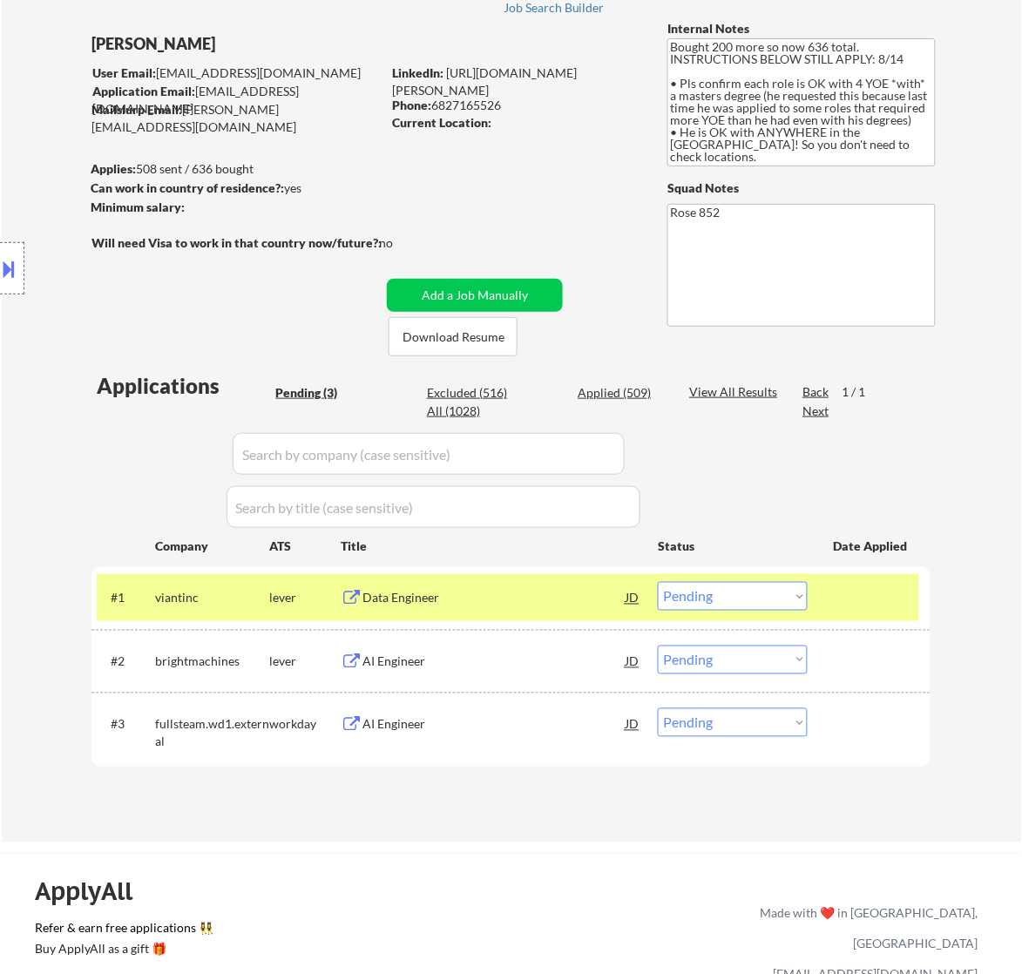
click at [546, 601] on div "Data Engineer" at bounding box center [493, 598] width 263 height 17
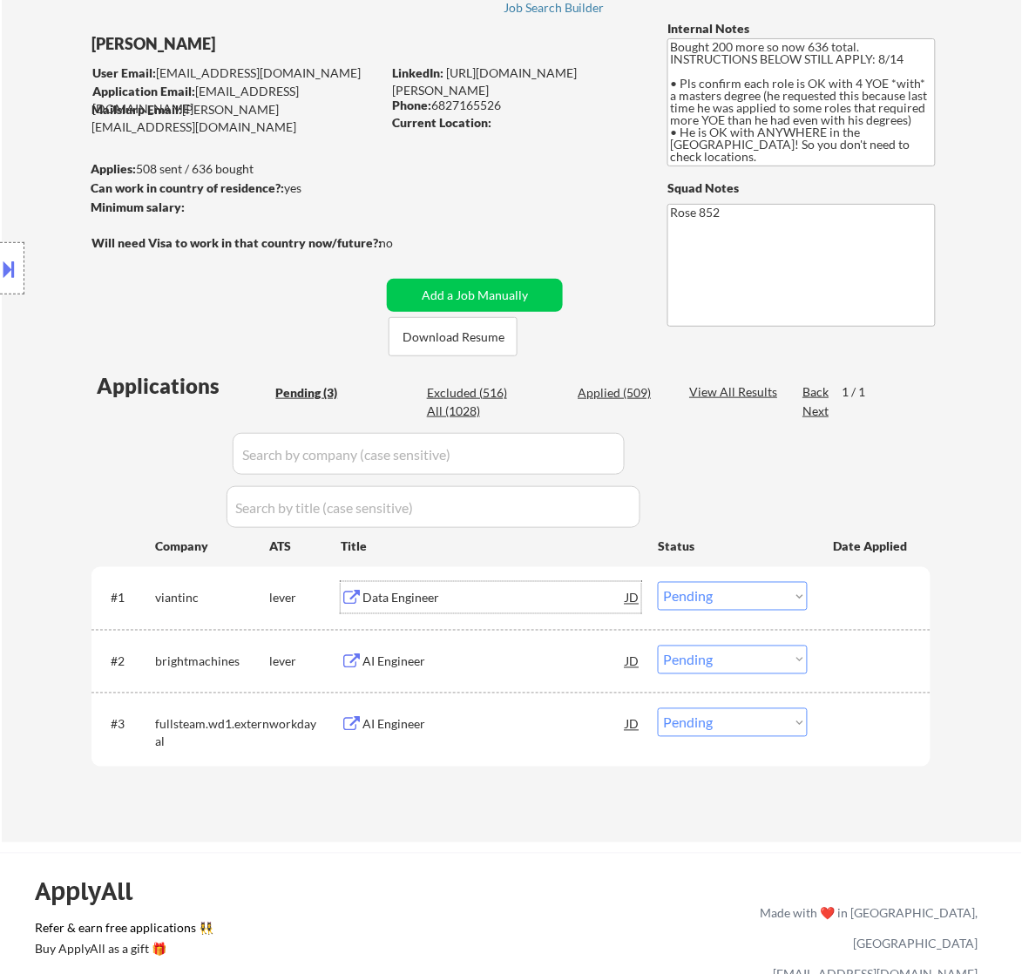
click at [778, 603] on select "Choose an option... Pending Applied Excluded (Questions) Excluded (Expired) Exc…" at bounding box center [733, 596] width 150 height 29
click at [658, 582] on select "Choose an option... Pending Applied Excluded (Questions) Excluded (Expired) Exc…" at bounding box center [733, 596] width 150 height 29
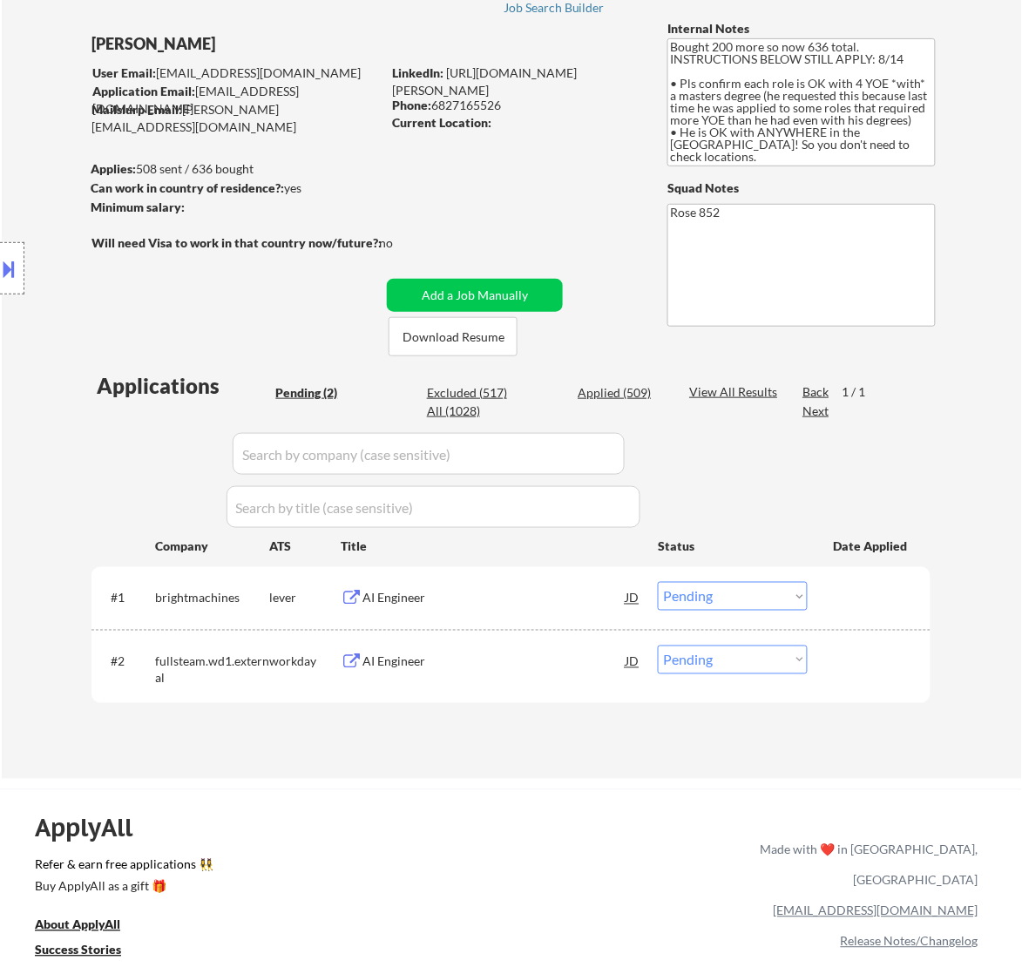
click at [551, 603] on div "AI Engineer" at bounding box center [493, 598] width 263 height 17
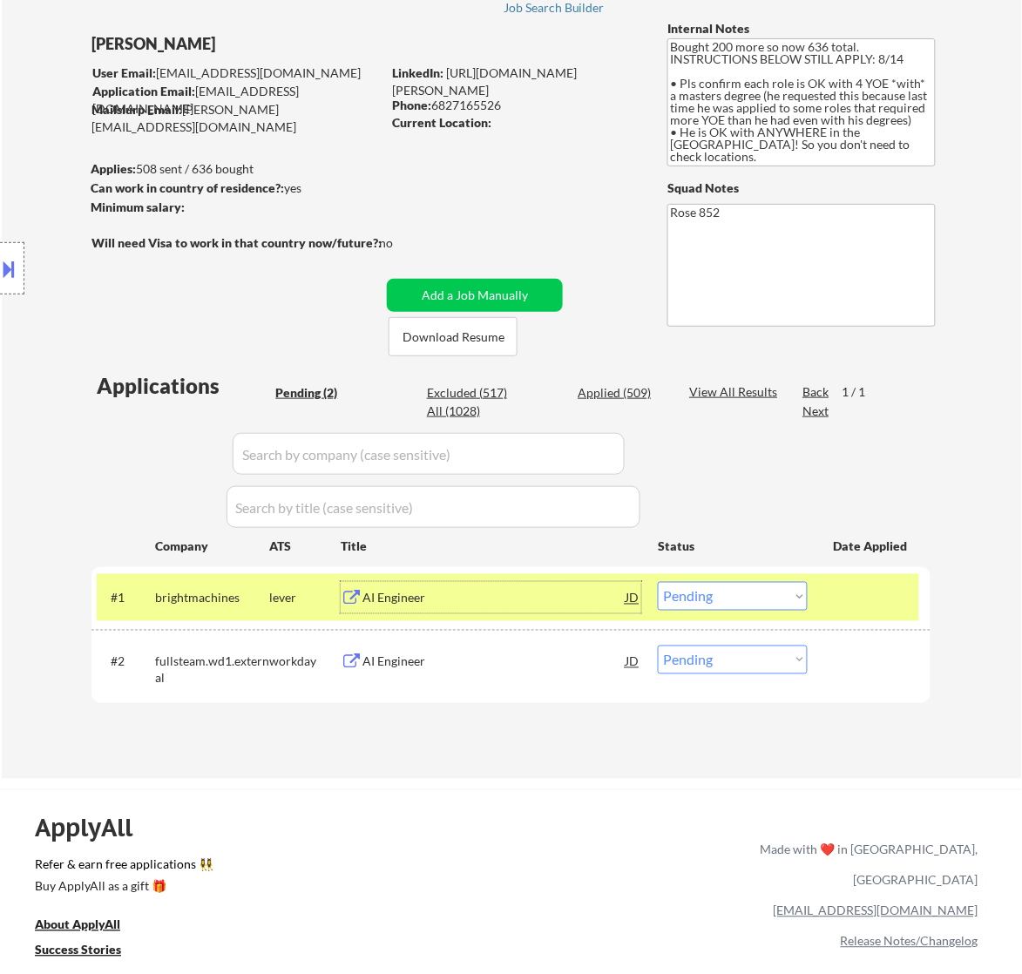
click at [715, 599] on select "Choose an option... Pending Applied Excluded (Questions) Excluded (Expired) Exc…" at bounding box center [733, 596] width 150 height 29
click at [658, 582] on select "Choose an option... Pending Applied Excluded (Questions) Excluded (Expired) Exc…" at bounding box center [733, 596] width 150 height 29
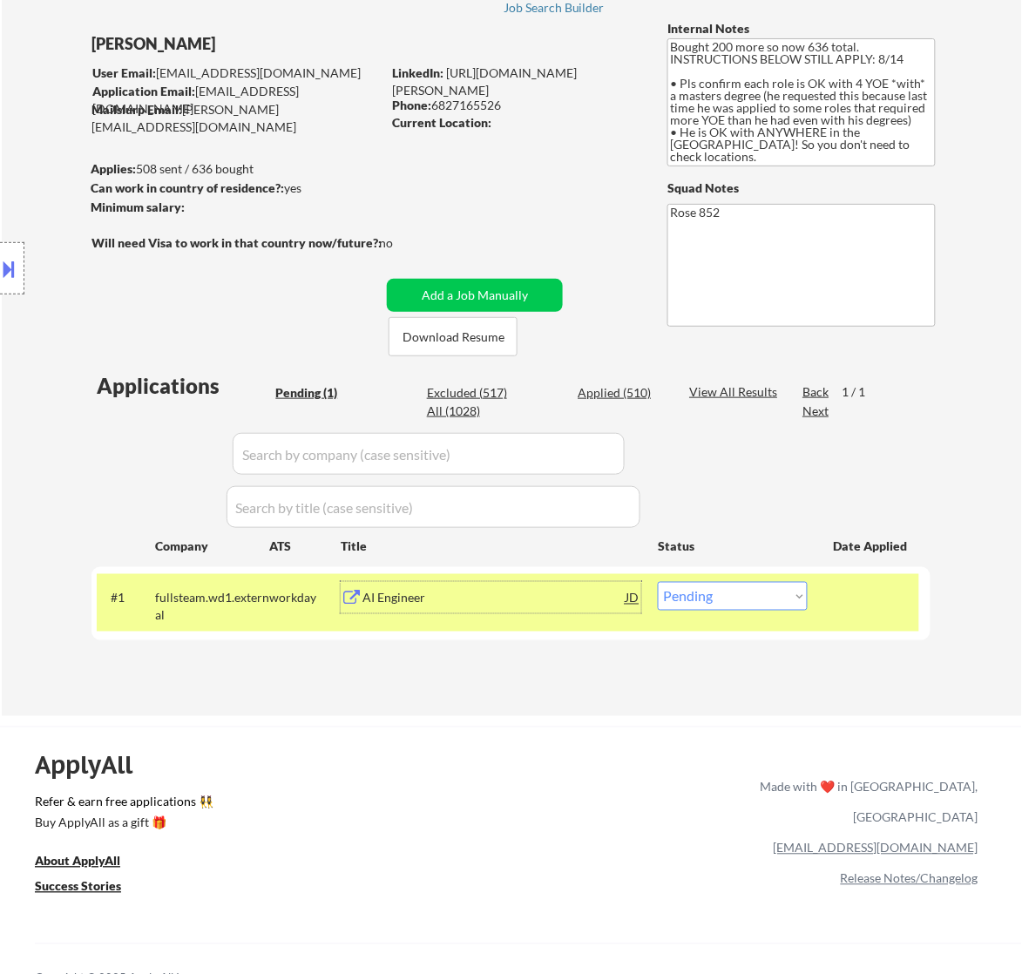
click at [485, 597] on div "AI Engineer" at bounding box center [493, 598] width 263 height 17
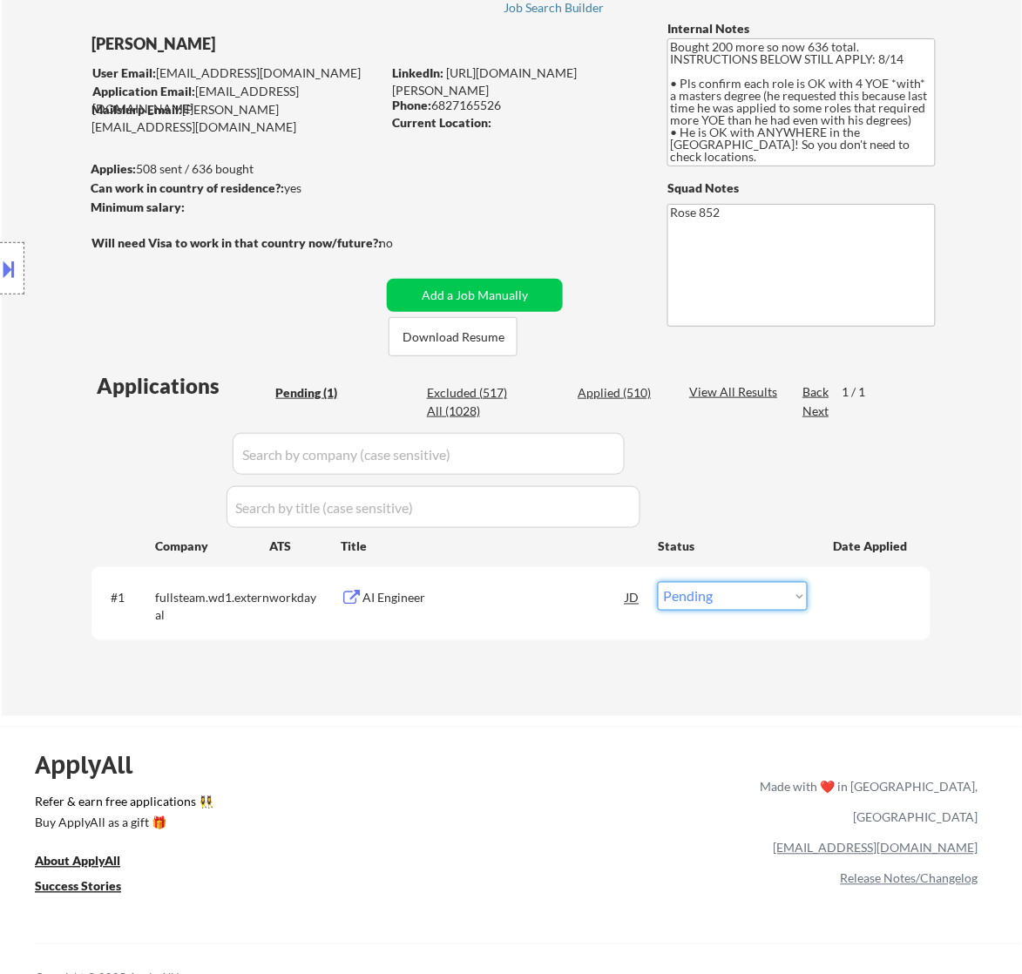
click at [746, 601] on select "Choose an option... Pending Applied Excluded (Questions) Excluded (Expired) Exc…" at bounding box center [733, 596] width 150 height 29
select select ""applied""
click at [658, 582] on select "Choose an option... Pending Applied Excluded (Questions) Excluded (Expired) Exc…" at bounding box center [733, 596] width 150 height 29
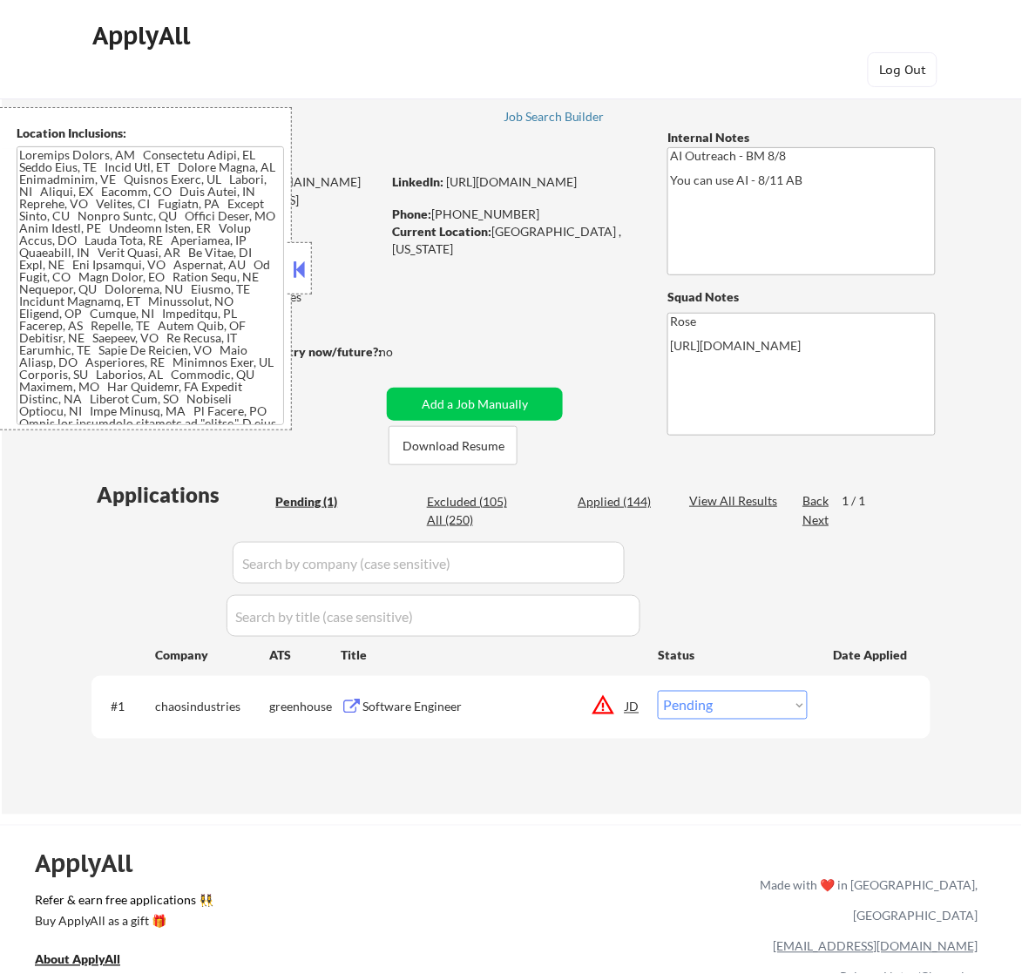
click at [294, 258] on button at bounding box center [298, 269] width 19 height 26
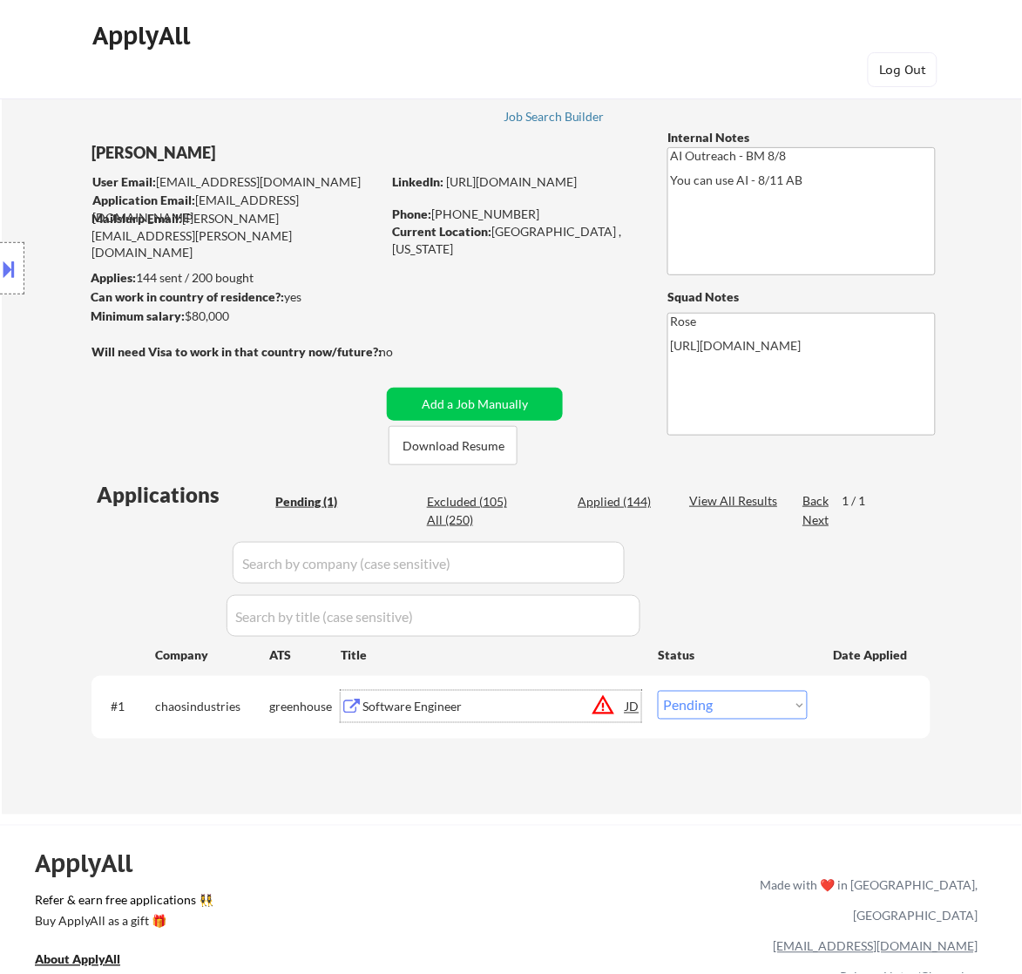
click at [538, 711] on div "Software Engineer" at bounding box center [493, 707] width 263 height 17
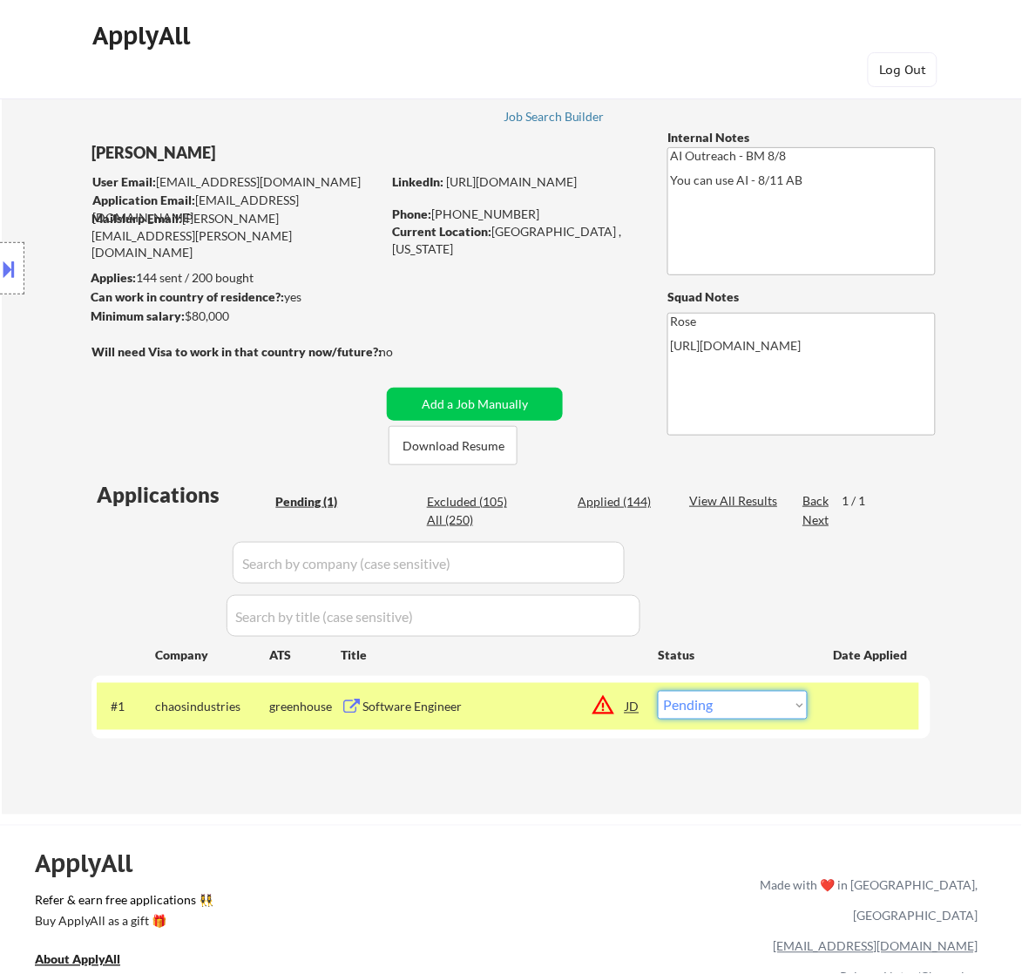
click at [728, 702] on select "Choose an option... Pending Applied Excluded (Questions) Excluded (Expired) Exc…" at bounding box center [733, 705] width 150 height 29
select select ""excluded__bad_match_""
click at [658, 691] on select "Choose an option... Pending Applied Excluded (Questions) Excluded (Expired) Exc…" at bounding box center [733, 705] width 150 height 29
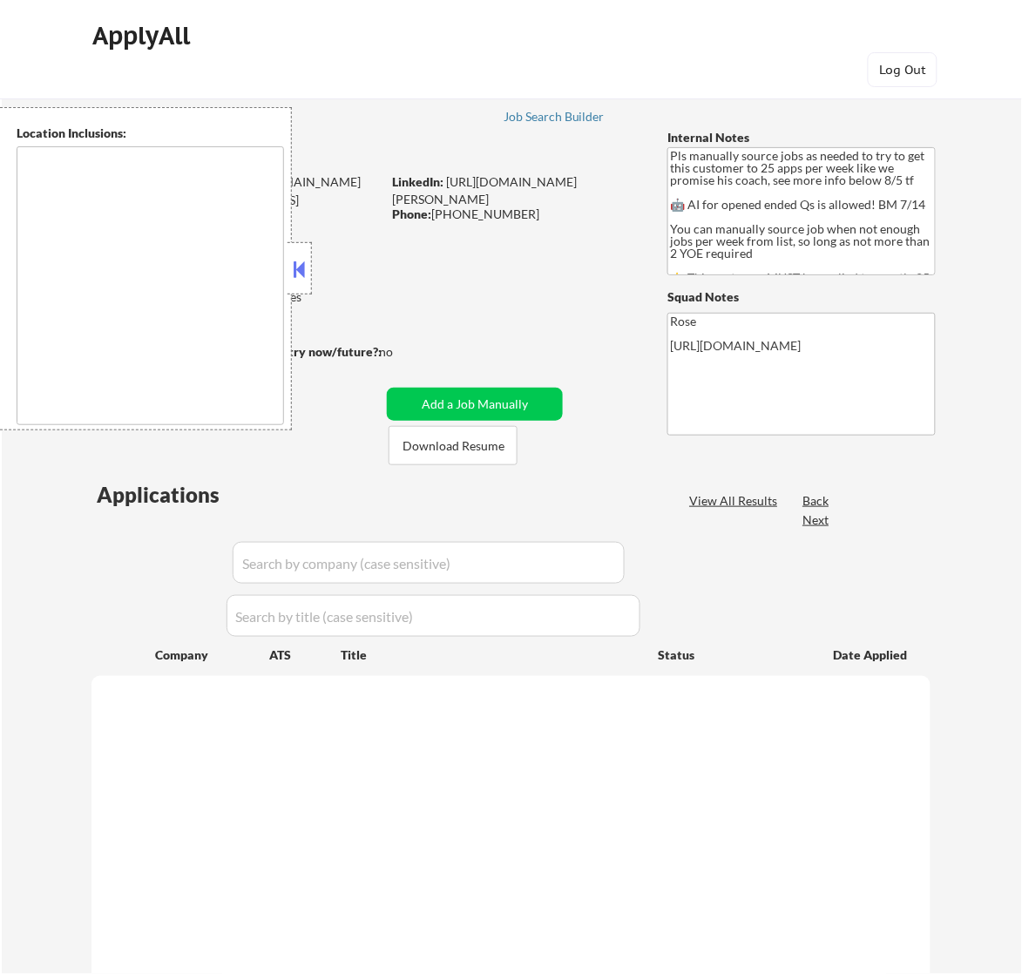
type textarea "Here is a list of metro areas, cities, and towns within approximately a 30-minu…"
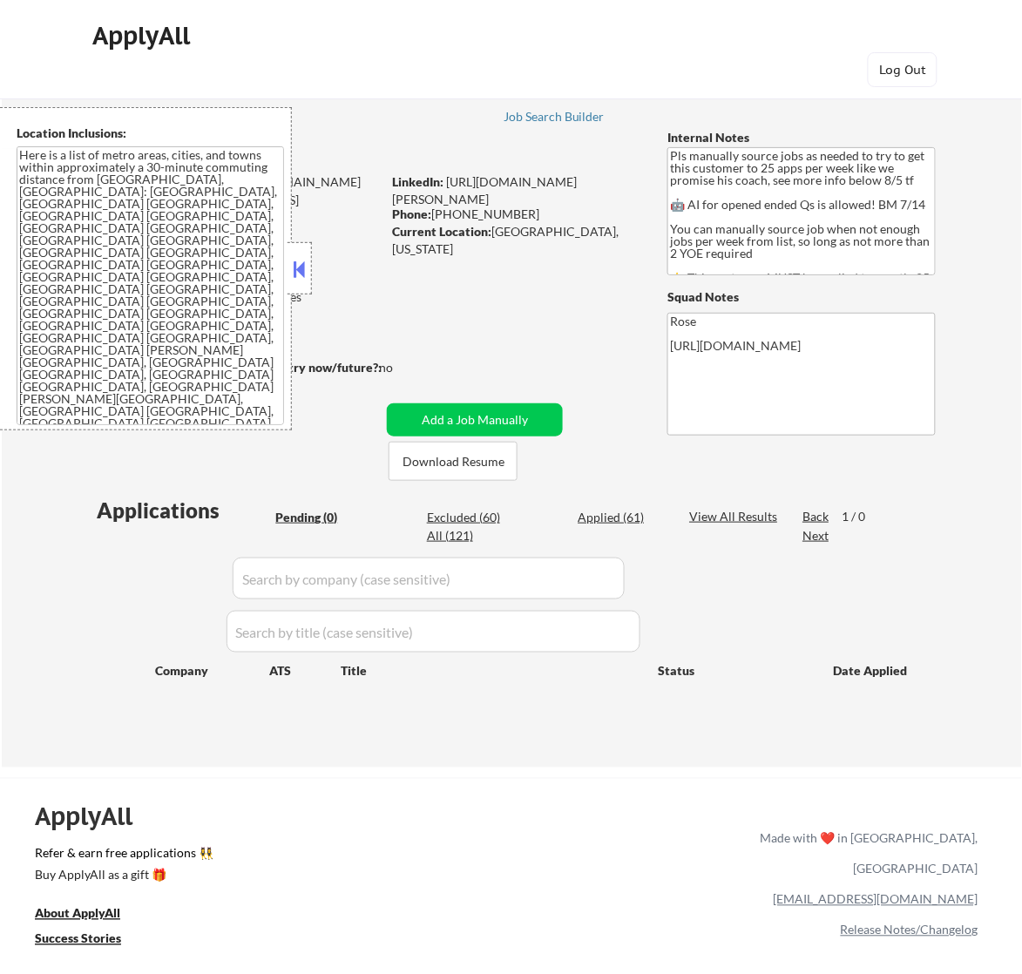
click at [297, 267] on button at bounding box center [298, 269] width 19 height 26
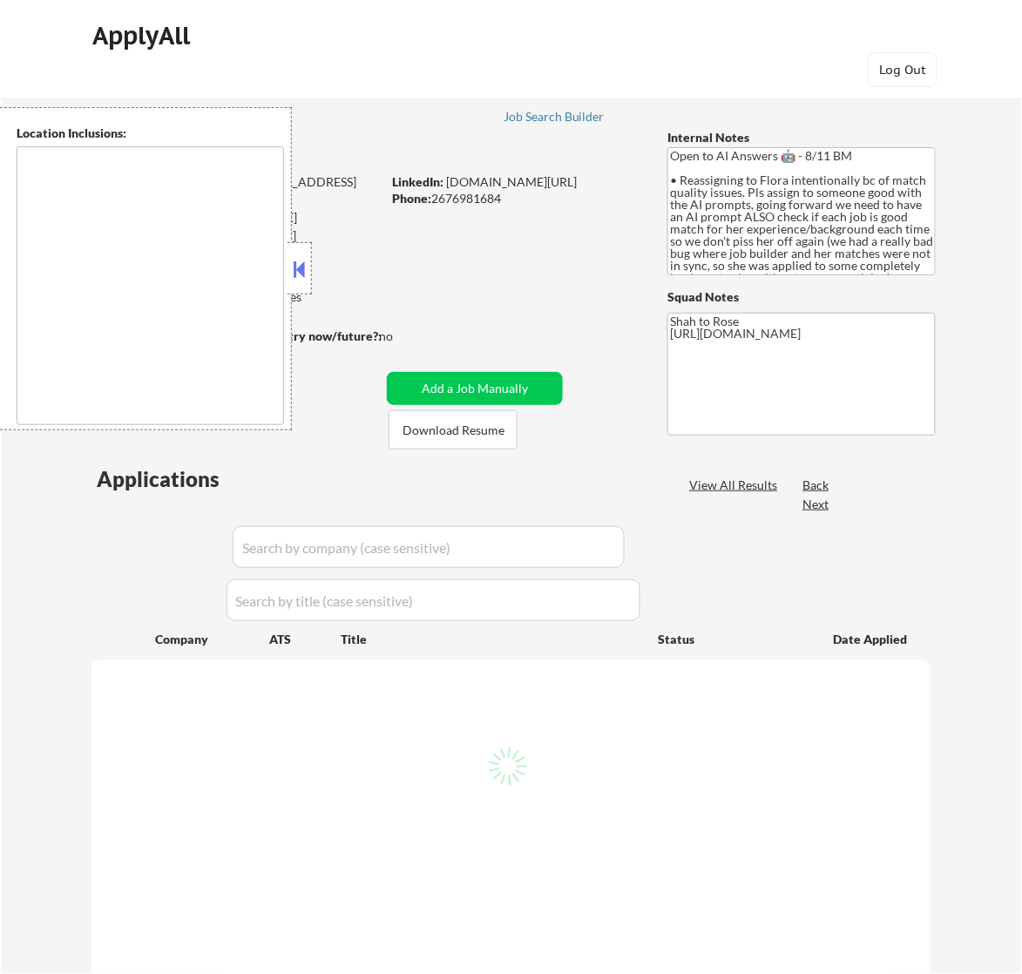
select select ""pending""
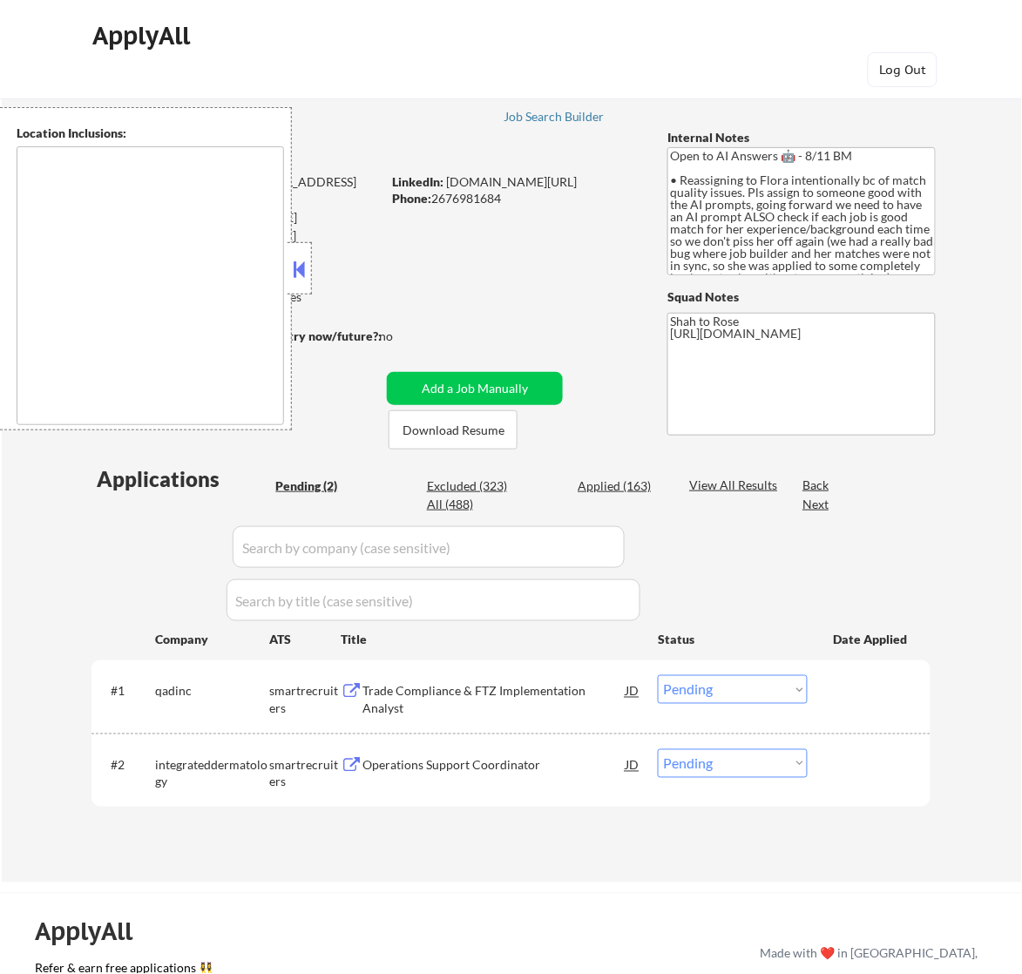
type textarea "remote"
click at [303, 267] on button at bounding box center [298, 269] width 19 height 26
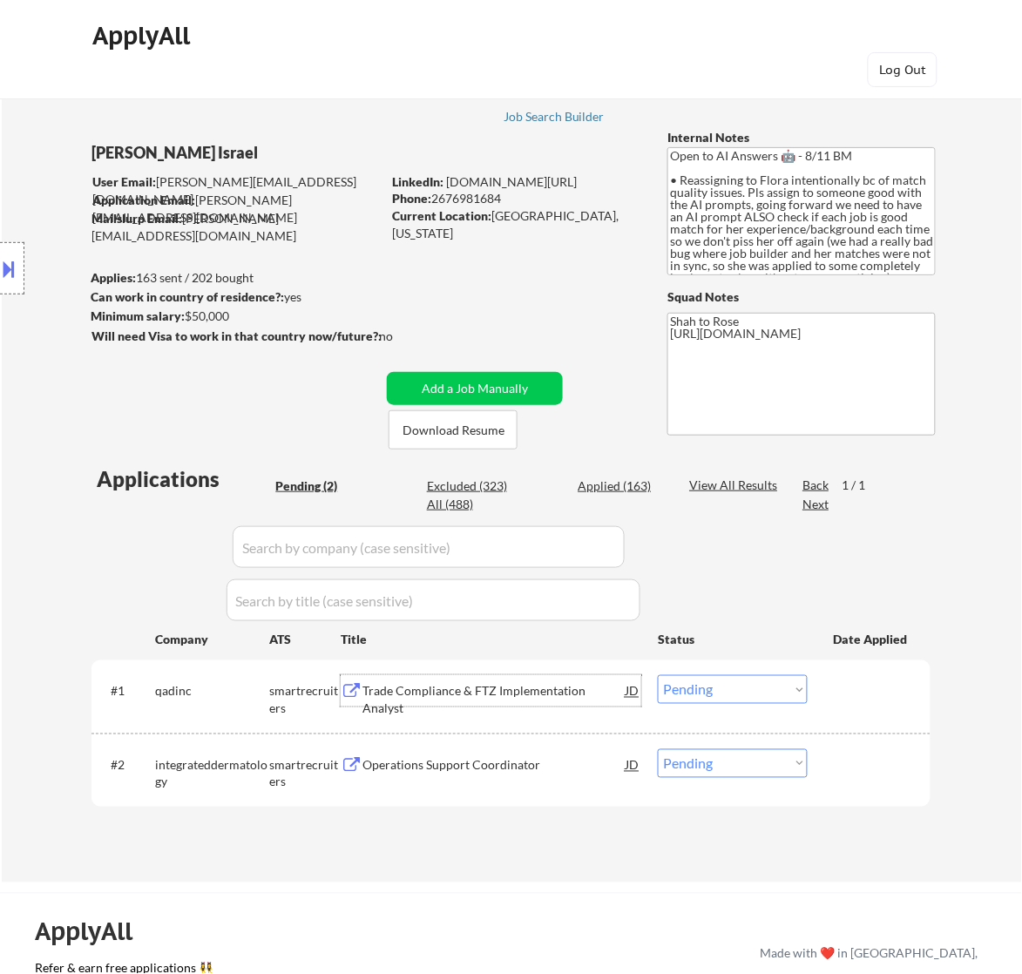
click at [588, 695] on div "Trade Compliance & FTZ Implementation Analyst" at bounding box center [493, 700] width 263 height 34
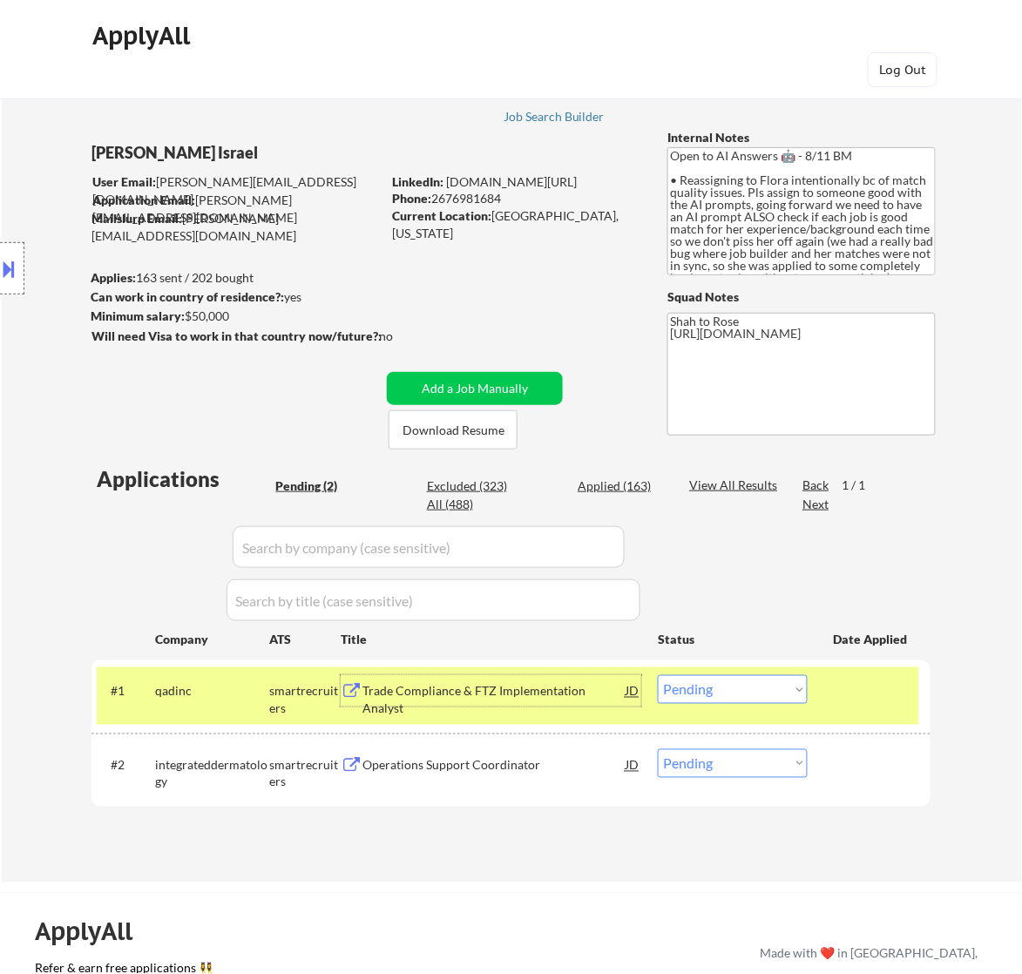
click at [733, 694] on select "Choose an option... Pending Applied Excluded (Questions) Excluded (Expired) Exc…" at bounding box center [733, 689] width 150 height 29
click at [658, 675] on select "Choose an option... Pending Applied Excluded (Questions) Excluded (Expired) Exc…" at bounding box center [733, 689] width 150 height 29
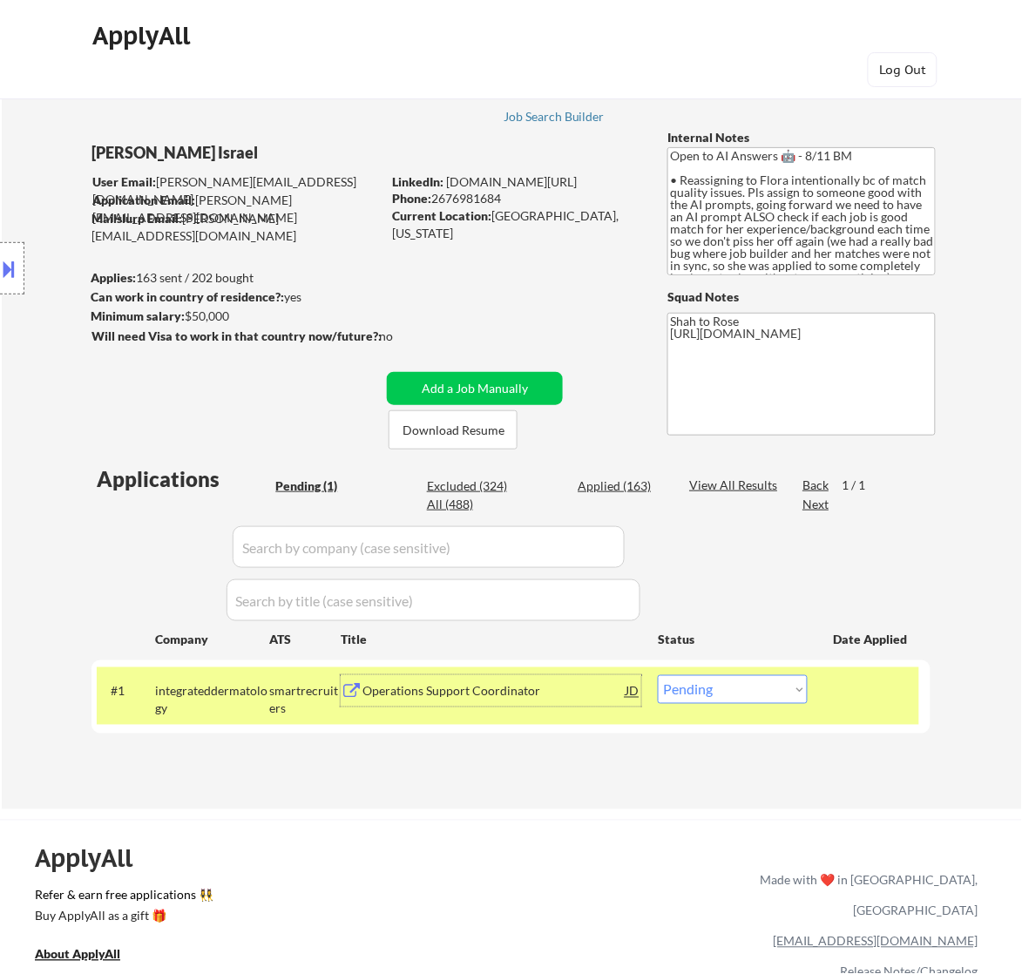
click at [476, 694] on div "Operations Support Coordinator" at bounding box center [493, 691] width 263 height 17
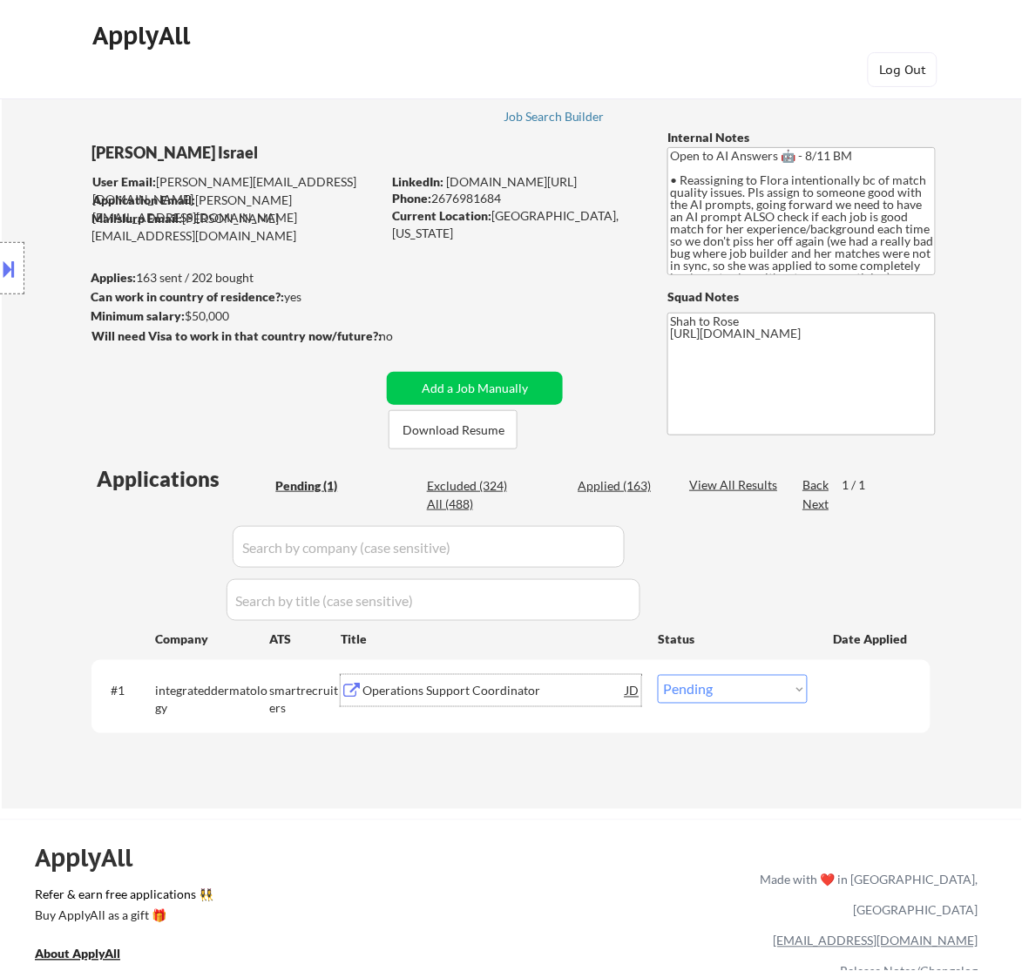
click at [741, 693] on select "Choose an option... Pending Applied Excluded (Questions) Excluded (Expired) Exc…" at bounding box center [733, 689] width 150 height 29
select select ""applied""
click at [658, 675] on select "Choose an option... Pending Applied Excluded (Questions) Excluded (Expired) Exc…" at bounding box center [733, 689] width 150 height 29
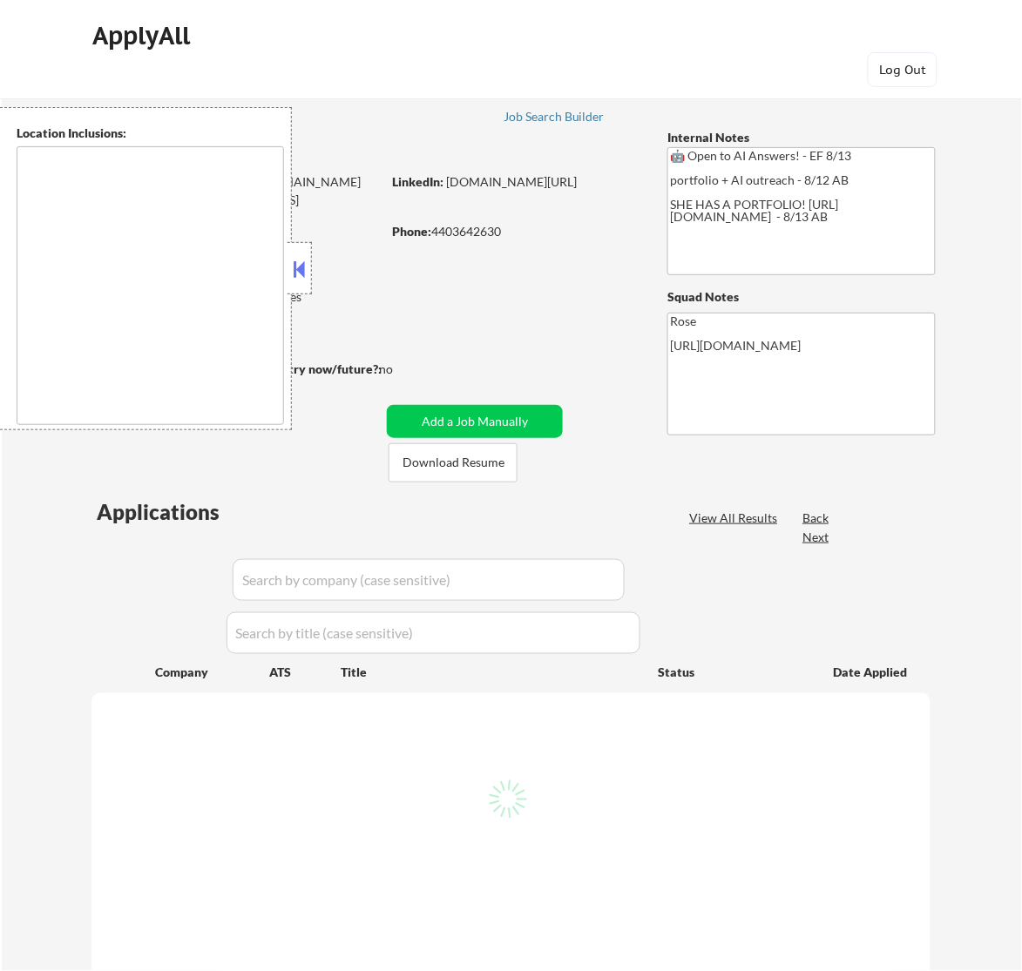
type textarea "[GEOGRAPHIC_DATA], [GEOGRAPHIC_DATA] [GEOGRAPHIC_DATA], [GEOGRAPHIC_DATA] [GEOG…"
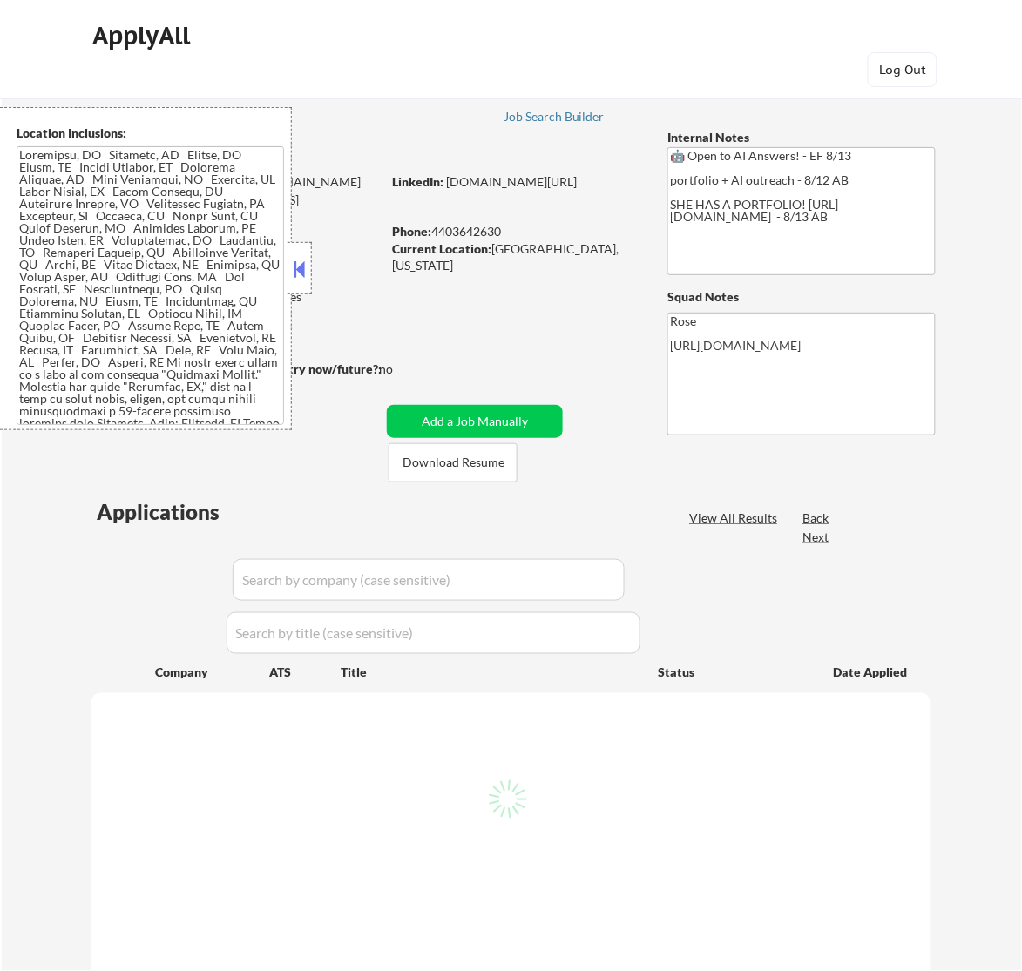
select select ""pending""
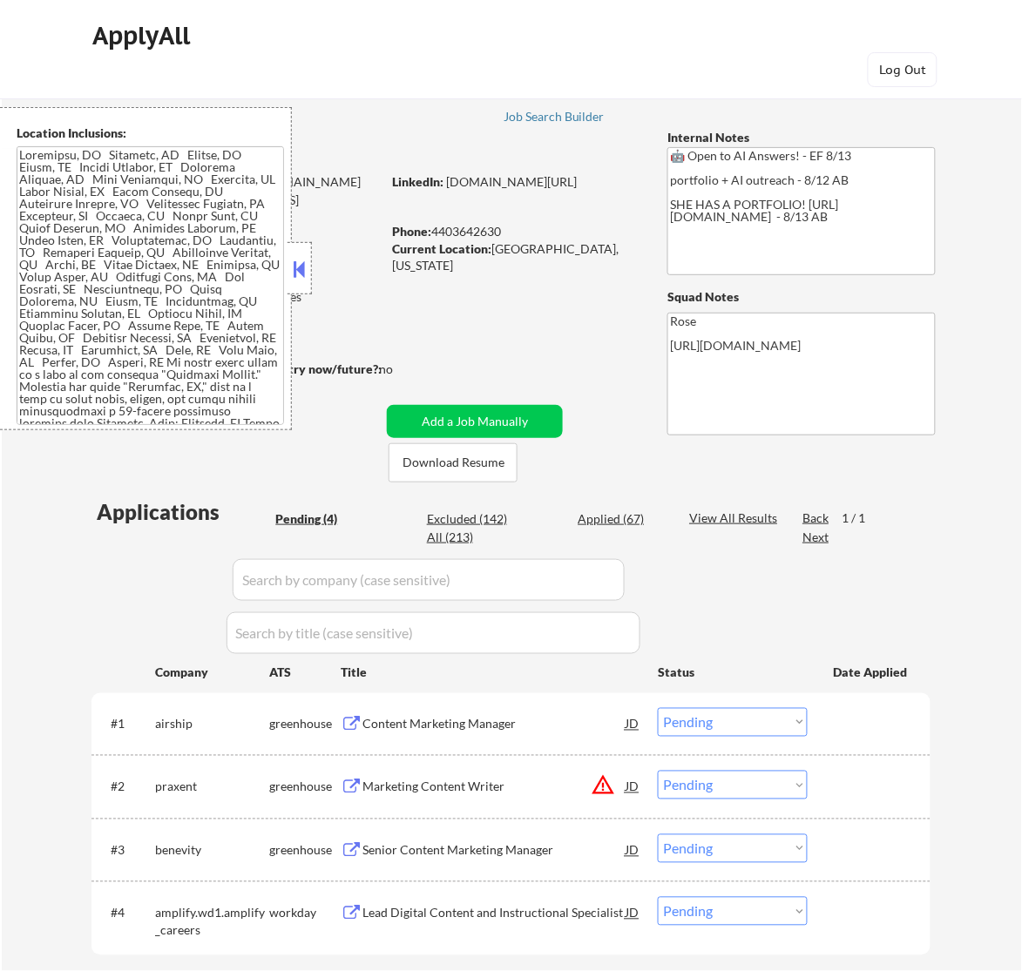
click at [307, 258] on div at bounding box center [299, 268] width 24 height 52
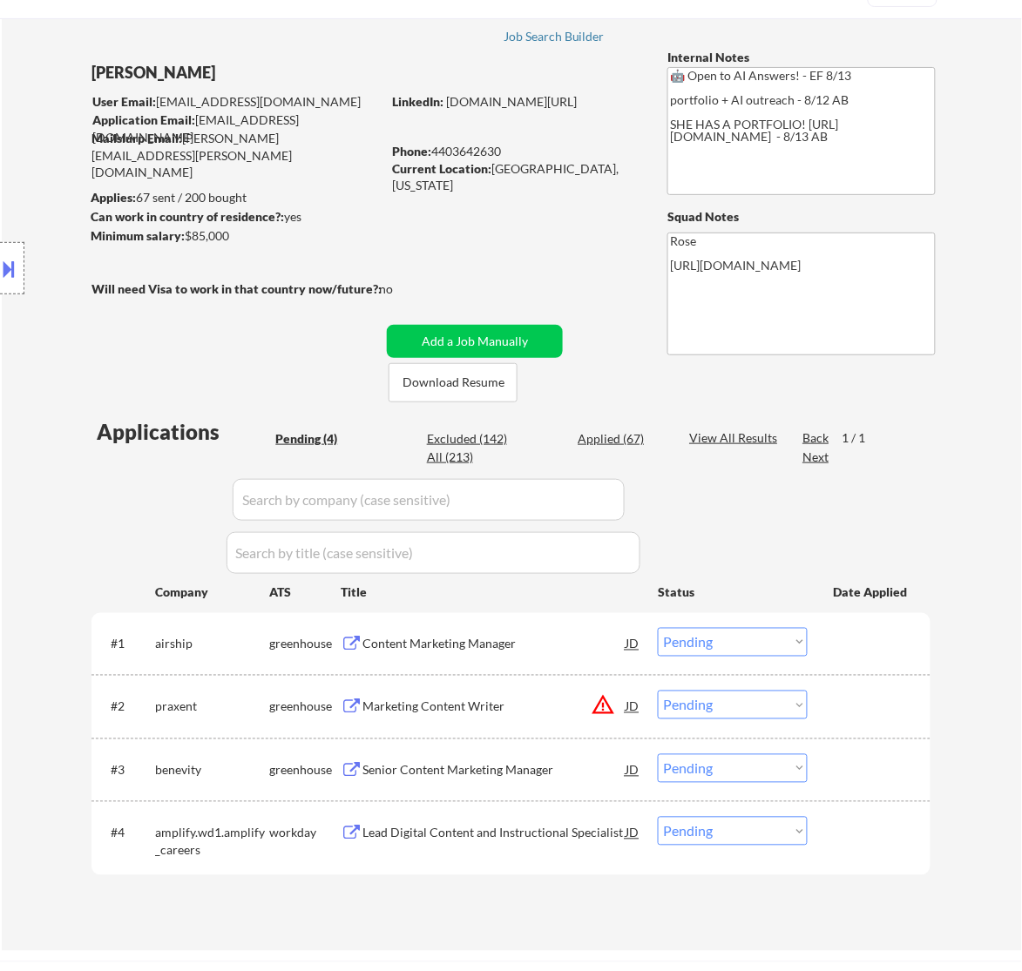
scroll to position [218, 0]
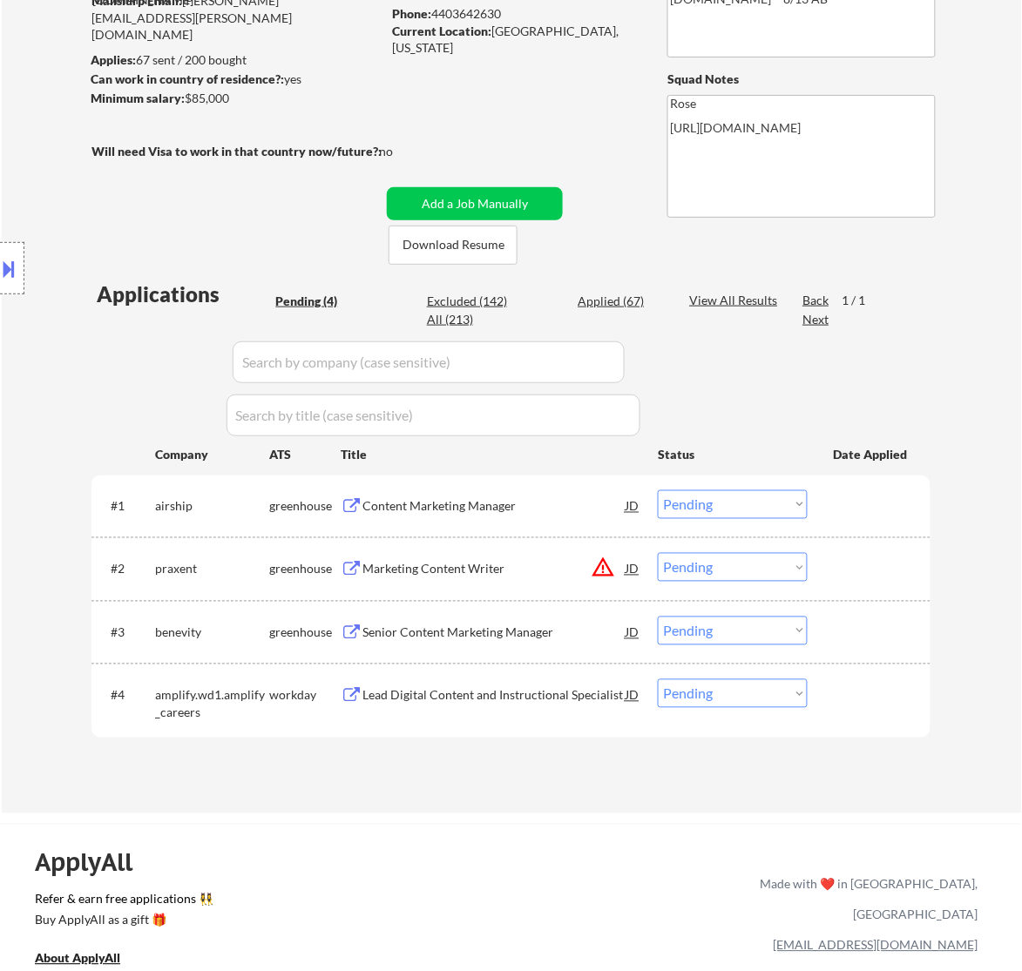
click at [503, 480] on div "#1 airship greenhouse Content Marketing Manager JD Choose an option... Pending …" at bounding box center [510, 507] width 839 height 62
click at [503, 507] on div "Content Marketing Manager" at bounding box center [493, 506] width 263 height 17
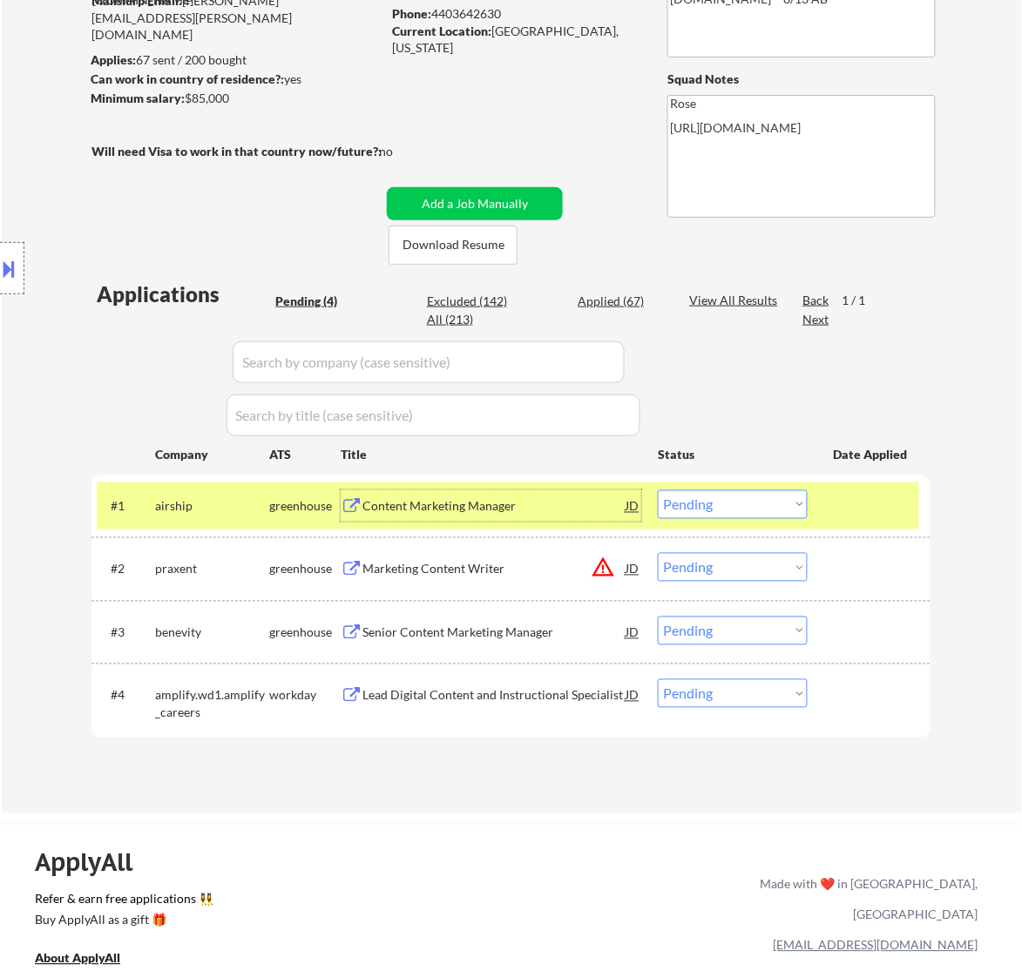
click at [726, 493] on select "Choose an option... Pending Applied Excluded (Questions) Excluded (Expired) Exc…" at bounding box center [733, 504] width 150 height 29
click at [658, 490] on select "Choose an option... Pending Applied Excluded (Questions) Excluded (Expired) Exc…" at bounding box center [733, 504] width 150 height 29
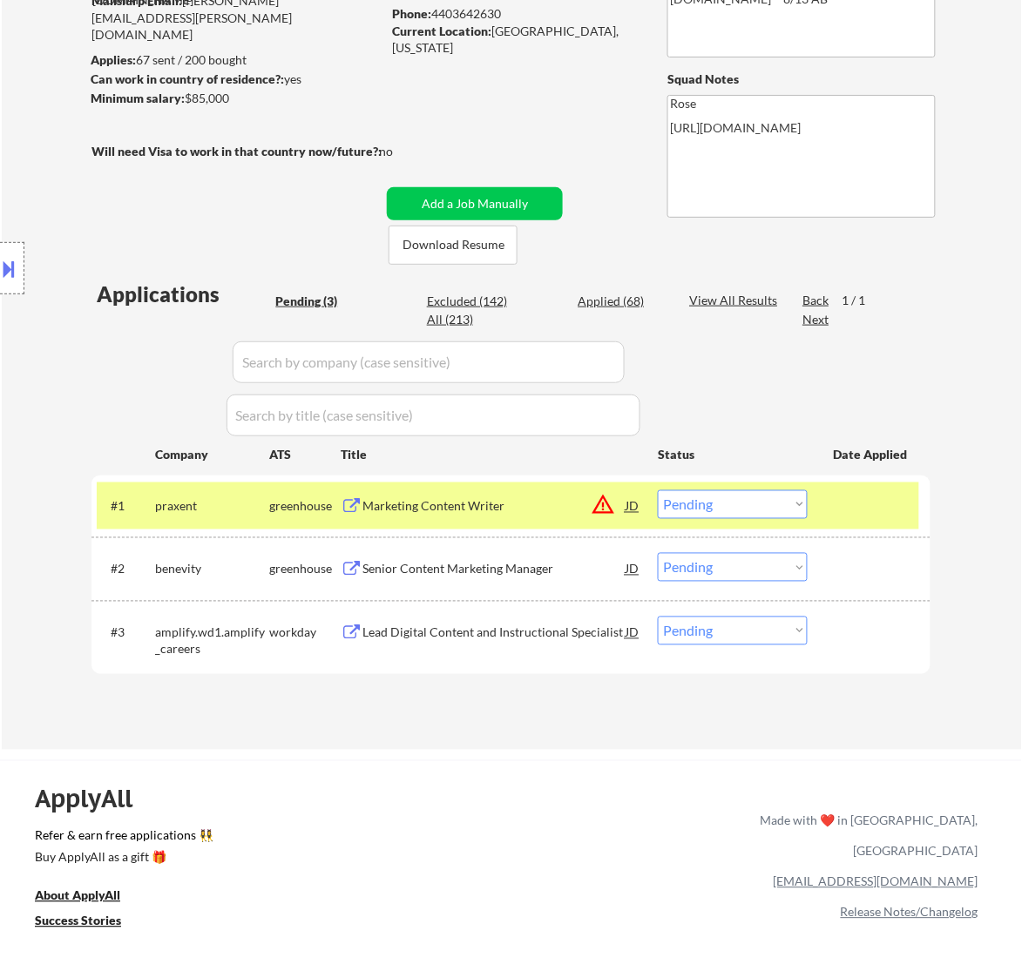
scroll to position [109, 0]
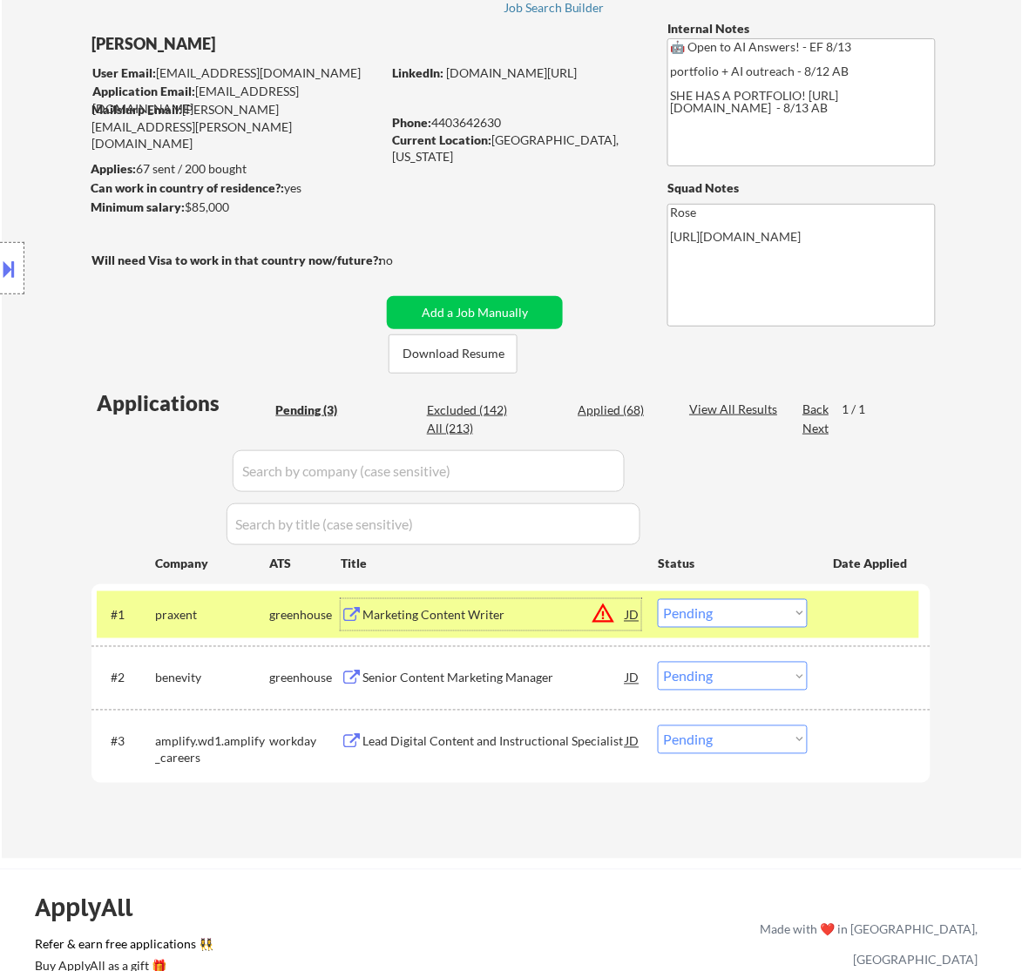
click at [501, 625] on div "Marketing Content Writer" at bounding box center [493, 614] width 263 height 31
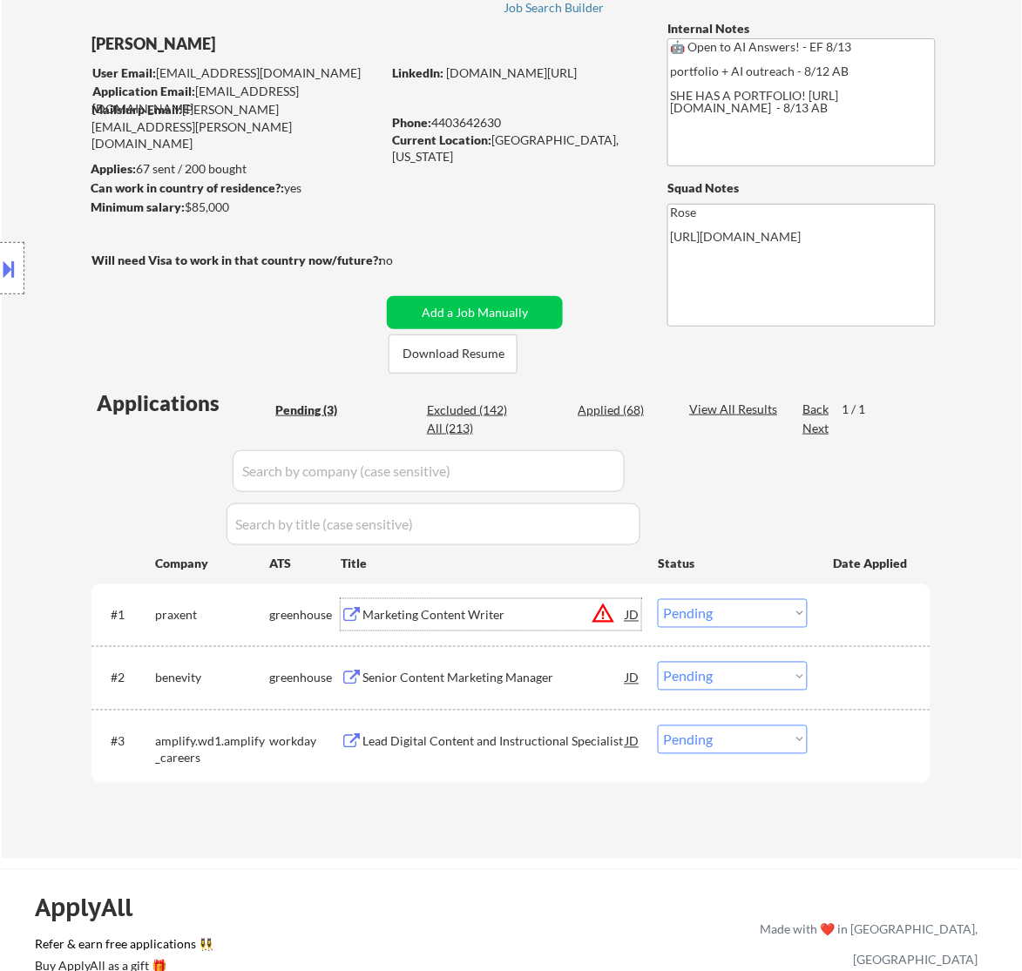
click at [768, 617] on select "Choose an option... Pending Applied Excluded (Questions) Excluded (Expired) Exc…" at bounding box center [733, 613] width 150 height 29
click at [658, 599] on select "Choose an option... Pending Applied Excluded (Questions) Excluded (Expired) Exc…" at bounding box center [733, 613] width 150 height 29
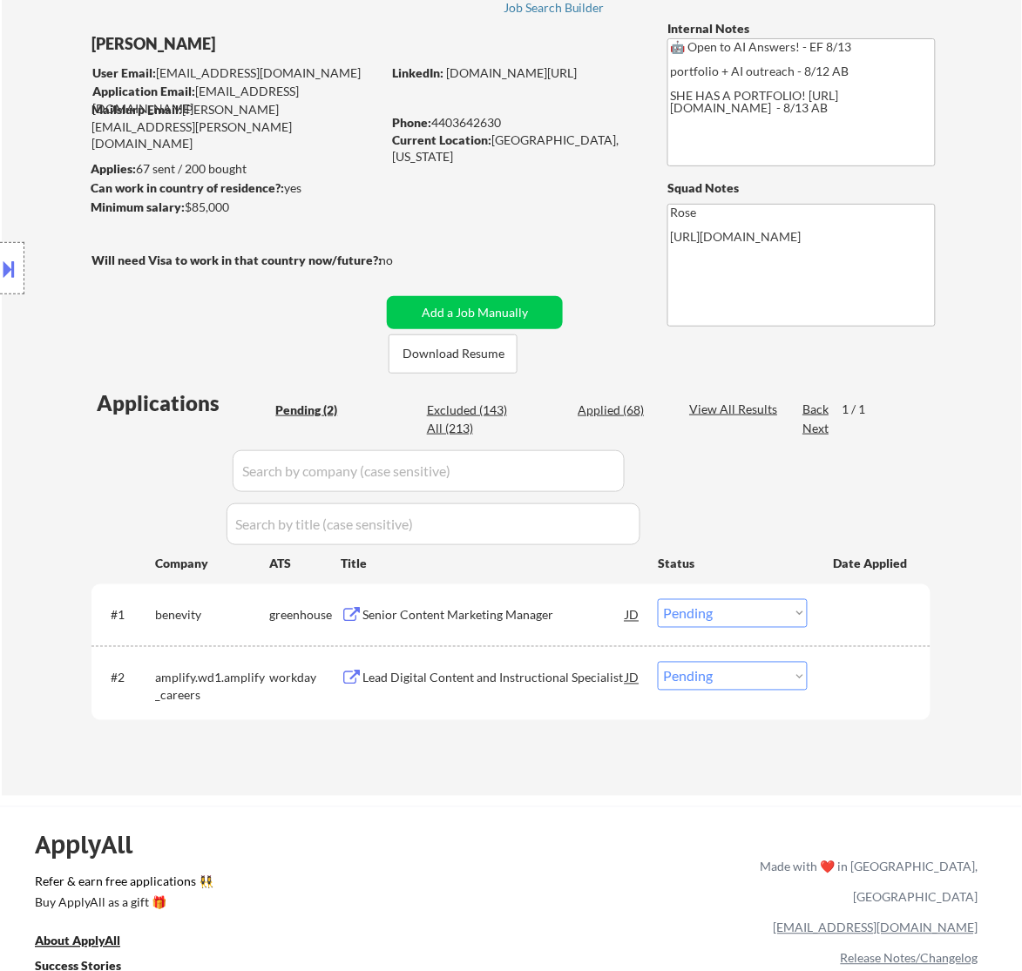
click at [519, 614] on div "Senior Content Marketing Manager" at bounding box center [493, 615] width 263 height 17
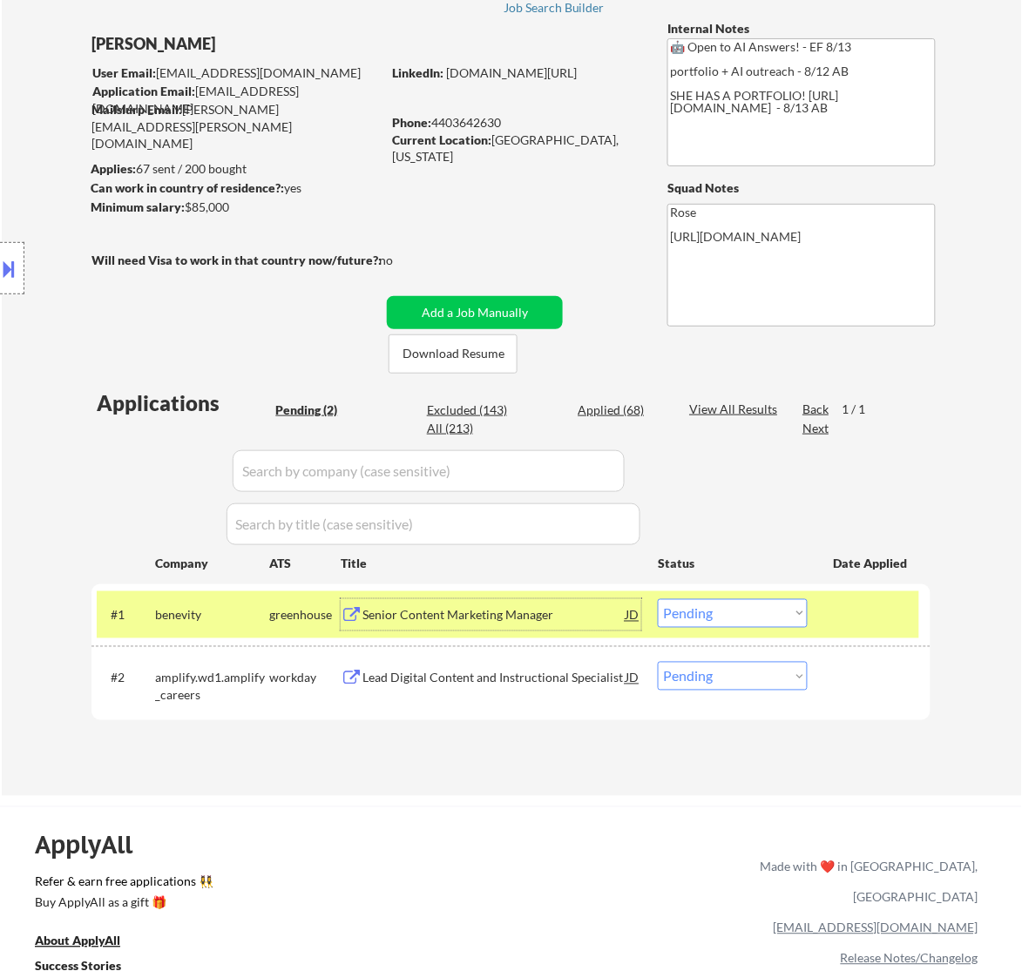
click at [750, 615] on select "Choose an option... Pending Applied Excluded (Questions) Excluded (Expired) Exc…" at bounding box center [733, 613] width 150 height 29
click at [658, 599] on select "Choose an option... Pending Applied Excluded (Questions) Excluded (Expired) Exc…" at bounding box center [733, 613] width 150 height 29
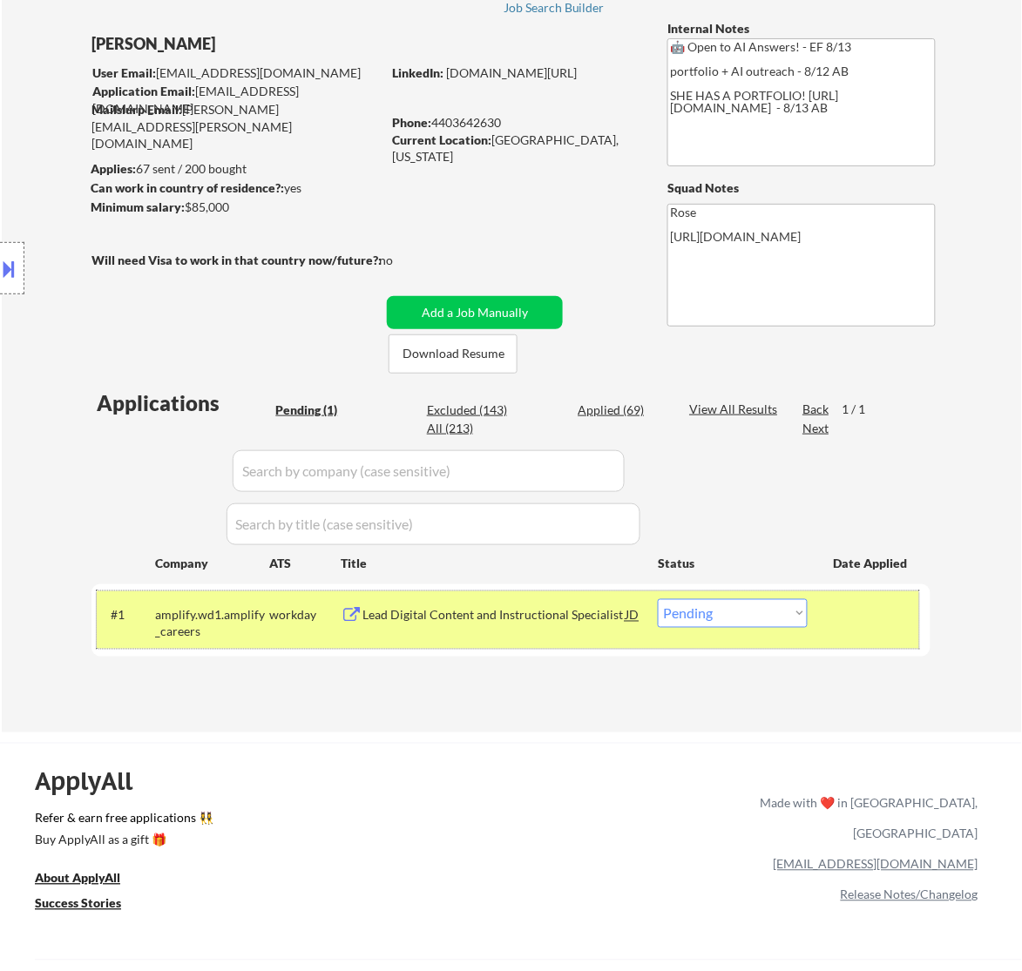
click at [498, 630] on div "#1 amplify.wd1.amplify_careers workday Lead Digital Content and Instructional S…" at bounding box center [508, 619] width 822 height 57
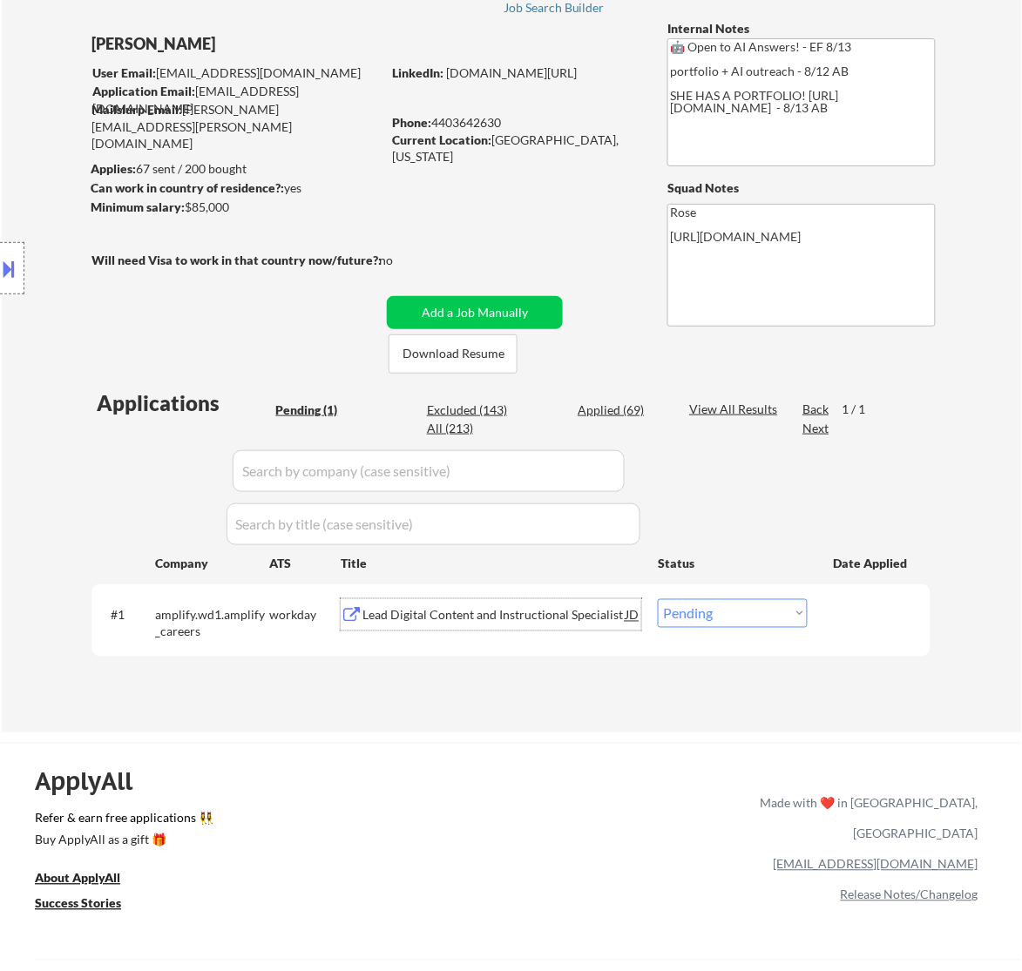
click at [514, 621] on div "Lead Digital Content and Instructional Specialist" at bounding box center [493, 615] width 263 height 17
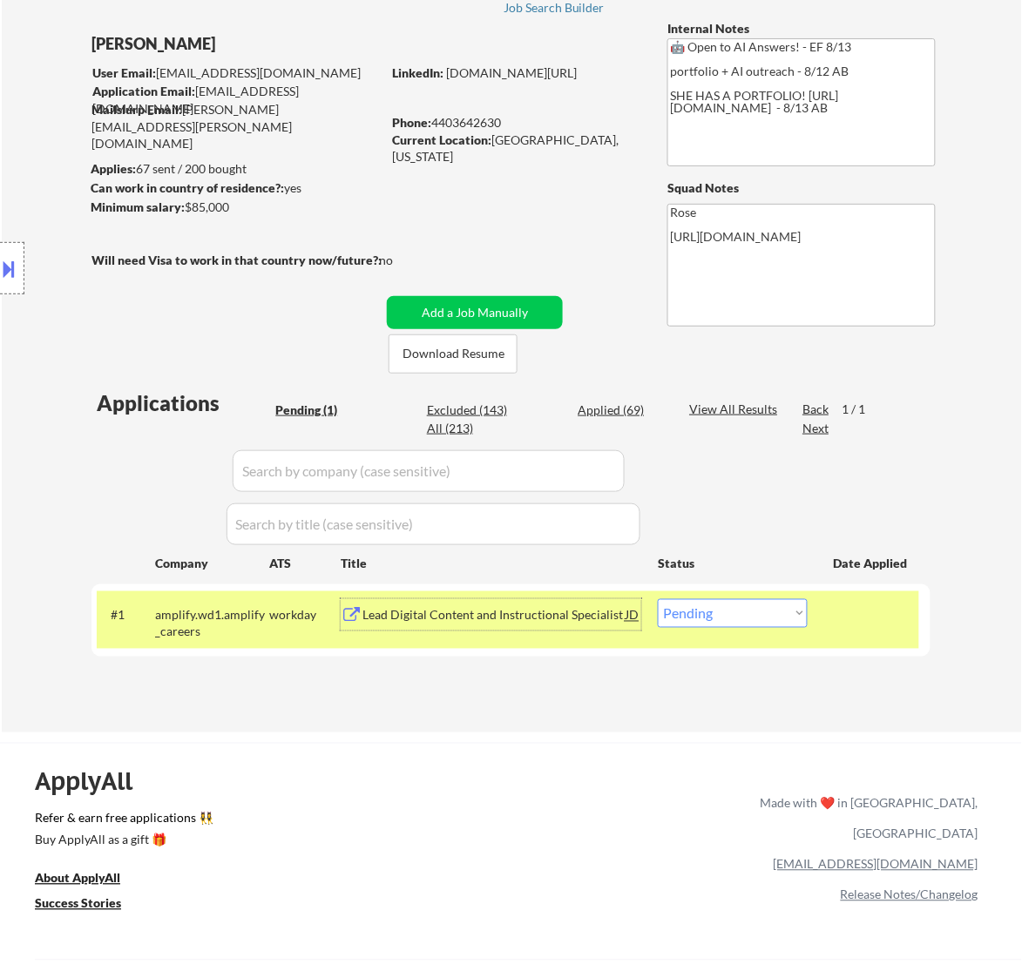
click at [738, 599] on select "Choose an option... Pending Applied Excluded (Questions) Excluded (Expired) Exc…" at bounding box center [733, 613] width 150 height 29
select select ""excluded__bad_match_""
click at [658, 599] on select "Choose an option... Pending Applied Excluded (Questions) Excluded (Expired) Exc…" at bounding box center [733, 613] width 150 height 29
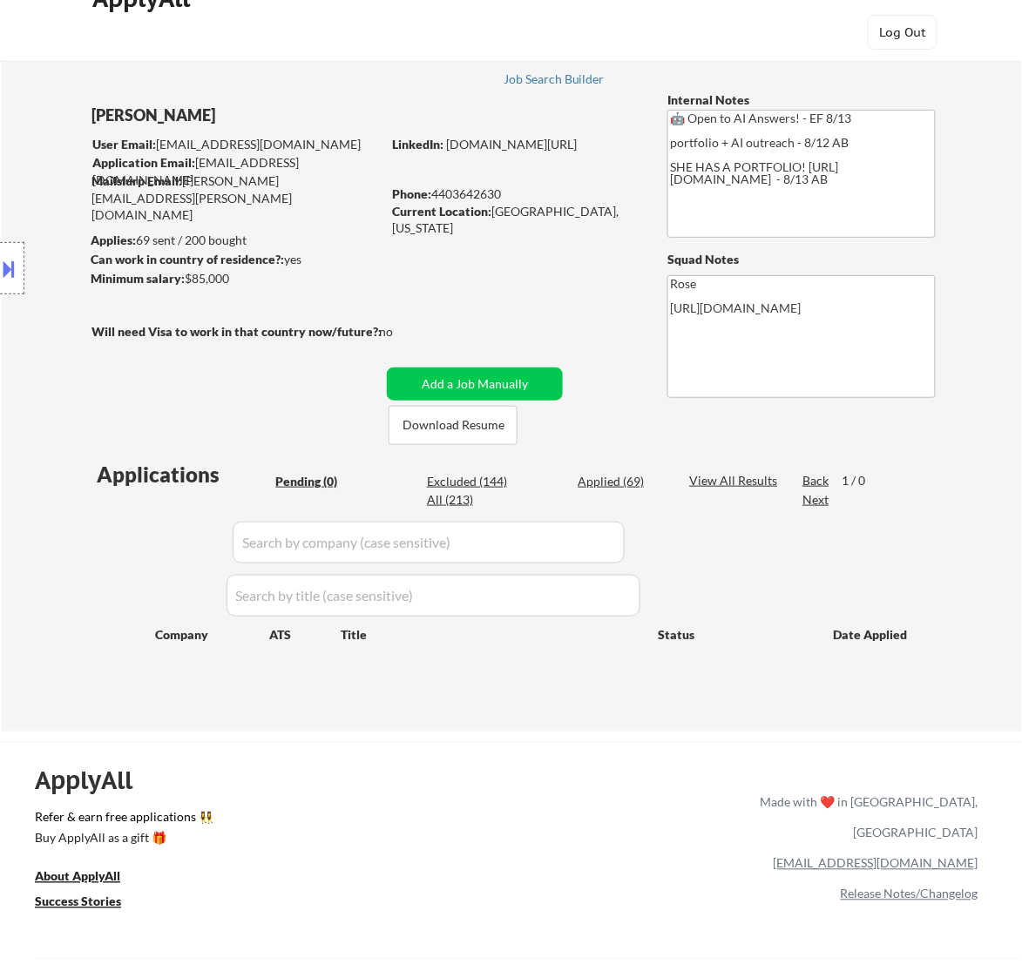
scroll to position [0, 0]
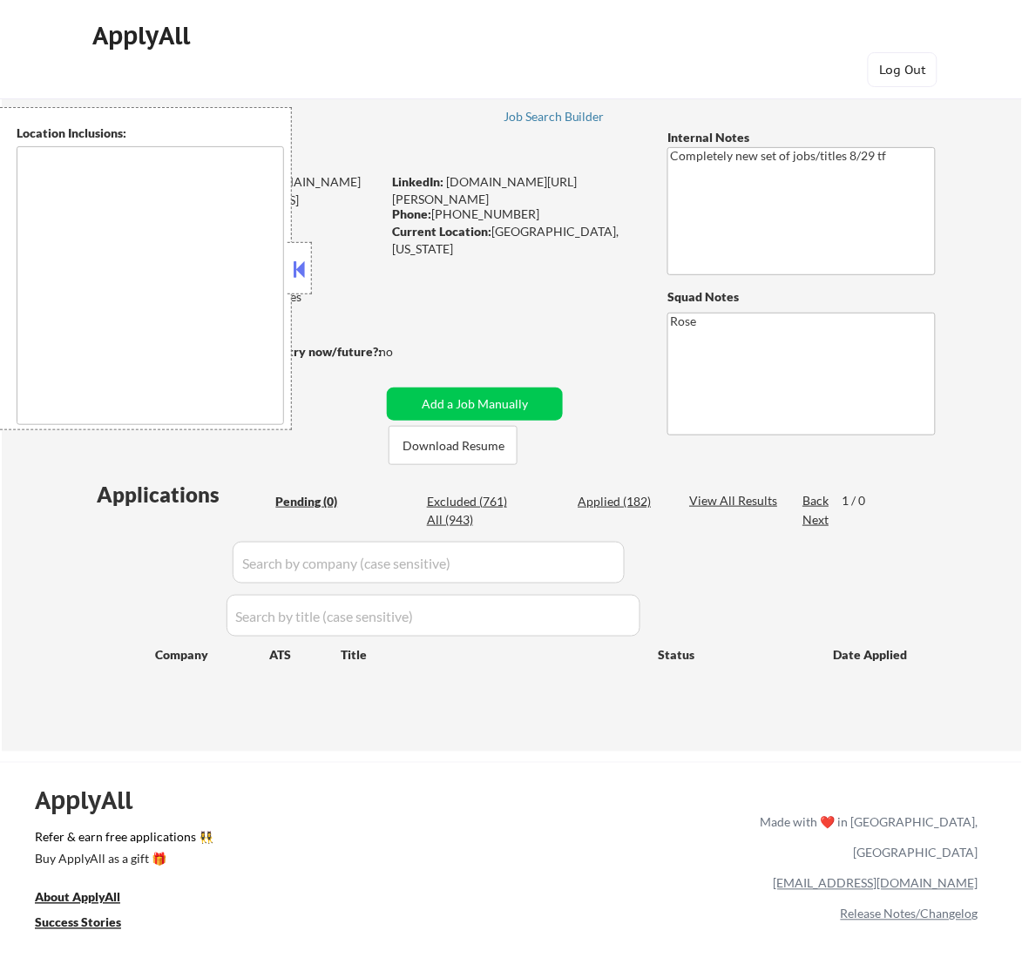
click at [297, 270] on button at bounding box center [298, 269] width 19 height 26
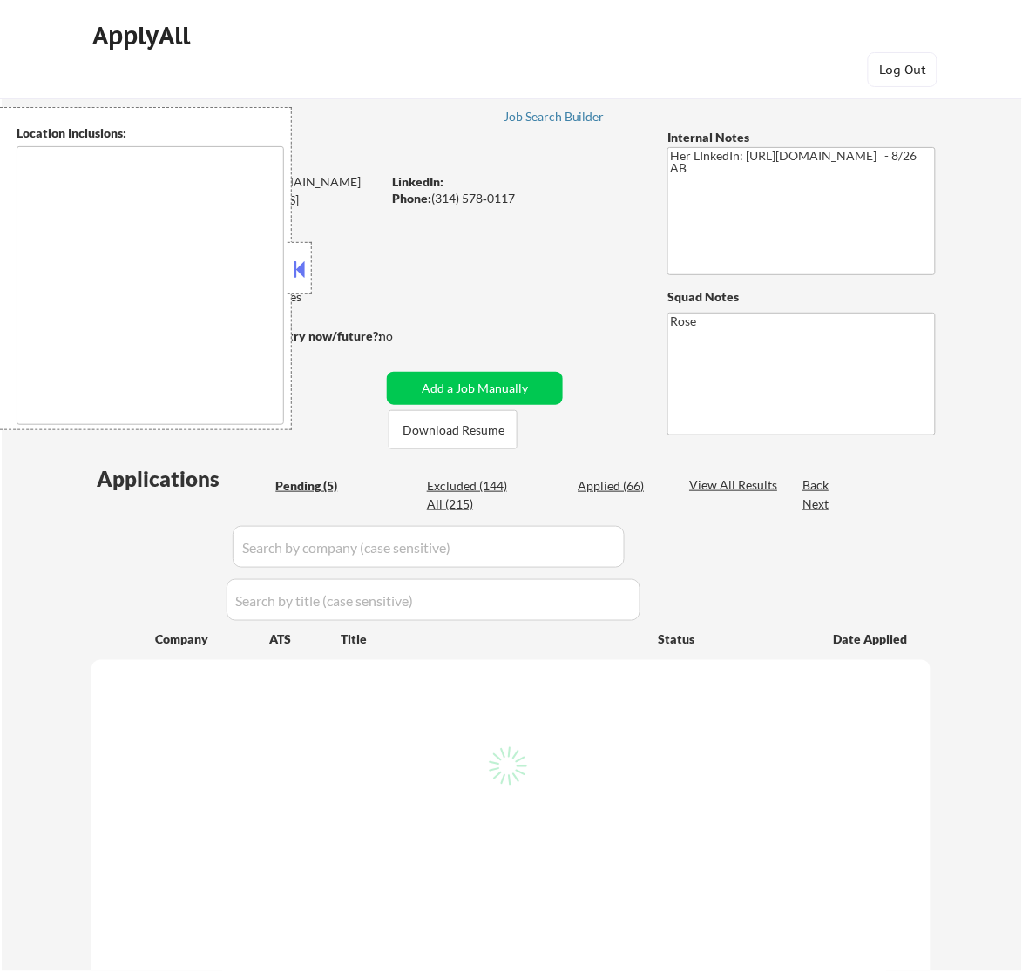
select select ""pending""
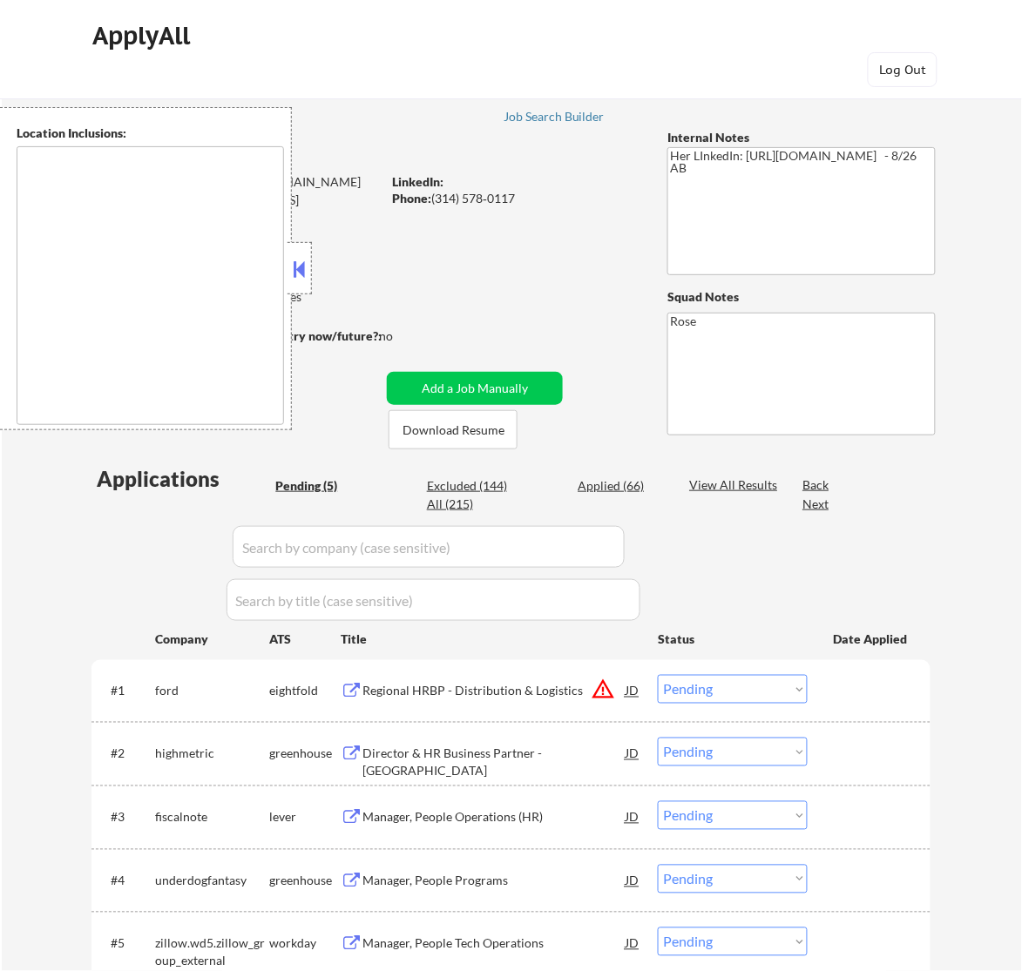
type textarea "[GEOGRAPHIC_DATA][PERSON_NAME], [GEOGRAPHIC_DATA][PERSON_NAME][GEOGRAPHIC_DATA]…"
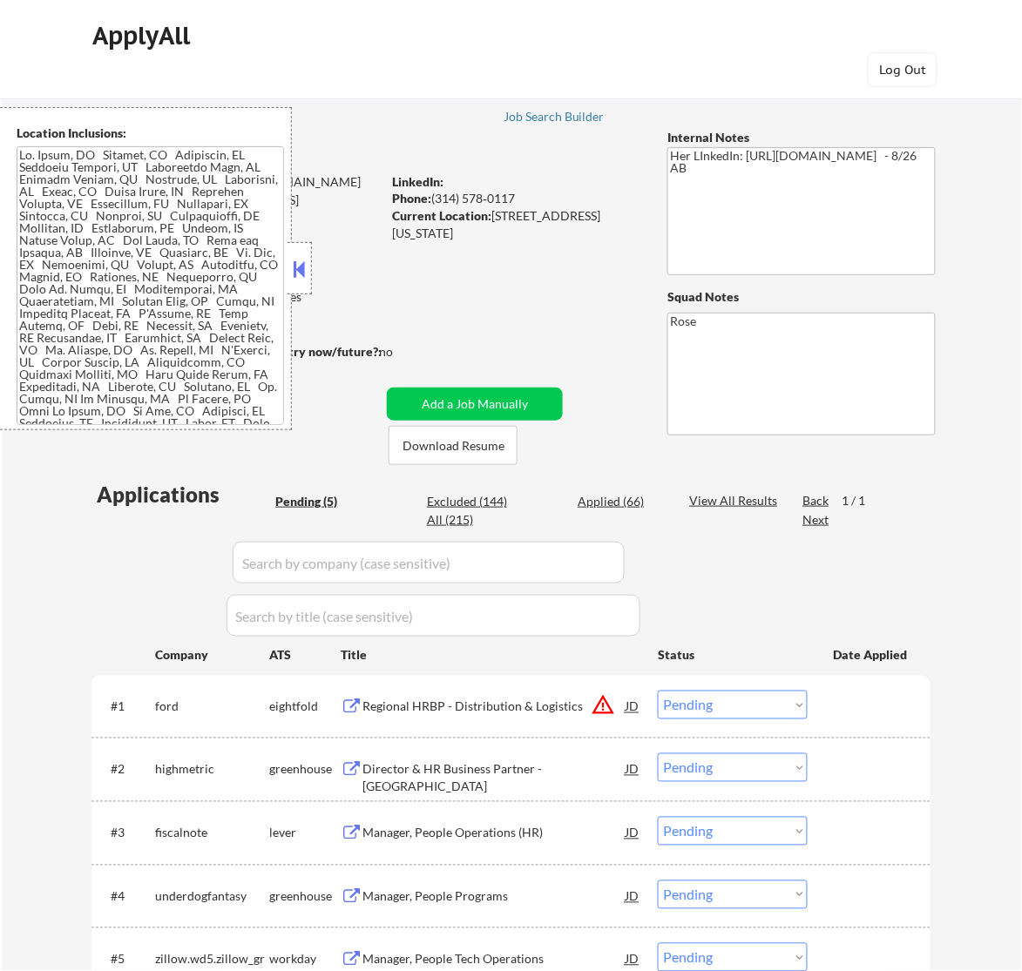
click at [294, 261] on button at bounding box center [298, 269] width 19 height 26
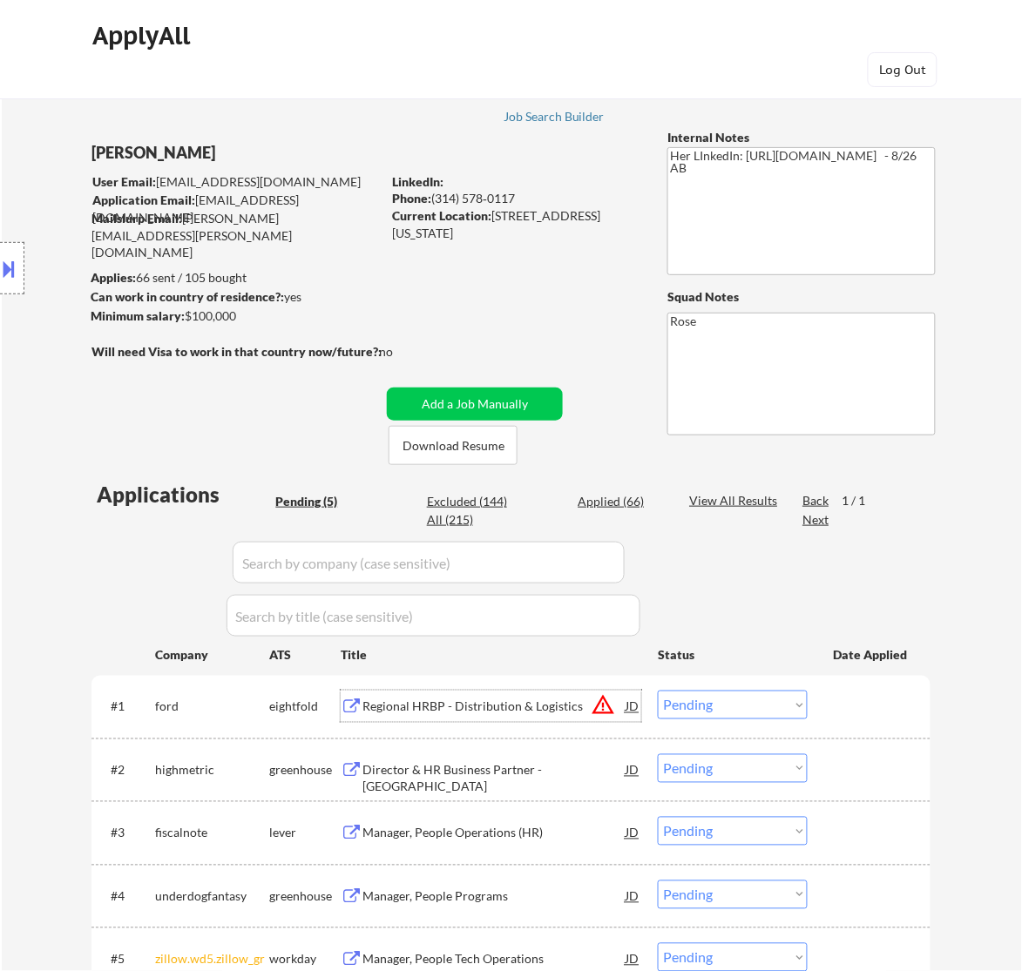
click at [545, 712] on div "Regional HRBP - Distribution & Logistics" at bounding box center [493, 707] width 263 height 17
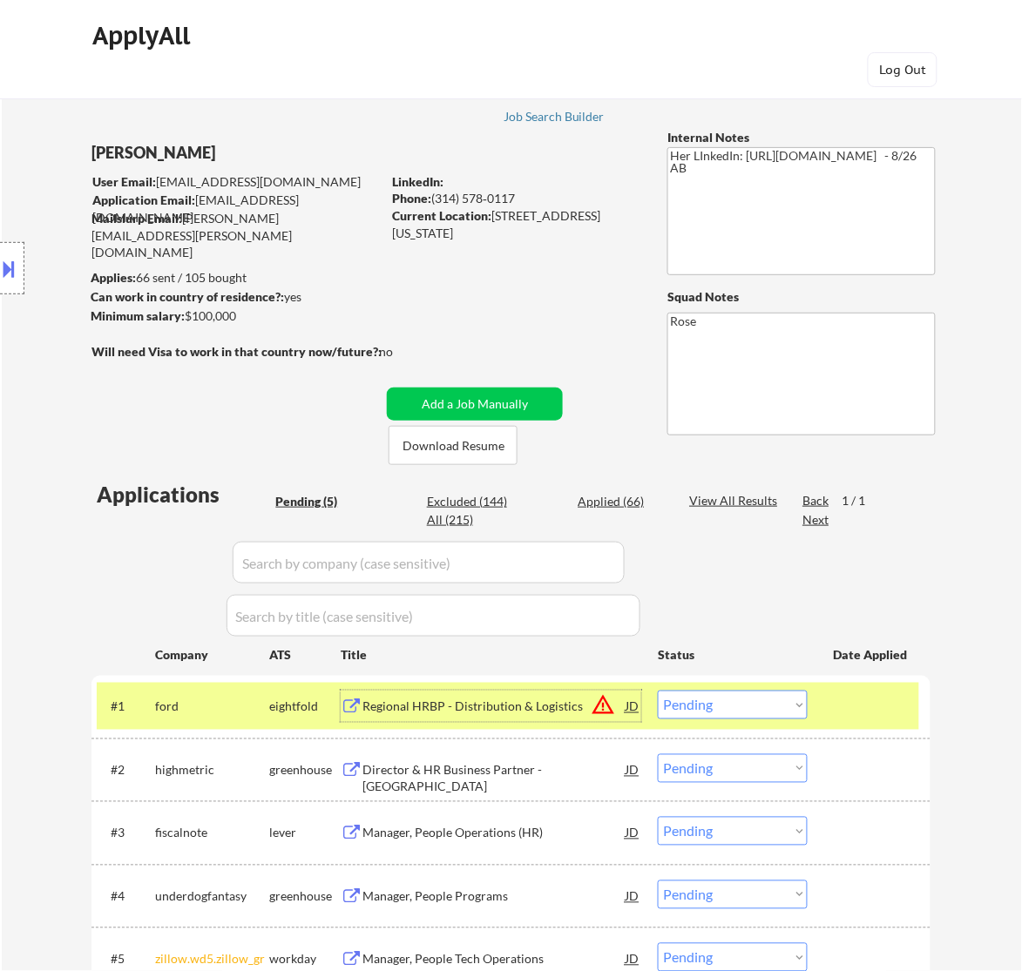
click at [734, 699] on select "Choose an option... Pending Applied Excluded (Questions) Excluded (Expired) Exc…" at bounding box center [733, 705] width 150 height 29
click at [658, 691] on select "Choose an option... Pending Applied Excluded (Questions) Excluded (Expired) Exc…" at bounding box center [733, 705] width 150 height 29
select select ""pending""
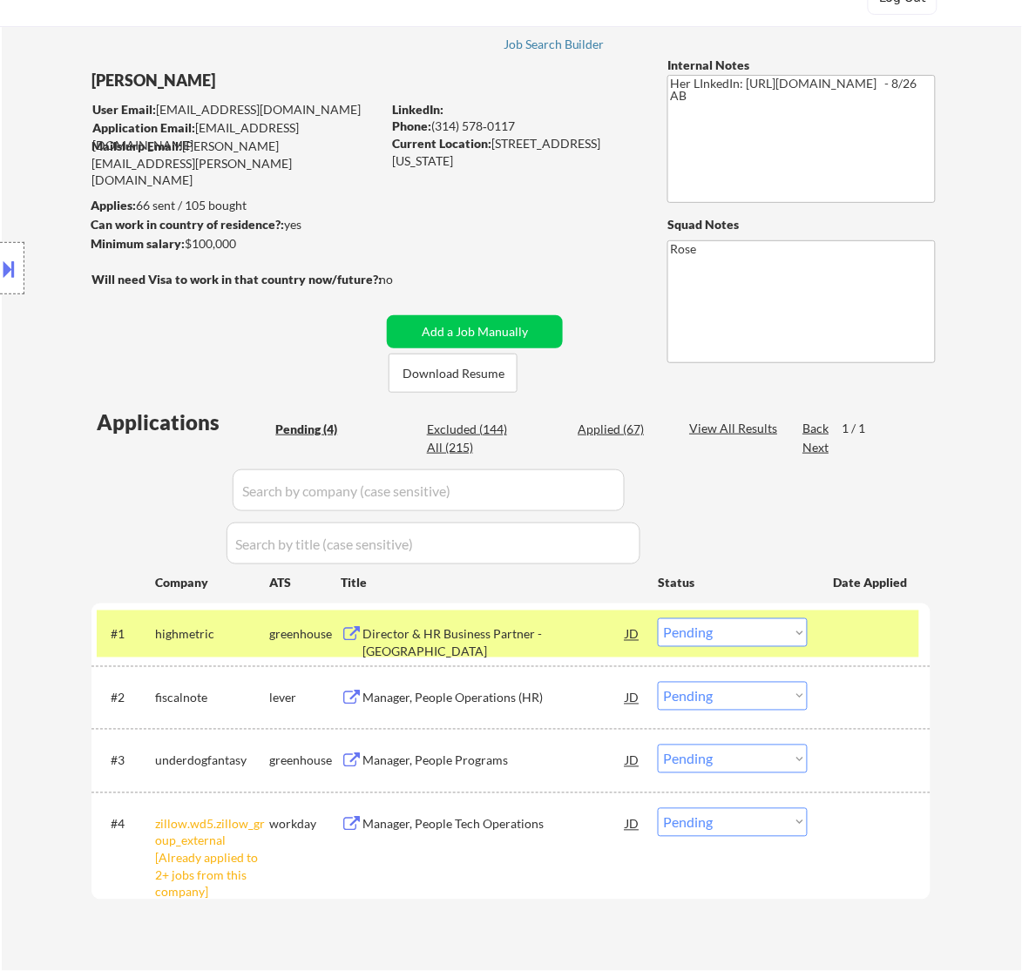
scroll to position [218, 0]
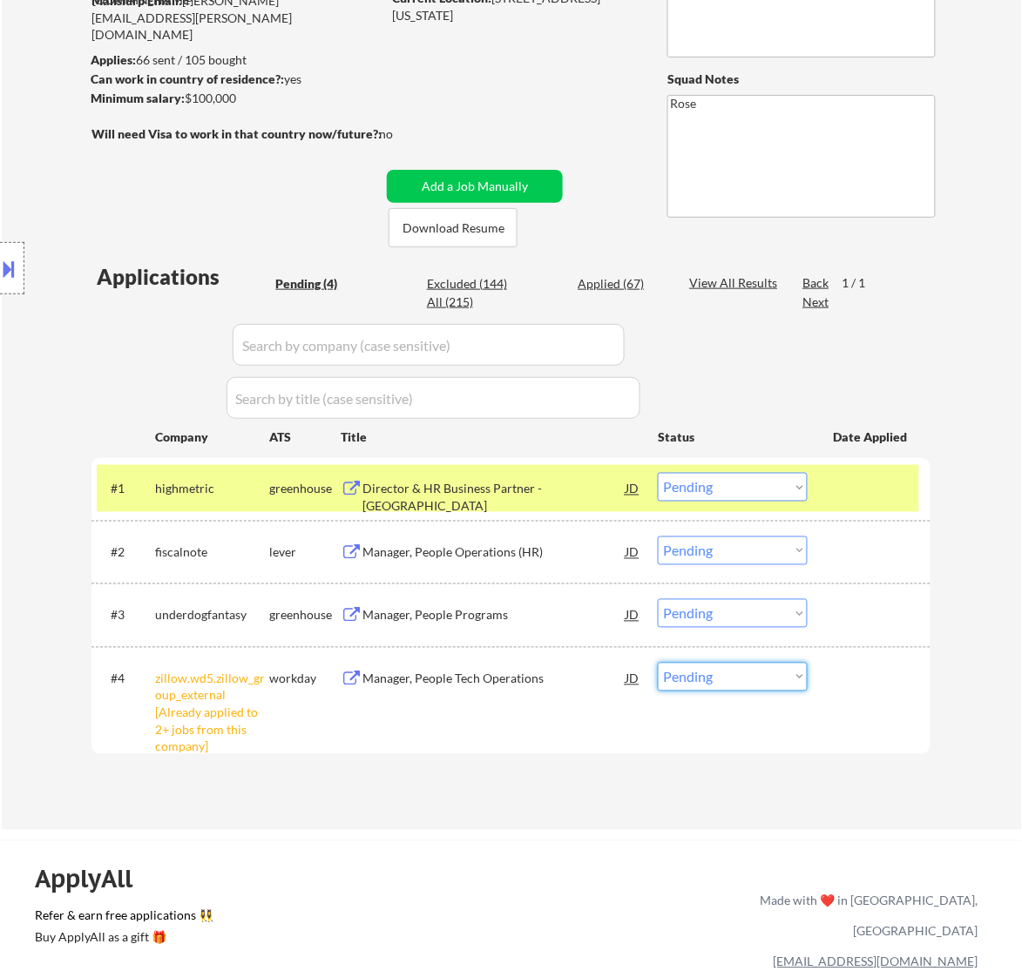
click at [694, 665] on select "Choose an option... Pending Applied Excluded (Questions) Excluded (Expired) Exc…" at bounding box center [733, 677] width 150 height 29
select select ""excluded__other_""
click at [658, 663] on select "Choose an option... Pending Applied Excluded (Questions) Excluded (Expired) Exc…" at bounding box center [733, 677] width 150 height 29
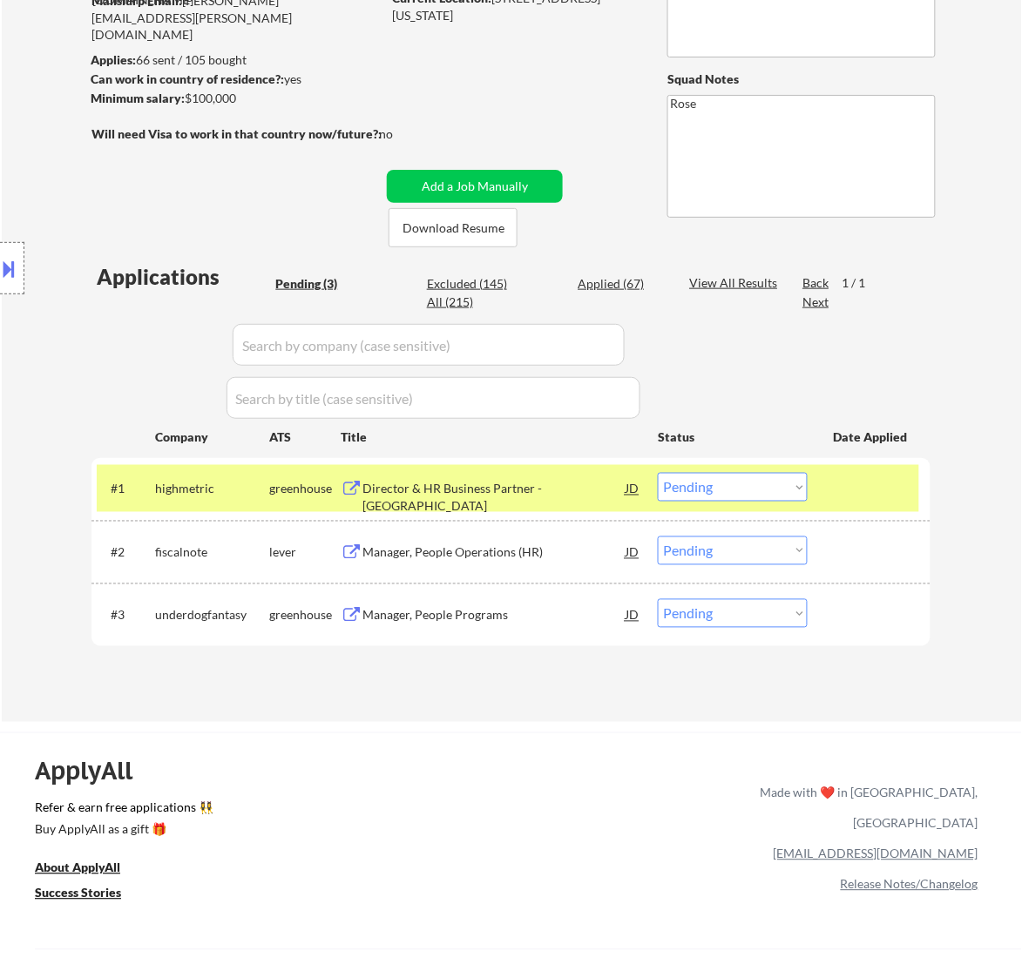
click at [554, 486] on div "Director & HR Business Partner - North America" at bounding box center [493, 498] width 263 height 34
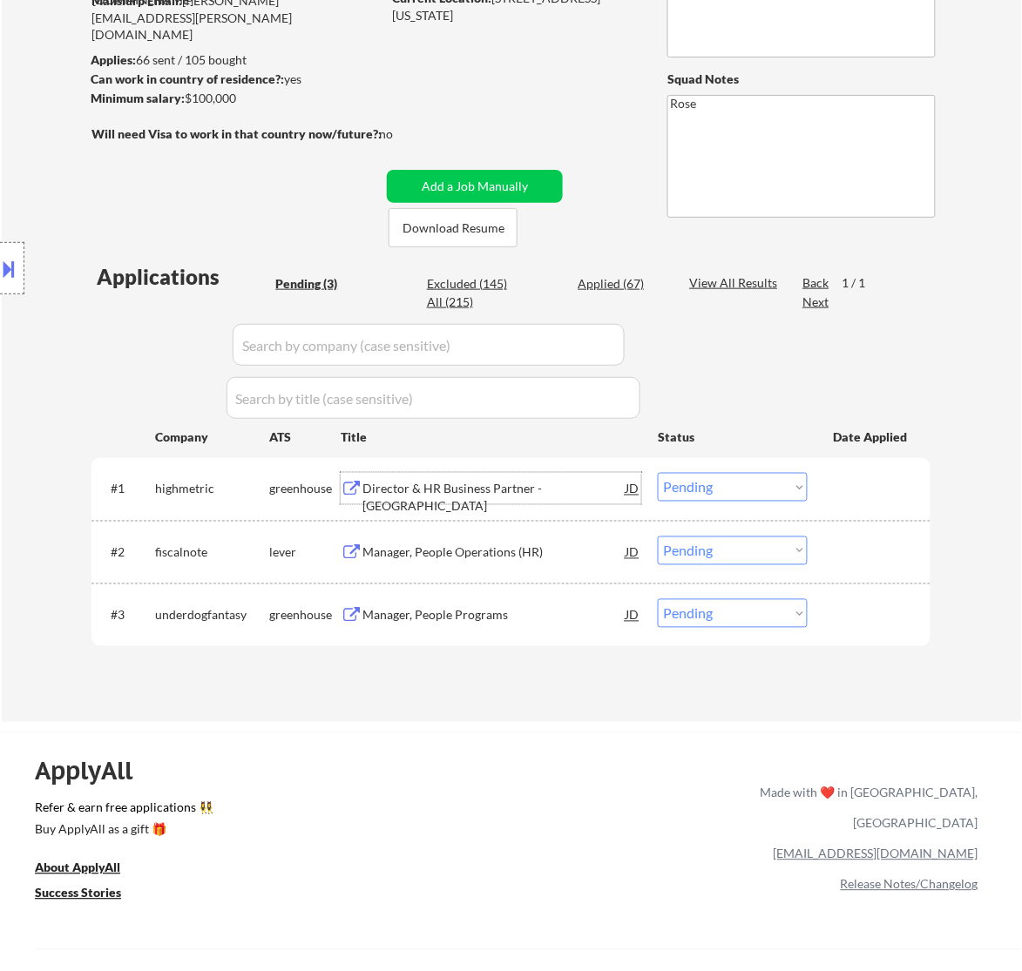
scroll to position [109, 0]
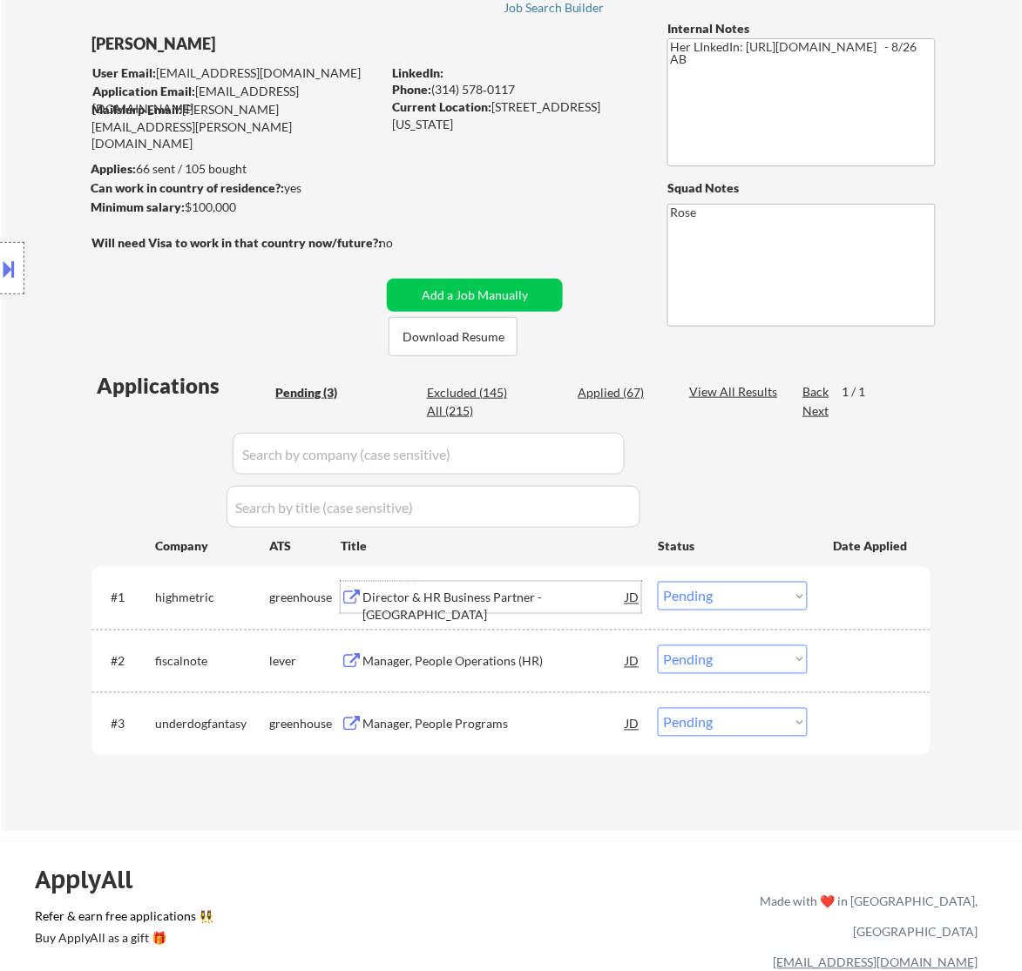
click at [501, 603] on div "Director & HR Business Partner - North America" at bounding box center [493, 607] width 263 height 34
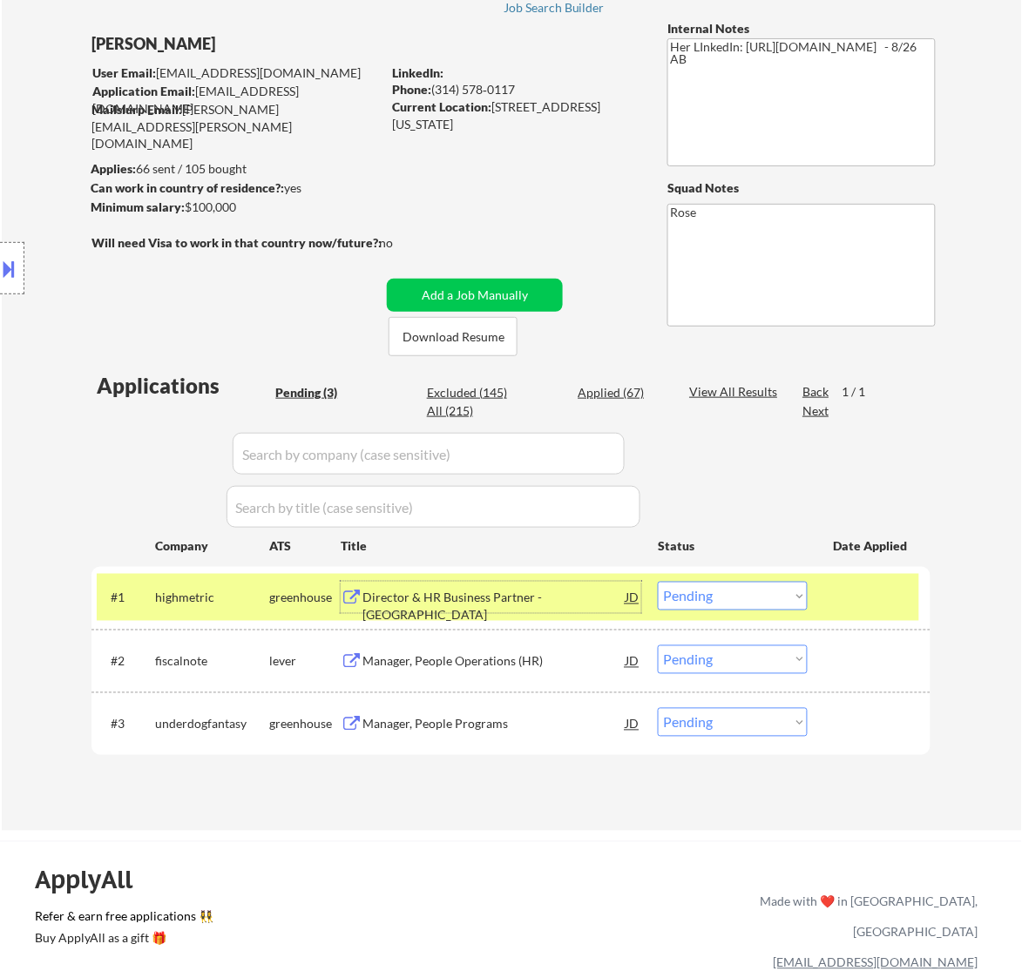
click at [745, 598] on select "Choose an option... Pending Applied Excluded (Questions) Excluded (Expired) Exc…" at bounding box center [733, 596] width 150 height 29
click at [658, 582] on select "Choose an option... Pending Applied Excluded (Questions) Excluded (Expired) Exc…" at bounding box center [733, 596] width 150 height 29
select select ""pending""
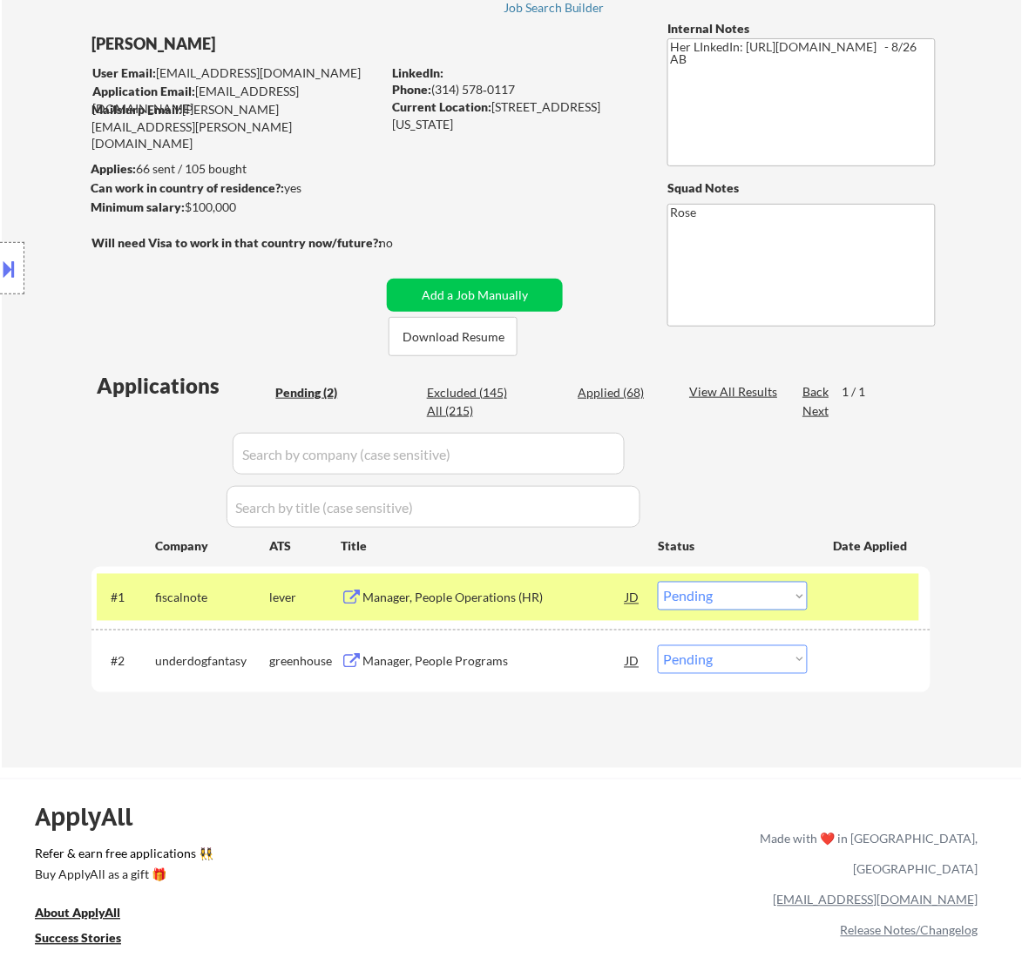
click at [569, 598] on div "Manager, People Operations (HR)" at bounding box center [493, 598] width 263 height 17
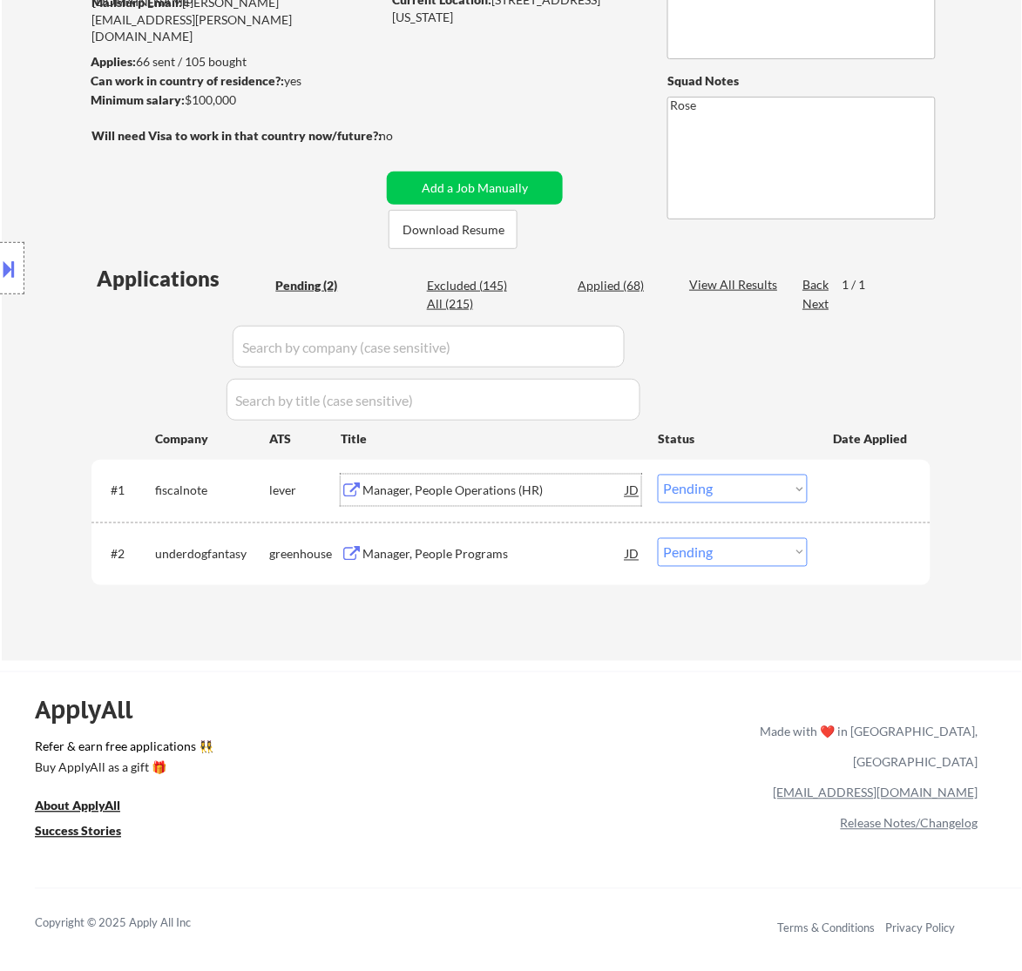
scroll to position [218, 0]
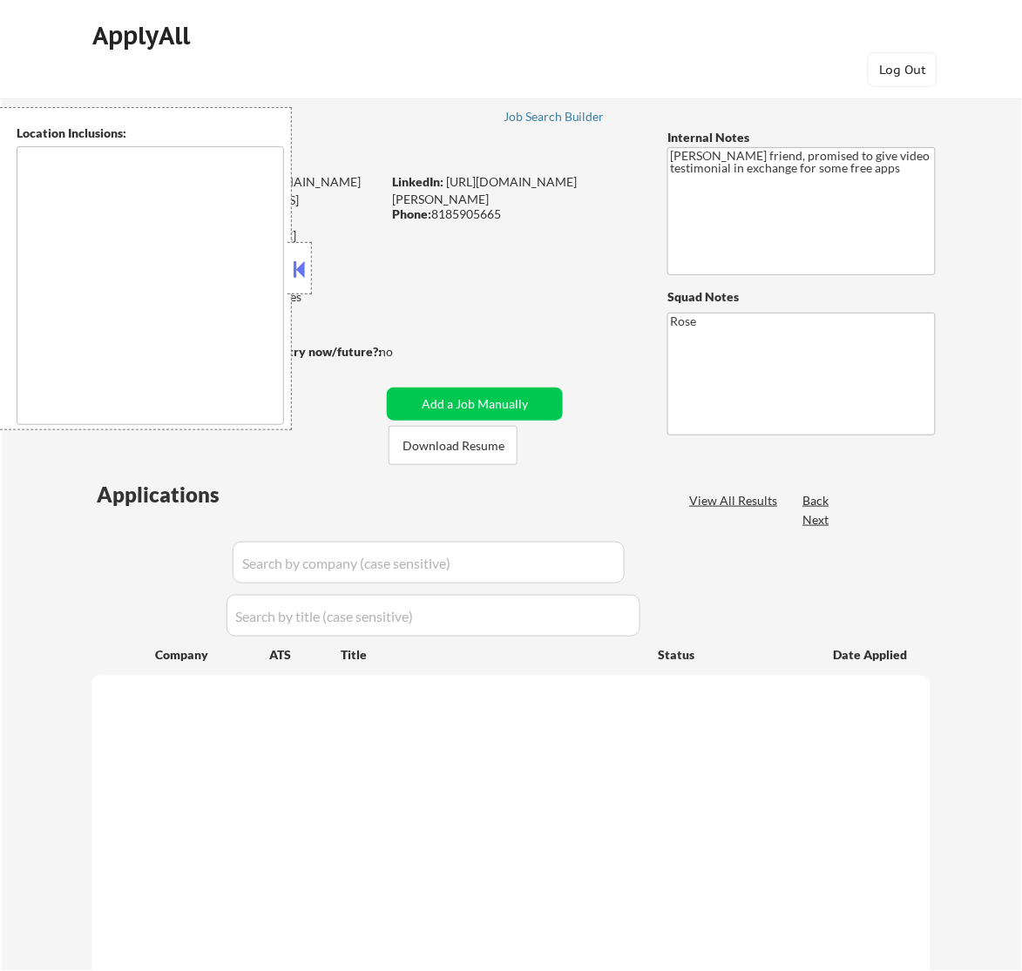
type textarea "[GEOGRAPHIC_DATA], [GEOGRAPHIC_DATA] [GEOGRAPHIC_DATA], [GEOGRAPHIC_DATA] [GEOG…"
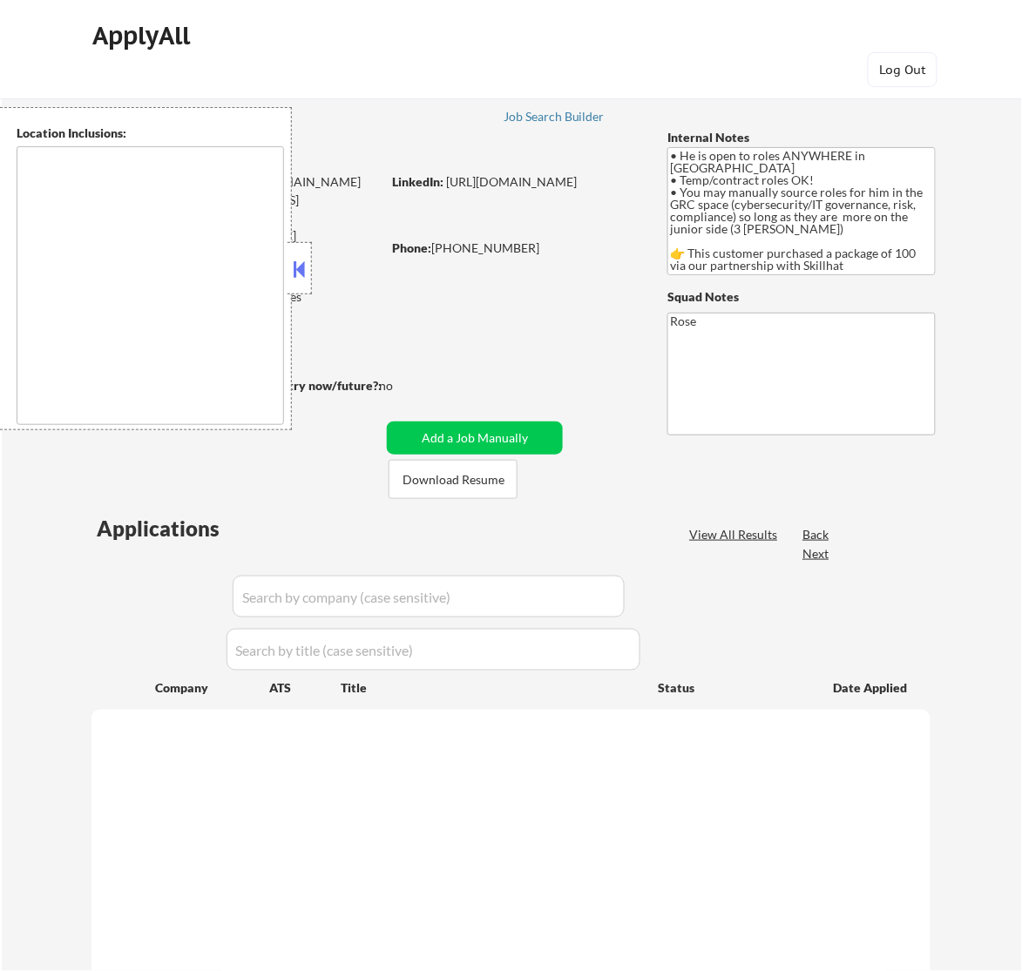
type textarea "country: [GEOGRAPHIC_DATA]"
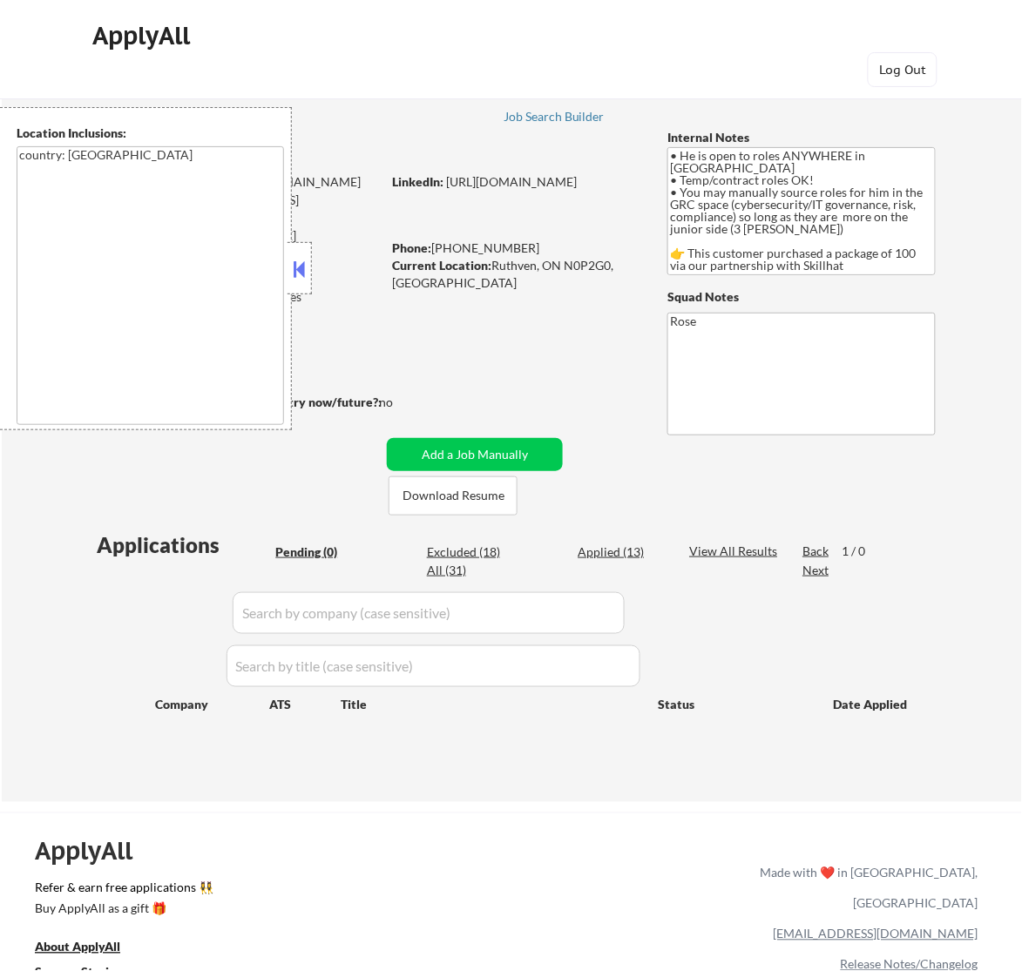
drag, startPoint x: 301, startPoint y: 259, endPoint x: 341, endPoint y: 266, distance: 40.7
click at [301, 261] on button at bounding box center [298, 269] width 19 height 26
